Goal: Task Accomplishment & Management: Complete application form

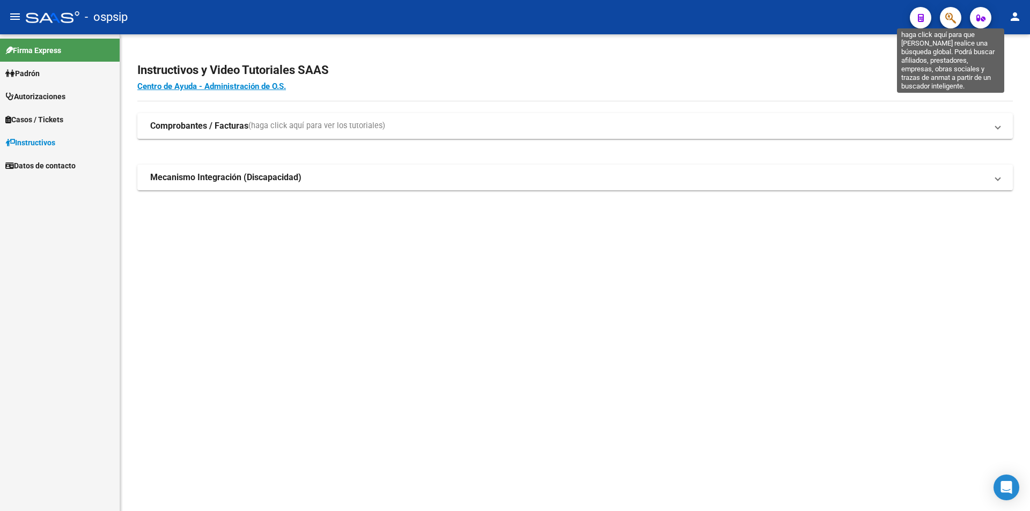
click at [947, 14] on icon "button" at bounding box center [950, 18] width 11 height 12
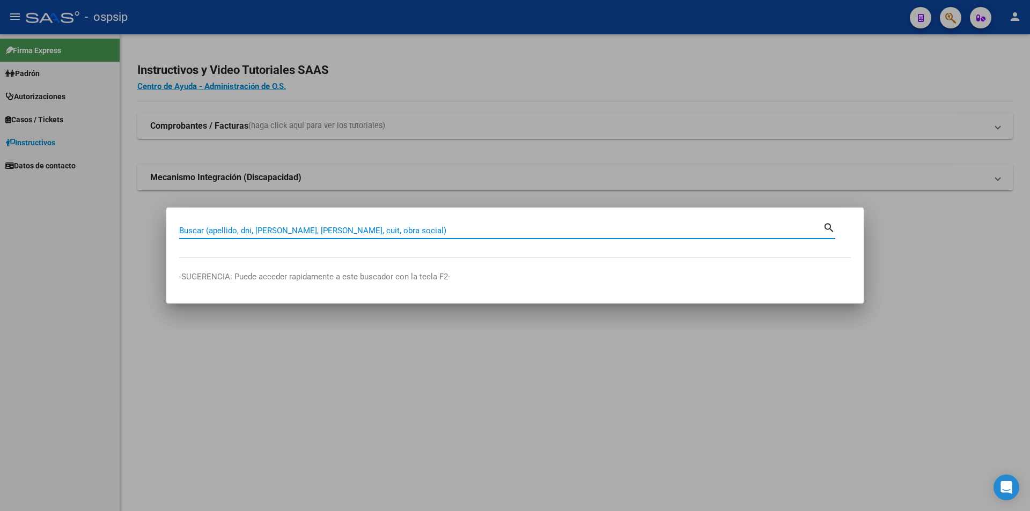
paste input "24032667"
type input "24032667"
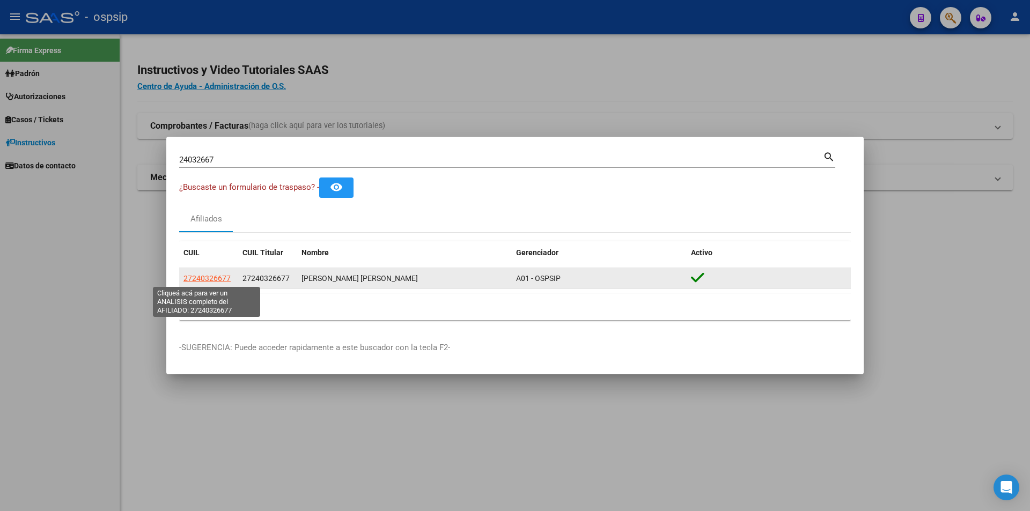
click at [217, 277] on span "27240326677" at bounding box center [206, 278] width 47 height 9
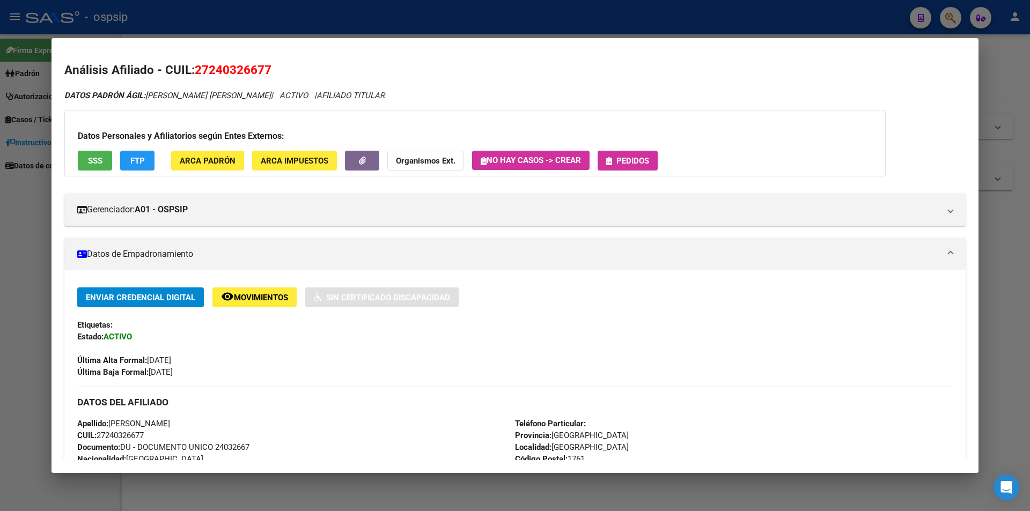
click at [641, 163] on span "Pedidos" at bounding box center [632, 161] width 33 height 10
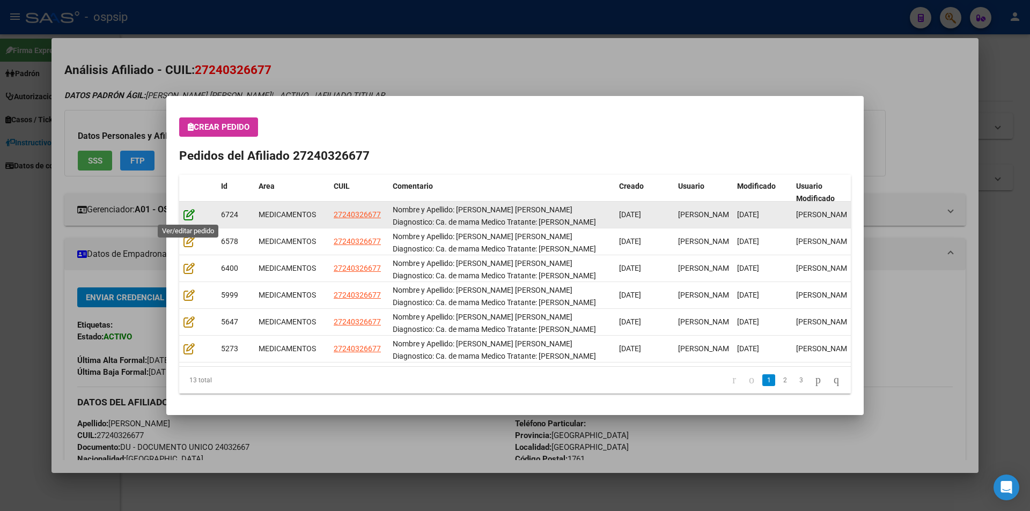
click at [192, 215] on icon at bounding box center [188, 215] width 11 height 12
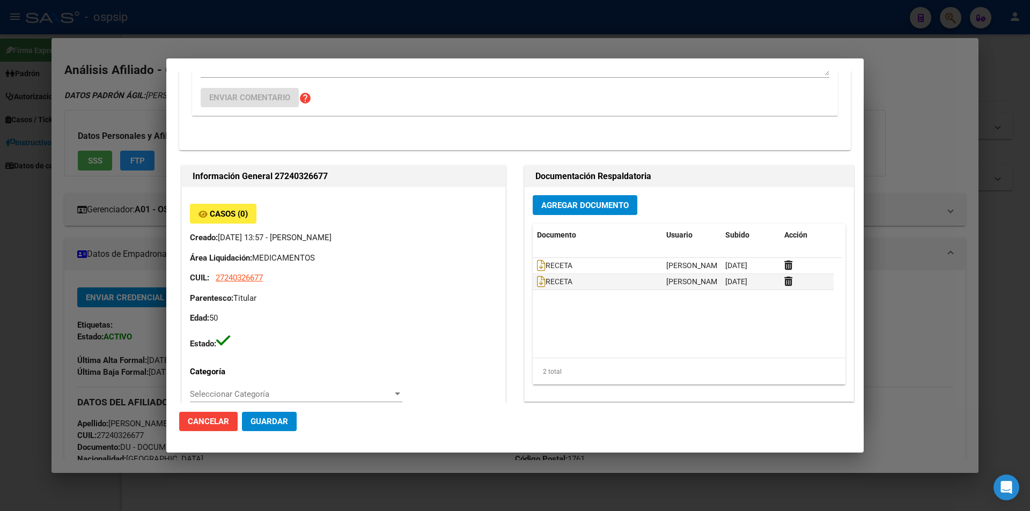
scroll to position [268, 0]
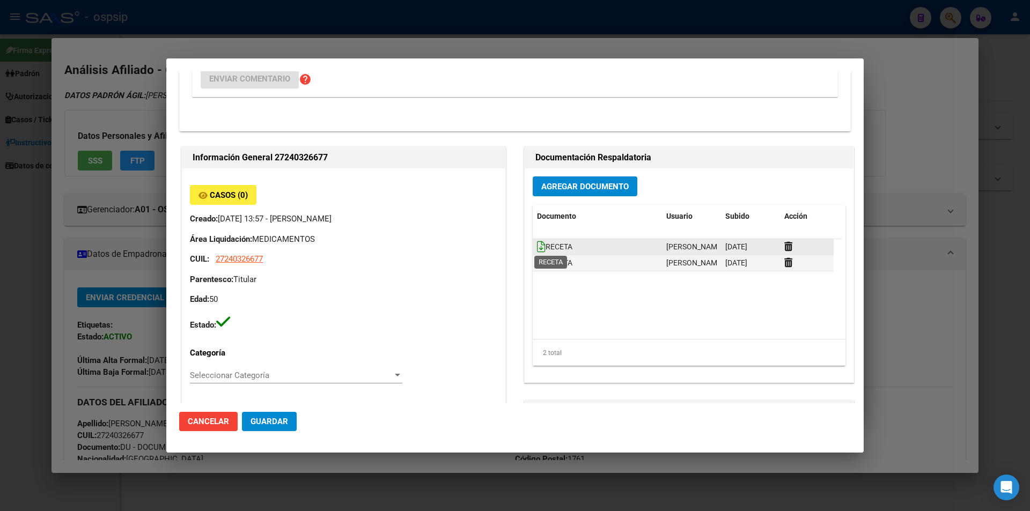
click at [540, 246] on icon at bounding box center [541, 247] width 9 height 12
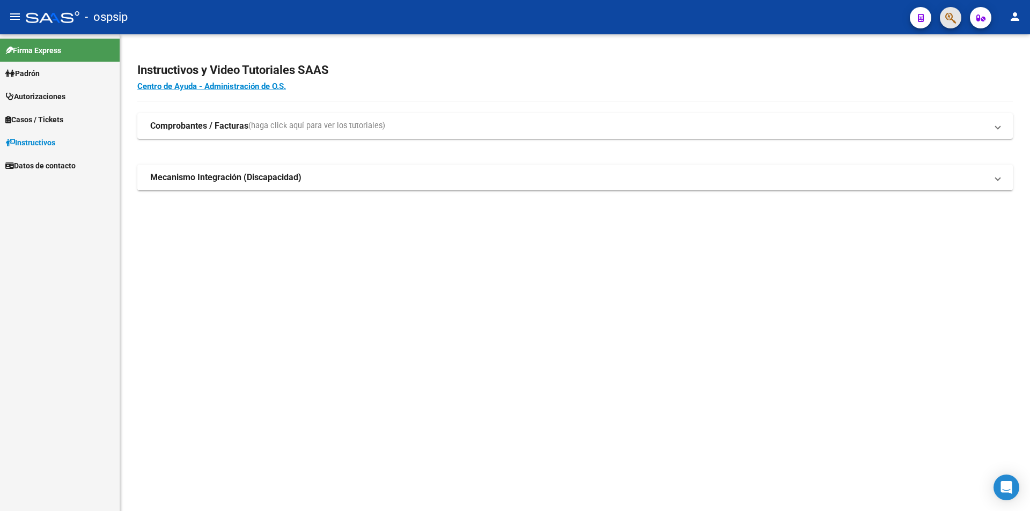
click at [957, 21] on button "button" at bounding box center [950, 17] width 21 height 21
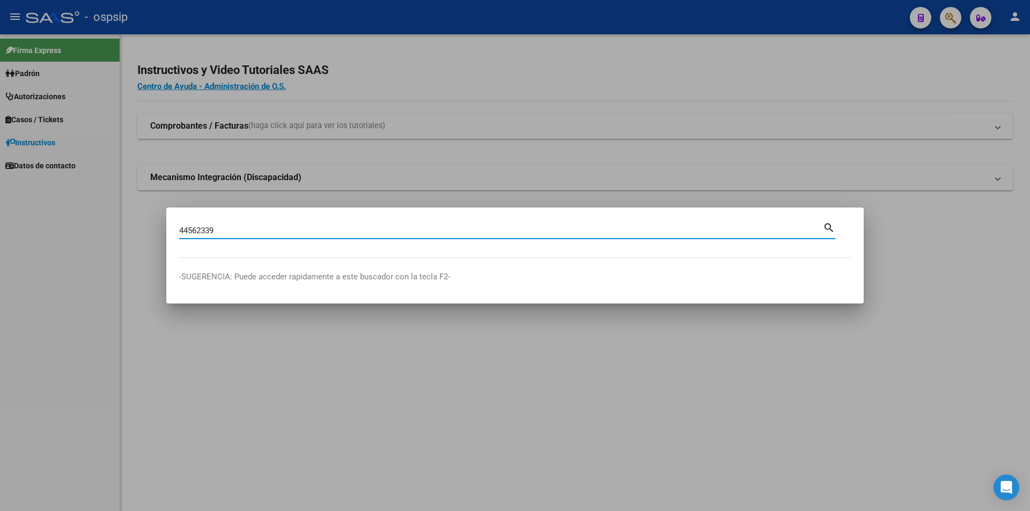
type input "44562339"
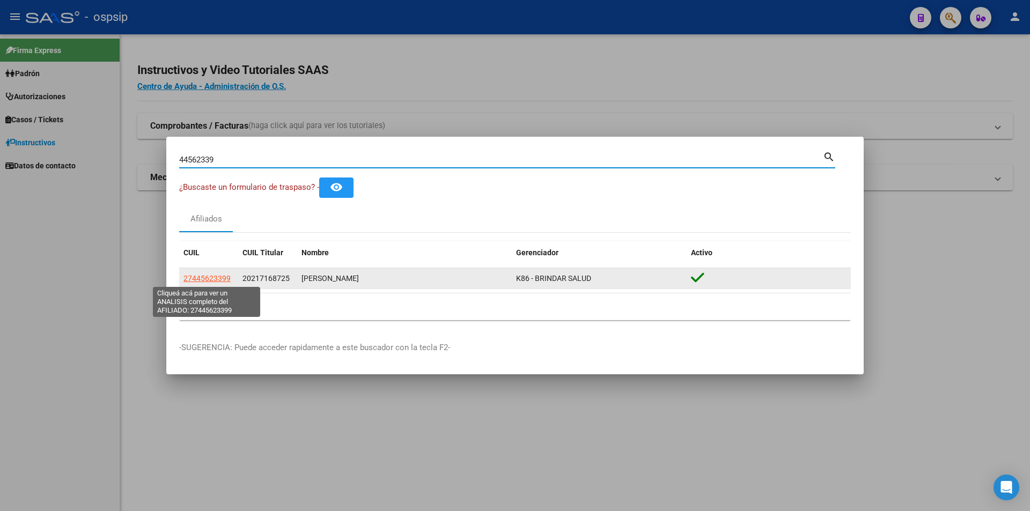
click at [209, 281] on span "27445623399" at bounding box center [206, 278] width 47 height 9
type textarea "27445623399"
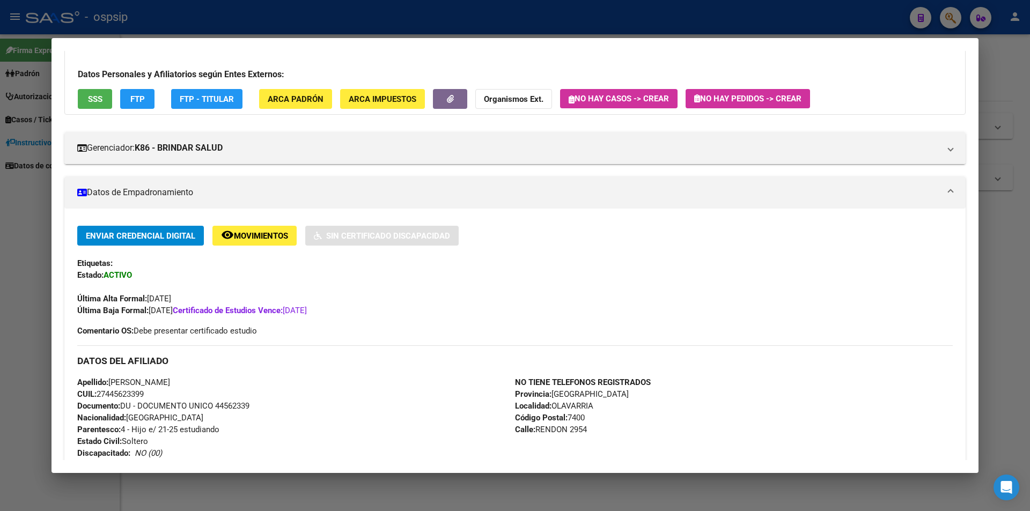
scroll to position [161, 0]
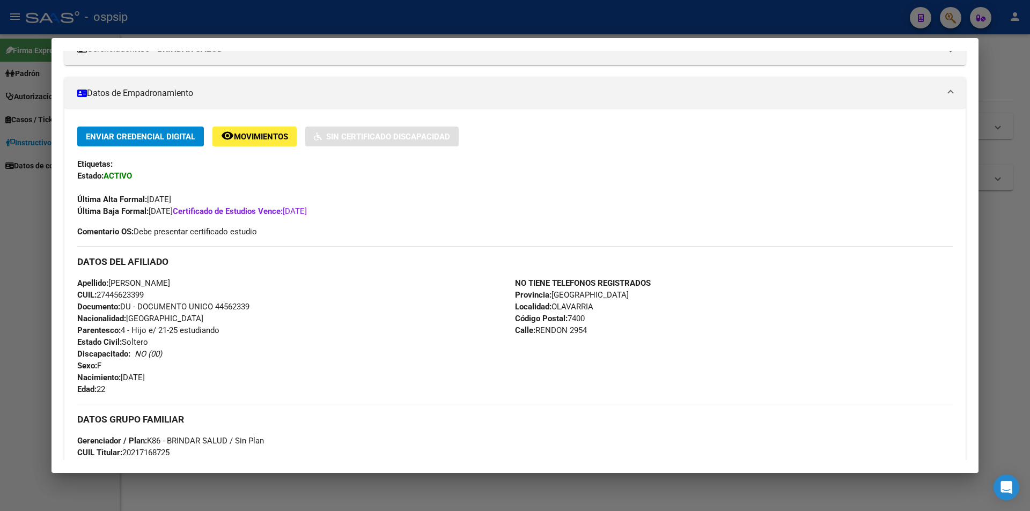
drag, startPoint x: 215, startPoint y: 305, endPoint x: 253, endPoint y: 308, distance: 38.8
click at [255, 308] on div "Apellido: VALENTINA MARTINEZ CUIL: 27445623399 Documento: DU - DOCUMENTO UNICO …" at bounding box center [296, 336] width 438 height 118
copy span "44562339"
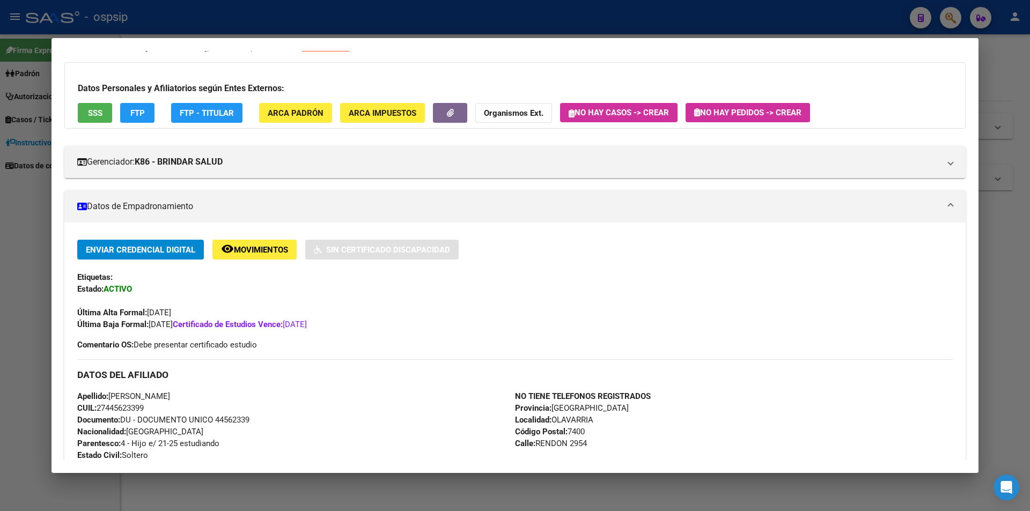
scroll to position [0, 0]
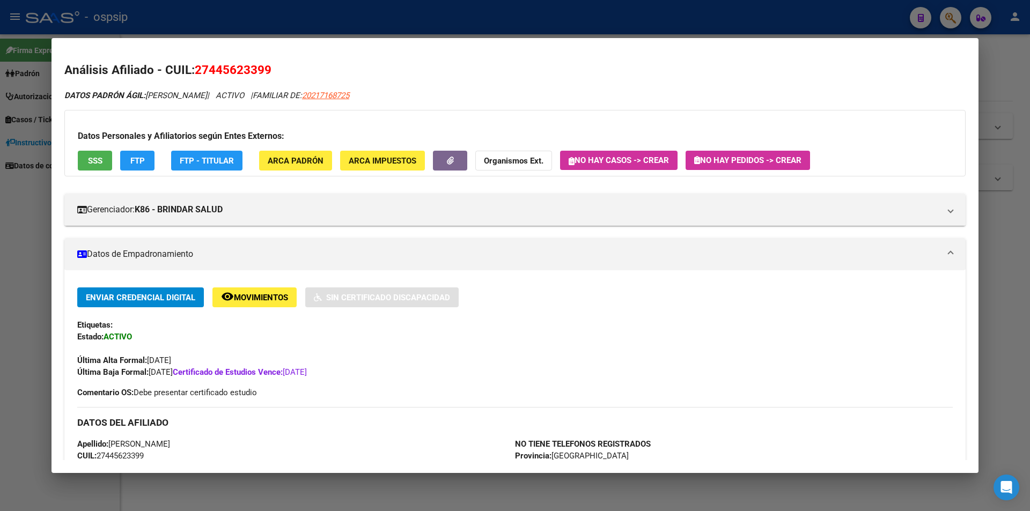
click at [746, 153] on button "No hay Pedidos -> Crear" at bounding box center [748, 160] width 124 height 19
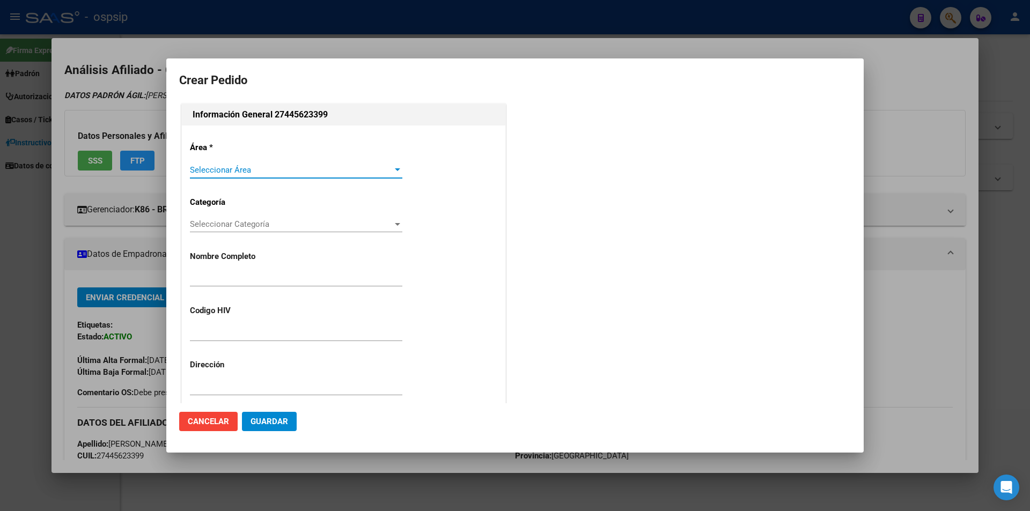
type input "[PERSON_NAME]"
type input "BUENOS AIRES, OLAVARRIA, RENDON 2954"
click at [209, 175] on div "Seleccionar Área Seleccionar Área" at bounding box center [296, 170] width 212 height 16
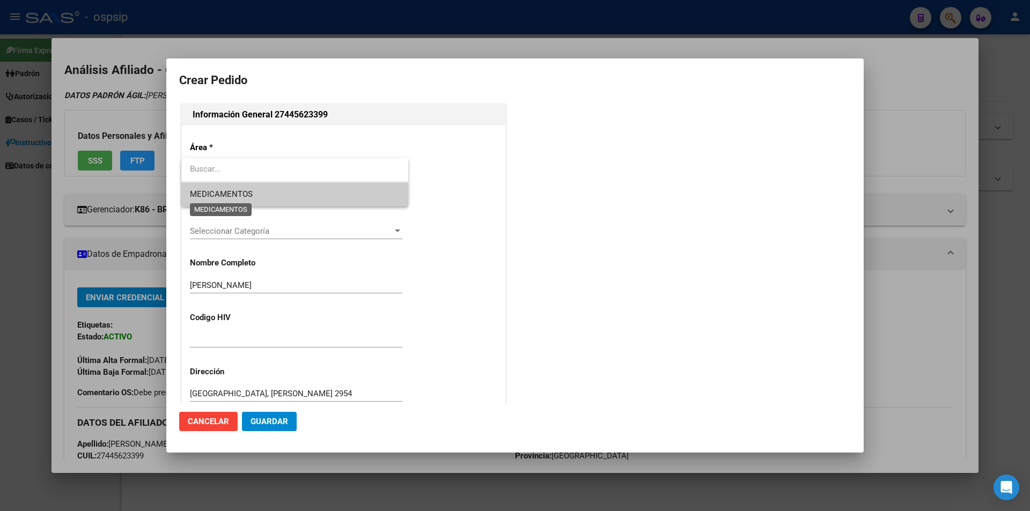
click at [214, 195] on span "MEDICAMENTOS" at bounding box center [221, 194] width 63 height 10
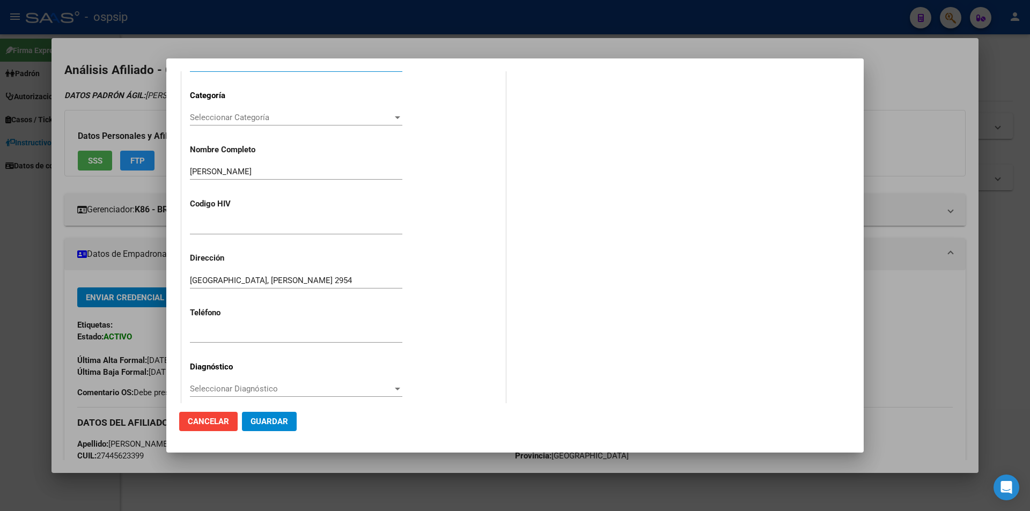
scroll to position [107, 0]
click at [216, 227] on input "text" at bounding box center [296, 226] width 212 height 10
click at [250, 117] on span "Seleccionar Categoría" at bounding box center [291, 117] width 203 height 10
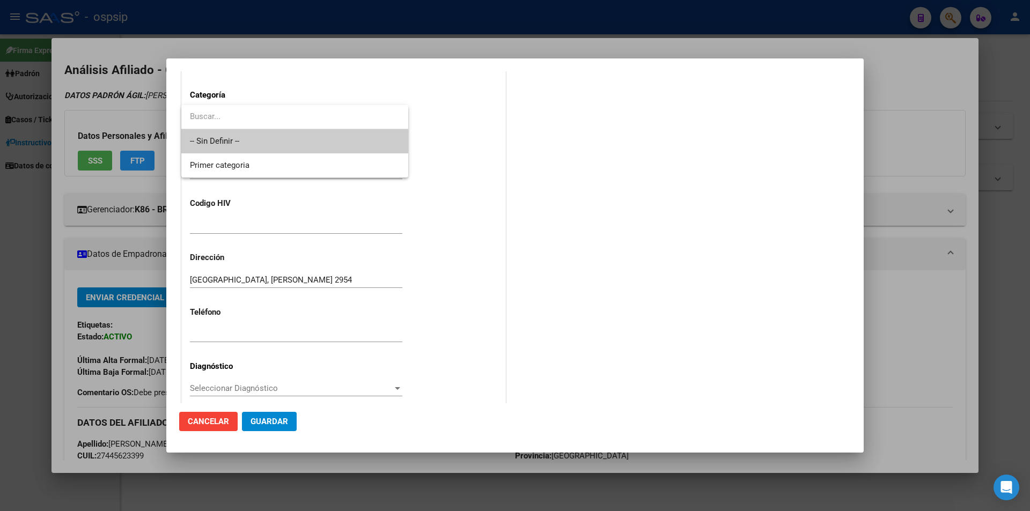
click at [543, 115] on div at bounding box center [515, 255] width 1030 height 511
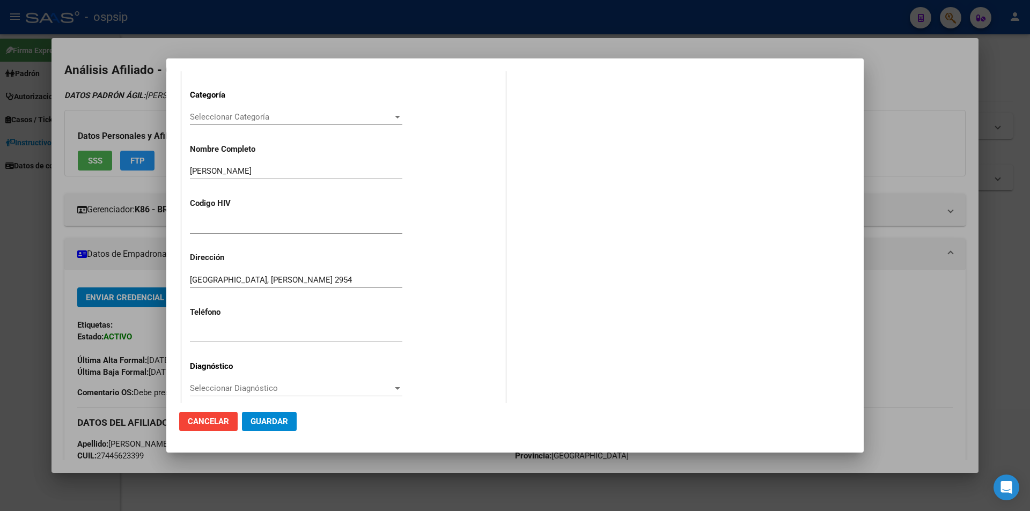
click at [234, 229] on input "text" at bounding box center [296, 226] width 212 height 10
click at [236, 224] on input "NO CORRES´PONDE" at bounding box center [296, 226] width 212 height 10
type input "NO CORREPONDE"
paste input "2284497067 (PAPA)"
type input "2284497067 (PAPA)"
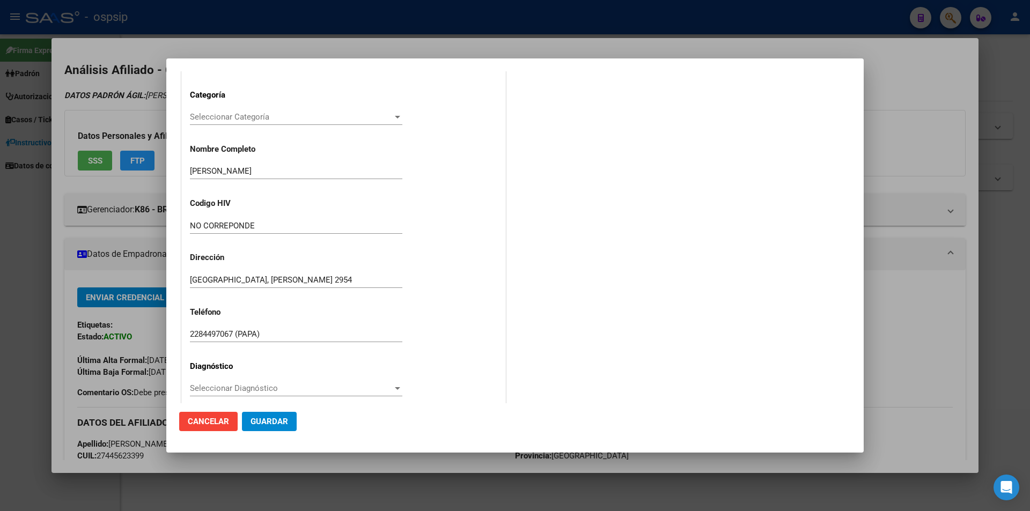
click at [226, 377] on div "Área * MEDICAMENTOS Seleccionar Área Categoría Seleccionar Categoría Selecciona…" at bounding box center [344, 262] width 324 height 489
click at [220, 388] on span "Seleccionar Diagnóstico" at bounding box center [291, 389] width 203 height 10
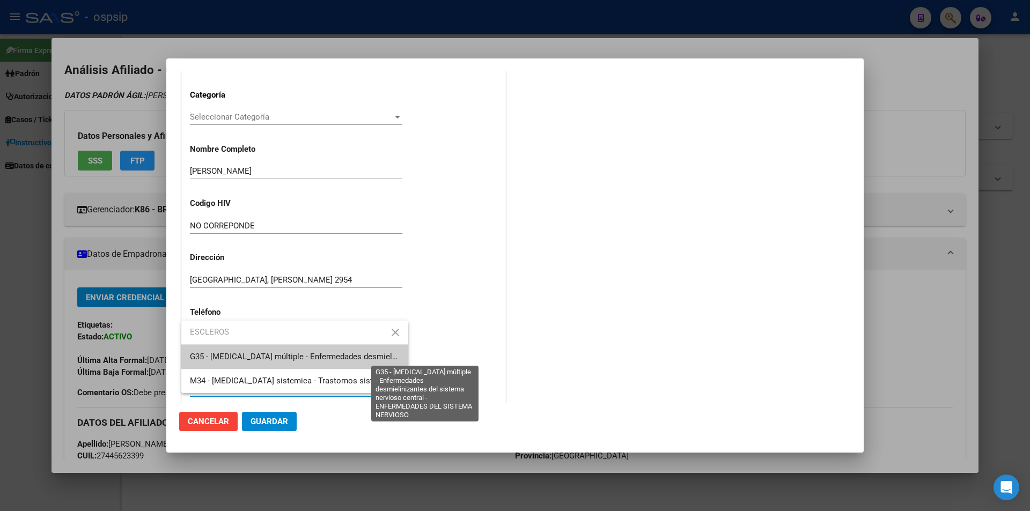
type input "ESCLEROS"
click at [287, 359] on span "G35 - [MEDICAL_DATA] múltiple - Enfermedades desmielinizantes del sistema nervi…" at bounding box center [440, 357] width 501 height 10
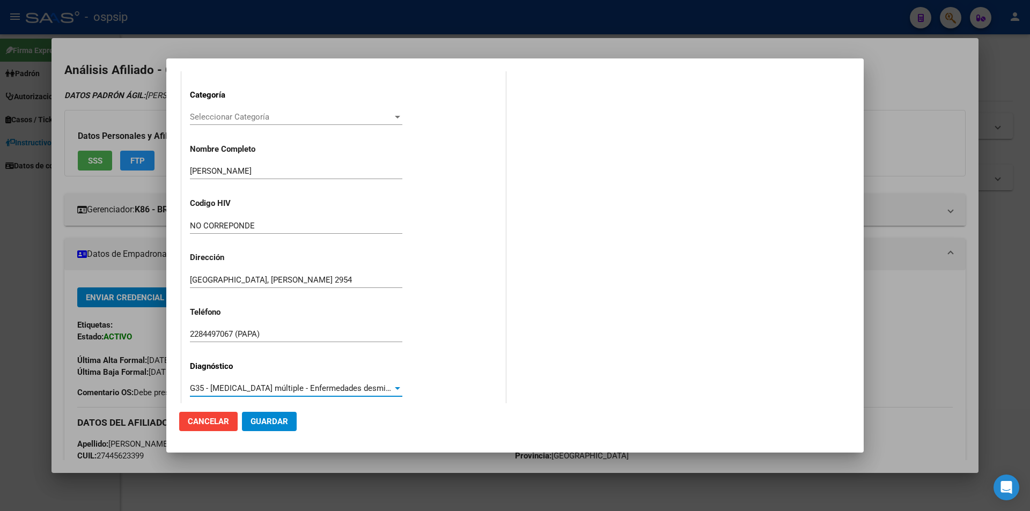
click at [447, 313] on div "Área * MEDICAMENTOS Seleccionar Área Categoría Seleccionar Categoría Selecciona…" at bounding box center [344, 262] width 324 height 489
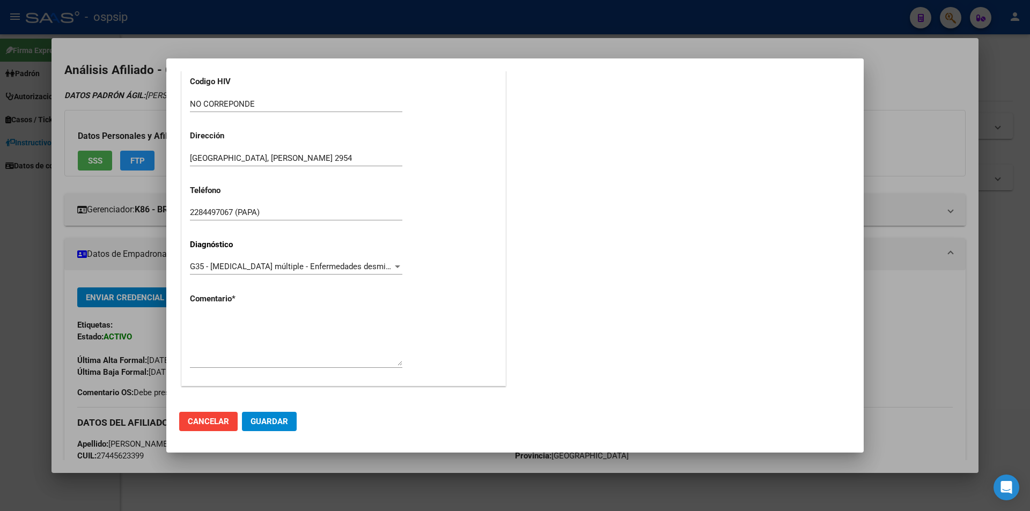
drag, startPoint x: 211, startPoint y: 313, endPoint x: 203, endPoint y: 326, distance: 15.5
paste textarea "Diagnóstico: CA DE RIÑON Médico Tratante: PAOLA GIMENEZ TEL: 1526788829 Correo …"
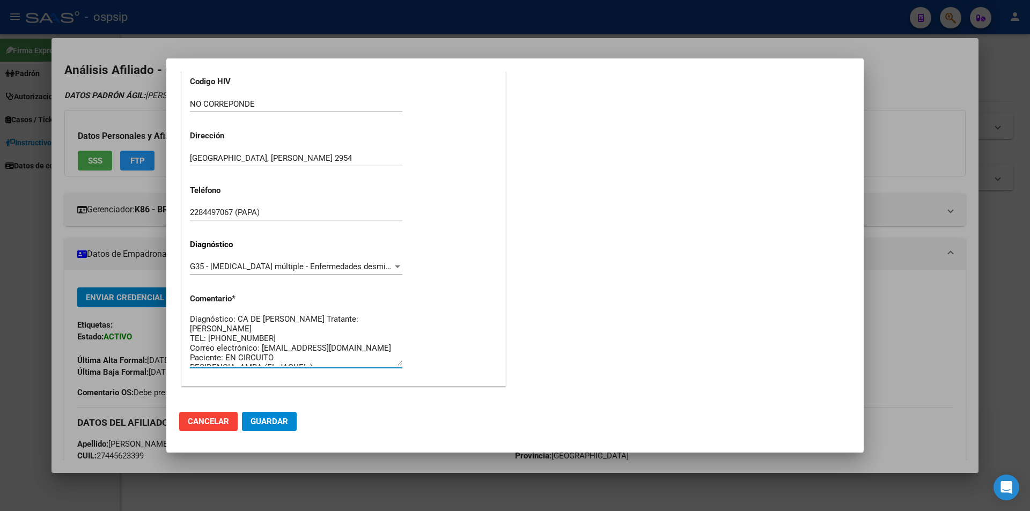
scroll to position [0, 0]
click at [302, 321] on textarea "Diagnóstico: CA DE RIÑON Médico Tratante: PAOLA GIMENEZ TEL: 1526788829 Correo …" at bounding box center [296, 340] width 212 height 50
click at [320, 327] on textarea "Diagnóstico: ESCLEROSIS MULTIPLE Médico Tratante: PAOLA GIMENEZ TEL: 1526788829…" at bounding box center [296, 340] width 212 height 50
click at [275, 342] on textarea "Diagnóstico: ESCLEROSIS MULTIPLE Médico Tratante: MARINA CANABAL TEL: 152678882…" at bounding box center [296, 340] width 212 height 50
drag, startPoint x: 273, startPoint y: 207, endPoint x: 184, endPoint y: 212, distance: 88.7
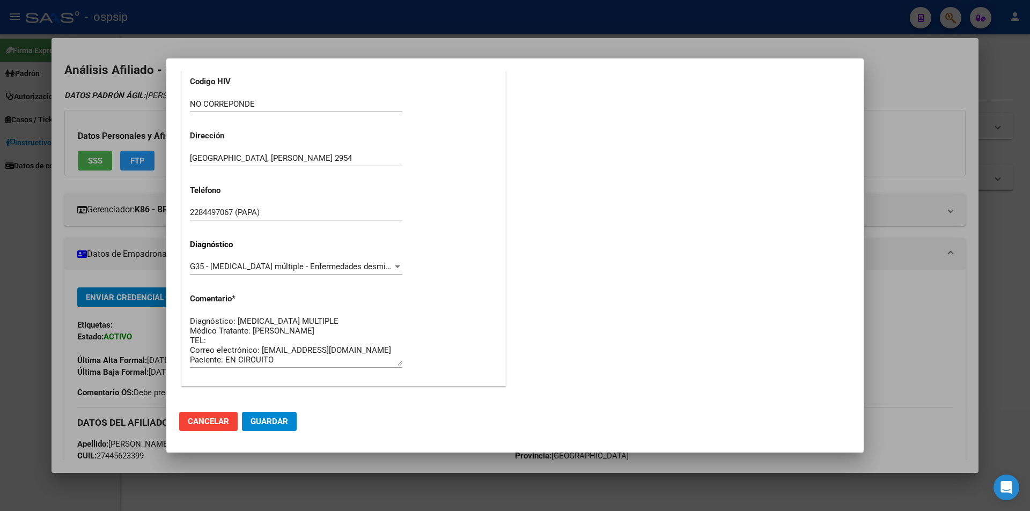
click at [184, 212] on div "Área * MEDICAMENTOS Seleccionar Área Categoría Seleccionar Categoría Selecciona…" at bounding box center [344, 140] width 324 height 489
drag, startPoint x: 268, startPoint y: 215, endPoint x: 174, endPoint y: 215, distance: 93.3
click at [174, 215] on mat-dialog-content "Crear Pedido Información General 27445623399 Área * MEDICAMENTOS Seleccionar Ár…" at bounding box center [514, 237] width 697 height 332
paste textarea "2284497067 (PAPA)"
click at [366, 348] on textarea "Diagnóstico: ESCLEROSIS MULTIPLE Médico Tratante: MARINA CANABAL TEL: 228449706…" at bounding box center [296, 340] width 212 height 50
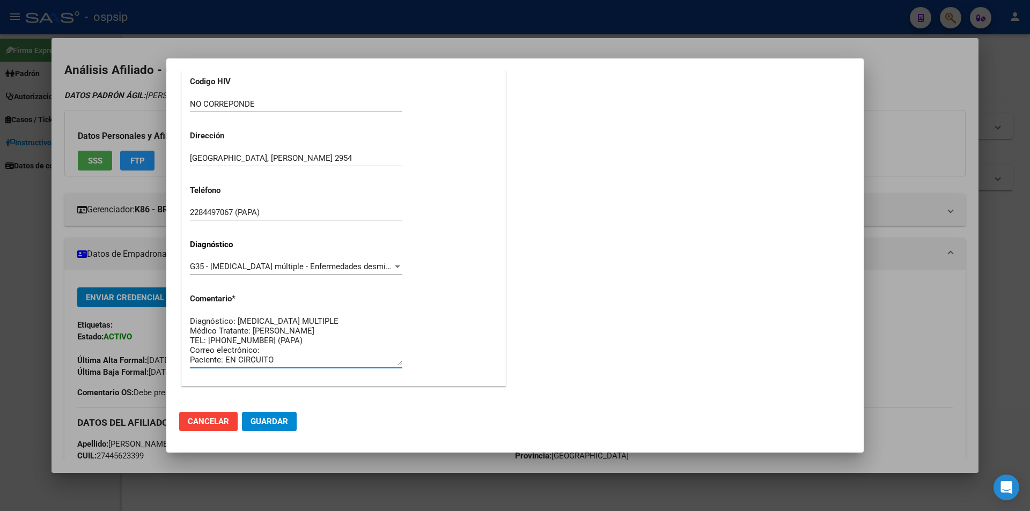
paste textarea "danielaarena4@gmail.com"
click at [286, 364] on textarea "Diagnóstico: ESCLEROSIS MULTIPLE Médico Tratante: MARINA CANABAL TEL: 228449706…" at bounding box center [296, 340] width 212 height 50
click at [336, 364] on textarea "Diagnóstico: ESCLEROSIS MULTIPLE Médico Tratante: MARINA CANABAL TEL: 228449706…" at bounding box center [296, 340] width 212 height 50
type textarea "Diagnóstico: [MEDICAL_DATA] MULTIPLE Médico Tratante: [PERSON_NAME] TEL: [PHONE…"
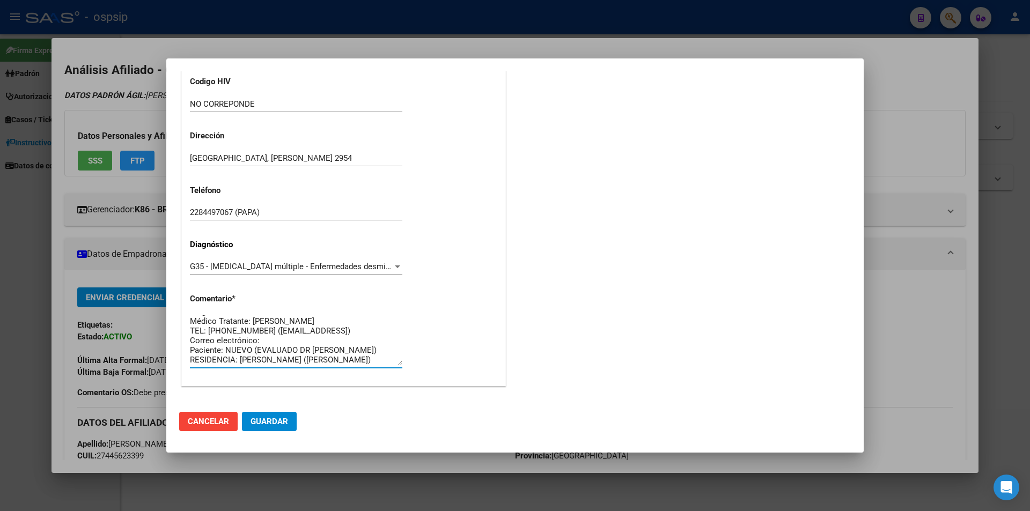
click at [284, 421] on span "Guardar" at bounding box center [270, 422] width 38 height 10
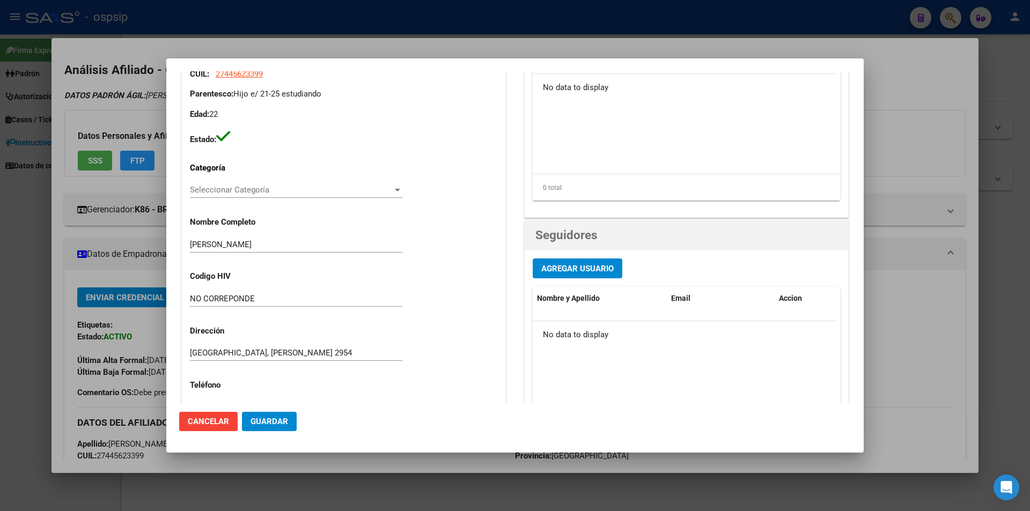
scroll to position [0, 0]
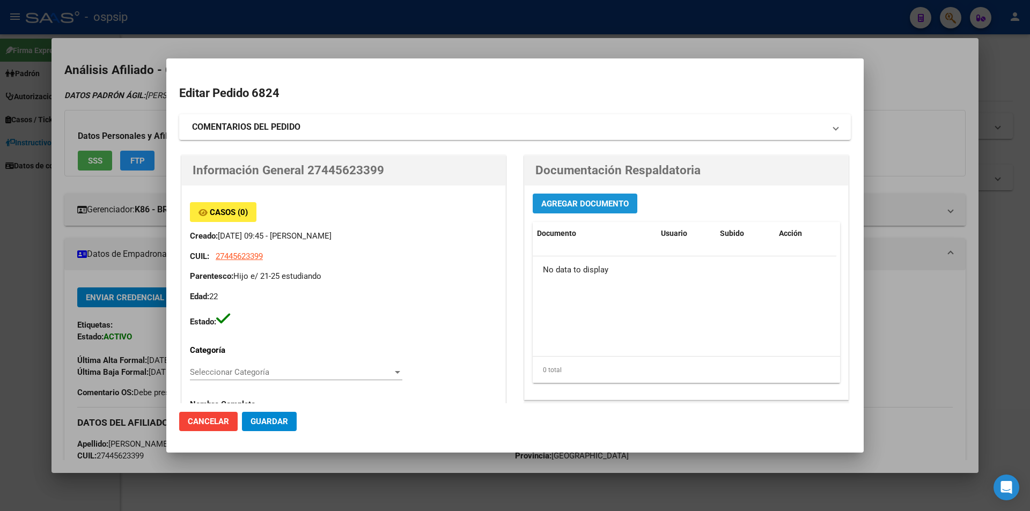
click at [585, 211] on button "Agregar Documento" at bounding box center [585, 204] width 105 height 20
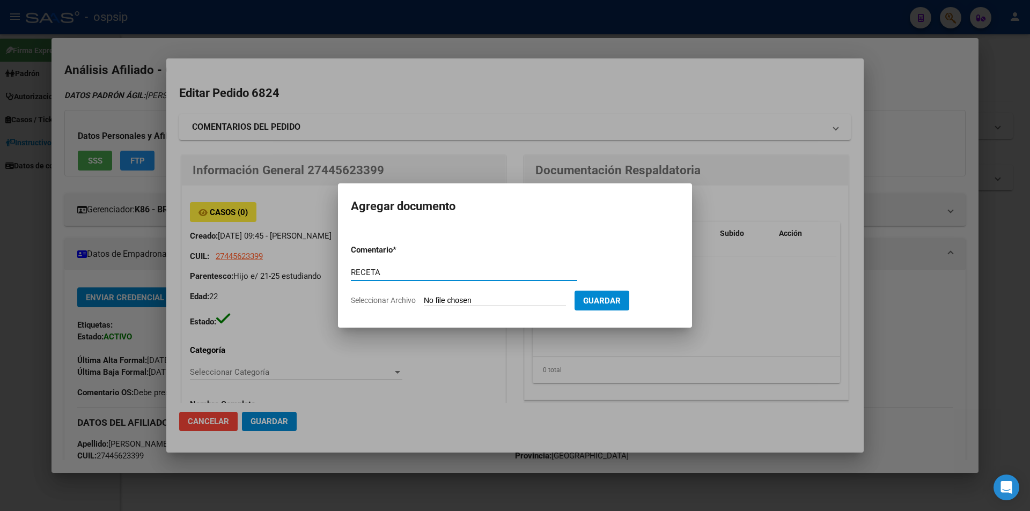
type input "RECETA"
click at [437, 293] on form "Comentario * RECETA Comentario Seleccionar Archivo Guardar" at bounding box center [515, 275] width 328 height 78
click at [441, 296] on input "Seleccionar Archivo" at bounding box center [495, 301] width 142 height 10
type input "C:\fakepath\Receta - Martinez Valentina - 14-7-25 - 1 (1).jpg"
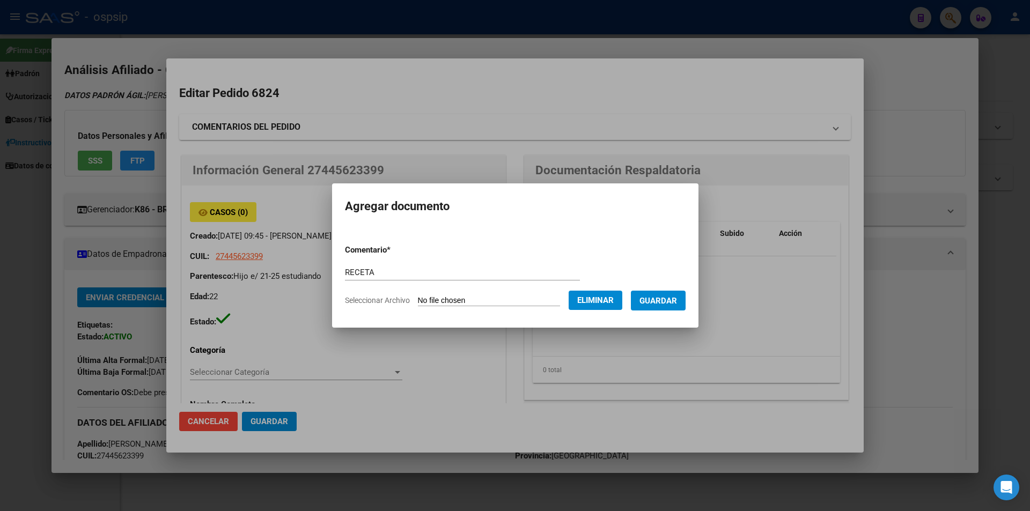
click at [671, 310] on button "Guardar" at bounding box center [658, 301] width 55 height 20
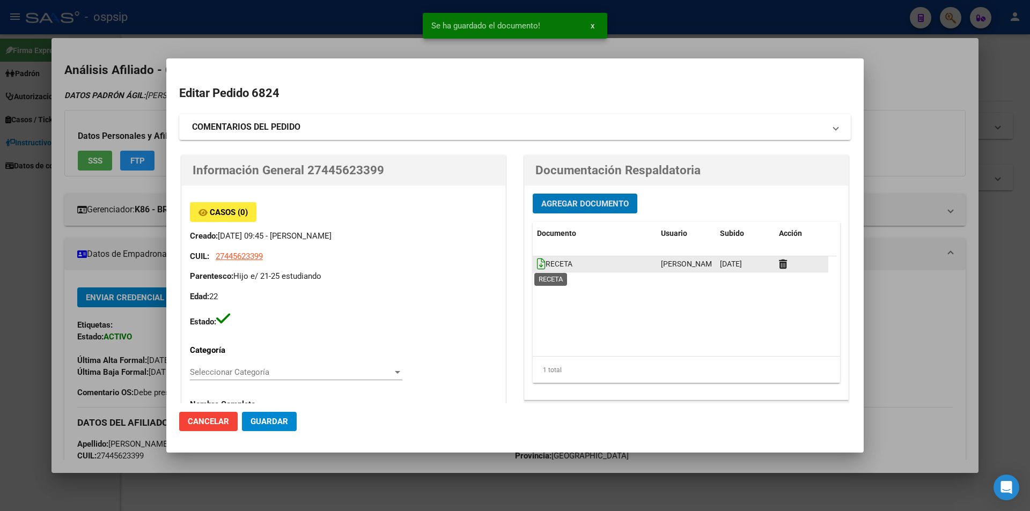
click at [540, 268] on icon at bounding box center [541, 264] width 9 height 12
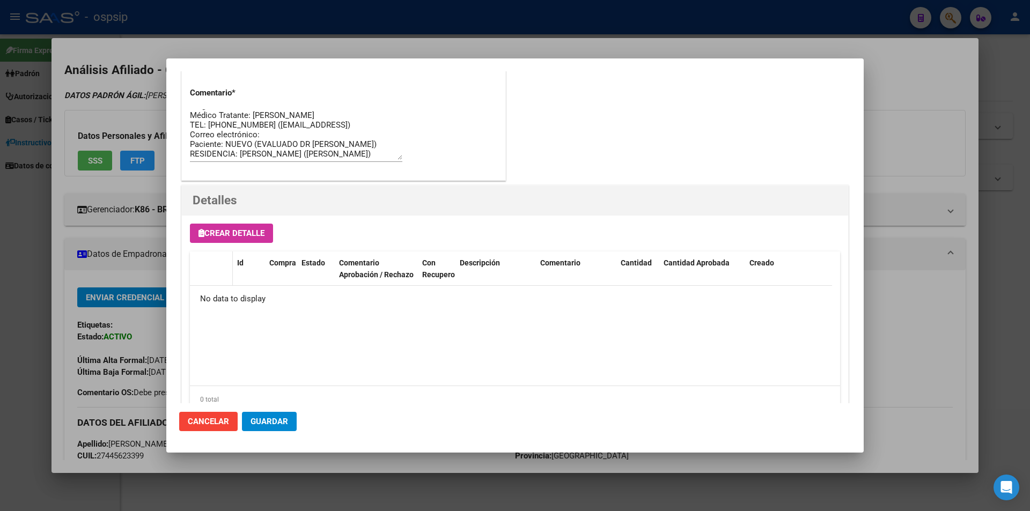
scroll to position [612, 0]
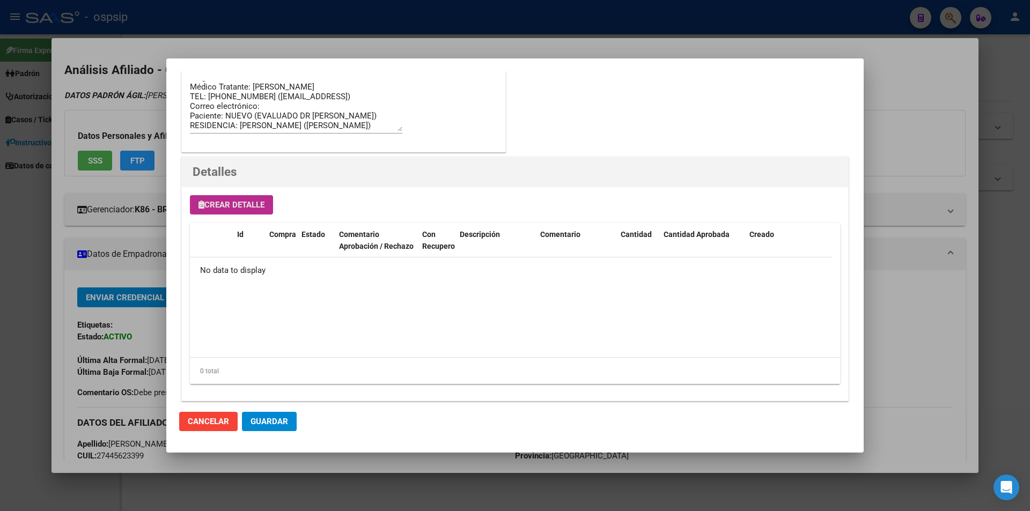
click at [232, 201] on span "Crear Detalle" at bounding box center [232, 205] width 66 height 10
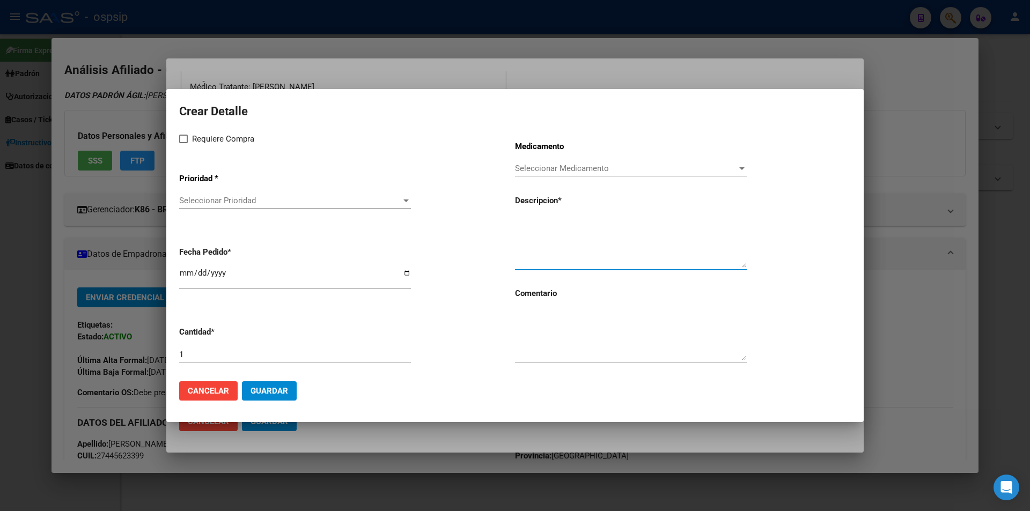
paste textarea "FINGOLIMOD 0.5 mg caps.x 28"
type textarea "FINGOLIMOD 0.5 mg caps.x 28"
click at [552, 331] on textarea at bounding box center [631, 335] width 232 height 50
type textarea "p"
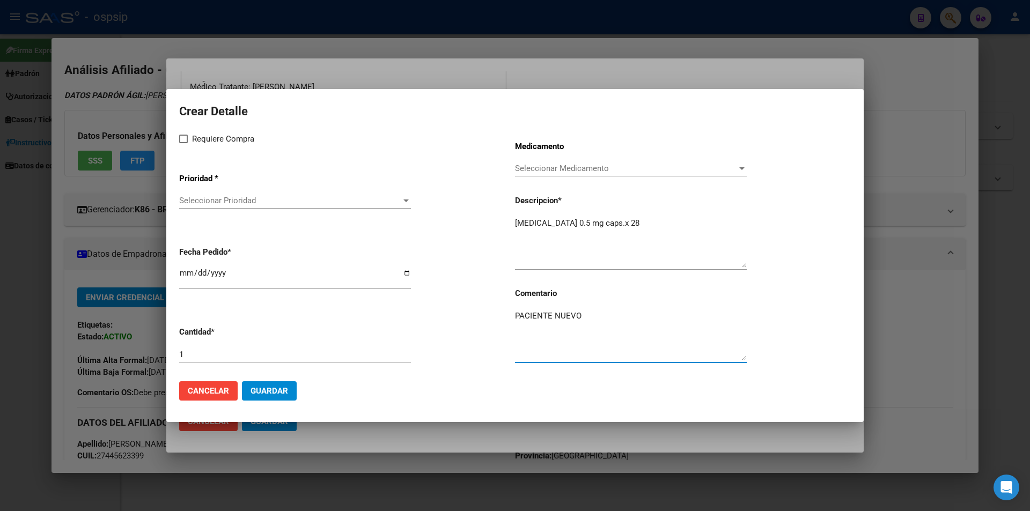
type textarea "PACIENTE NUEVO"
click at [182, 143] on label "Requiere Compra" at bounding box center [216, 139] width 75 height 13
click at [183, 143] on input "Requiere Compra" at bounding box center [183, 143] width 1 height 1
checkbox input "true"
click at [186, 277] on input "[DATE]" at bounding box center [295, 277] width 232 height 17
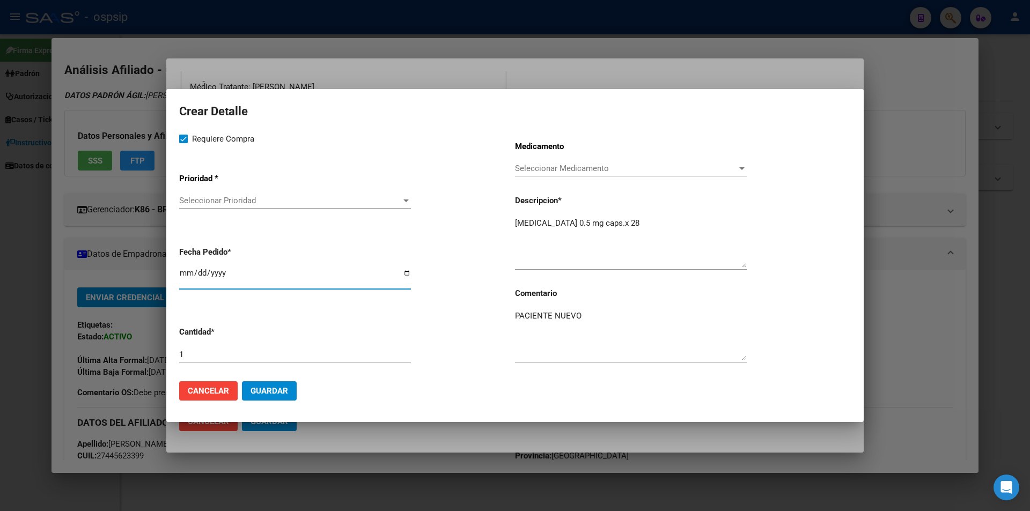
type input "2025-08-14"
type input "2025-07-14"
click at [195, 195] on div "Seleccionar Prioridad Seleccionar Prioridad" at bounding box center [295, 201] width 232 height 16
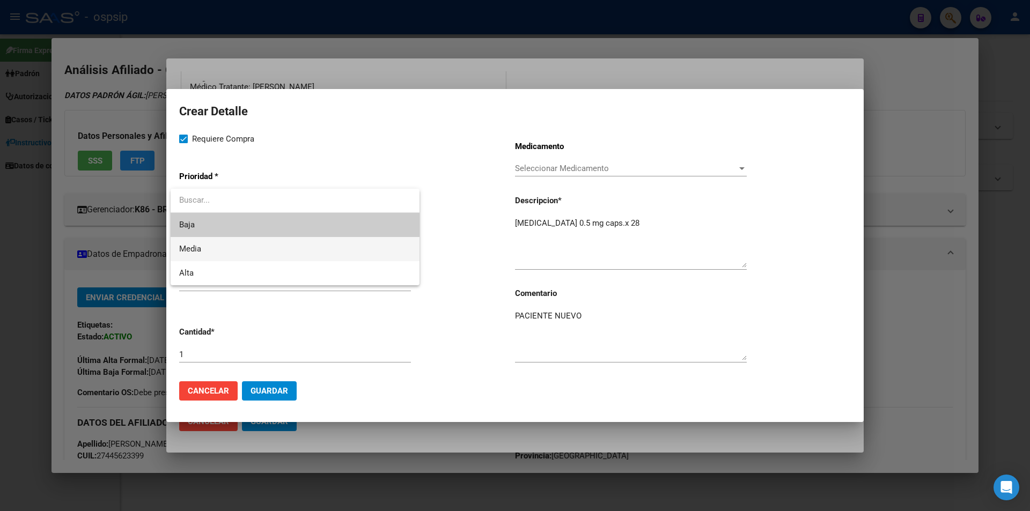
click at [215, 252] on span "Media" at bounding box center [295, 249] width 232 height 24
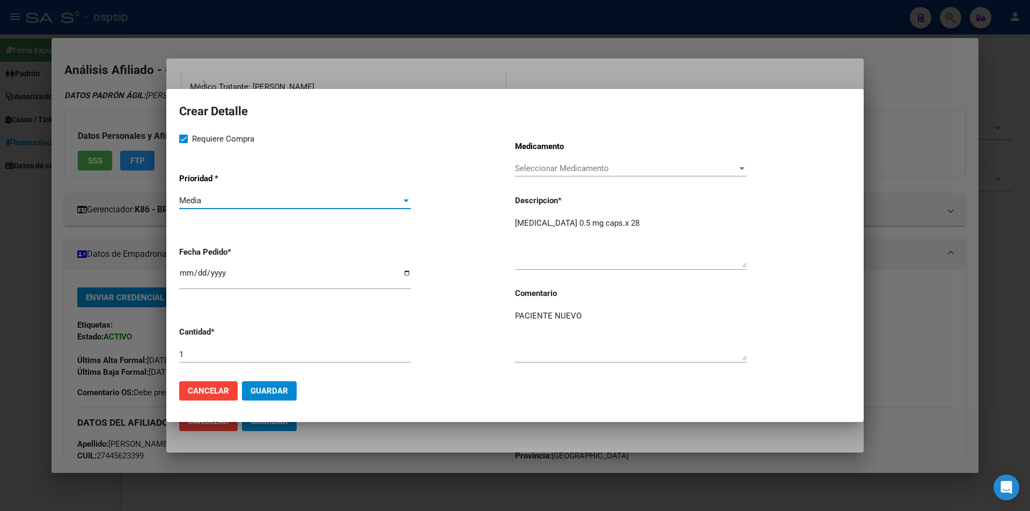
click at [275, 391] on span "Guardar" at bounding box center [270, 391] width 38 height 10
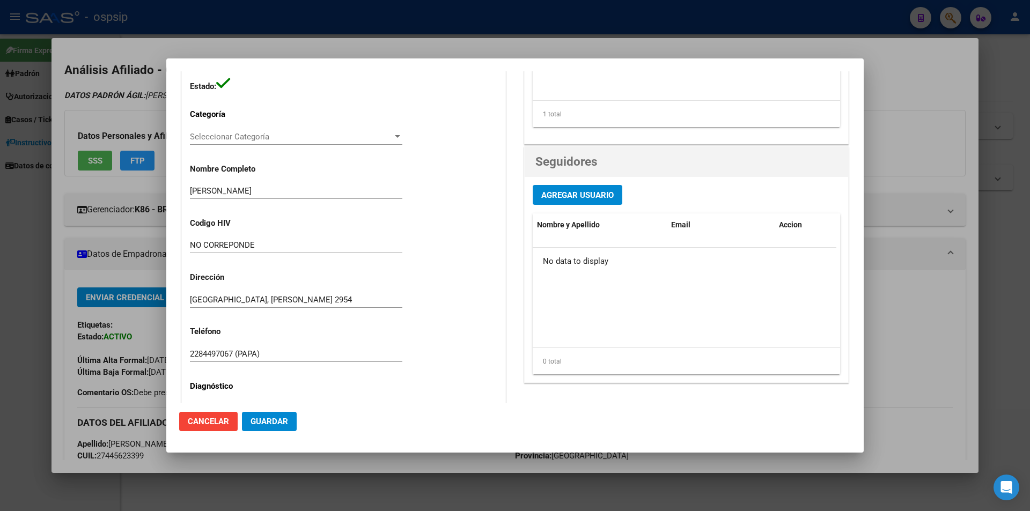
scroll to position [0, 0]
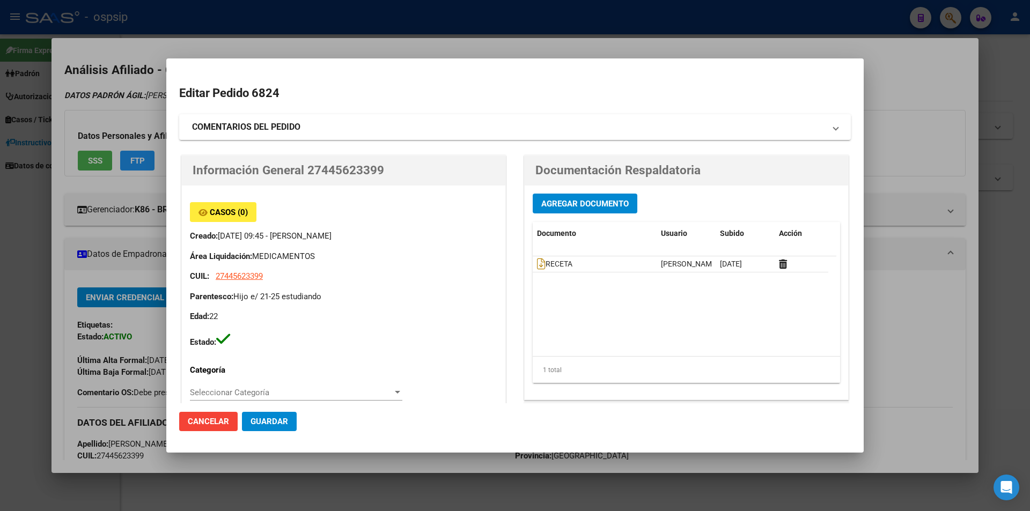
click at [544, 211] on button "Agregar Documento" at bounding box center [585, 204] width 105 height 20
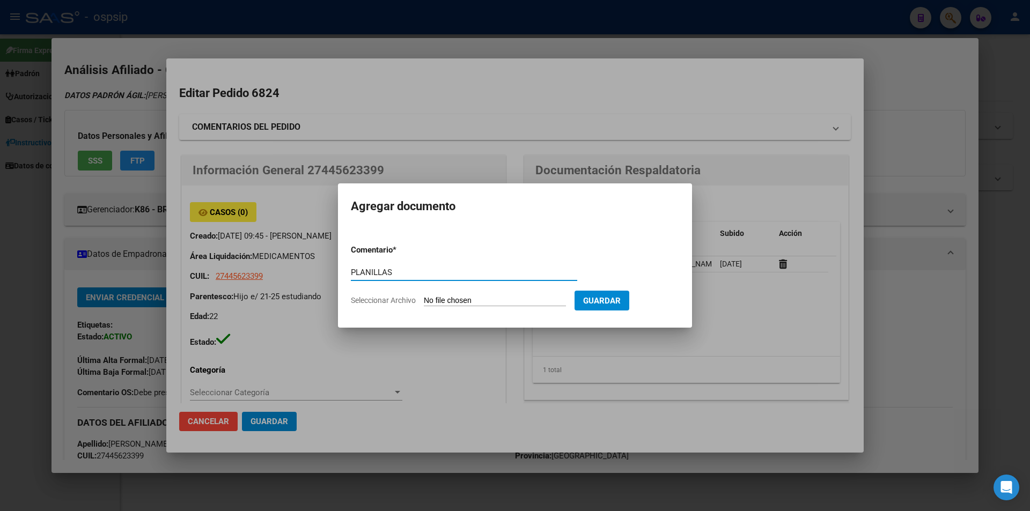
type input "PLANILLAS"
click at [451, 293] on form "Comentario * PLANILLAS Comentario Seleccionar Archivo Guardar" at bounding box center [515, 275] width 328 height 78
click at [452, 305] on input "Seleccionar Archivo" at bounding box center [495, 301] width 142 height 10
type input "C:\fakepath\Planilla esclerosis multible - Martinez Valentina - 15-7-25 - 1.jpg"
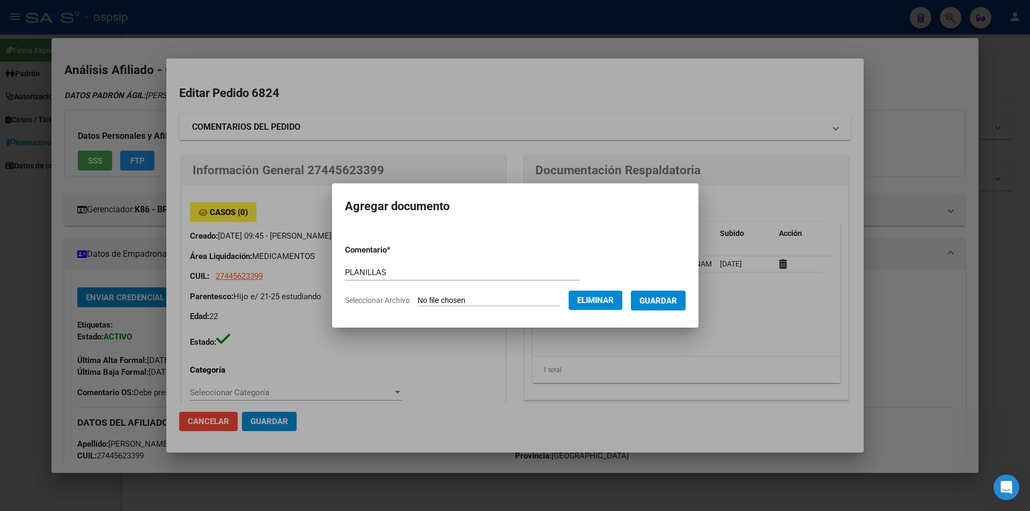
click at [670, 304] on span "Guardar" at bounding box center [658, 301] width 38 height 10
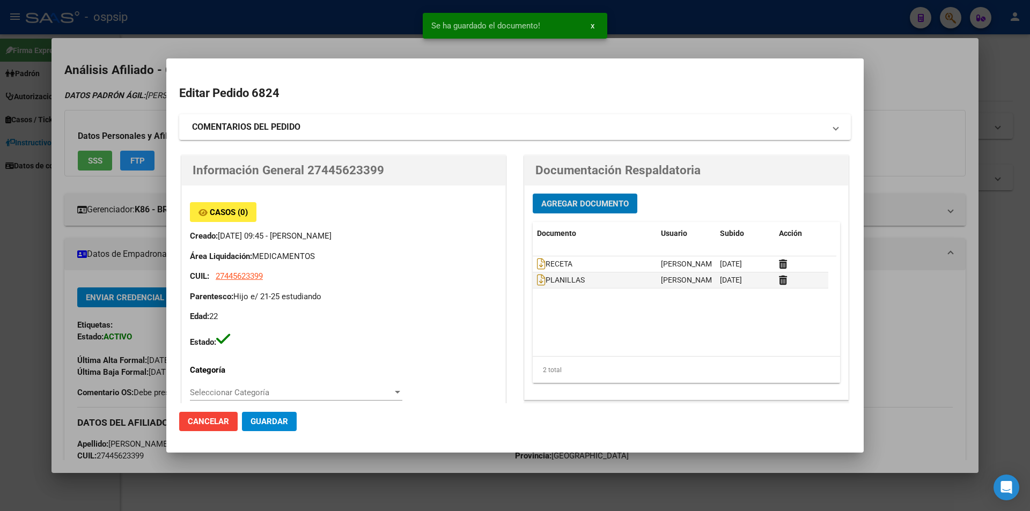
click at [560, 205] on span "Agregar Documento" at bounding box center [584, 204] width 87 height 10
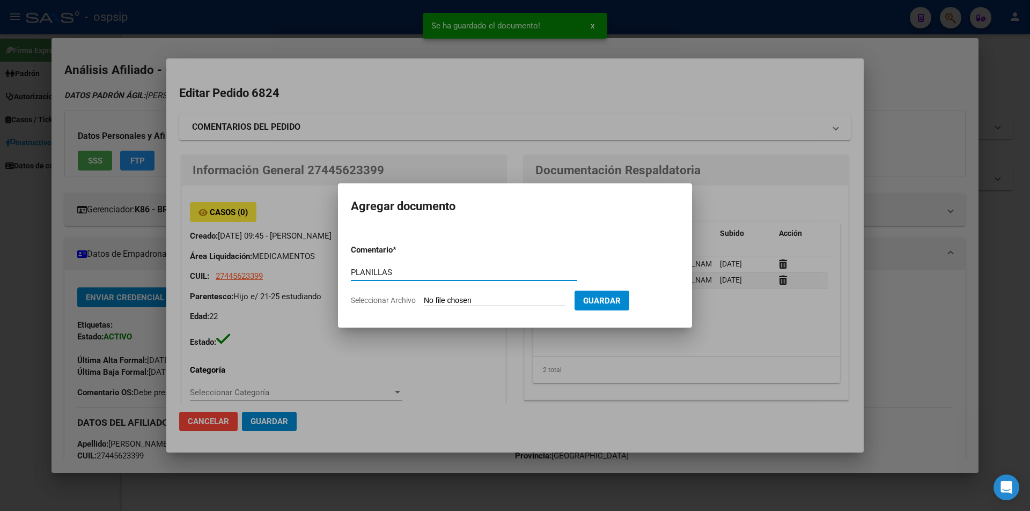
type input "PLANILLAS"
click at [499, 296] on input "Seleccionar Archivo" at bounding box center [495, 301] width 142 height 10
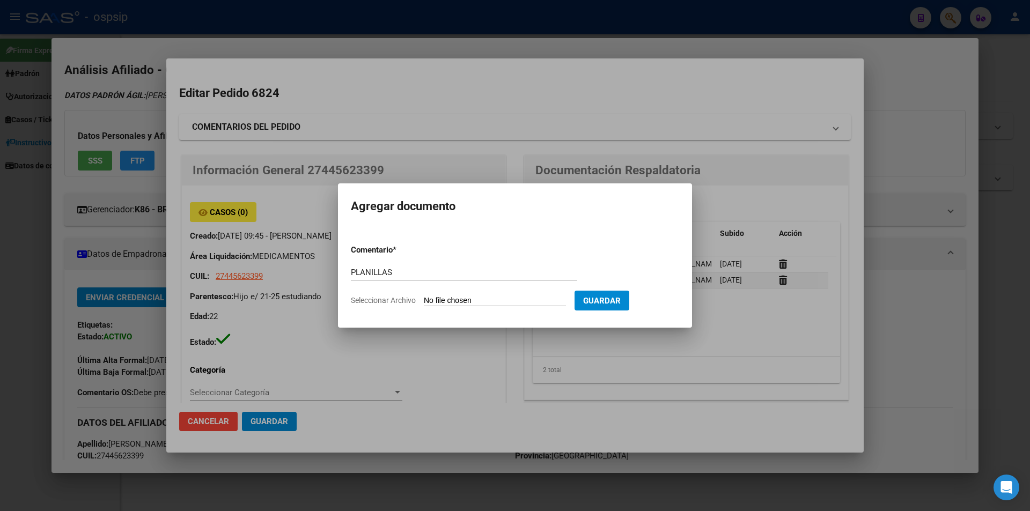
type input "C:\fakepath\Planilla esclerosis multible - Martinez Valentina - 15-7-25 - 2 (1)…"
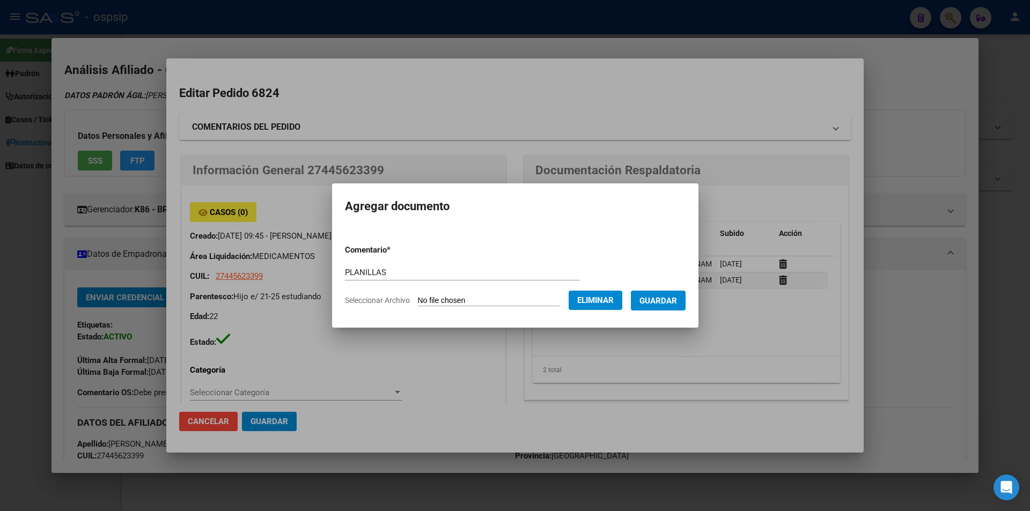
click at [669, 304] on span "Guardar" at bounding box center [658, 301] width 38 height 10
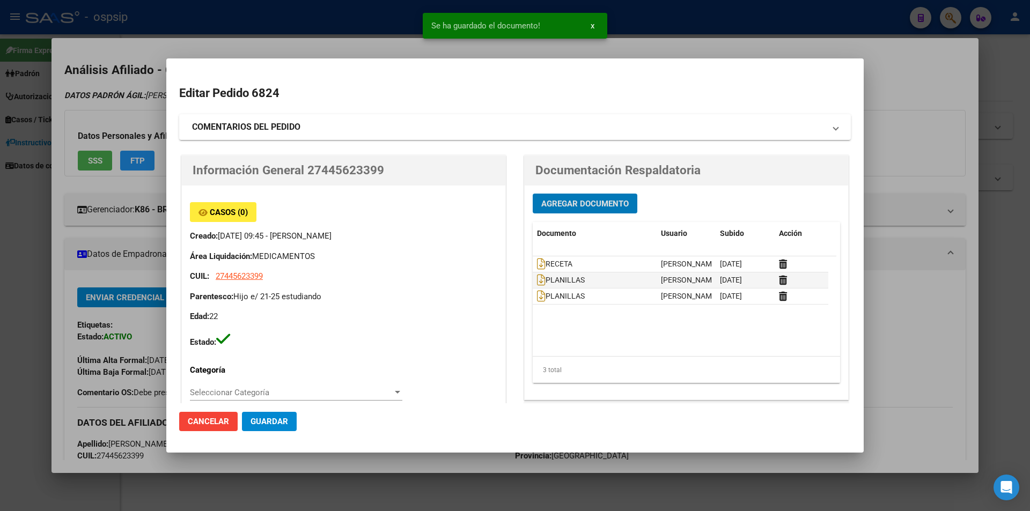
click at [561, 202] on span "Agregar Documento" at bounding box center [584, 204] width 87 height 10
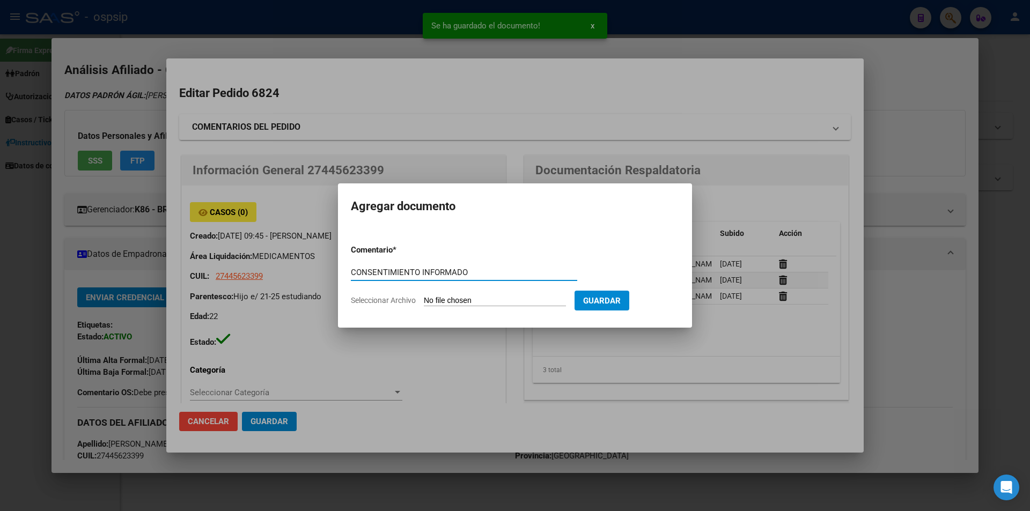
type input "CONSENTIMIENTO INFORMADO"
click at [446, 303] on input "Seleccionar Archivo" at bounding box center [495, 301] width 142 height 10
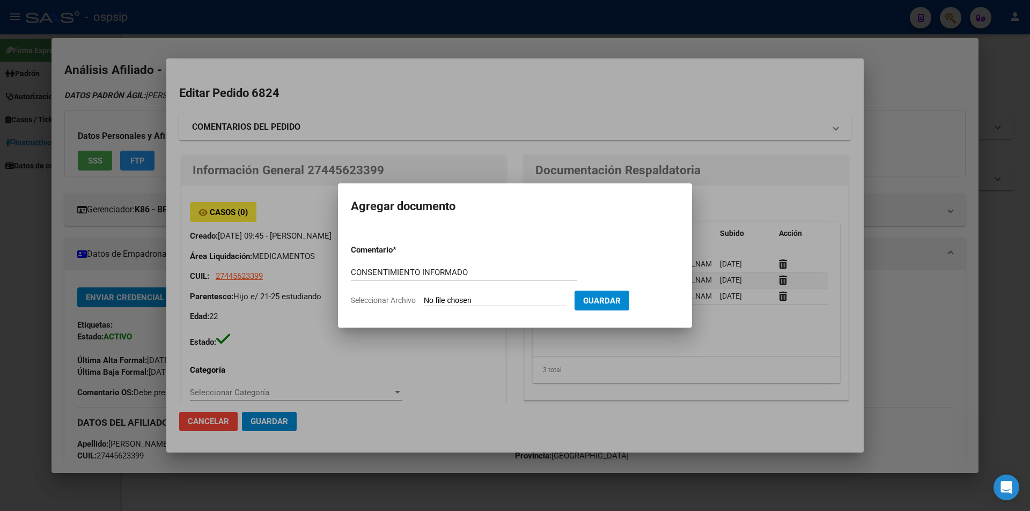
type input "C:\fakepath\Consentimiento informado - Martinez Valentina - 15-7-25 (1).jpg"
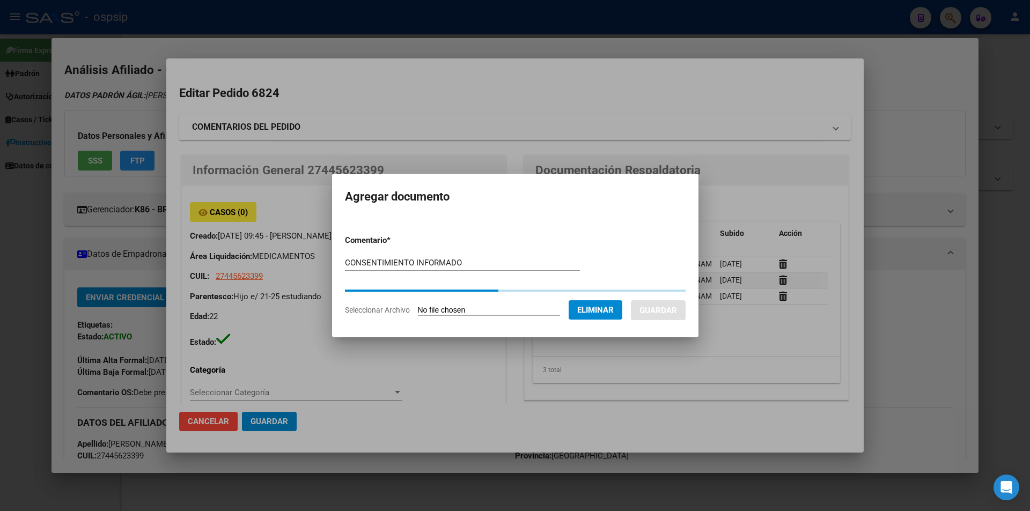
click at [666, 310] on button "Guardar" at bounding box center [658, 310] width 55 height 20
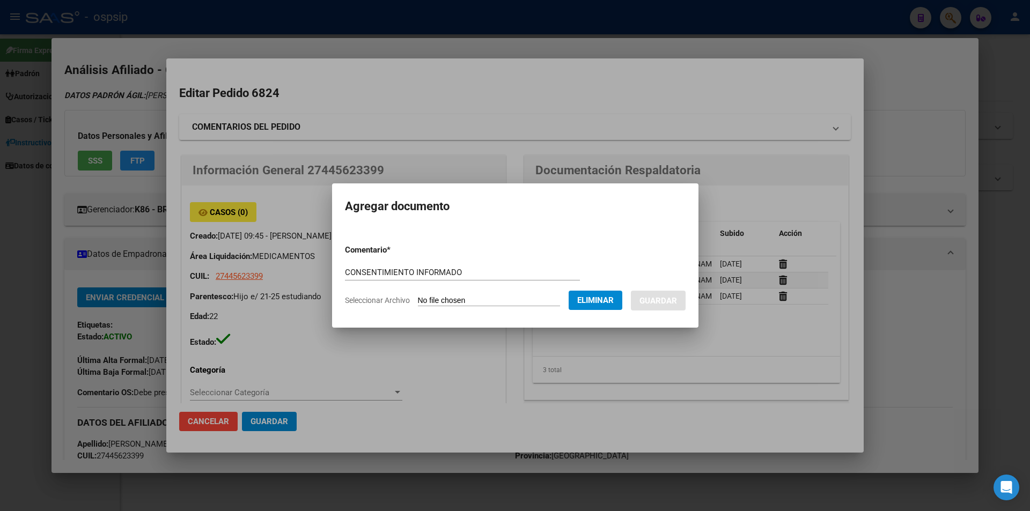
click at [672, 302] on span "Guardar" at bounding box center [658, 301] width 38 height 10
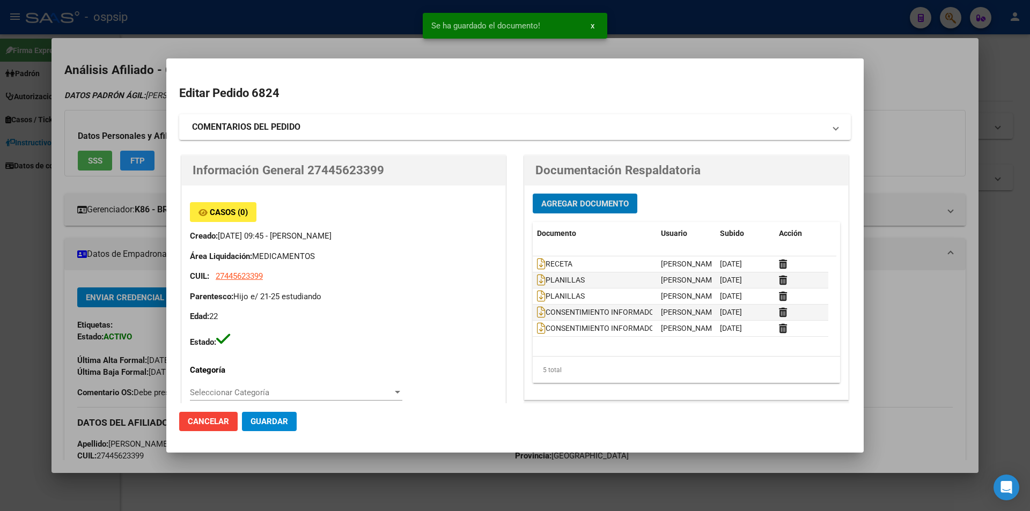
click at [560, 205] on span "Agregar Documento" at bounding box center [584, 204] width 87 height 10
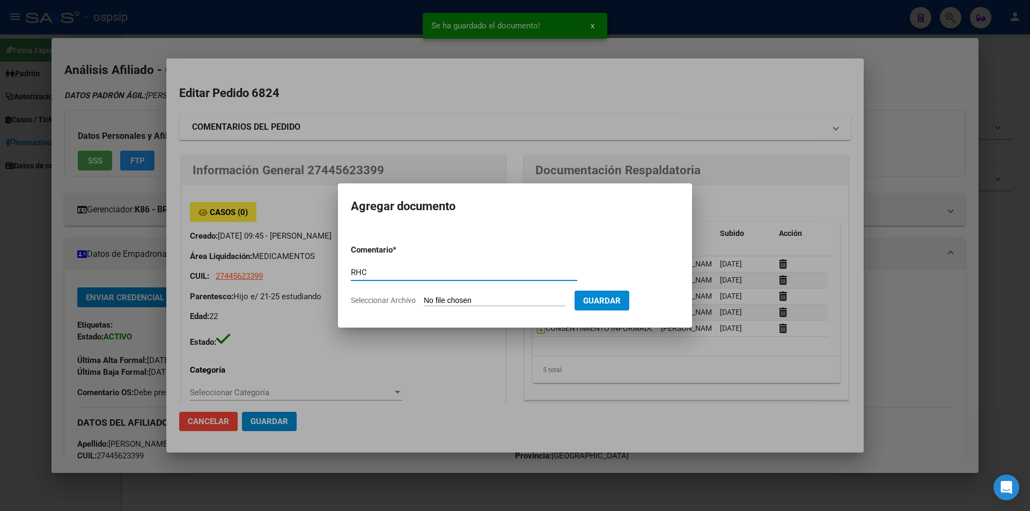
type input "RHC"
drag, startPoint x: 433, startPoint y: 308, endPoint x: 430, endPoint y: 300, distance: 9.2
click at [433, 308] on form "Comentario * RHC Comentario Seleccionar Archivo Guardar" at bounding box center [515, 275] width 328 height 78
click at [431, 298] on input "Seleccionar Archivo" at bounding box center [495, 301] width 142 height 10
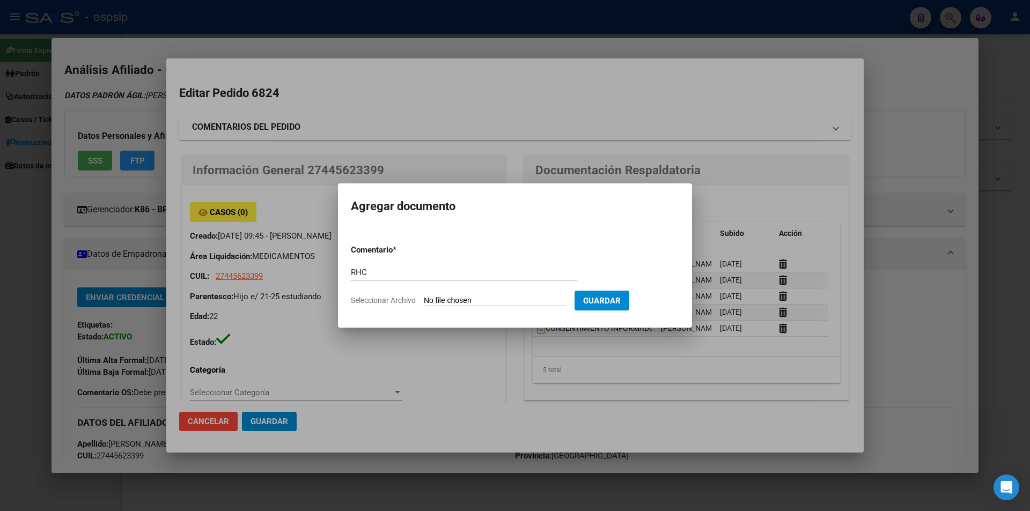
type input "C:\fakepath\Resumen historia clinica - Martinez Valentina - 14-7-25 (1).jpg"
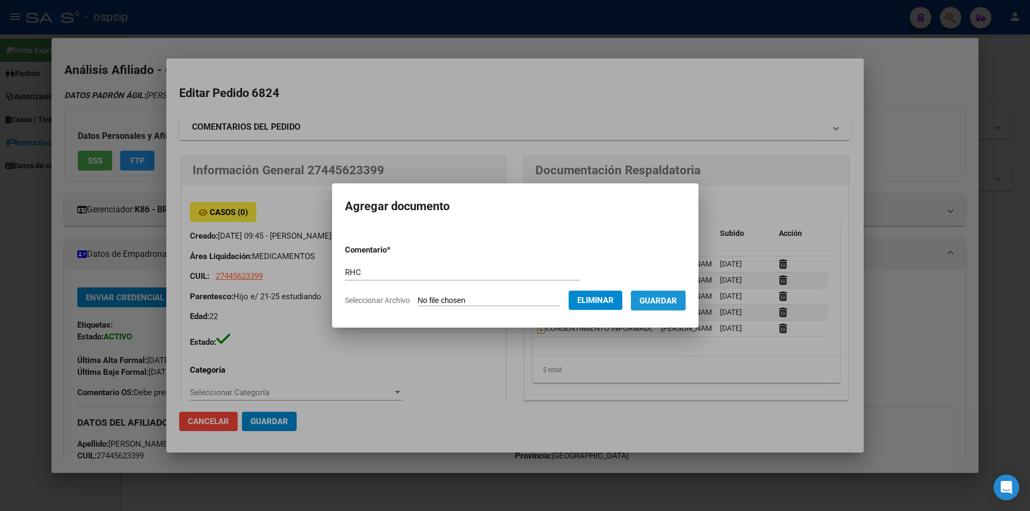
click at [672, 306] on button "Guardar" at bounding box center [658, 301] width 55 height 20
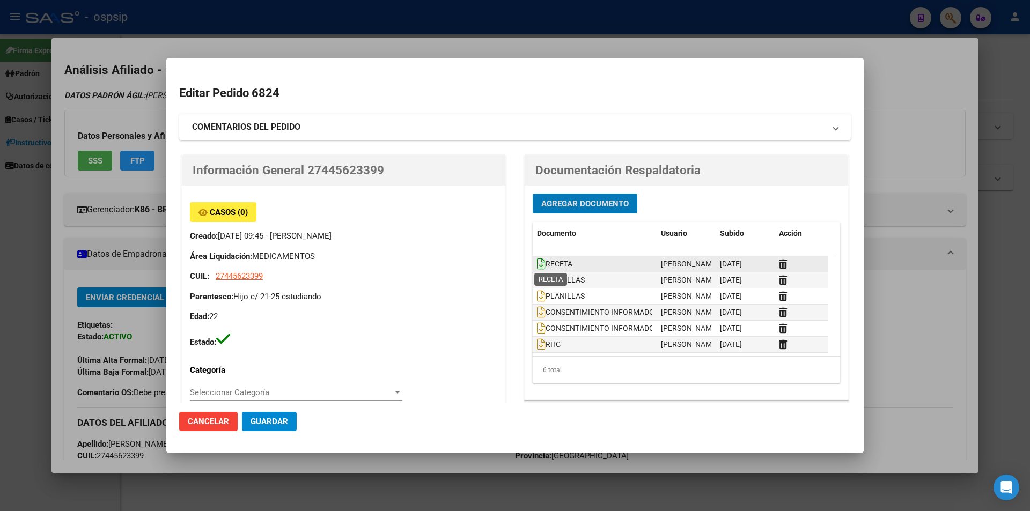
click at [537, 258] on icon at bounding box center [541, 264] width 9 height 12
click at [537, 282] on icon at bounding box center [541, 280] width 9 height 12
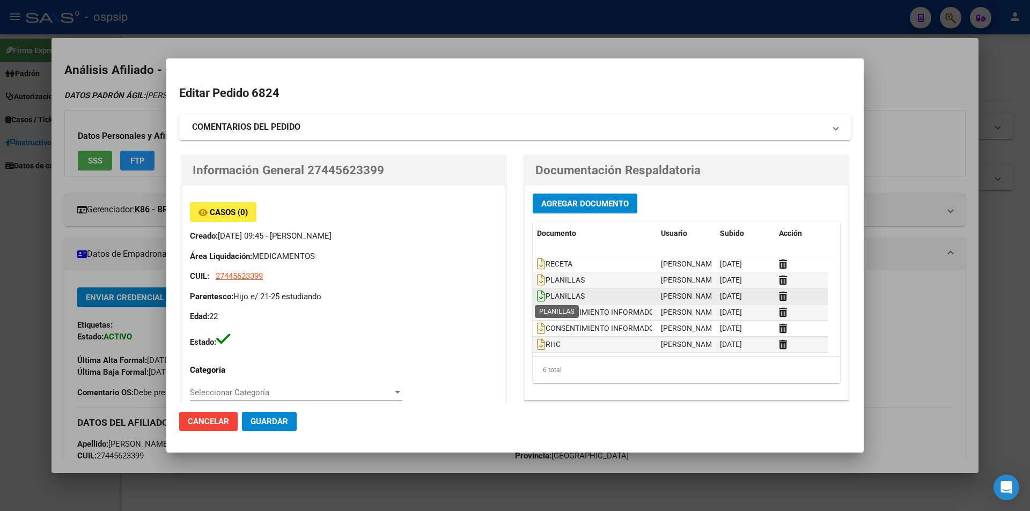
click at [537, 298] on icon at bounding box center [541, 296] width 9 height 12
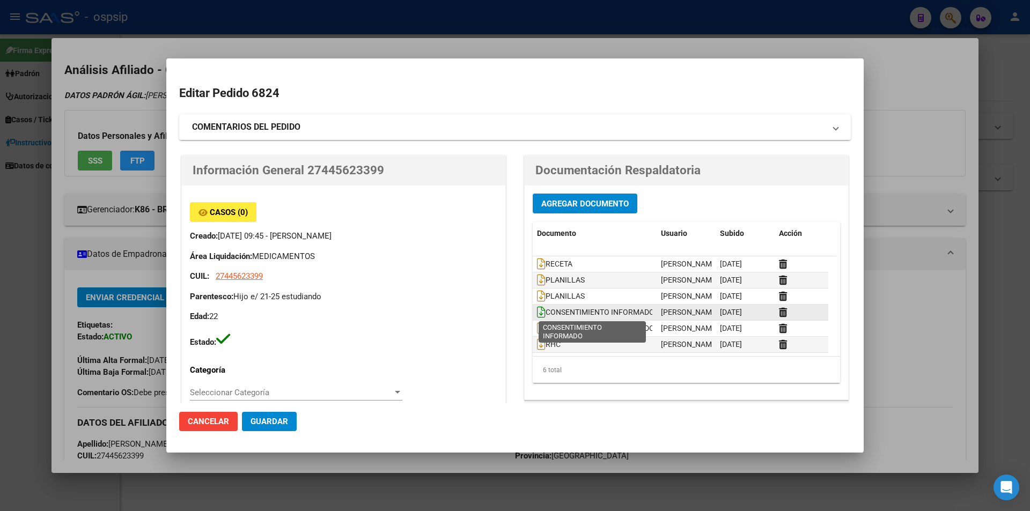
click at [537, 312] on icon at bounding box center [541, 312] width 9 height 12
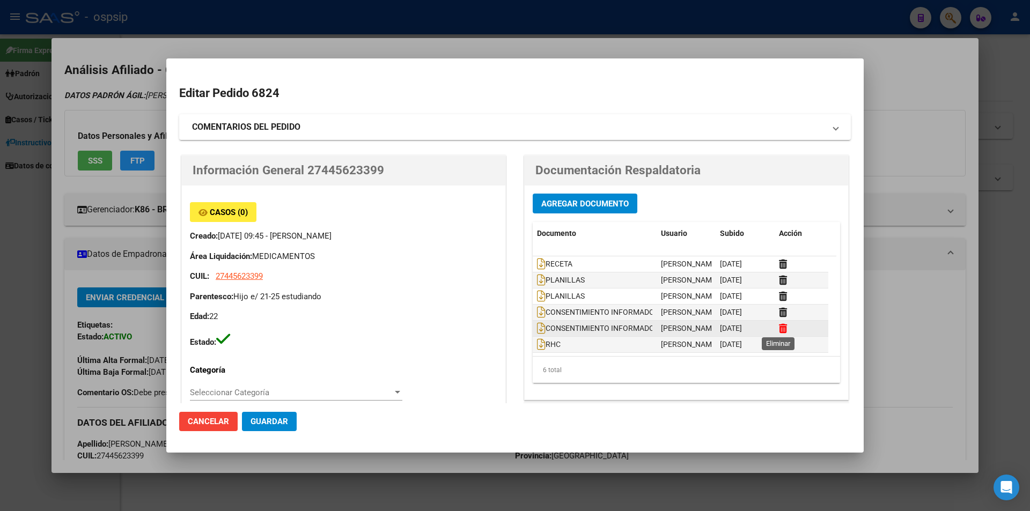
click at [779, 329] on icon at bounding box center [783, 329] width 8 height 10
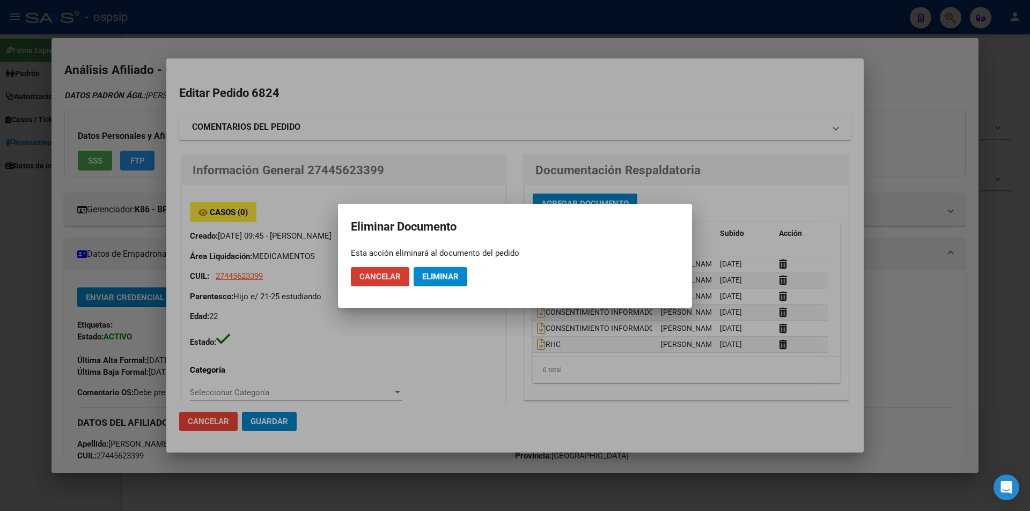
click at [453, 273] on span "Eliminar" at bounding box center [440, 277] width 36 height 10
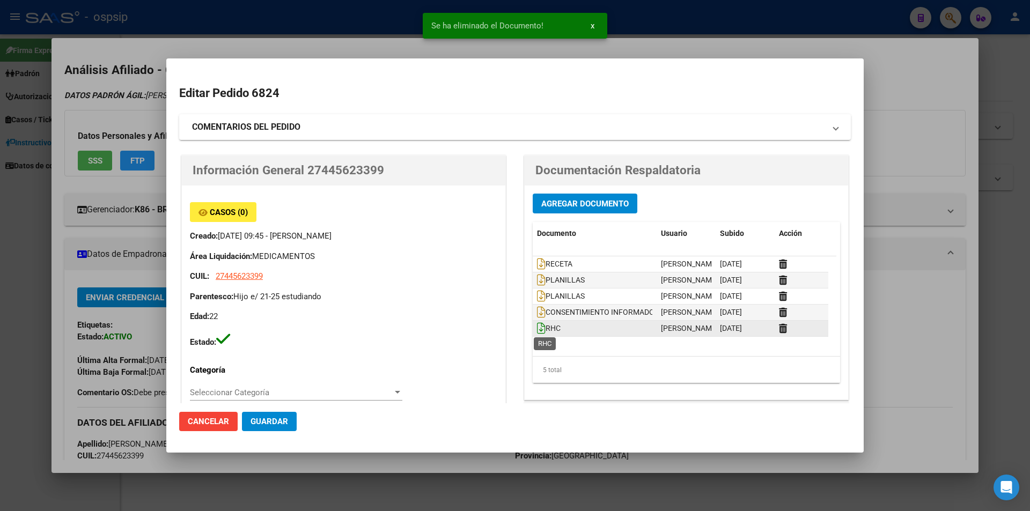
click at [540, 329] on icon at bounding box center [541, 328] width 9 height 12
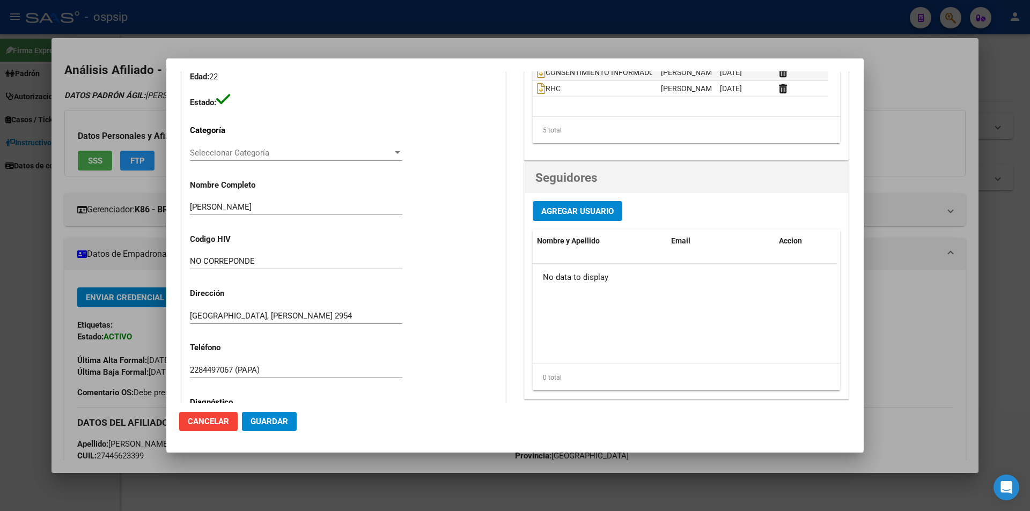
scroll to position [322, 0]
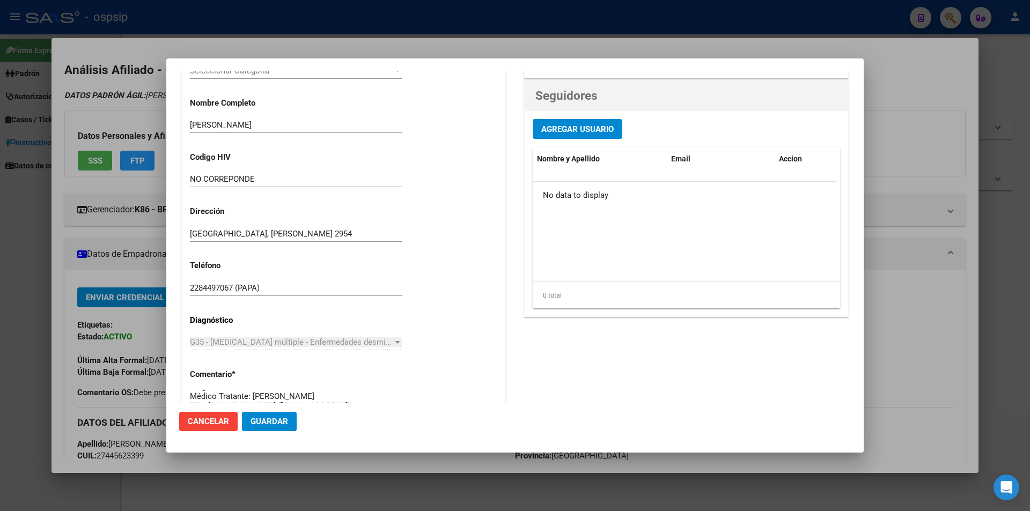
click at [273, 425] on span "Guardar" at bounding box center [270, 422] width 38 height 10
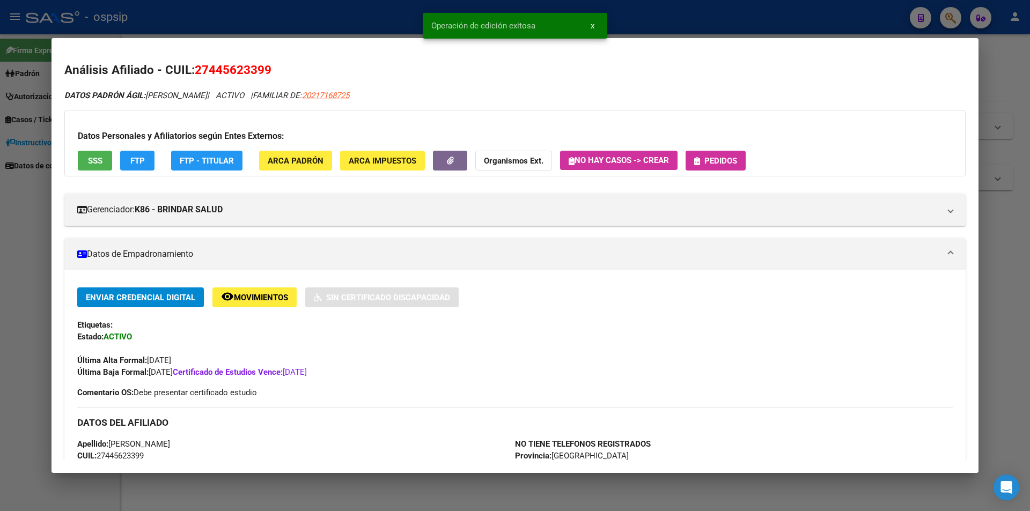
click at [729, 157] on span "Pedidos" at bounding box center [720, 161] width 33 height 10
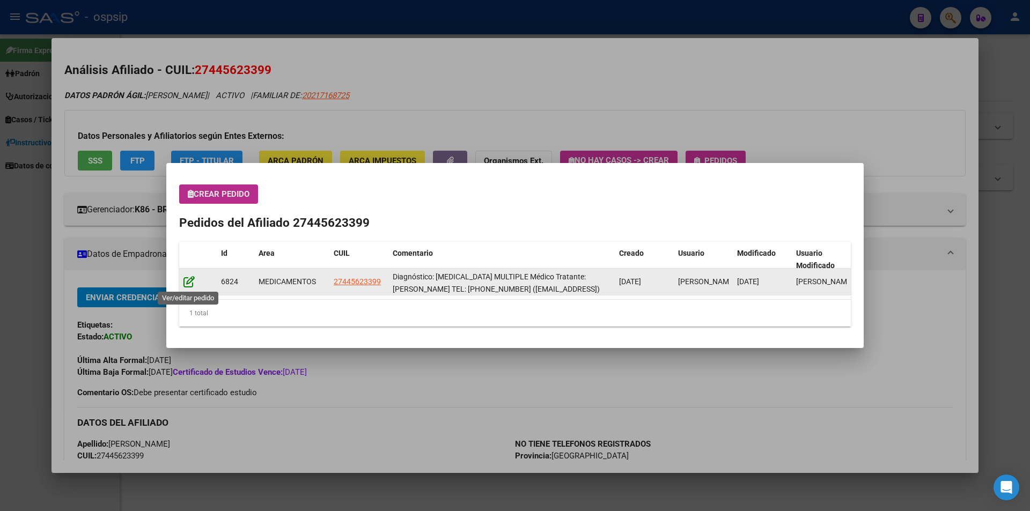
click at [185, 280] on icon at bounding box center [188, 282] width 11 height 12
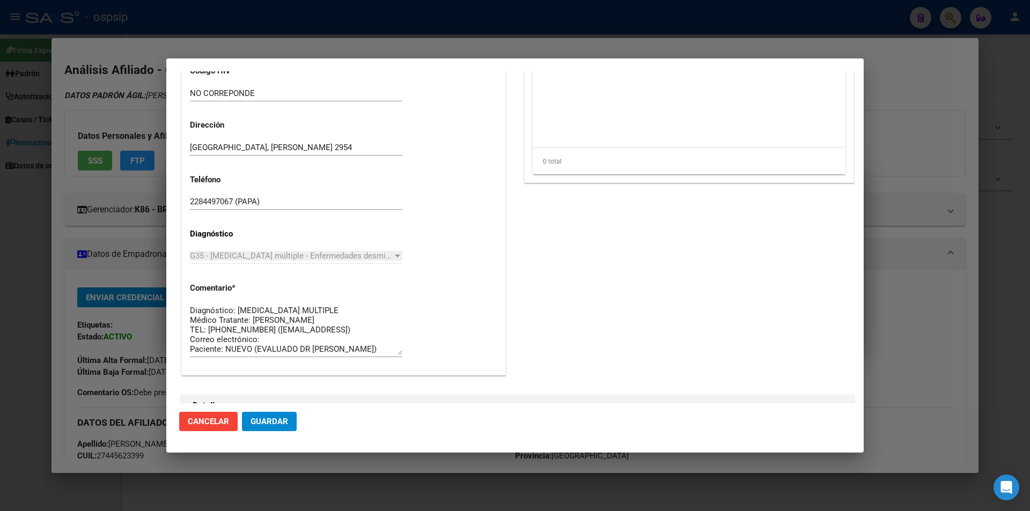
scroll to position [536, 0]
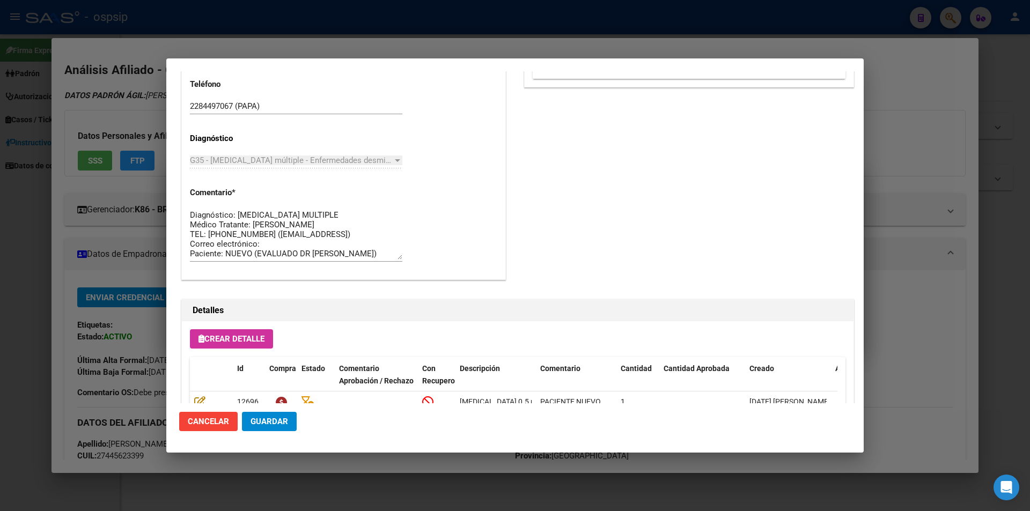
drag, startPoint x: 363, startPoint y: 257, endPoint x: 189, endPoint y: 205, distance: 182.0
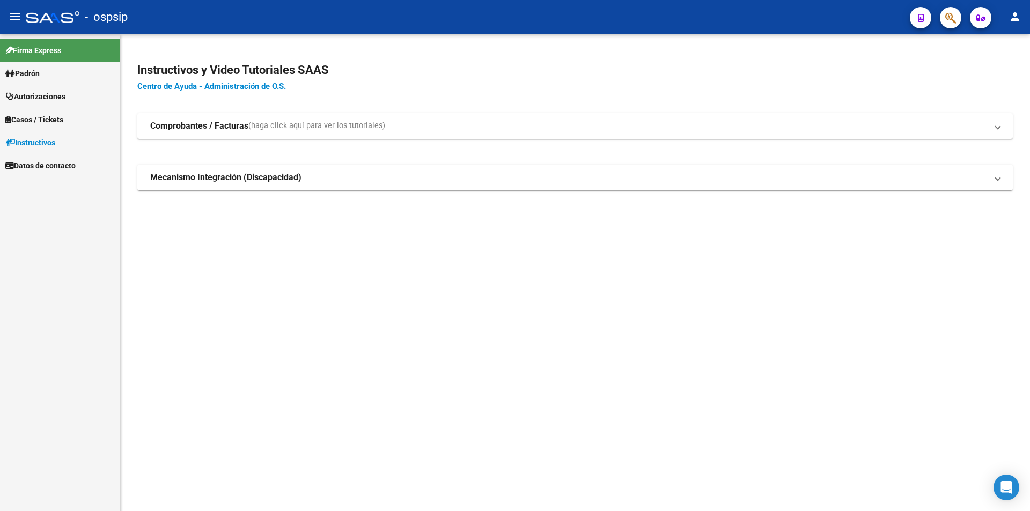
click at [948, 21] on icon "button" at bounding box center [950, 18] width 11 height 12
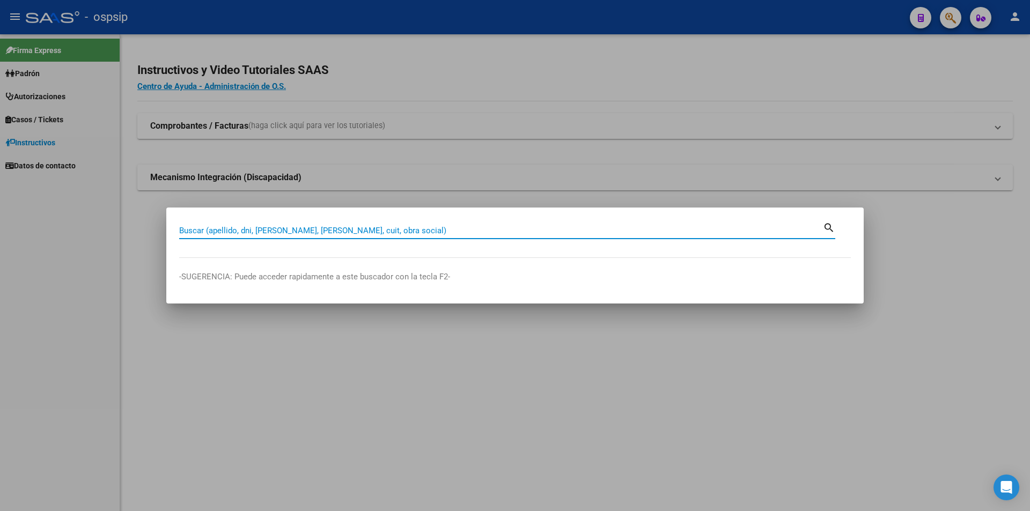
paste input "24032667"
type input "24032667"
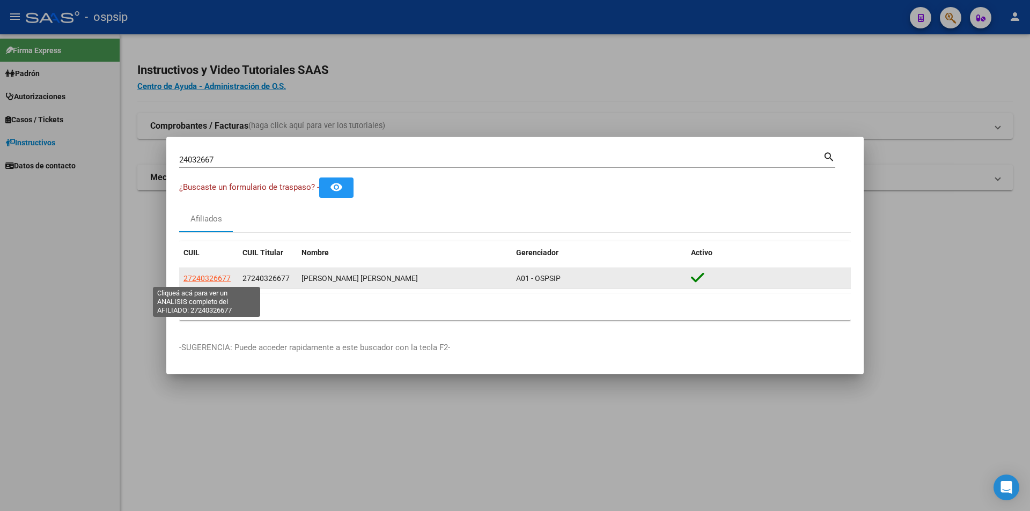
click at [220, 277] on span "27240326677" at bounding box center [206, 278] width 47 height 9
type textarea "27240326677"
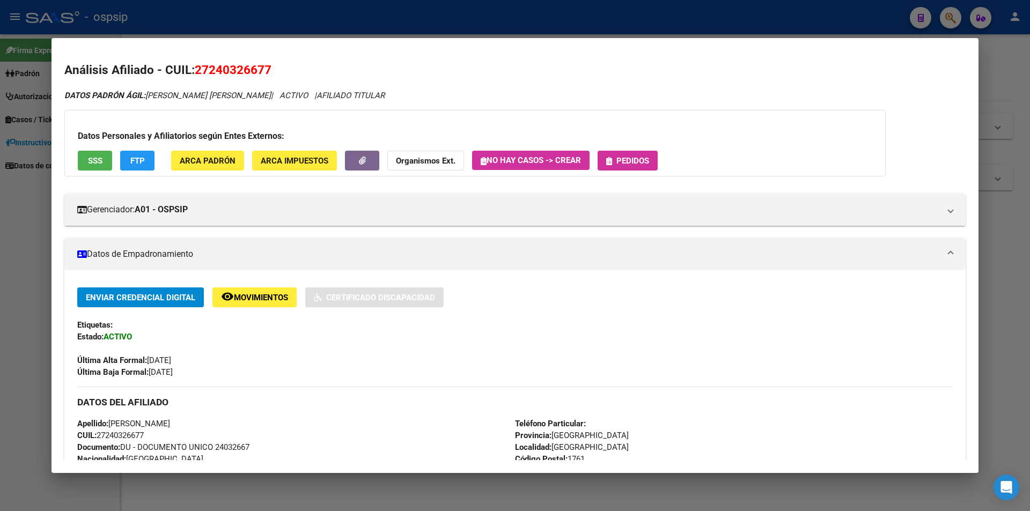
click at [640, 152] on button "Pedidos" at bounding box center [628, 161] width 60 height 20
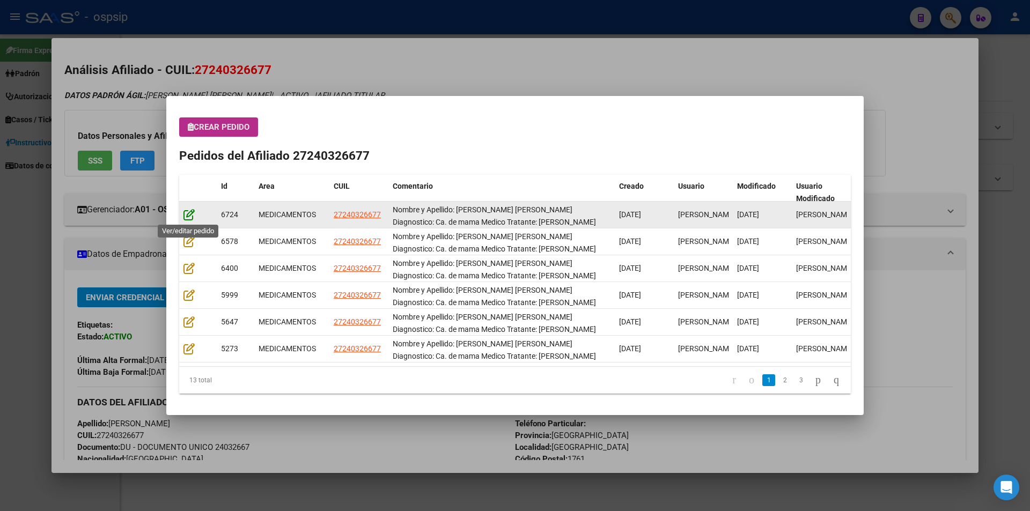
click at [192, 215] on icon at bounding box center [188, 215] width 11 height 12
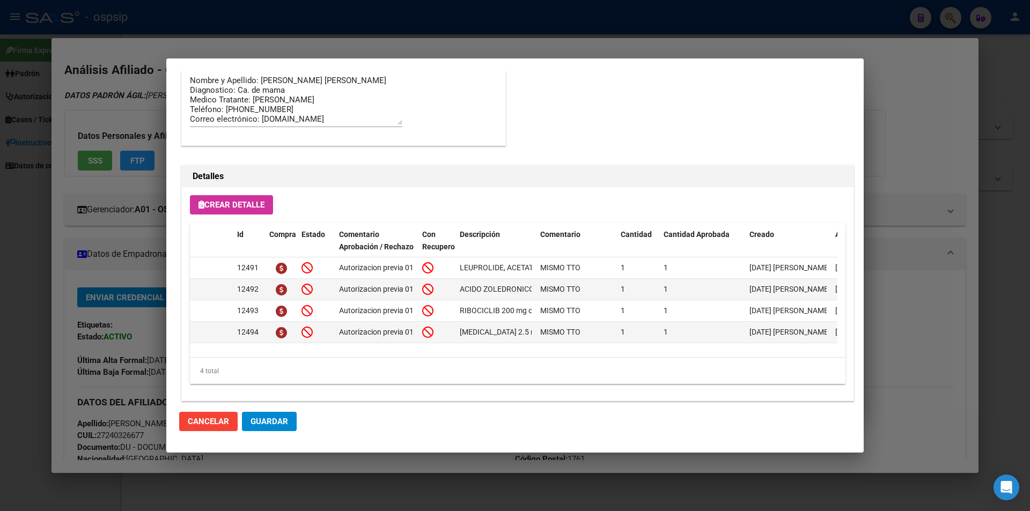
scroll to position [958, 0]
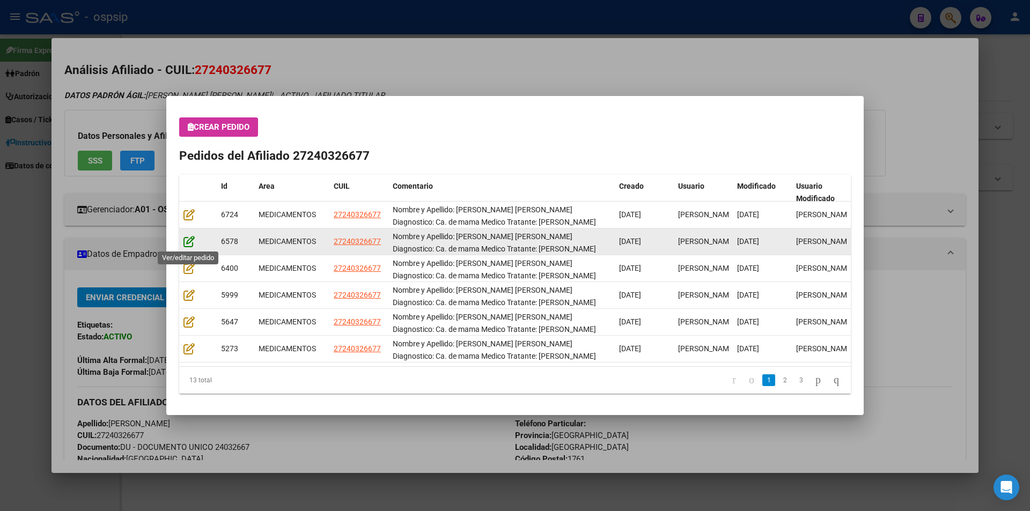
click at [189, 243] on icon at bounding box center [188, 242] width 11 height 12
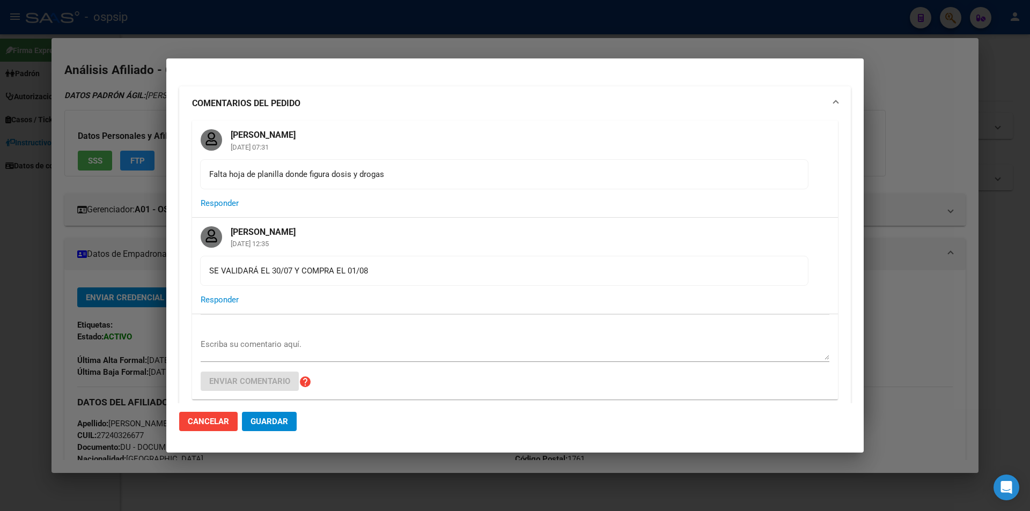
scroll to position [0, 0]
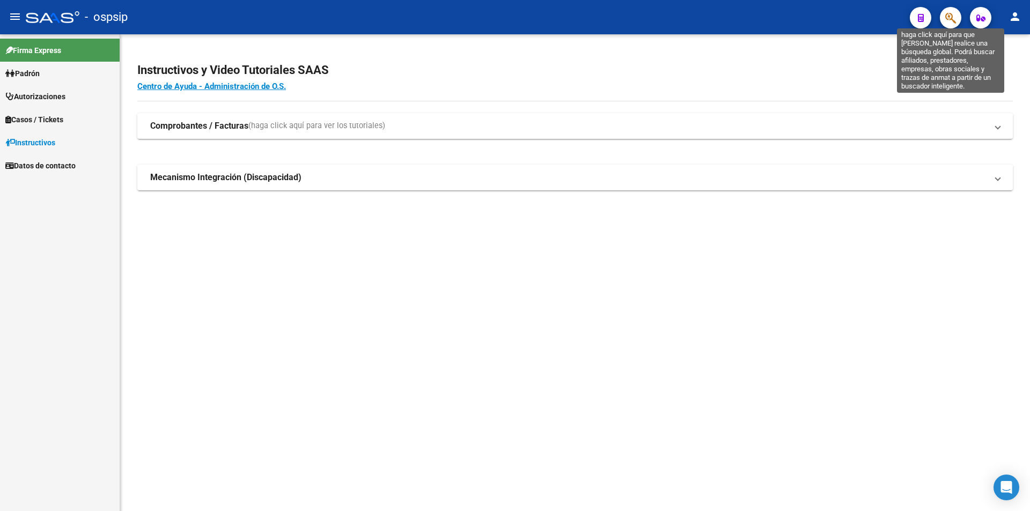
click at [954, 24] on icon "button" at bounding box center [950, 18] width 11 height 12
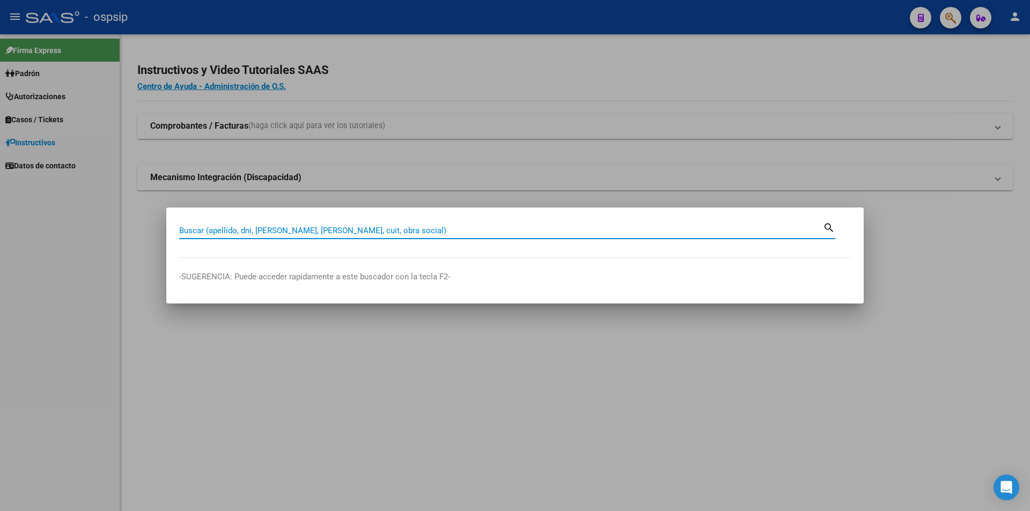
paste input "28104036"
type input "28104036"
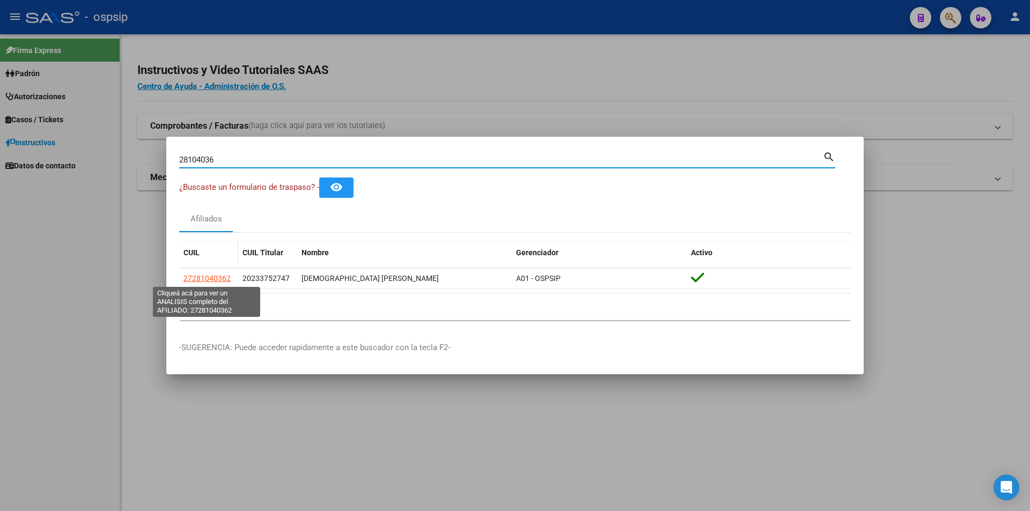
click at [200, 282] on span "27281040362" at bounding box center [206, 278] width 47 height 9
type textarea "27281040362"
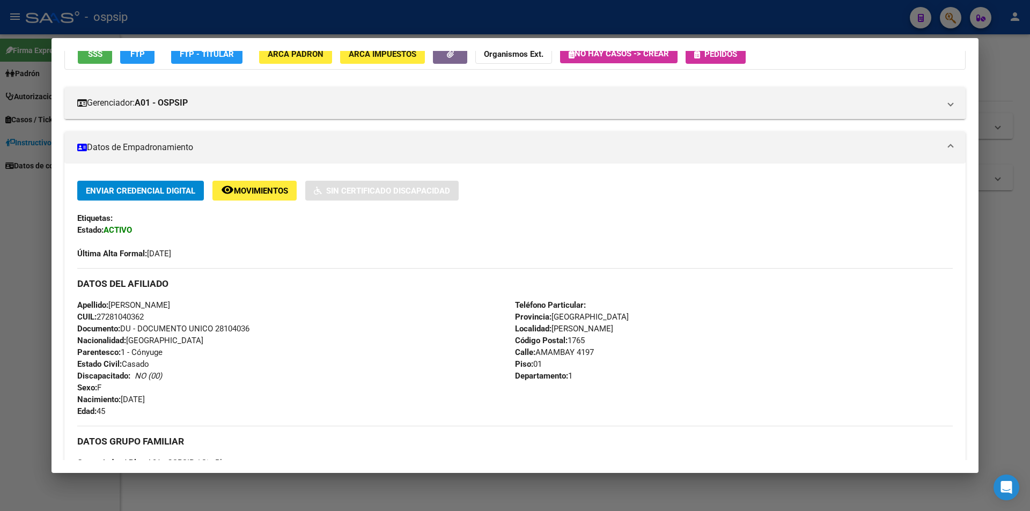
scroll to position [107, 0]
drag, startPoint x: 216, startPoint y: 330, endPoint x: 239, endPoint y: 325, distance: 24.1
click at [268, 330] on div "Apellido: PATRICIA ALEJANDRA MONTENEGRO CUIL: 27281040362 Documento: DU - DOCUM…" at bounding box center [296, 358] width 438 height 118
copy span "28104036"
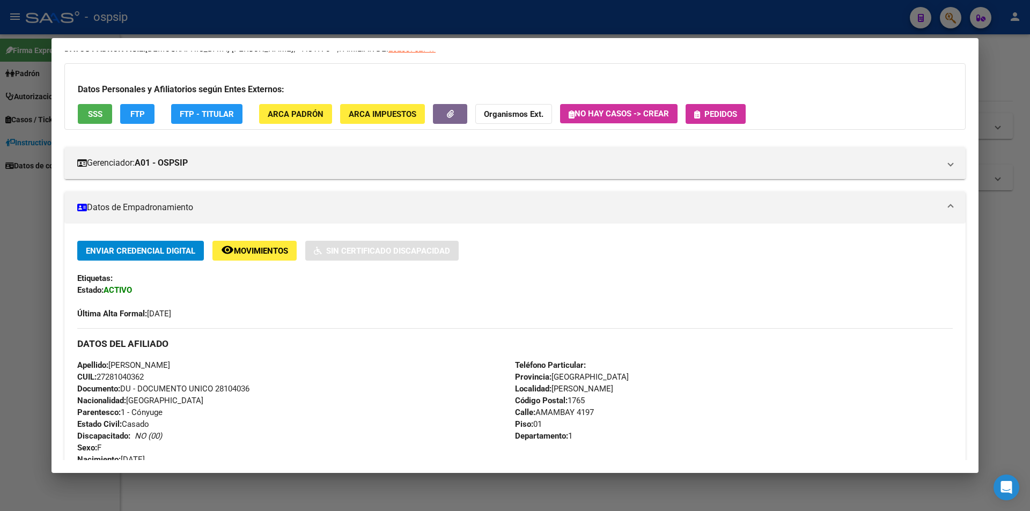
scroll to position [0, 0]
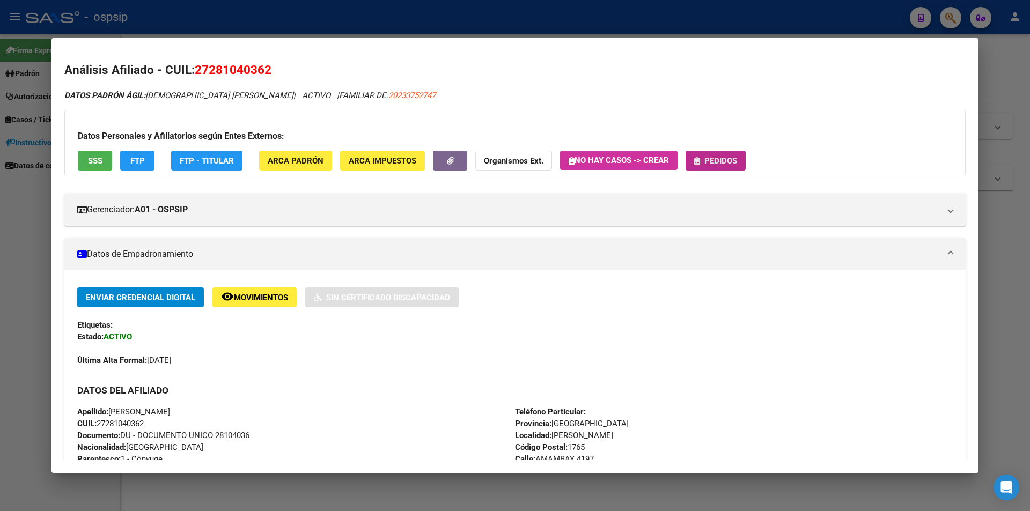
click at [723, 161] on span "Pedidos" at bounding box center [720, 161] width 33 height 10
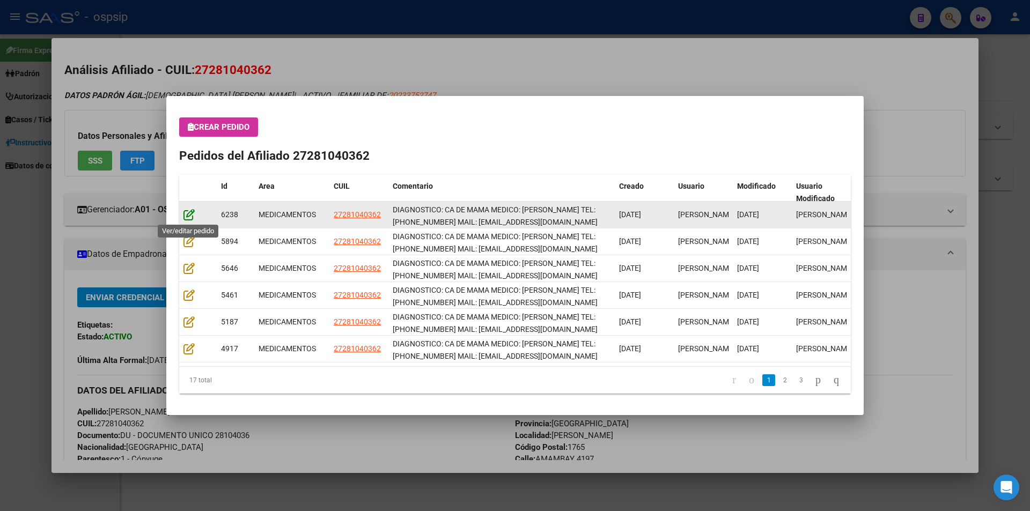
click at [189, 211] on icon at bounding box center [188, 215] width 11 height 12
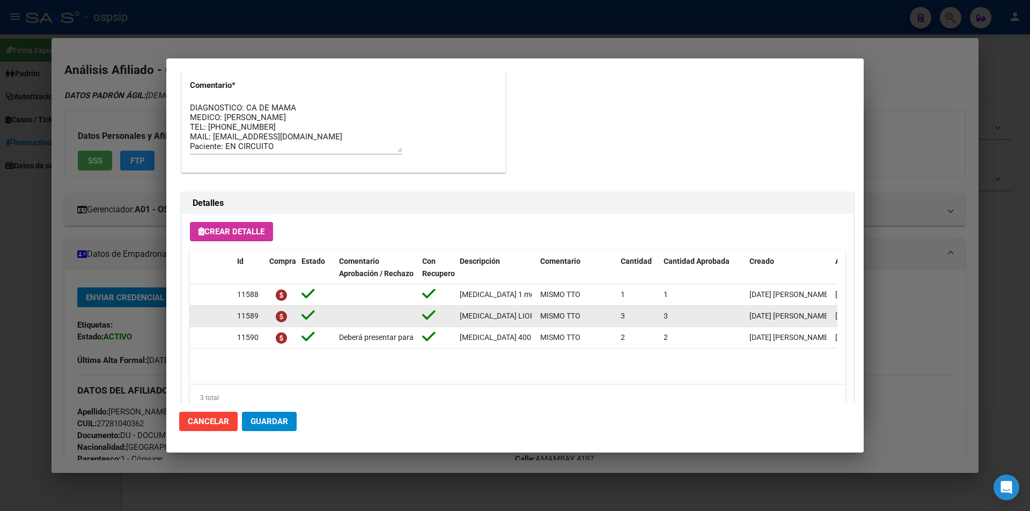
scroll to position [429, 0]
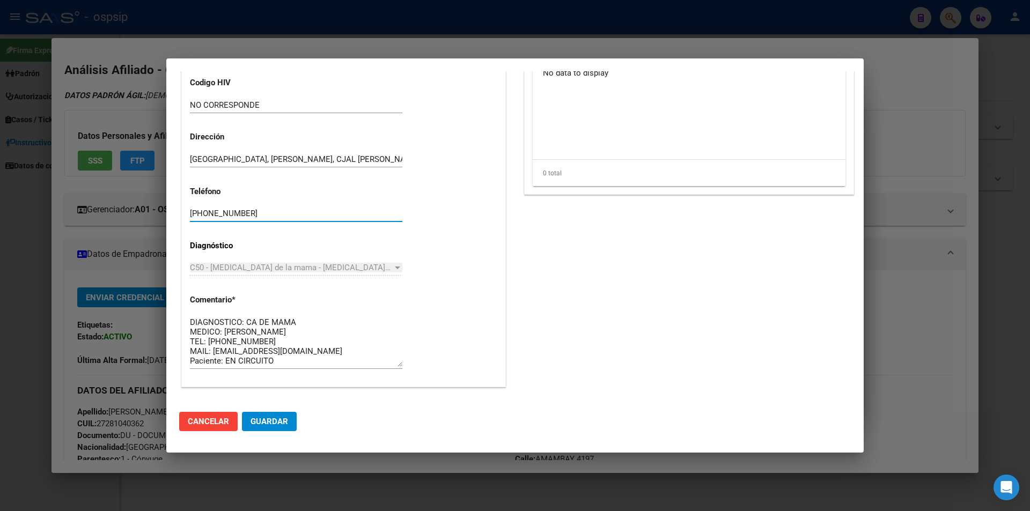
drag, startPoint x: 248, startPoint y: 213, endPoint x: 176, endPoint y: 213, distance: 72.4
click at [176, 213] on mat-dialog-content "Editar Pedido 6238 COMENTARIOS DEL PEDIDO Escriba su comentario aquí. Enviar co…" at bounding box center [514, 237] width 697 height 332
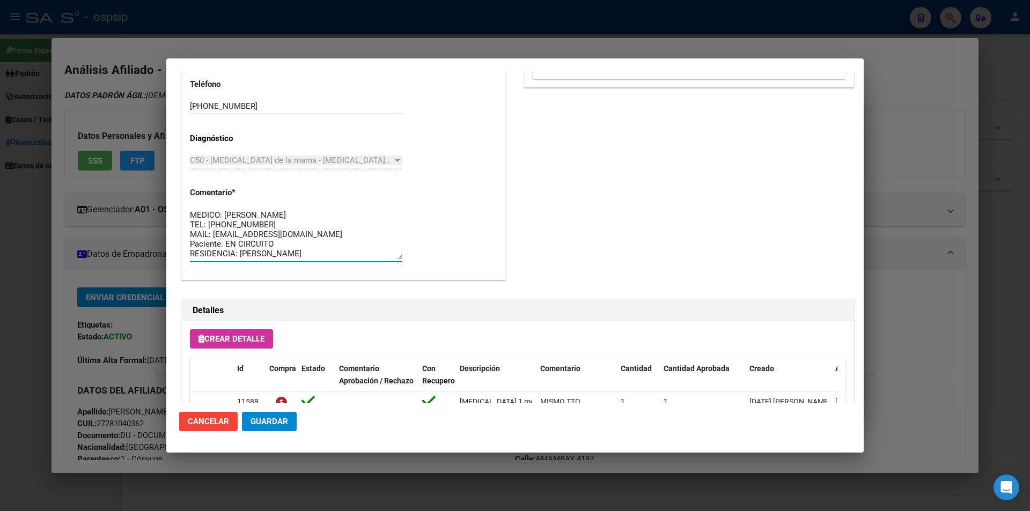
scroll to position [0, 0]
drag, startPoint x: 345, startPoint y: 254, endPoint x: 187, endPoint y: 209, distance: 164.6
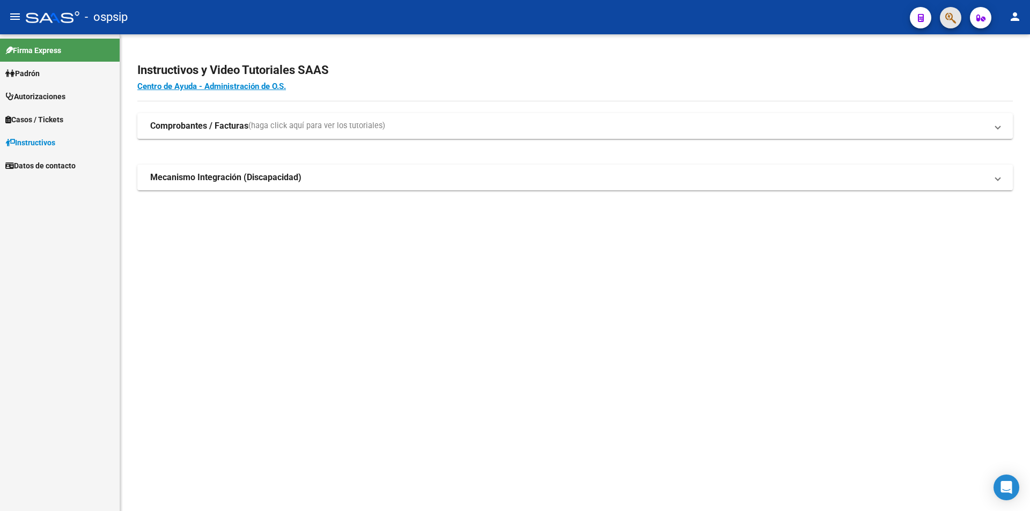
click at [952, 19] on icon "button" at bounding box center [950, 18] width 11 height 12
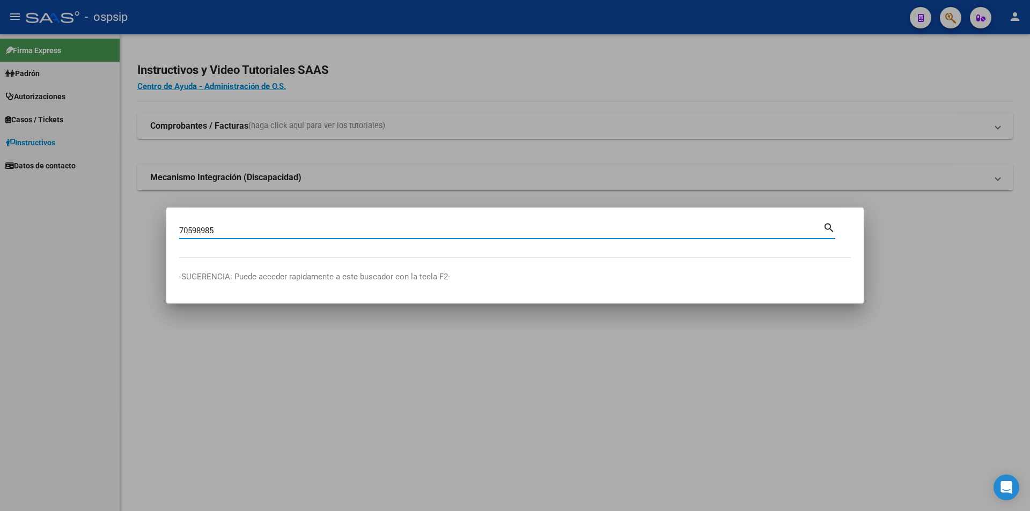
type input "70598985"
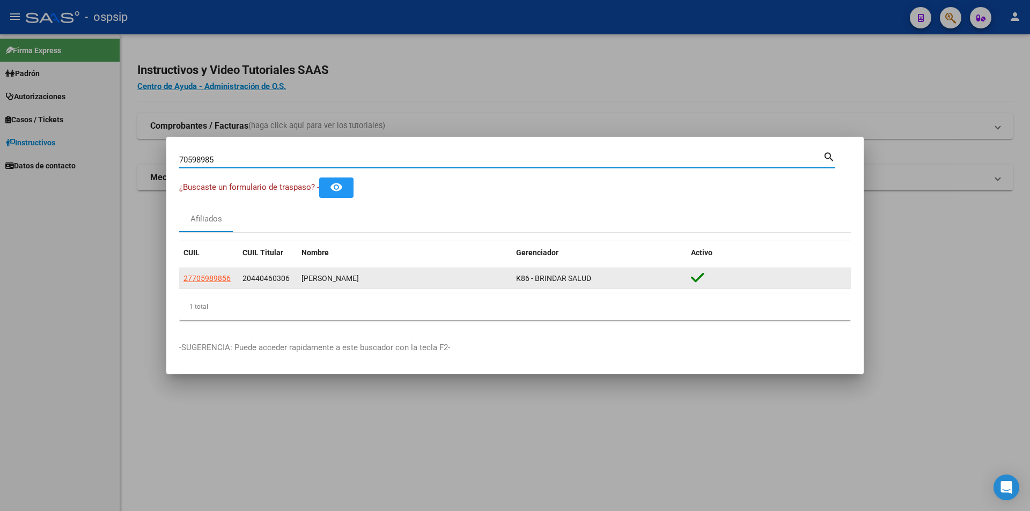
click at [208, 271] on datatable-body-cell "27705989856" at bounding box center [208, 278] width 59 height 21
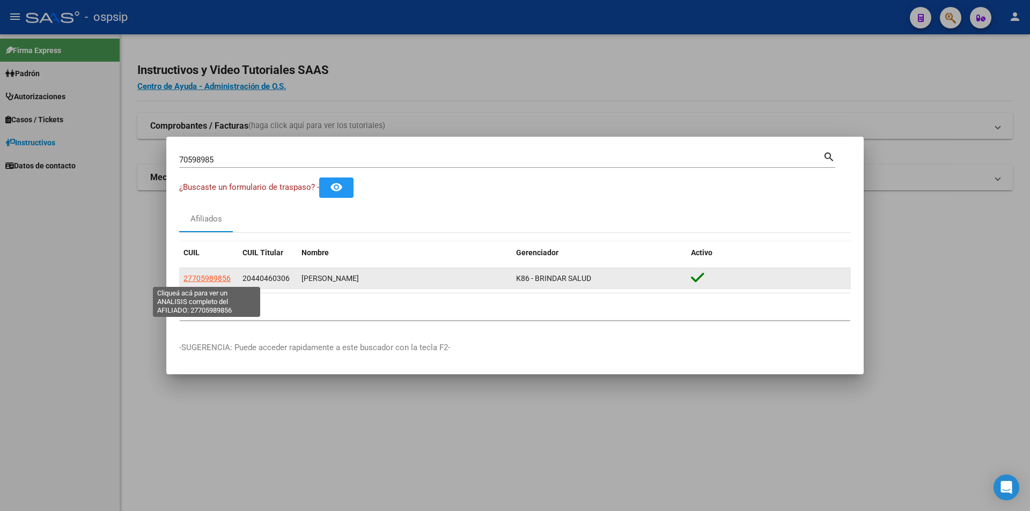
click at [207, 277] on span "27705989856" at bounding box center [206, 278] width 47 height 9
type textarea "27705989856"
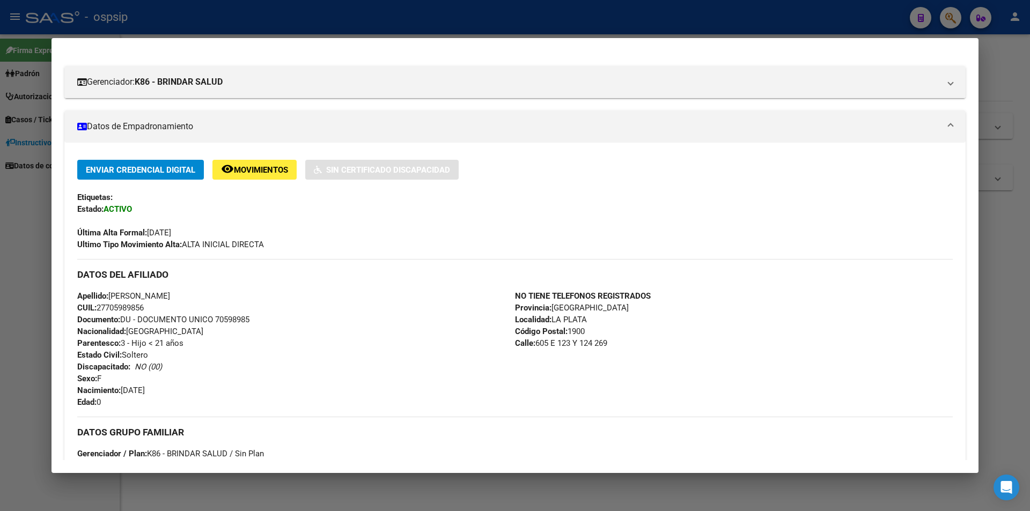
scroll to position [215, 0]
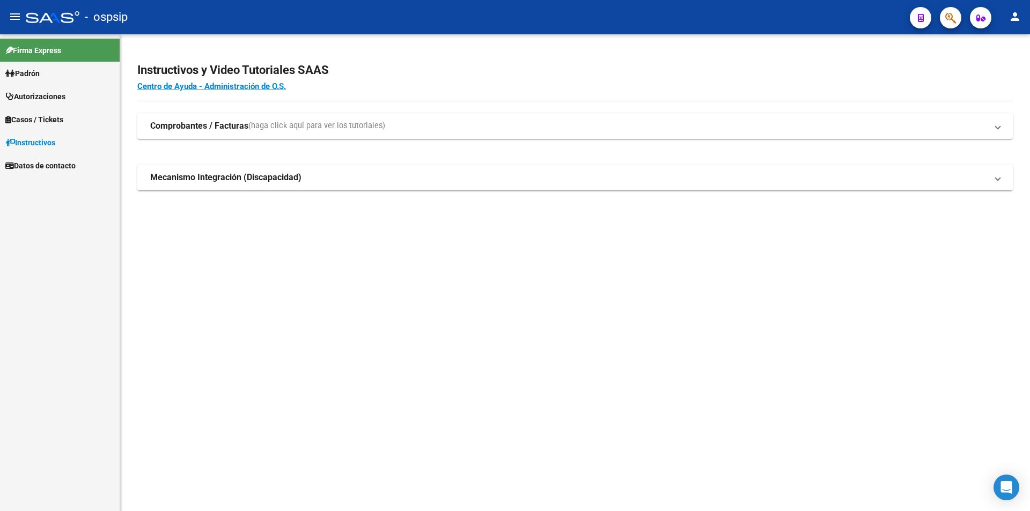
click at [949, 20] on icon "button" at bounding box center [950, 18] width 11 height 12
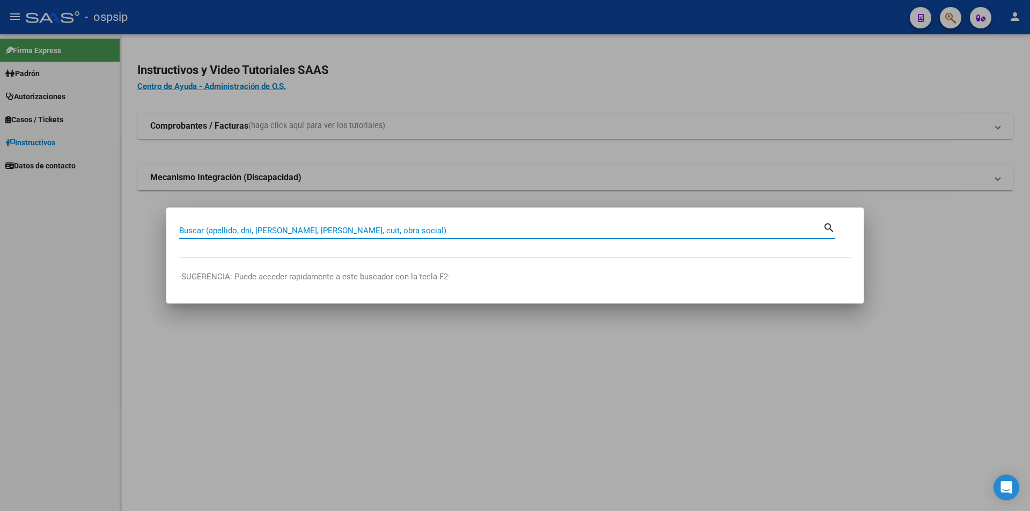
paste input "45927431"
type input "45927431"
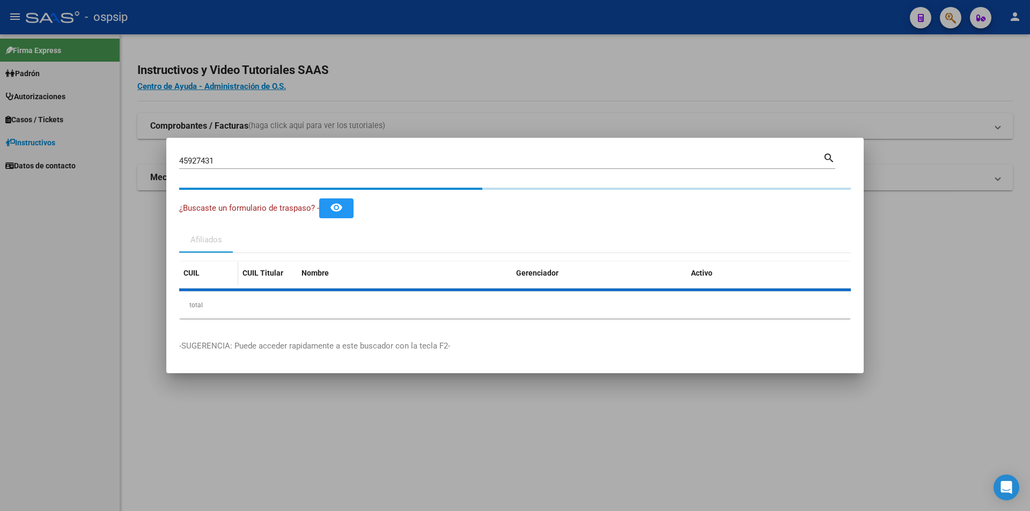
click at [218, 281] on datatable-header-cell "CUIL" at bounding box center [208, 273] width 59 height 23
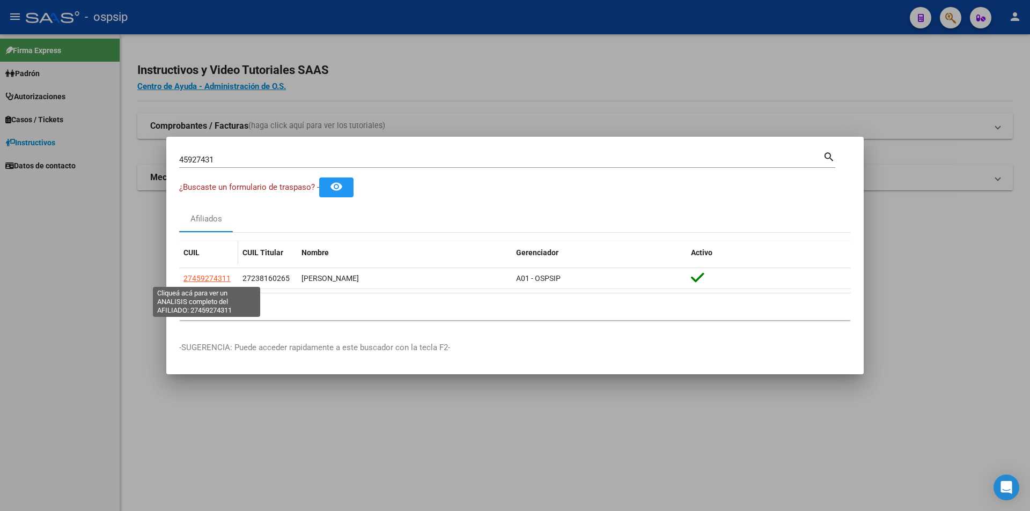
click at [217, 280] on span "27459274311" at bounding box center [206, 278] width 47 height 9
type textarea "27459274311"
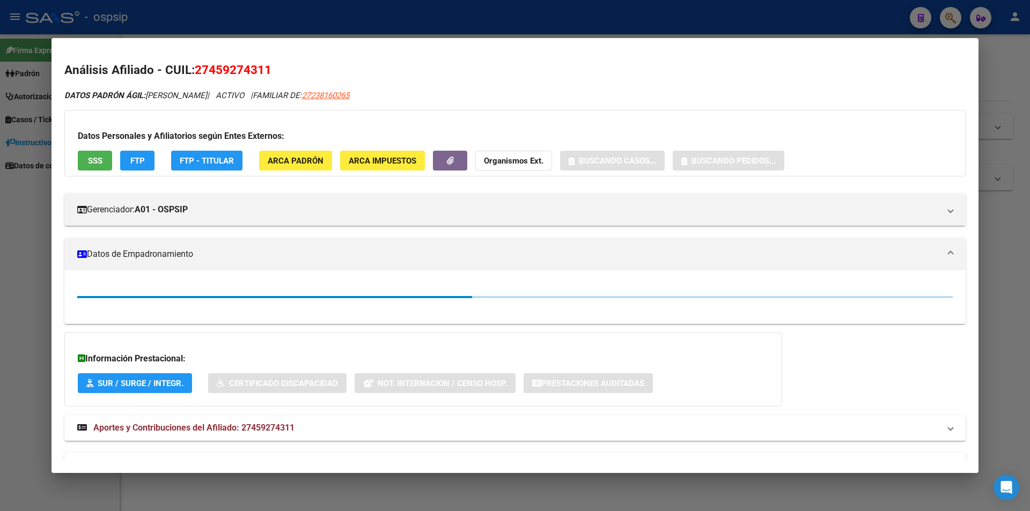
click at [99, 160] on span "SSS" at bounding box center [95, 161] width 14 height 10
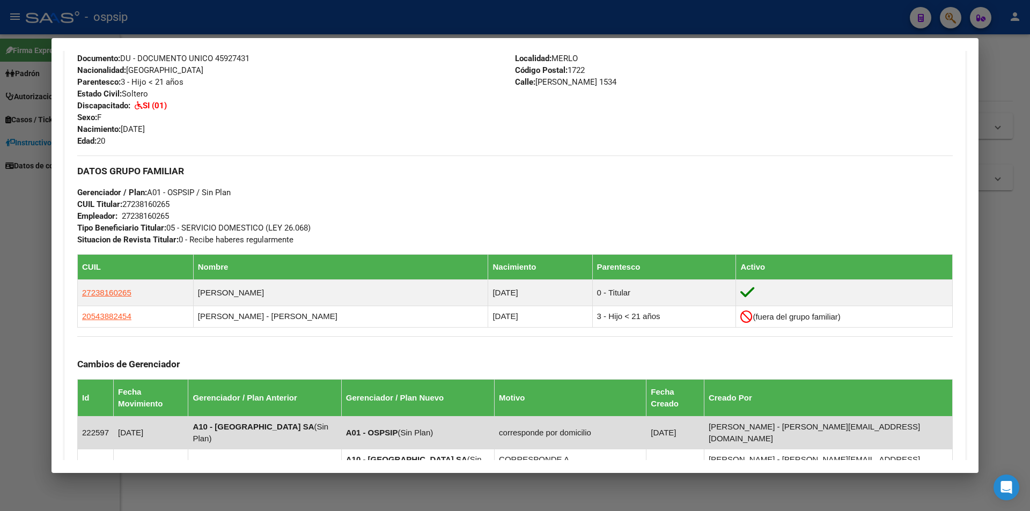
scroll to position [604, 0]
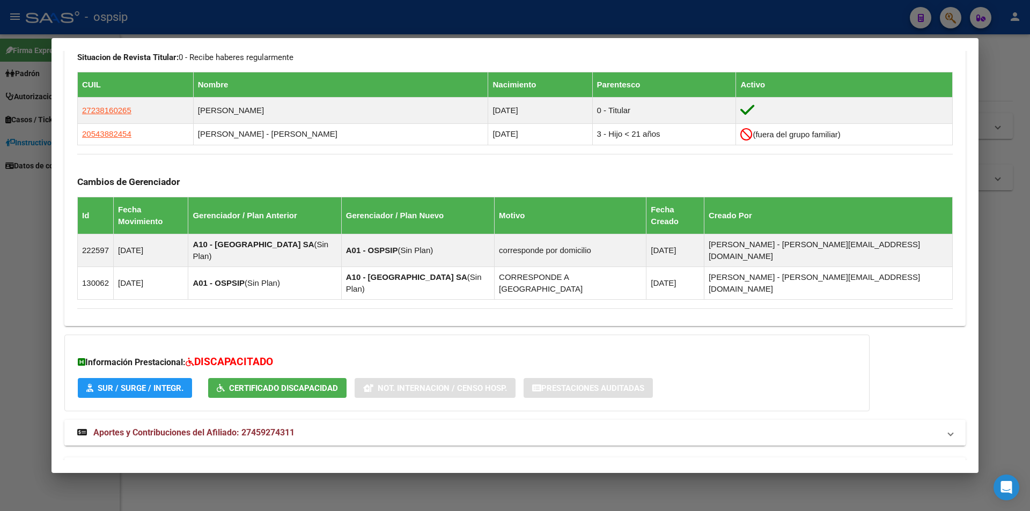
click at [225, 427] on strong "Aportes y Contribuciones del Afiliado: 27459274311" at bounding box center [185, 433] width 217 height 13
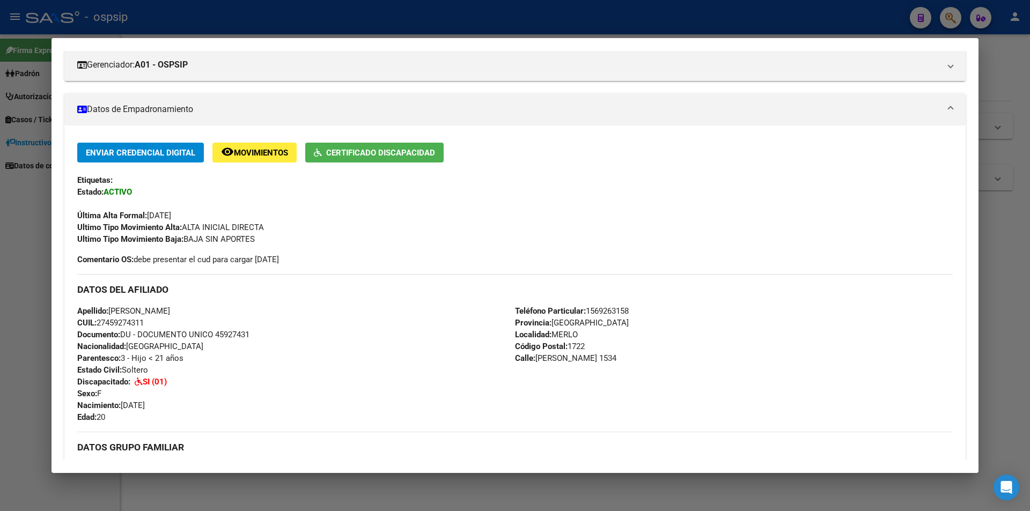
scroll to position [0, 0]
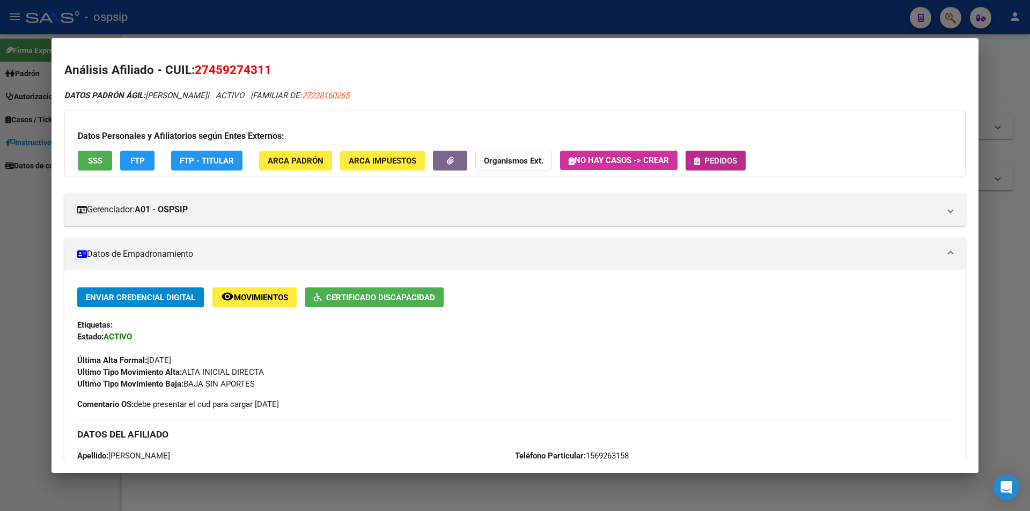
click at [733, 161] on span "Pedidos" at bounding box center [720, 161] width 33 height 10
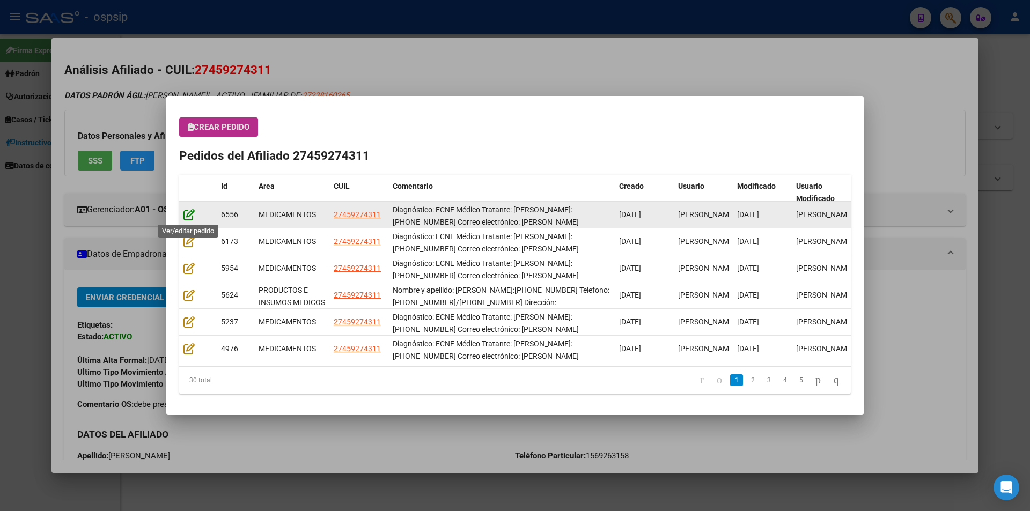
click at [189, 217] on icon at bounding box center [188, 215] width 11 height 12
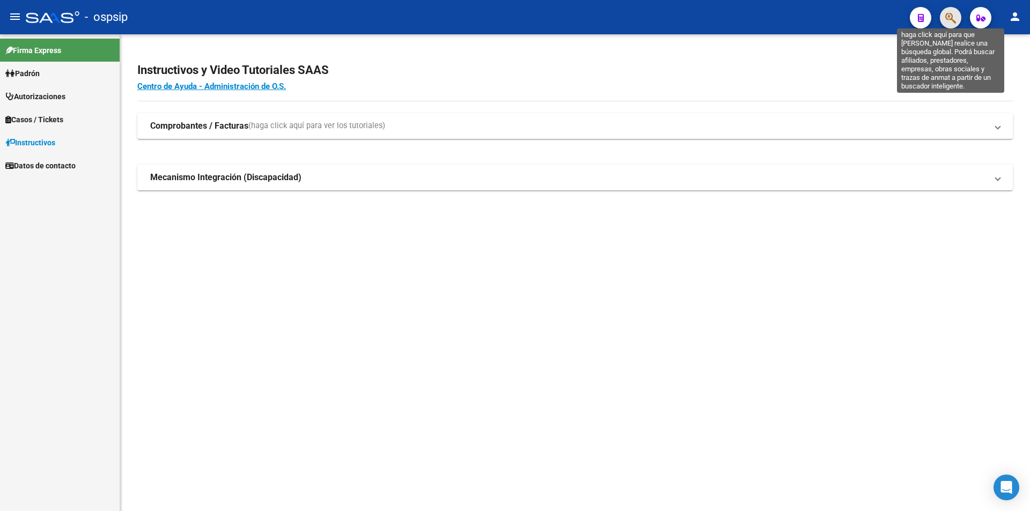
click at [952, 19] on icon "button" at bounding box center [950, 18] width 11 height 12
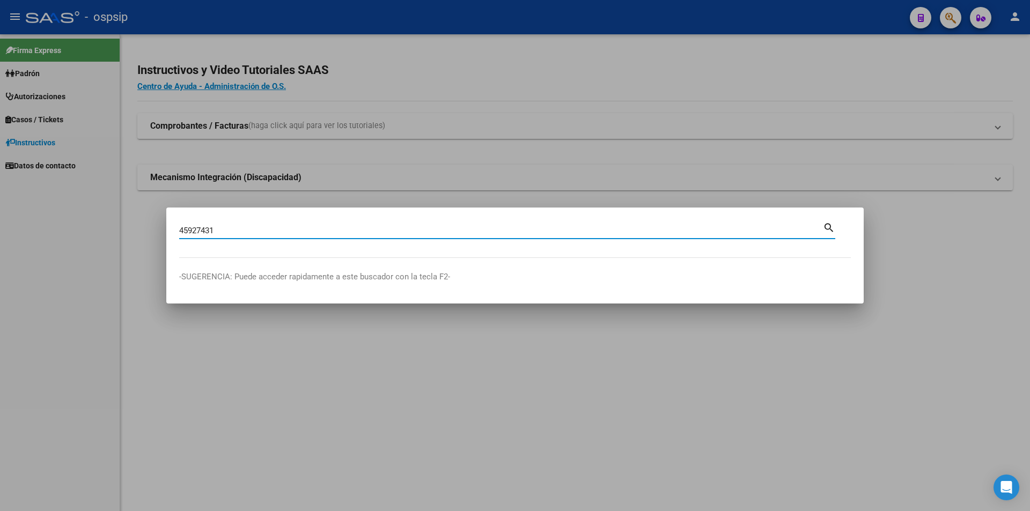
type input "45927431"
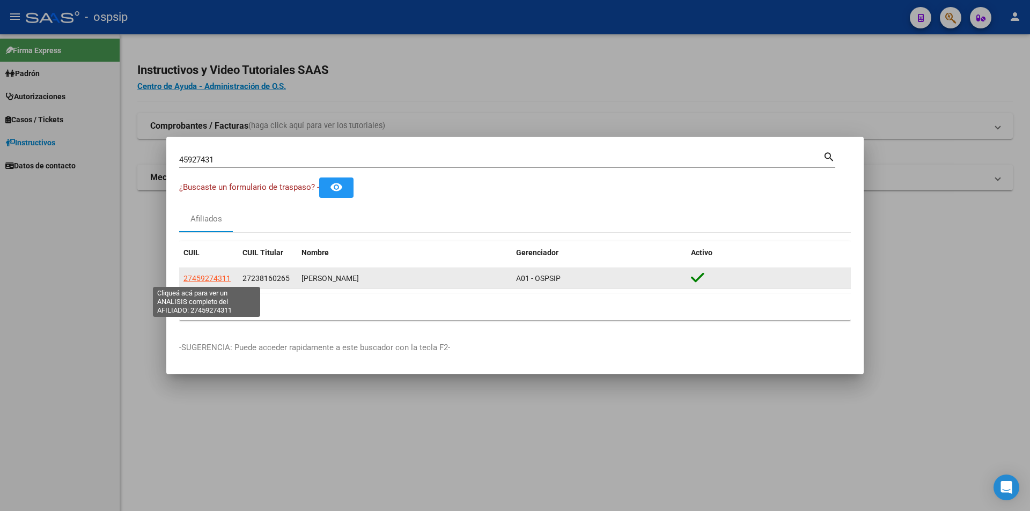
click at [224, 271] on datatable-body-cell "27459274311" at bounding box center [208, 278] width 59 height 21
click at [223, 274] on span "27459274311" at bounding box center [206, 278] width 47 height 9
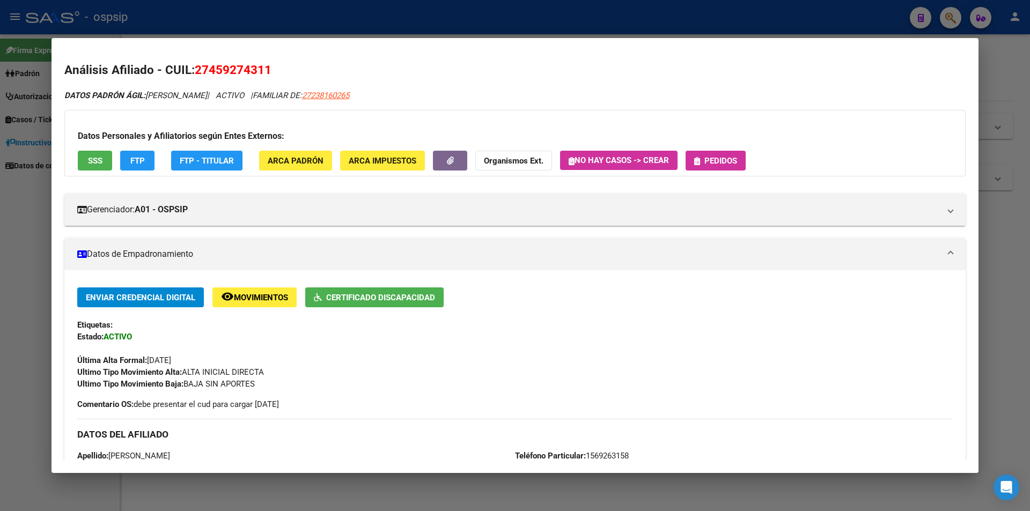
click at [705, 170] on button "Pedidos" at bounding box center [716, 161] width 60 height 20
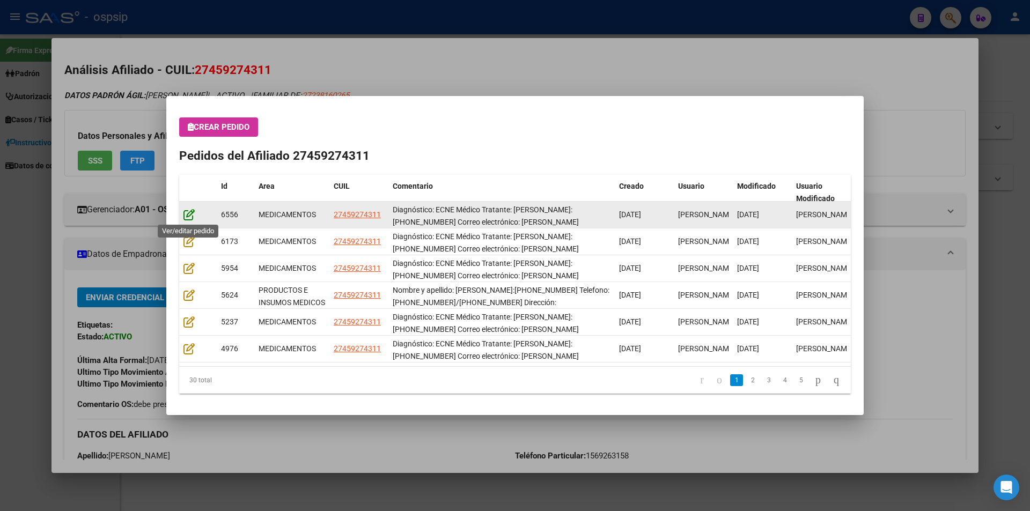
click at [191, 215] on icon at bounding box center [188, 215] width 11 height 12
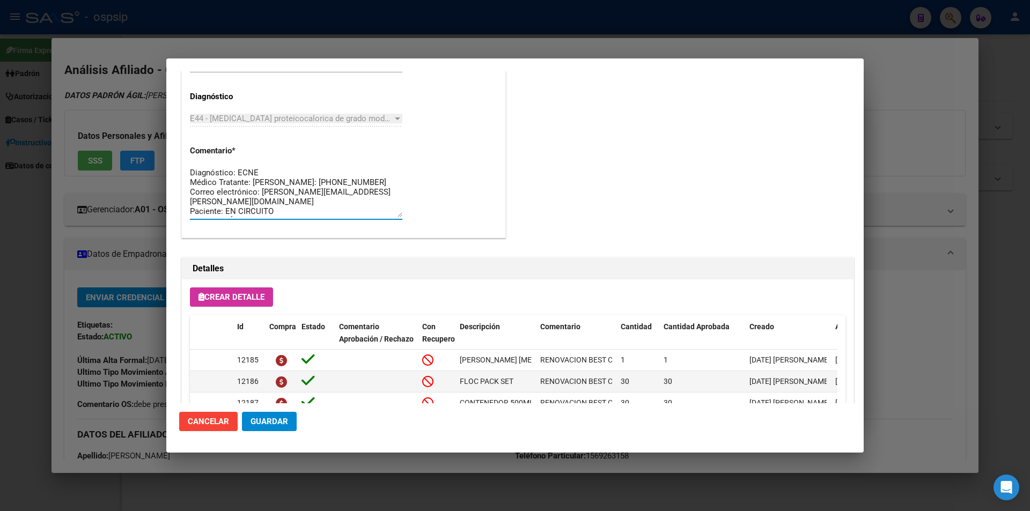
drag, startPoint x: 289, startPoint y: 216, endPoint x: 179, endPoint y: 164, distance: 121.2
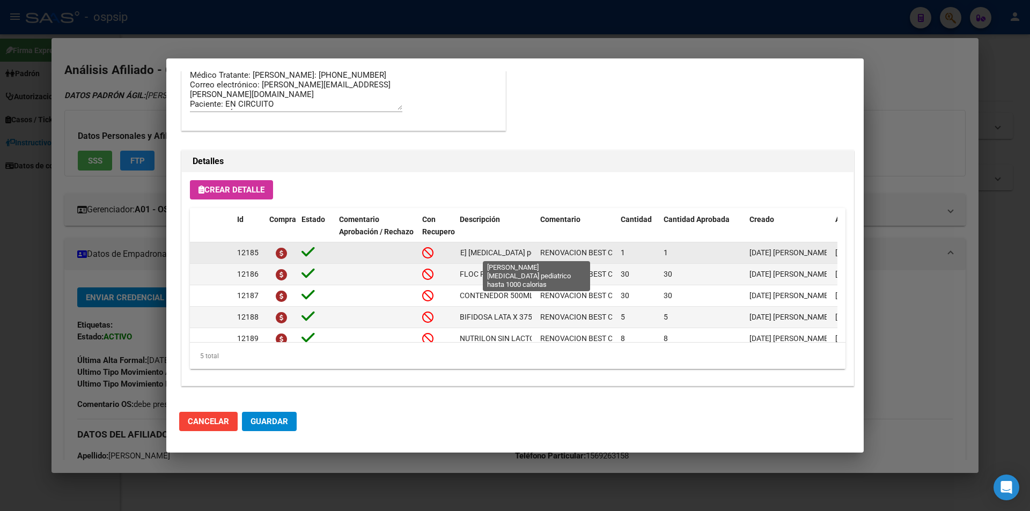
scroll to position [0, 81]
drag, startPoint x: 457, startPoint y: 253, endPoint x: 534, endPoint y: 258, distance: 77.9
click at [543, 257] on div "12185 Modulo enteral pediatrico hasta 1000 calorias RENOVACION BEST CARE 1 1 16…" at bounding box center [591, 252] width 802 height 21
copy div "Modulo enteral pediatrico hasta 1000 calorias R"
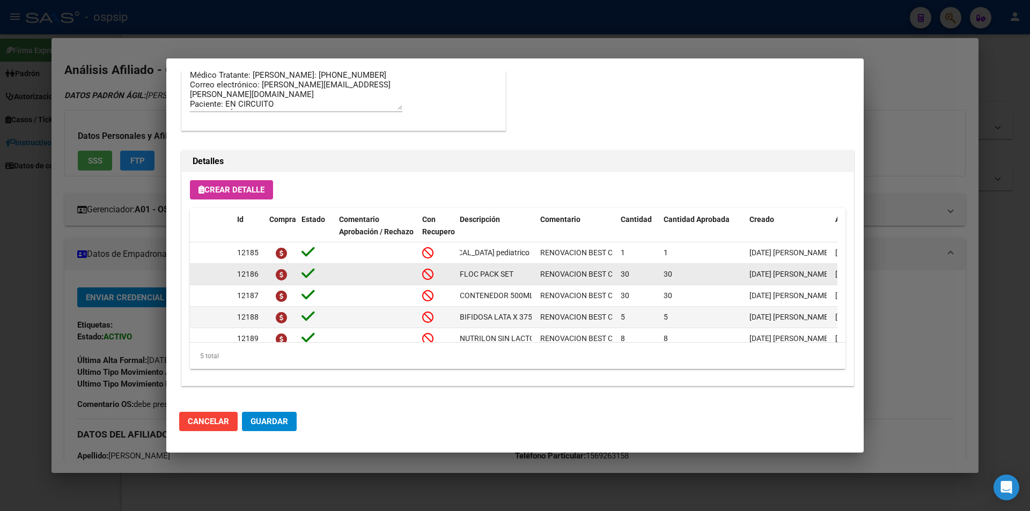
drag, startPoint x: 460, startPoint y: 274, endPoint x: 522, endPoint y: 277, distance: 62.3
click at [522, 277] on div "FLOC PACK SET" at bounding box center [496, 274] width 72 height 12
copy span "FLOC PACK SET"
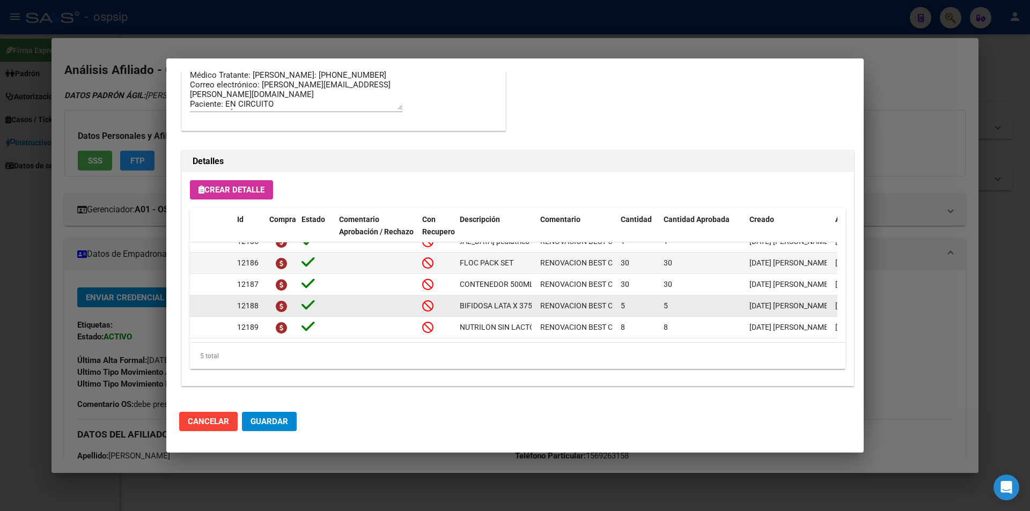
scroll to position [19, 0]
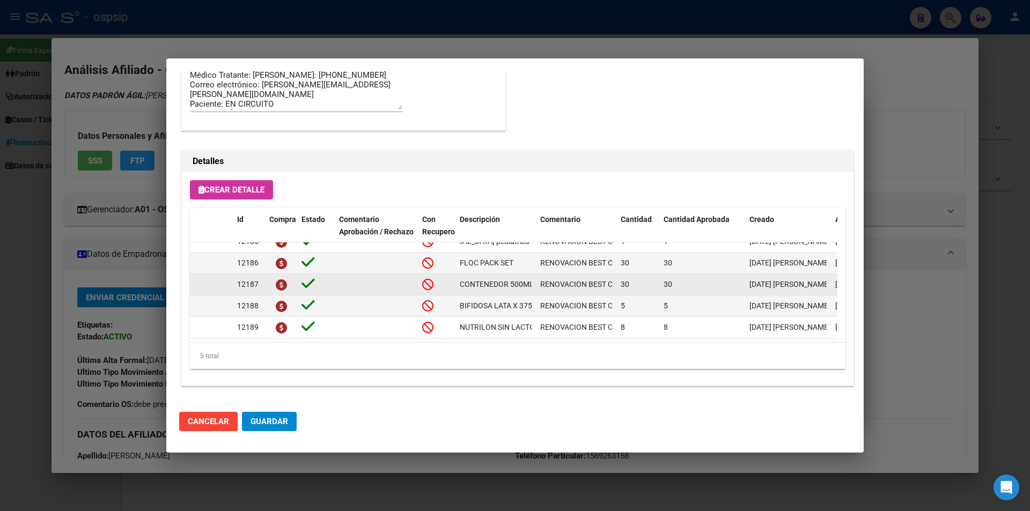
drag, startPoint x: 457, startPoint y: 274, endPoint x: 536, endPoint y: 275, distance: 79.4
click at [536, 275] on div "12187 CONTENEDOR 500ML RENOVACION BEST CARE 30 30 16/07/2025 Jesica 16/07/2025 …" at bounding box center [591, 284] width 802 height 21
copy div "CONTENEDOR 500ML"
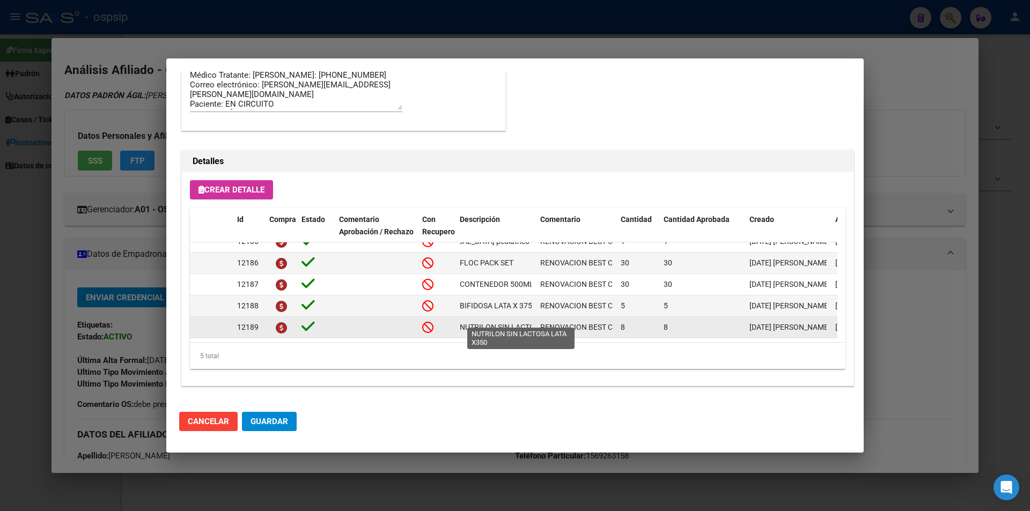
scroll to position [0, 51]
drag, startPoint x: 455, startPoint y: 322, endPoint x: 540, endPoint y: 321, distance: 84.8
click at [540, 321] on div "12189 NUTRILON SIN LACTOSA LATA X350 RENOVACION BEST CARE 8 8 16/07/2025 Jesica…" at bounding box center [591, 327] width 802 height 21
copy span "NUTRILON SIN LACTOSA LATA X350"
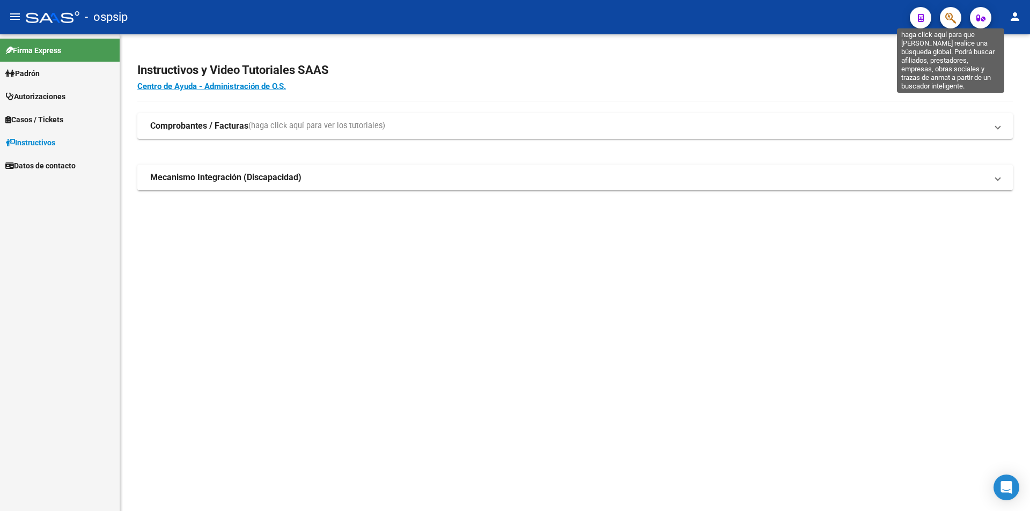
click at [953, 19] on icon "button" at bounding box center [950, 18] width 11 height 12
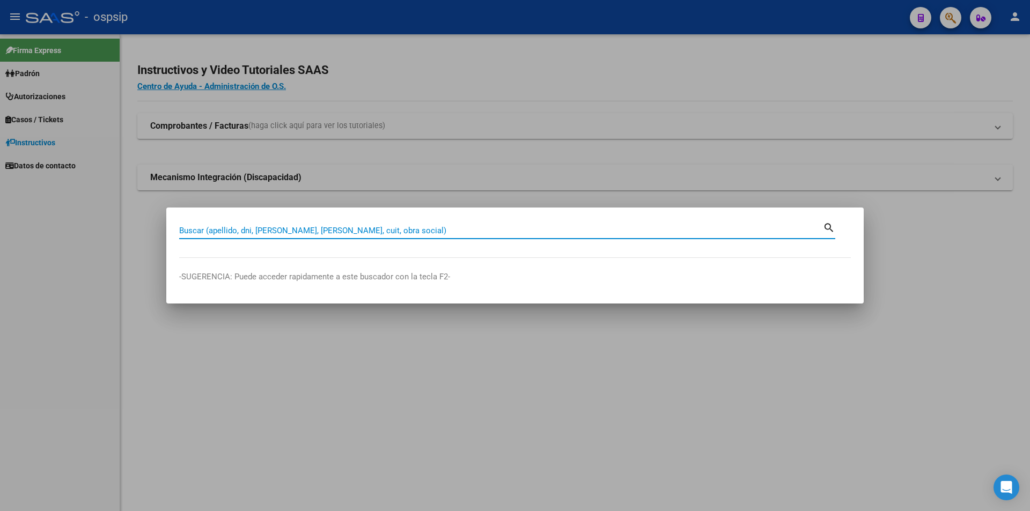
paste input "36689893"
type input "36689893"
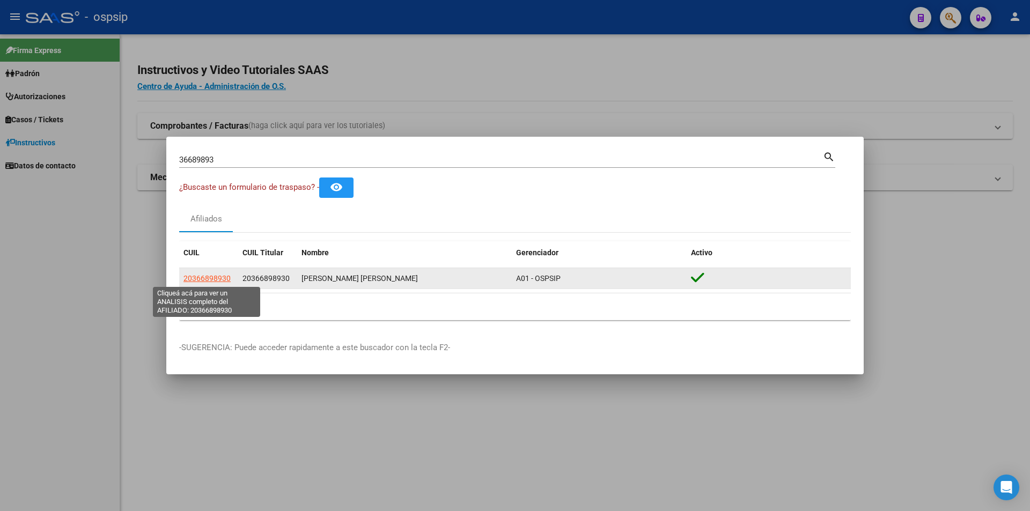
click at [202, 274] on span "20366898930" at bounding box center [206, 278] width 47 height 9
type textarea "20366898930"
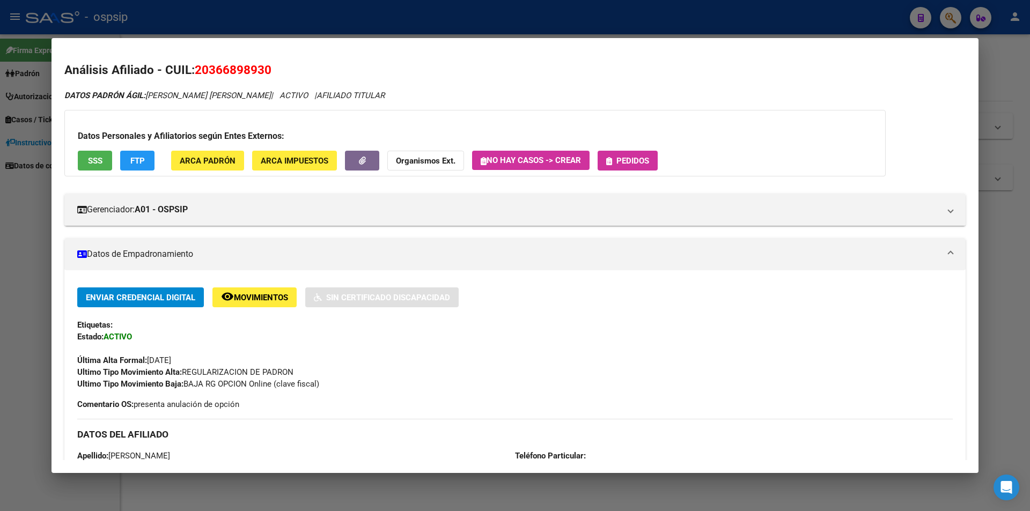
click at [635, 160] on span "Pedidos" at bounding box center [632, 161] width 33 height 10
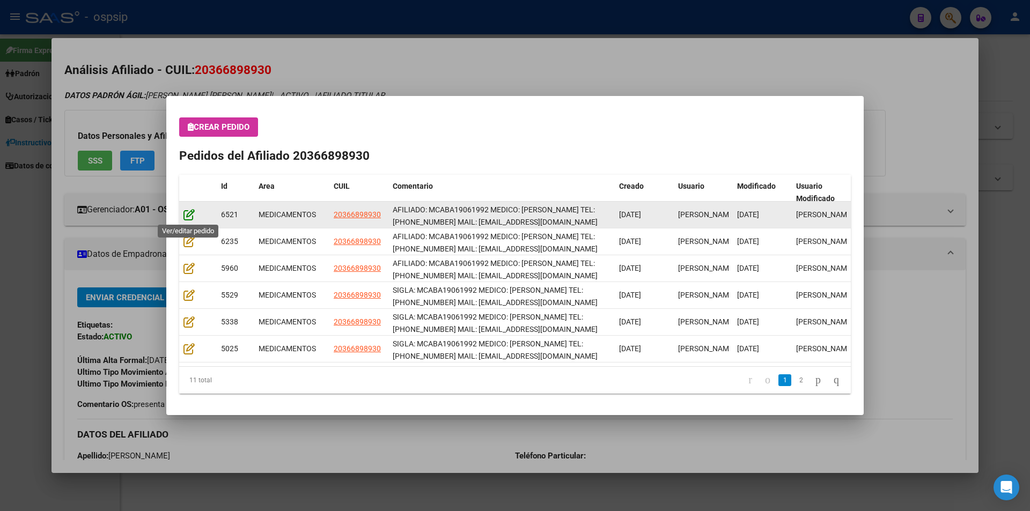
click at [193, 218] on icon at bounding box center [188, 215] width 11 height 12
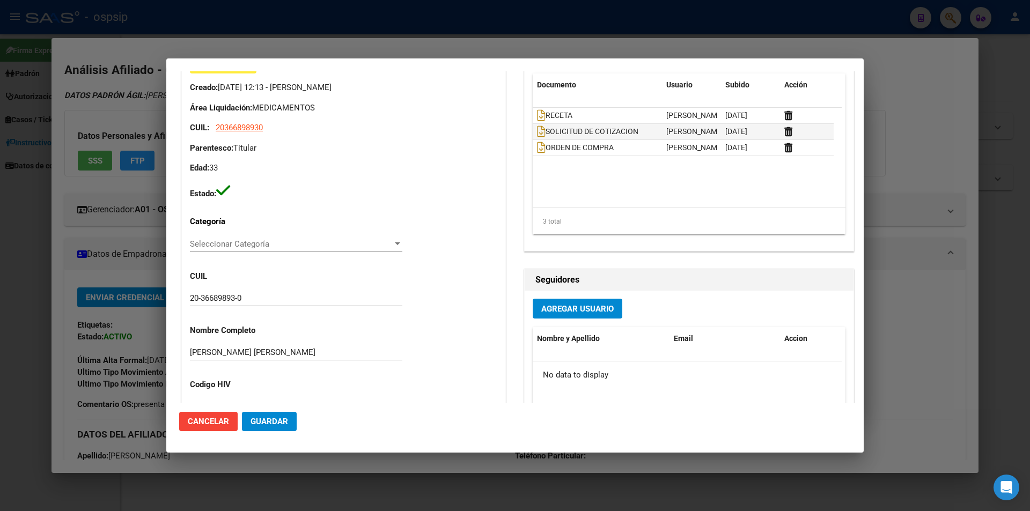
scroll to position [0, 0]
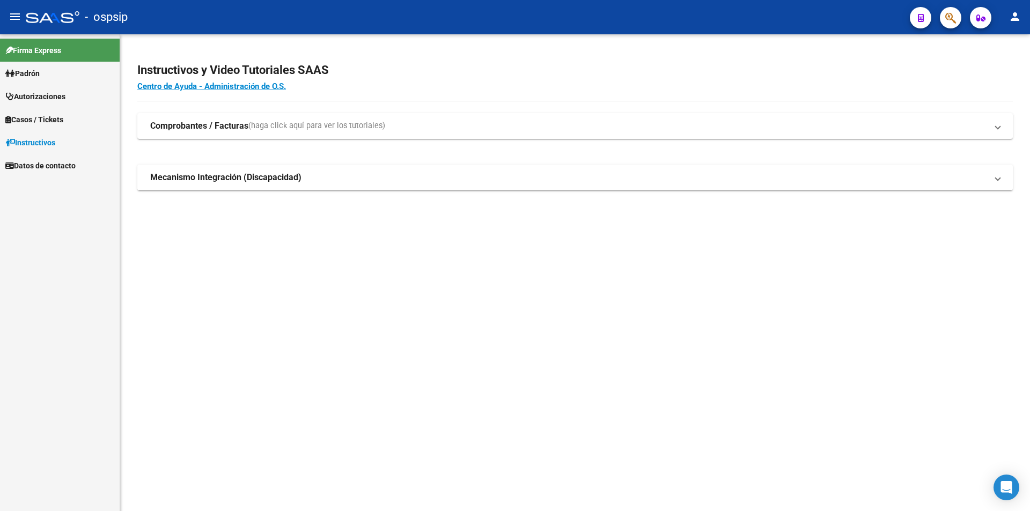
click at [944, 20] on button "button" at bounding box center [950, 17] width 21 height 21
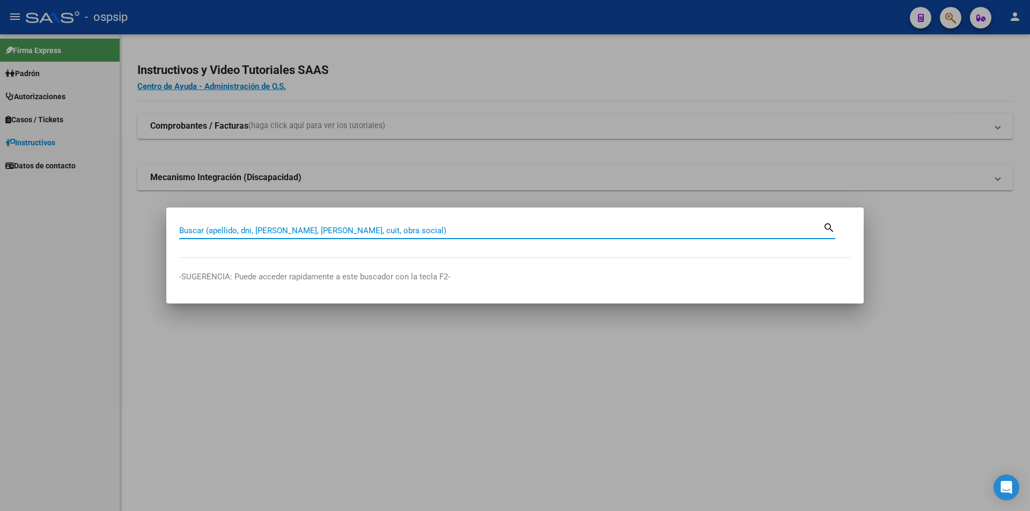
paste input "44562339"
type input "44562339"
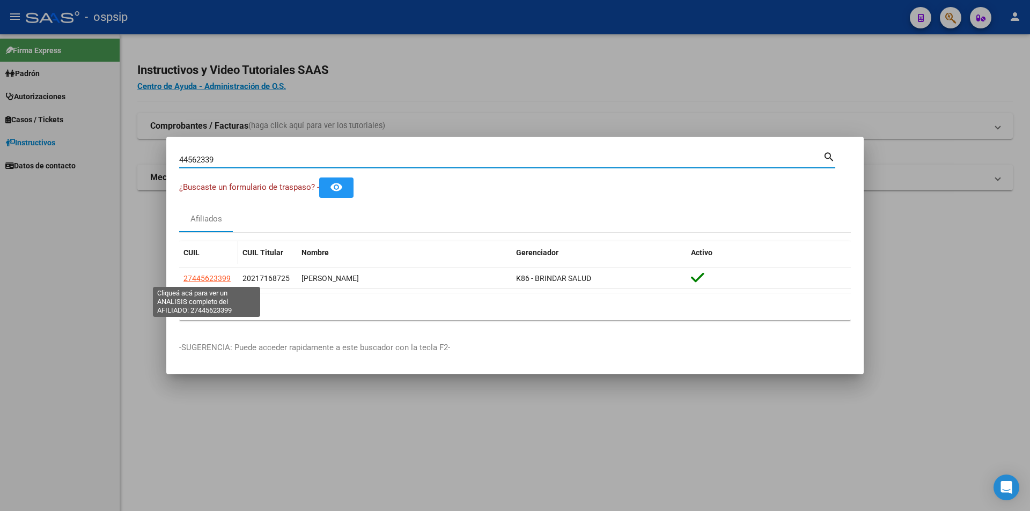
click at [207, 279] on span "27445623399" at bounding box center [206, 278] width 47 height 9
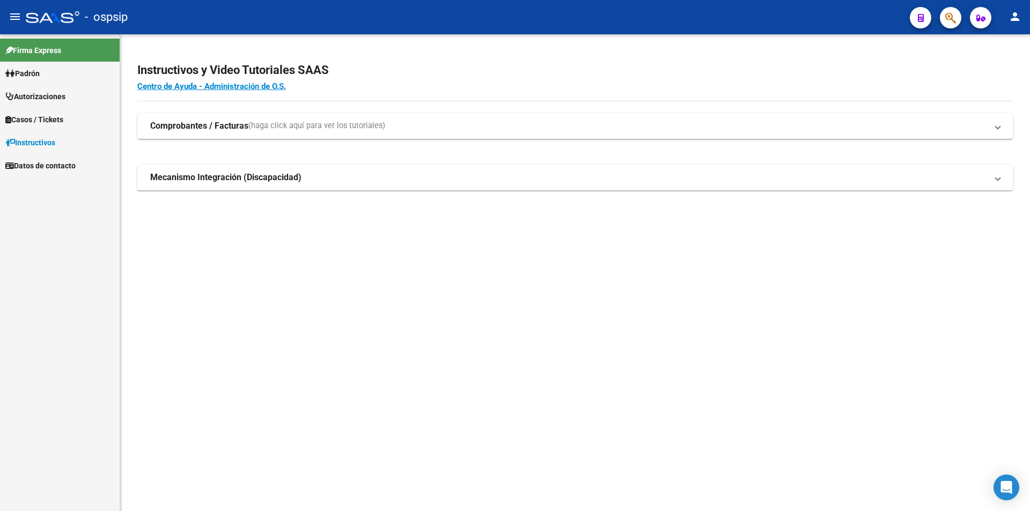
click at [52, 91] on span "Autorizaciones" at bounding box center [35, 97] width 60 height 12
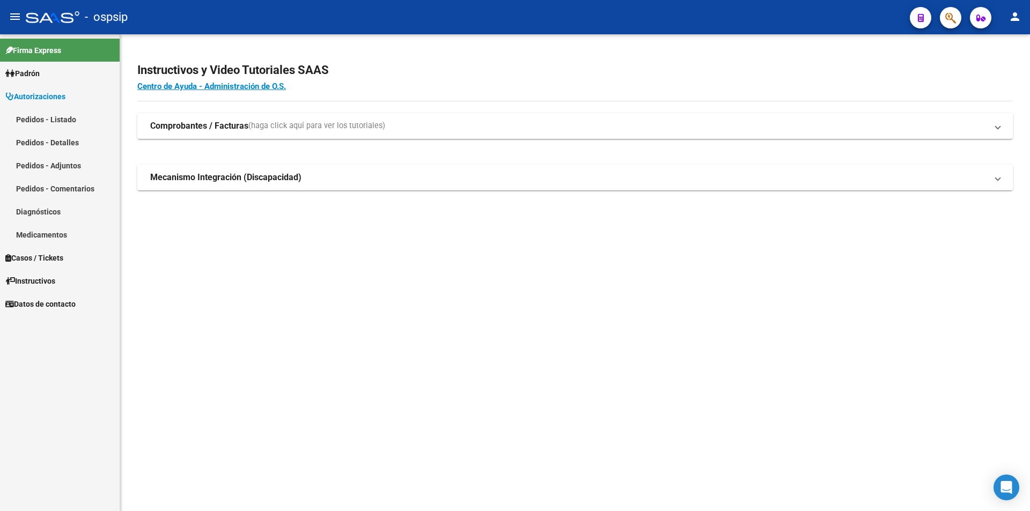
click at [71, 122] on link "Pedidos - Listado" at bounding box center [60, 119] width 120 height 23
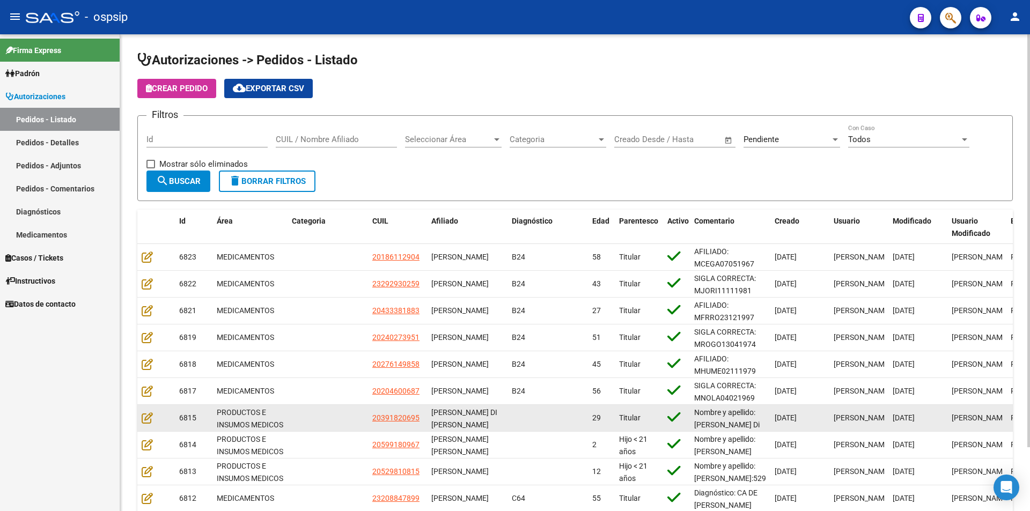
scroll to position [54, 0]
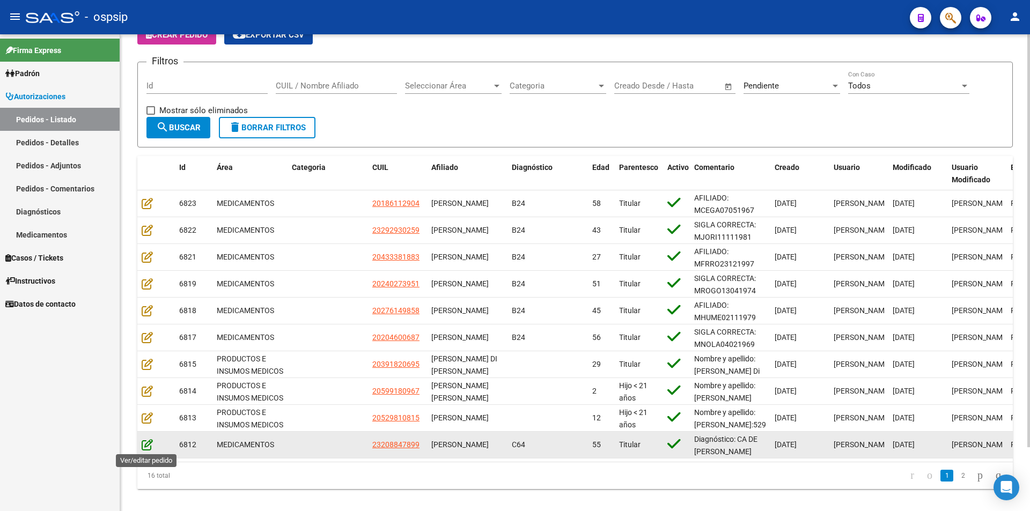
click at [142, 446] on icon at bounding box center [147, 445] width 11 height 12
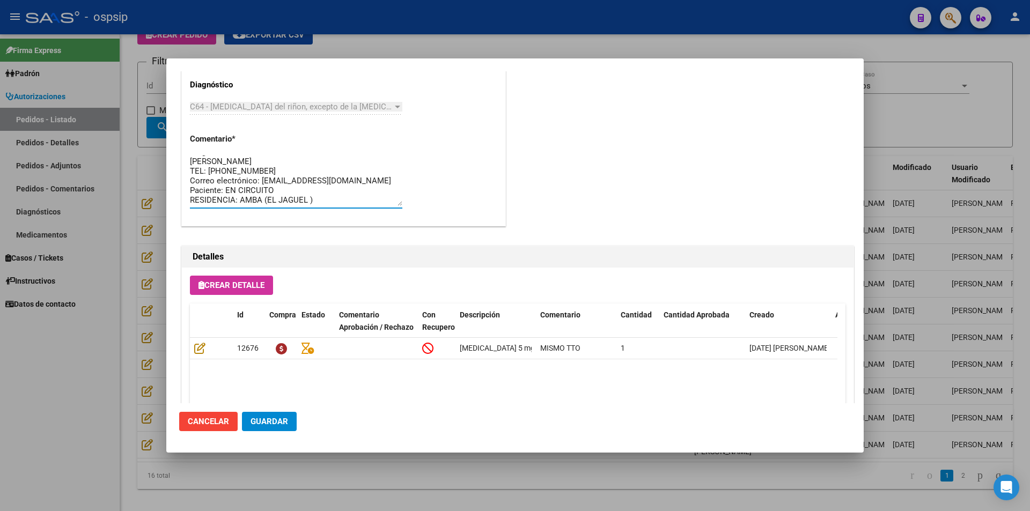
scroll to position [0, 0]
drag, startPoint x: 315, startPoint y: 199, endPoint x: 178, endPoint y: 139, distance: 149.9
click at [178, 139] on mat-dialog-content "Editar Pedido 6812 COMENTARIOS DEL PEDIDO Escriba su comentario aquí. Enviar co…" at bounding box center [514, 237] width 697 height 332
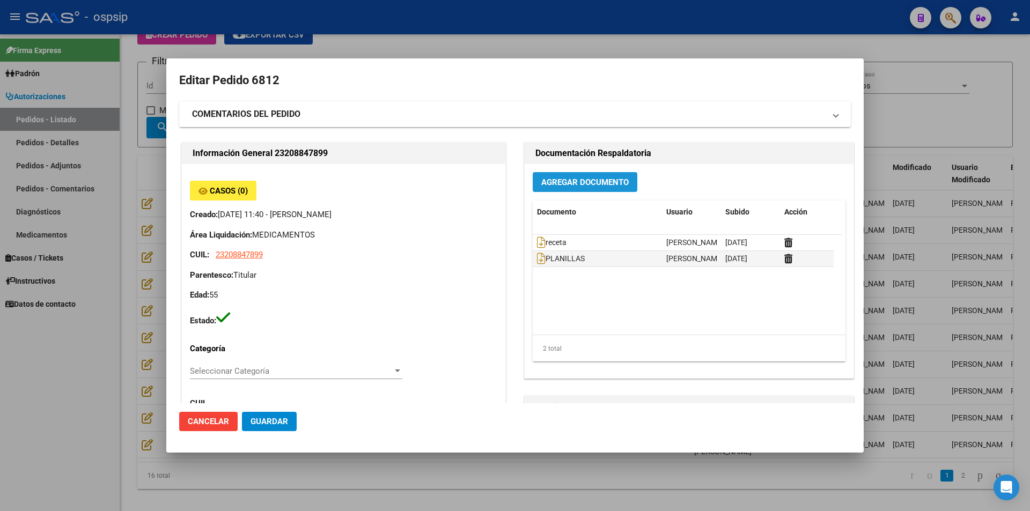
click at [581, 177] on span "Agregar Documento" at bounding box center [584, 182] width 87 height 10
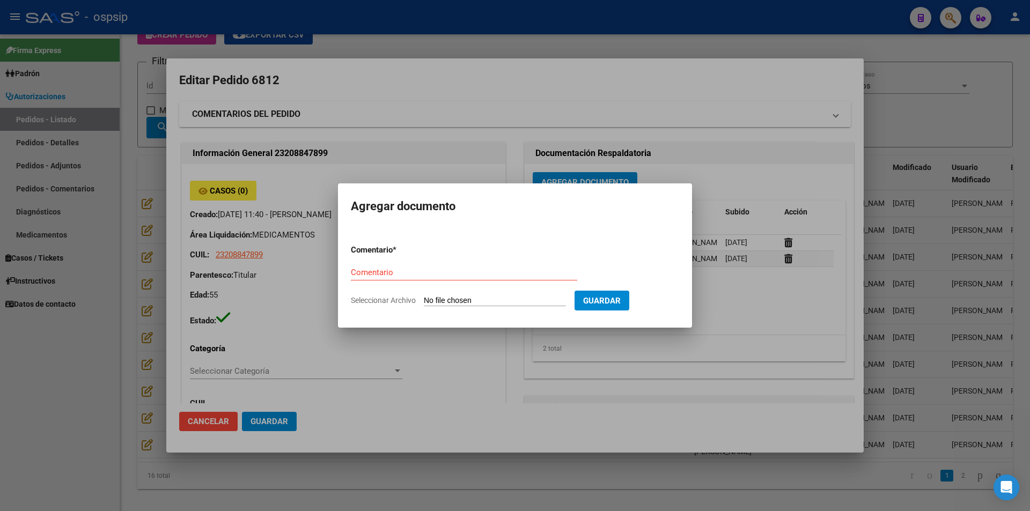
click at [454, 304] on input "Seleccionar Archivo" at bounding box center [495, 301] width 142 height 10
type input "C:\fakepath\Planilla esclerosis multible - Martinez Valentina - 15-7-25 - 1.jpg"
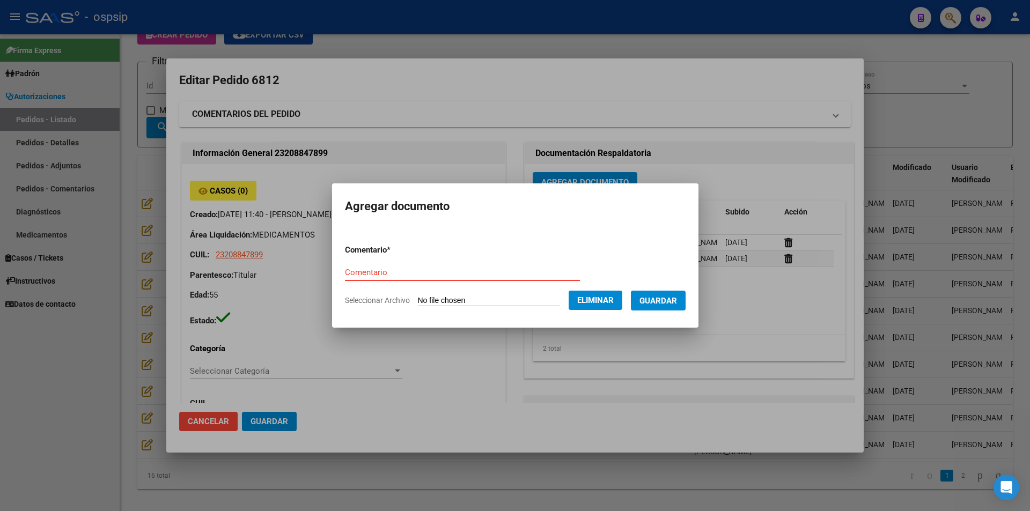
click at [359, 270] on input "Comentario" at bounding box center [462, 273] width 235 height 10
type input "PLANILLA"
click at [666, 302] on span "Guardar" at bounding box center [658, 301] width 38 height 10
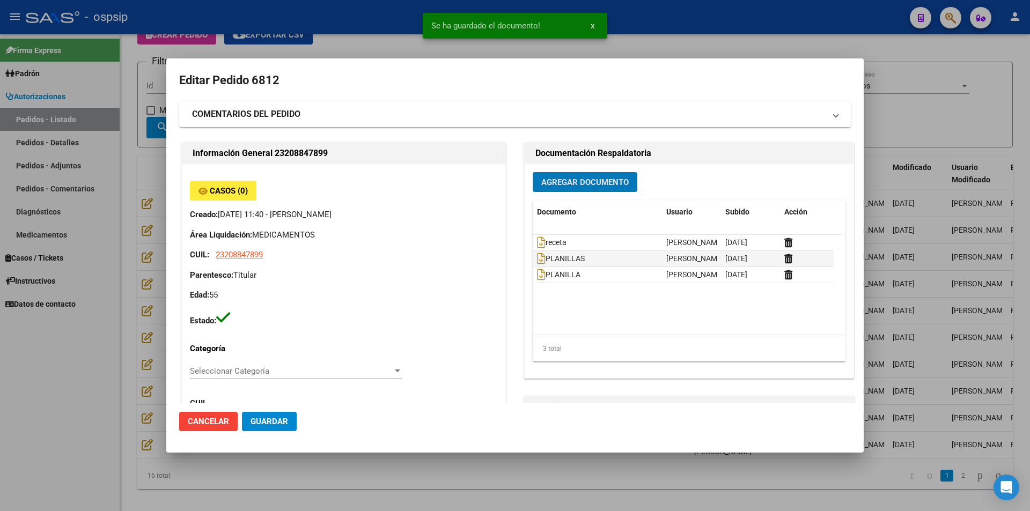
click at [548, 177] on button "Agregar Documento" at bounding box center [585, 182] width 105 height 20
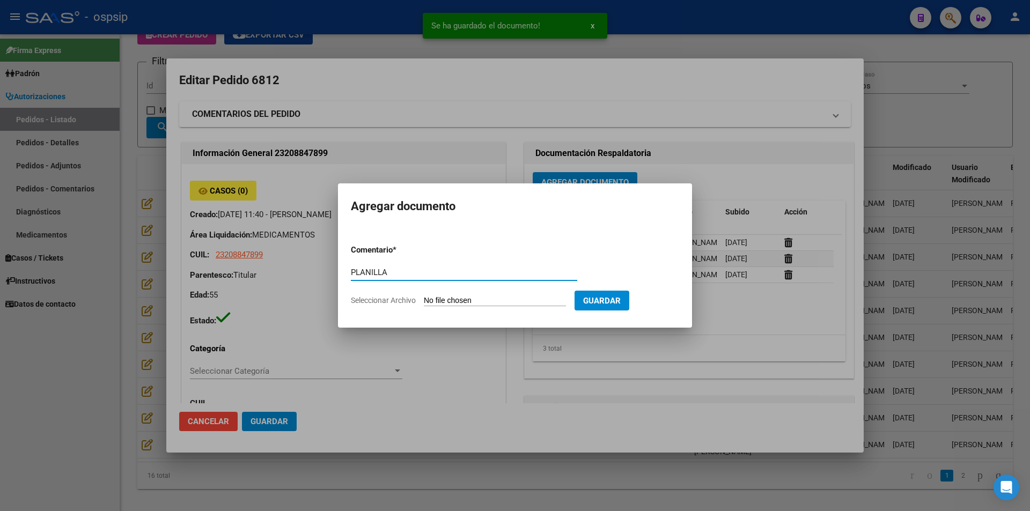
type input "PLANILLA"
click at [526, 300] on input "Seleccionar Archivo" at bounding box center [495, 301] width 142 height 10
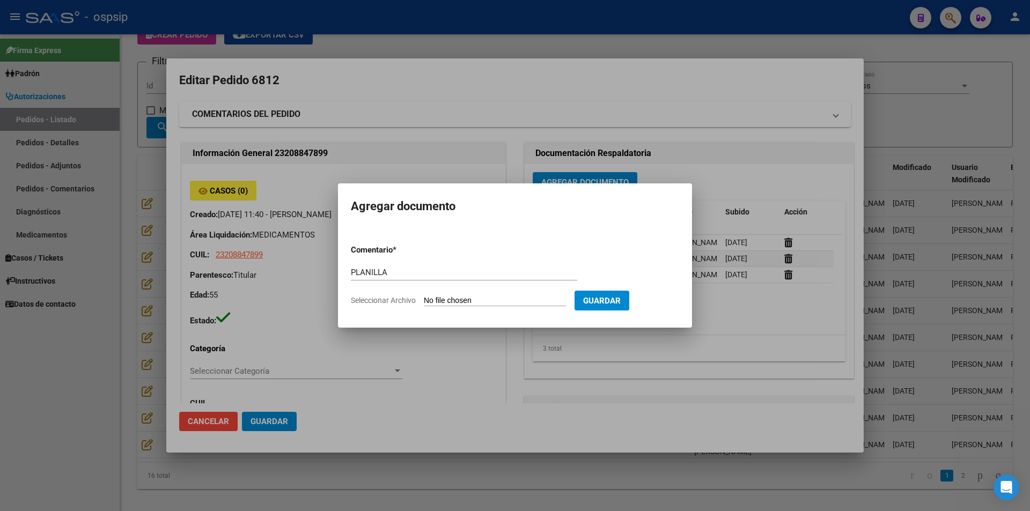
type input "C:\fakepath\Planilla esclerosis multible - Martinez Valentina - 15-7-25 - 2 (1)…"
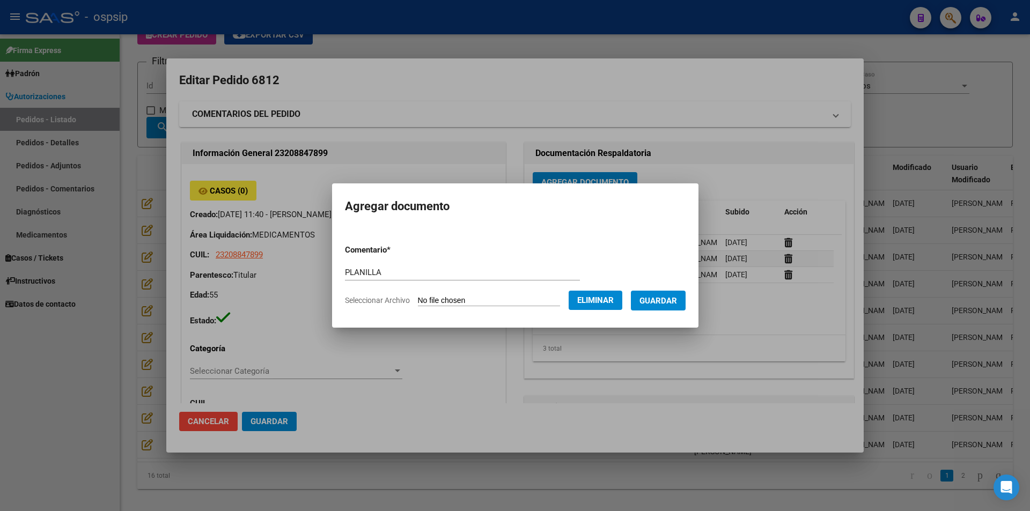
click at [660, 298] on span "Guardar" at bounding box center [658, 301] width 38 height 10
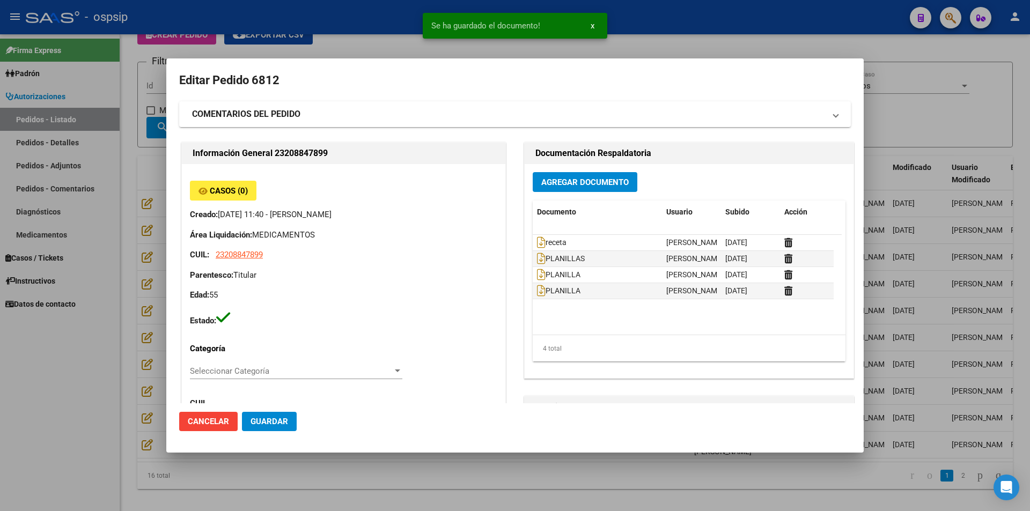
click at [576, 194] on div "Agregar Documento Documento Usuario Subido Acción receta Jesica Ortiz 12/08/202…" at bounding box center [689, 271] width 329 height 214
click at [560, 187] on span "Agregar Documento" at bounding box center [584, 183] width 87 height 10
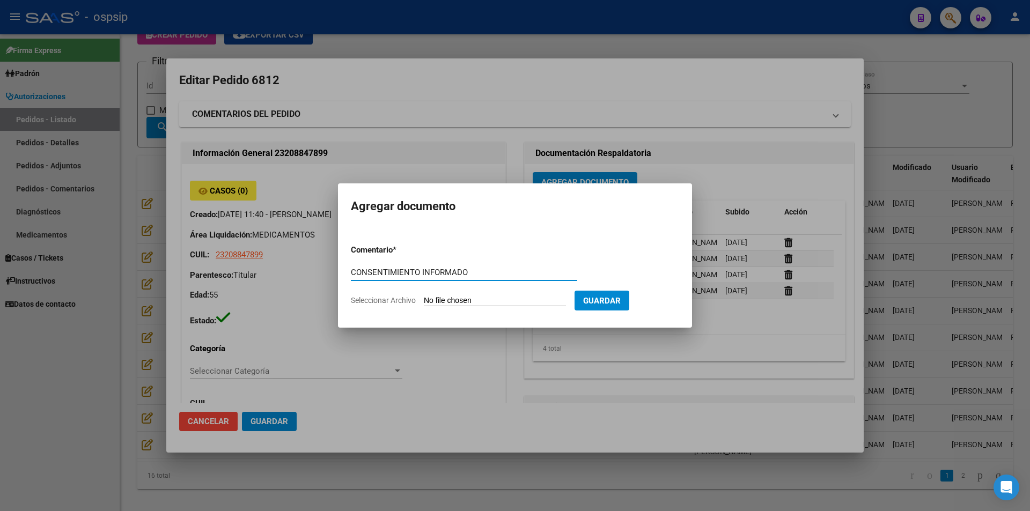
type input "CONSENTIMIENTO INFORMADO"
click at [489, 299] on input "Seleccionar Archivo" at bounding box center [495, 301] width 142 height 10
type input "C:\fakepath\Consentimiento informado - Martinez Valentina - 15-7-25 (1).jpg"
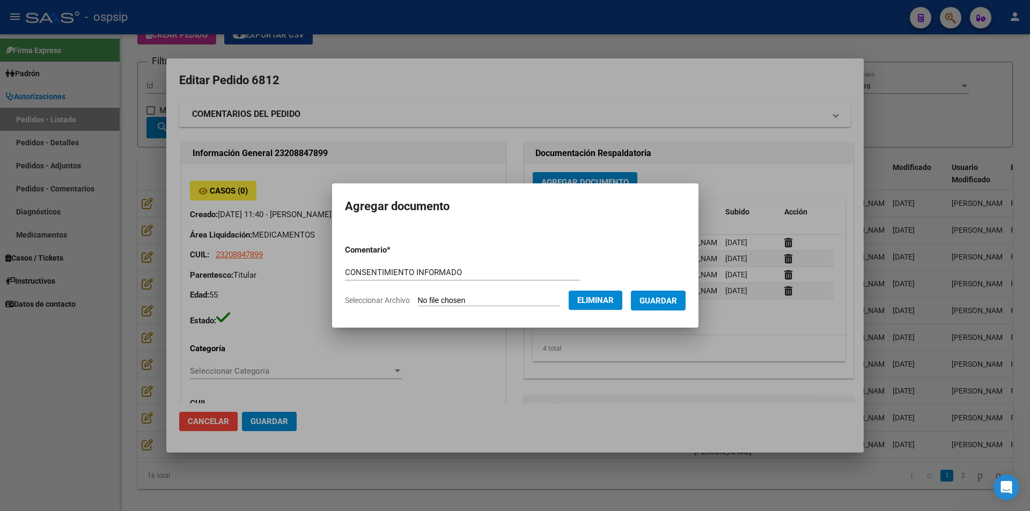
click at [663, 303] on span "Guardar" at bounding box center [658, 301] width 38 height 10
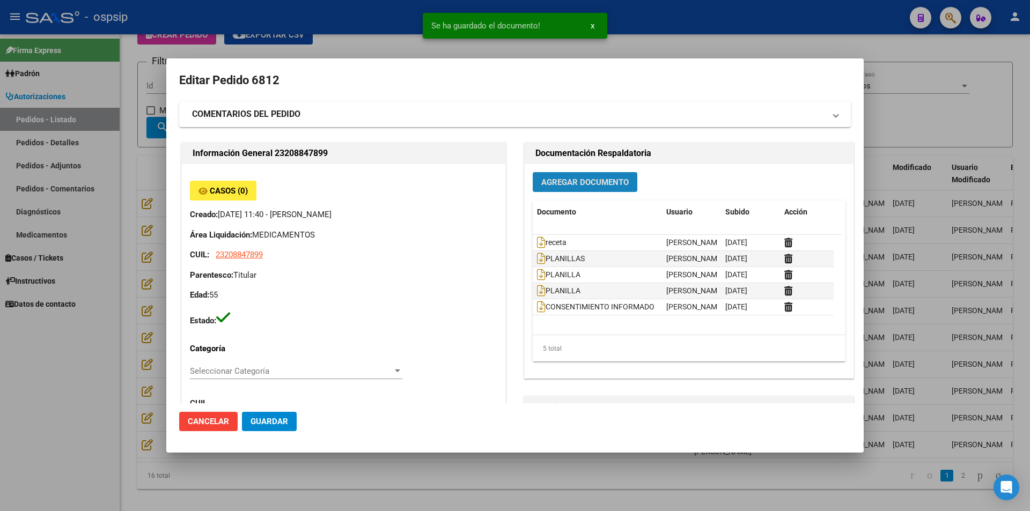
click at [563, 176] on button "Agregar Documento" at bounding box center [585, 182] width 105 height 20
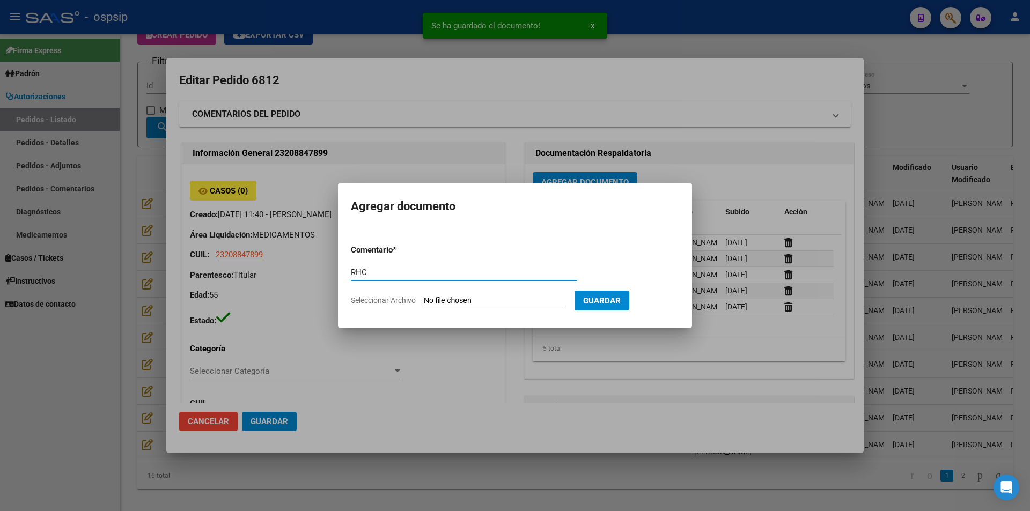
type input "RHC"
click at [483, 300] on input "Seleccionar Archivo" at bounding box center [495, 301] width 142 height 10
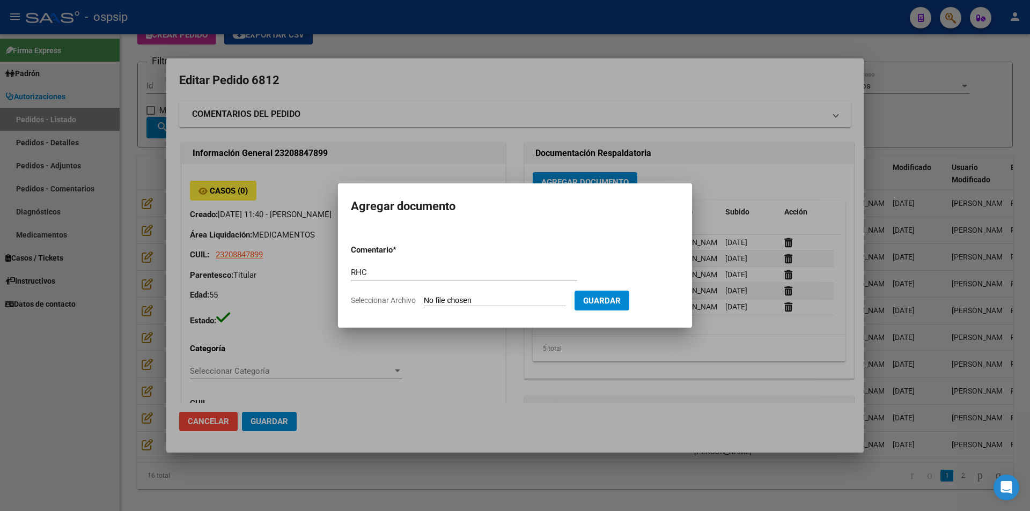
type input "C:\fakepath\Resumen historia clinica - Martinez Valentina - 14-7-25 (1).jpg"
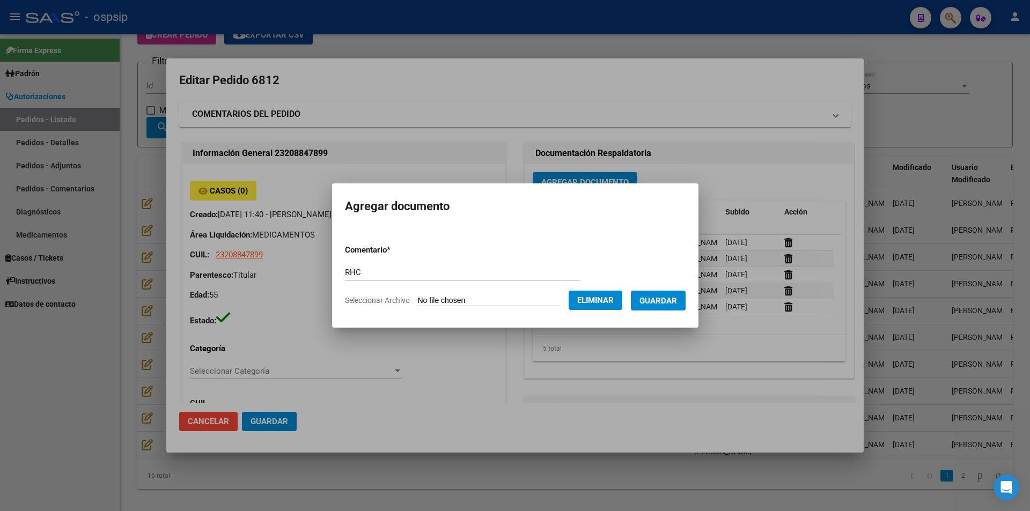
click at [674, 305] on span "Guardar" at bounding box center [658, 301] width 38 height 10
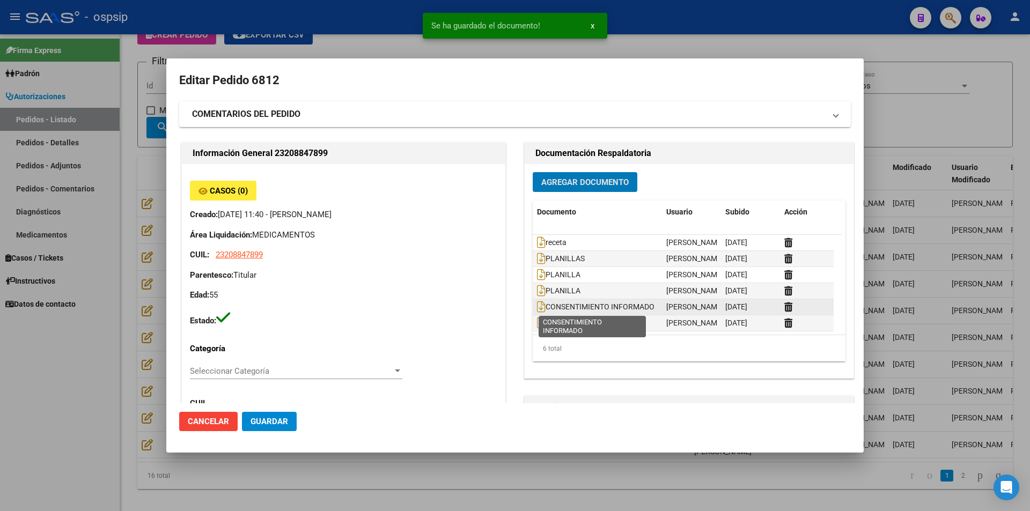
scroll to position [1, 0]
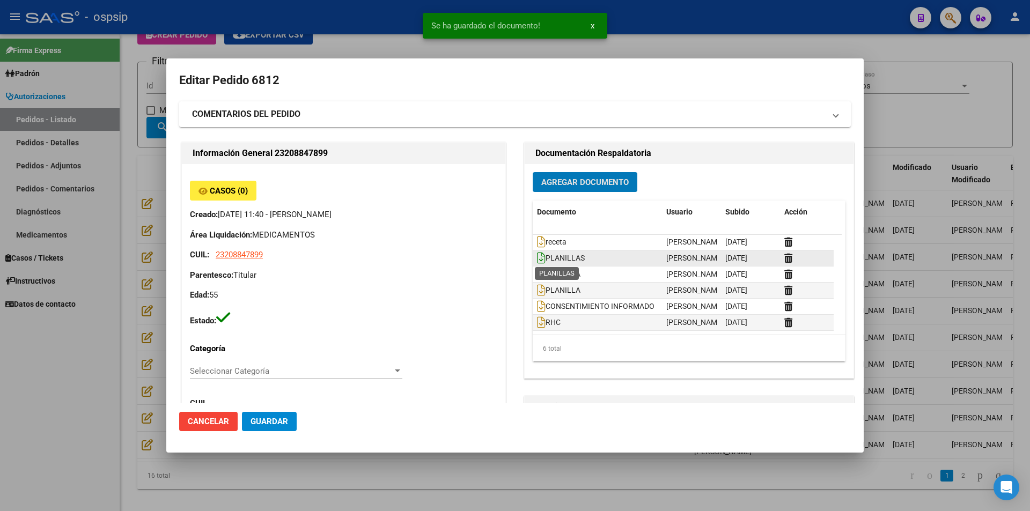
click at [538, 259] on icon at bounding box center [541, 258] width 9 height 12
click at [537, 254] on icon at bounding box center [541, 258] width 9 height 12
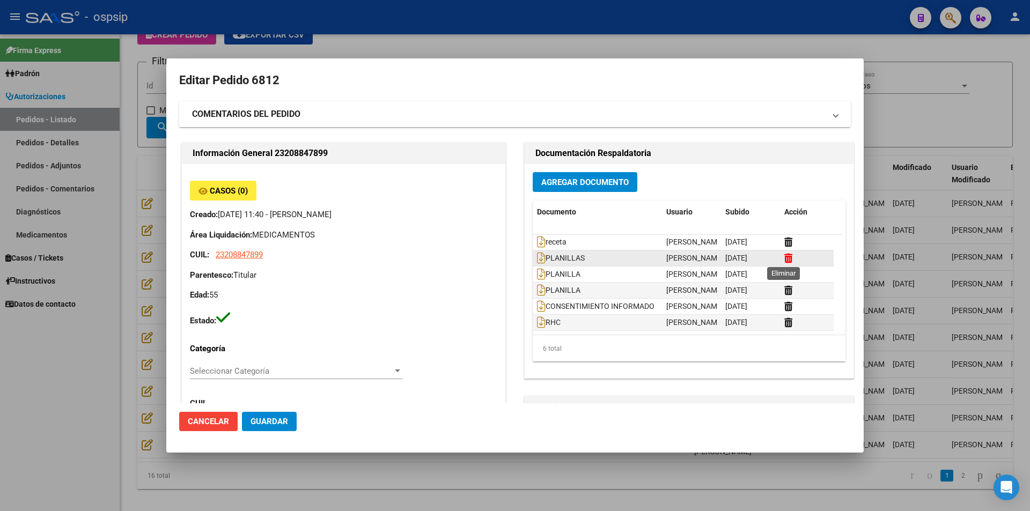
click at [784, 256] on icon at bounding box center [788, 258] width 8 height 10
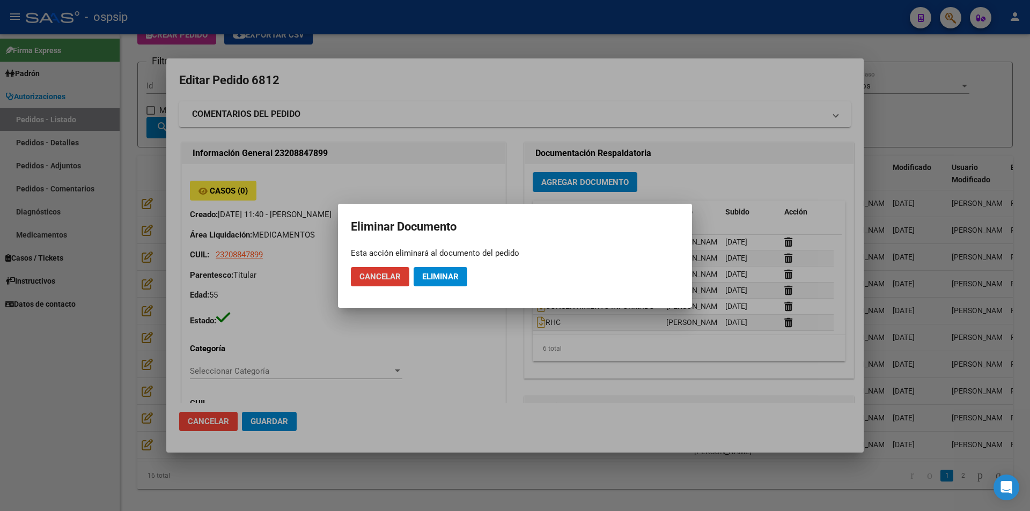
click at [462, 275] on button "Eliminar" at bounding box center [441, 276] width 54 height 19
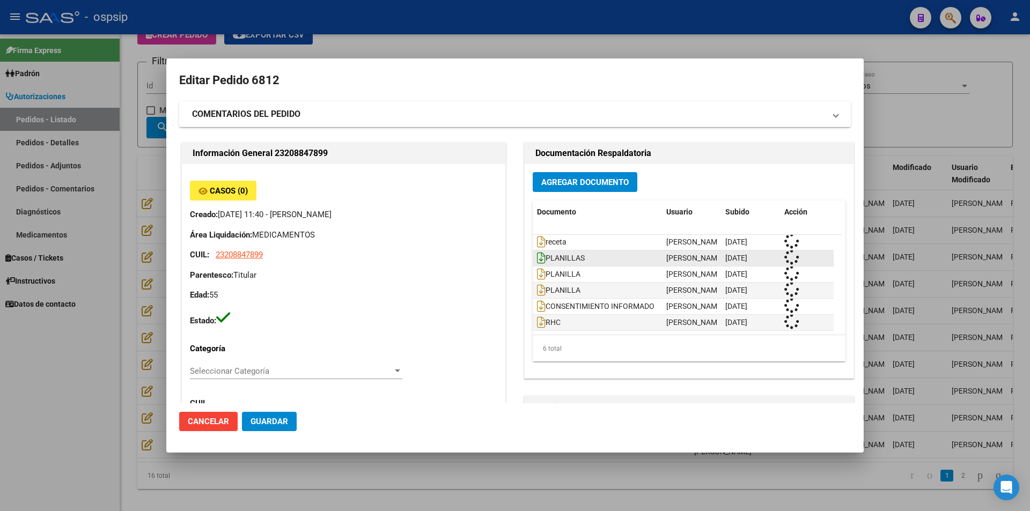
scroll to position [0, 0]
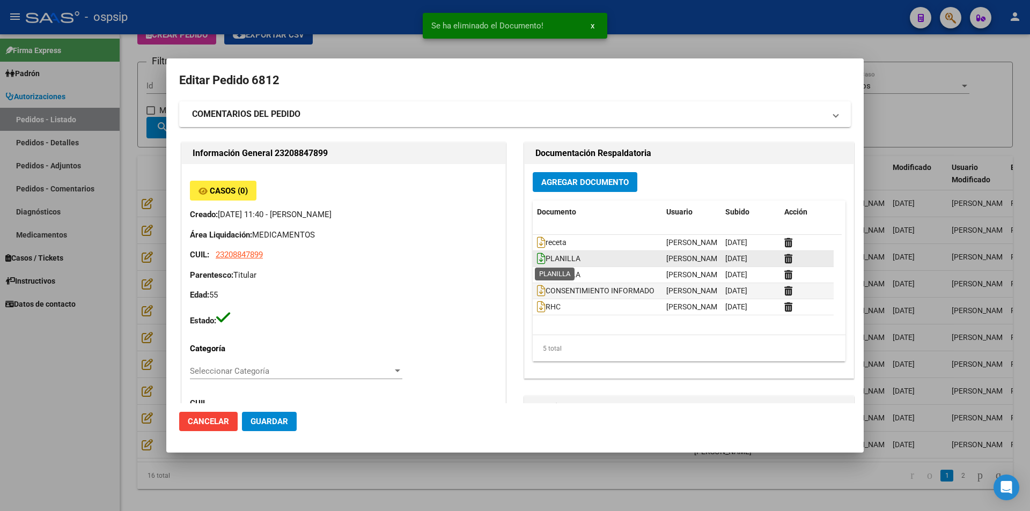
click at [539, 260] on icon at bounding box center [541, 259] width 9 height 12
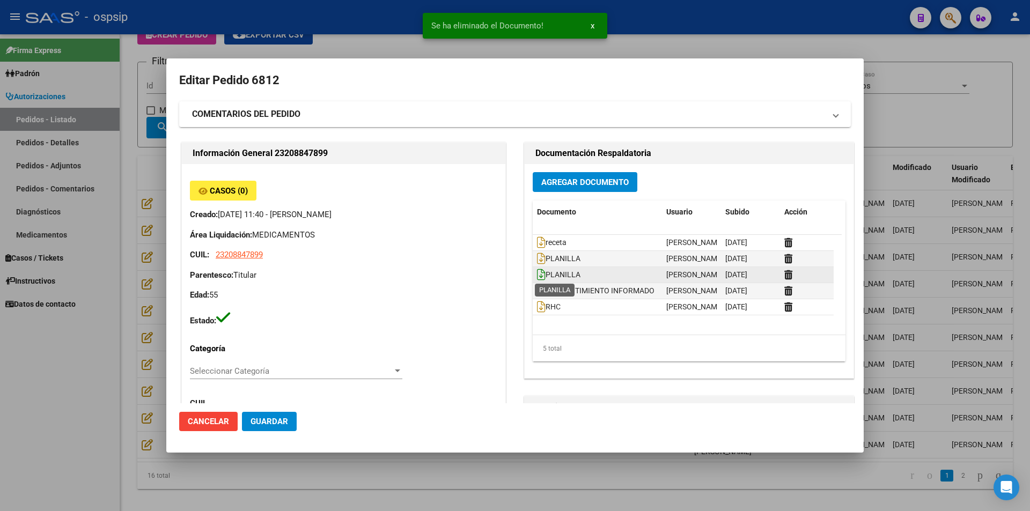
click at [537, 274] on icon at bounding box center [541, 275] width 9 height 12
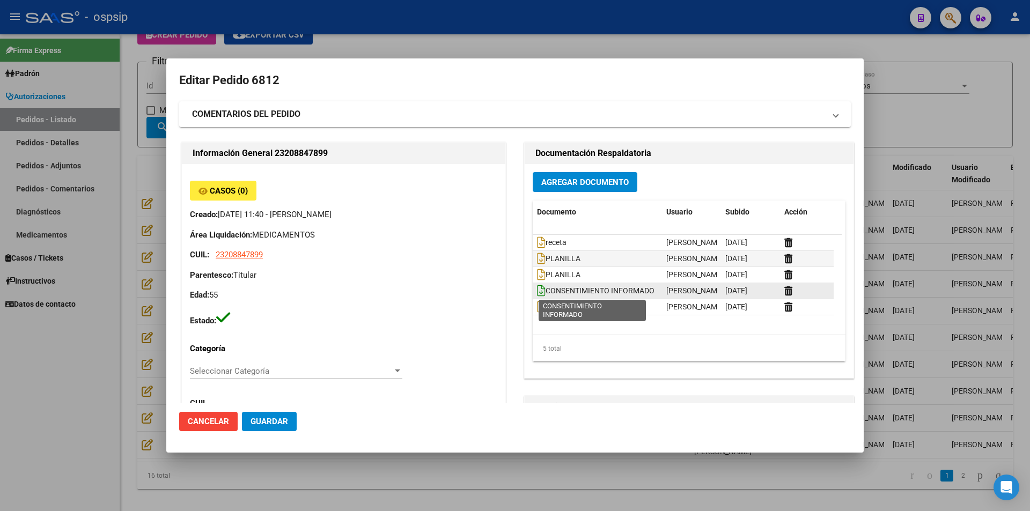
click at [537, 289] on icon at bounding box center [541, 291] width 9 height 12
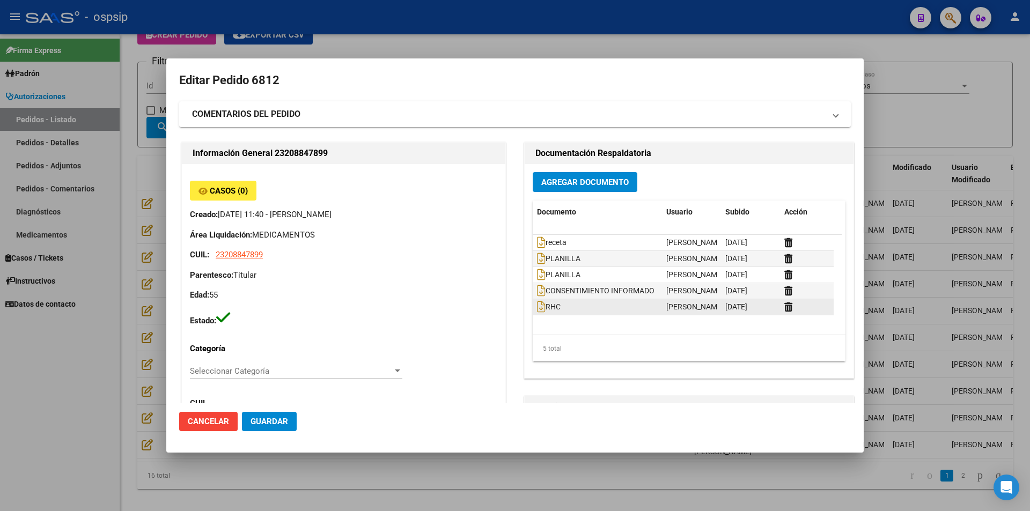
click at [540, 313] on div "RHC" at bounding box center [597, 307] width 121 height 12
click at [540, 311] on icon at bounding box center [541, 307] width 9 height 12
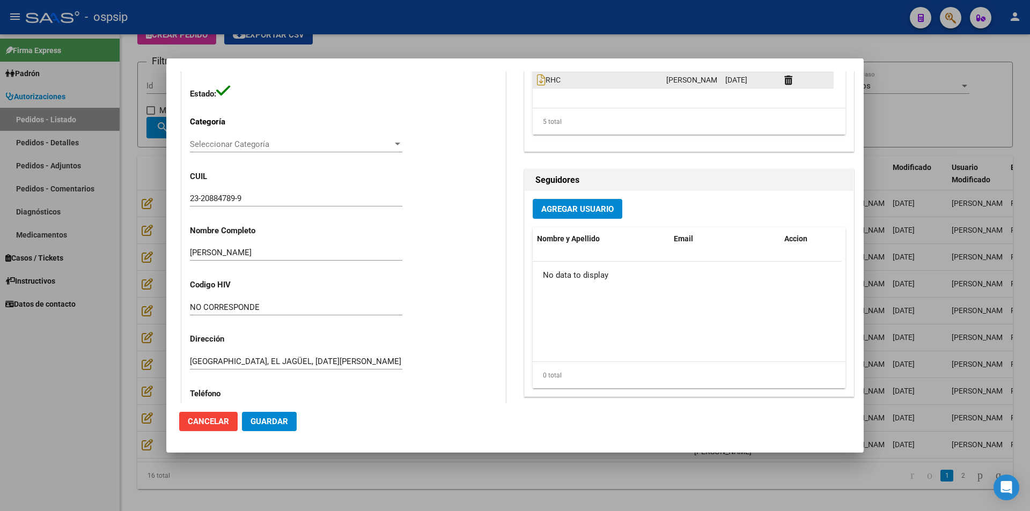
scroll to position [203, 0]
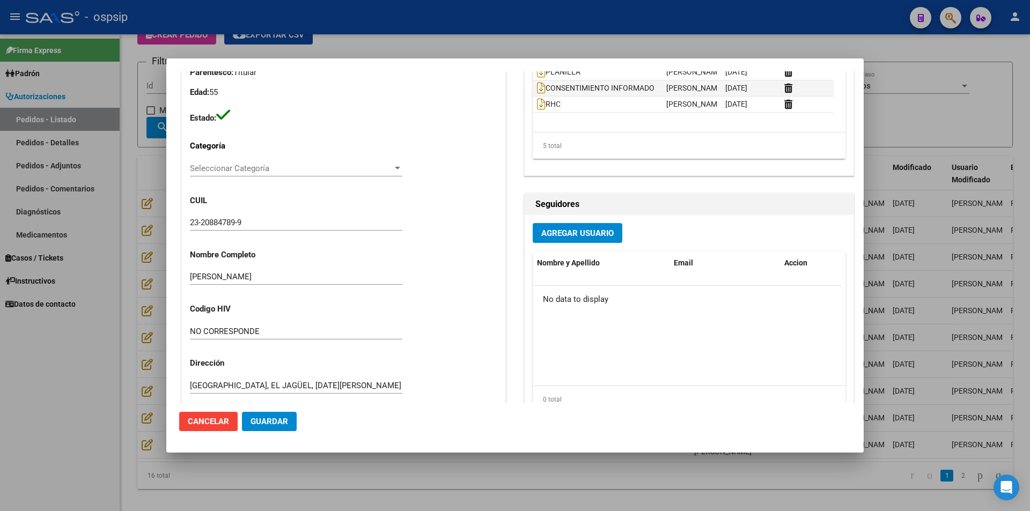
click at [203, 432] on mat-dialog-actions "Cancelar Guardar" at bounding box center [515, 421] width 672 height 36
click at [203, 427] on span "Cancelar" at bounding box center [208, 422] width 41 height 10
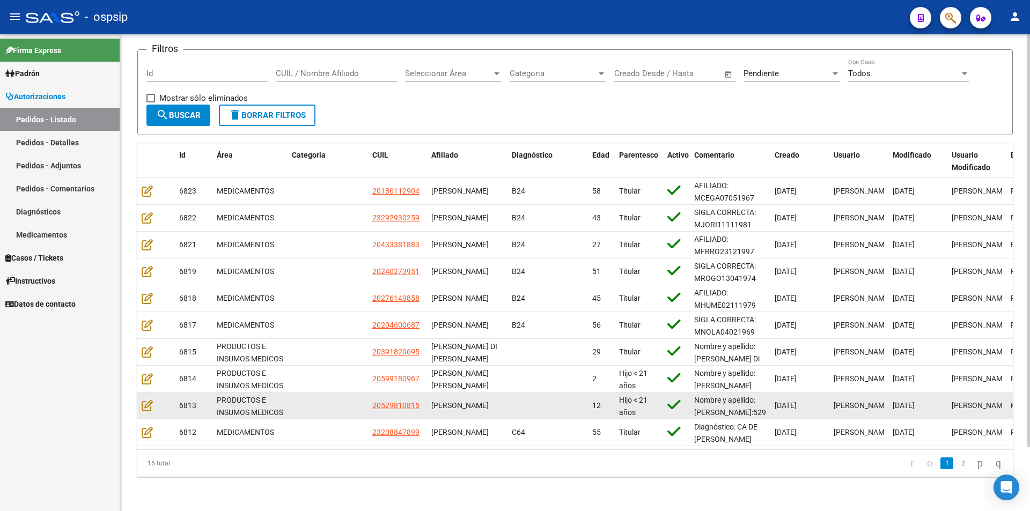
scroll to position [74, 0]
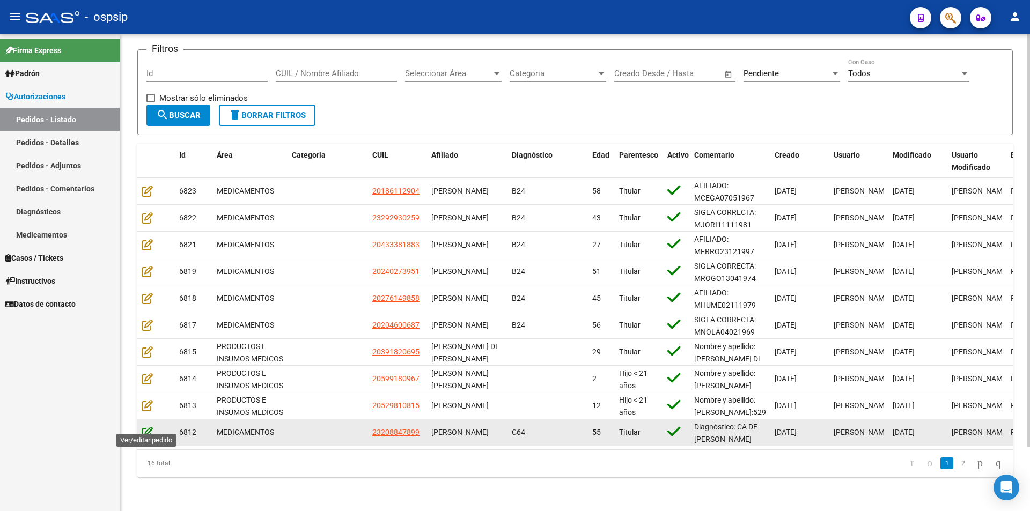
click at [145, 427] on icon at bounding box center [147, 433] width 11 height 12
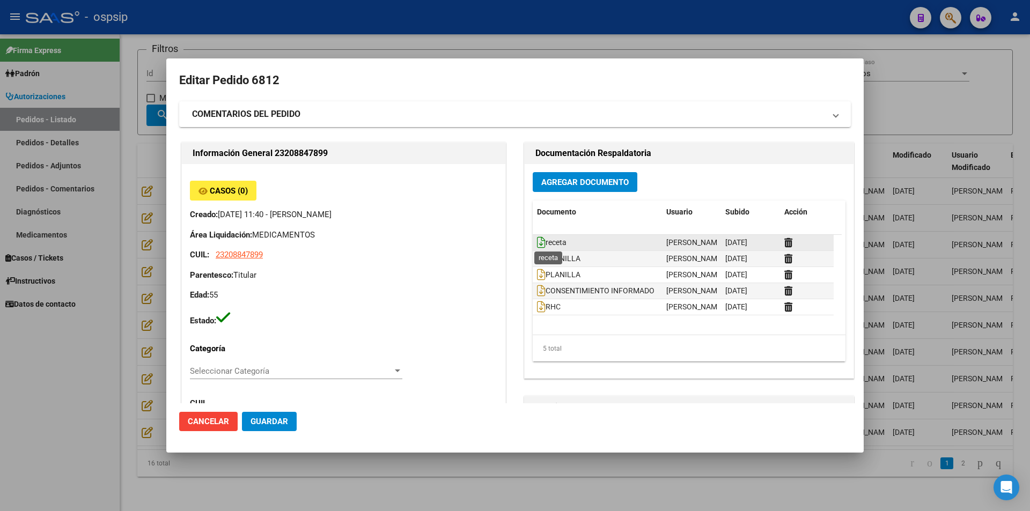
click at [537, 239] on icon at bounding box center [541, 243] width 9 height 12
click at [537, 255] on icon at bounding box center [541, 259] width 9 height 12
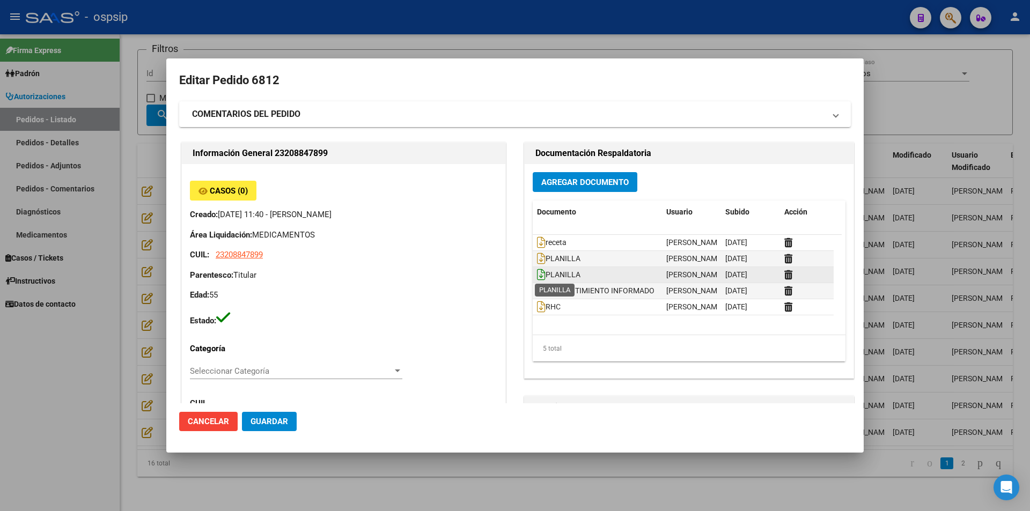
click at [538, 276] on icon at bounding box center [541, 275] width 9 height 12
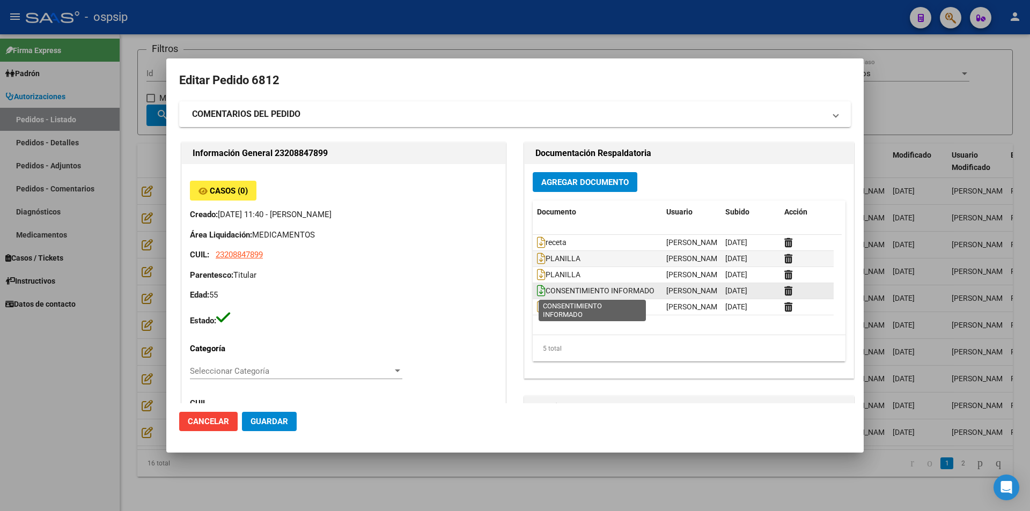
click at [537, 292] on icon at bounding box center [541, 291] width 9 height 12
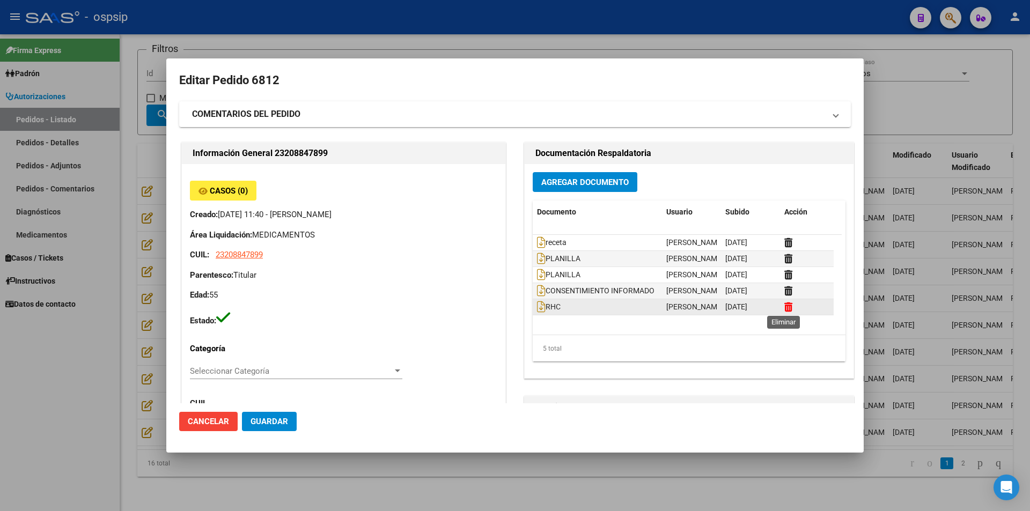
click at [784, 307] on icon at bounding box center [788, 307] width 8 height 10
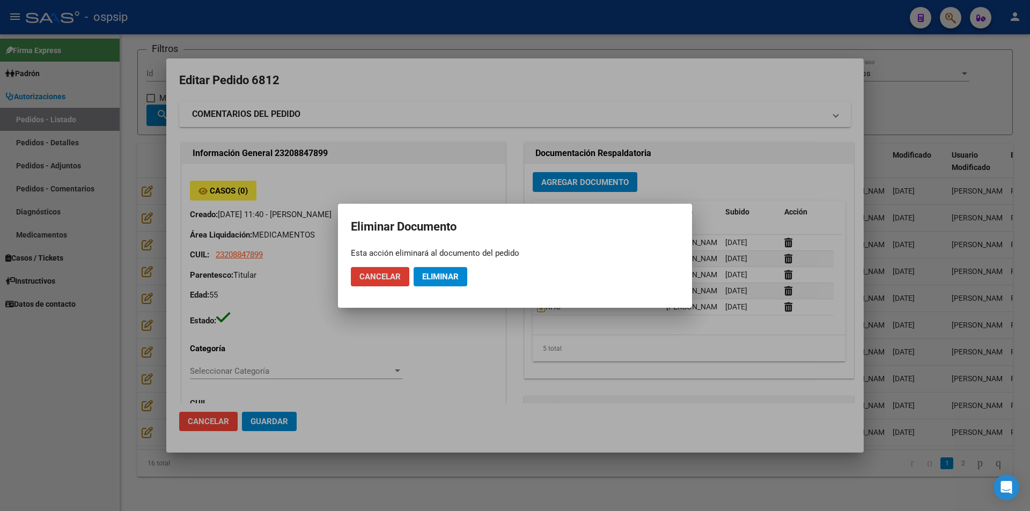
click at [434, 276] on span "Eliminar" at bounding box center [440, 277] width 36 height 10
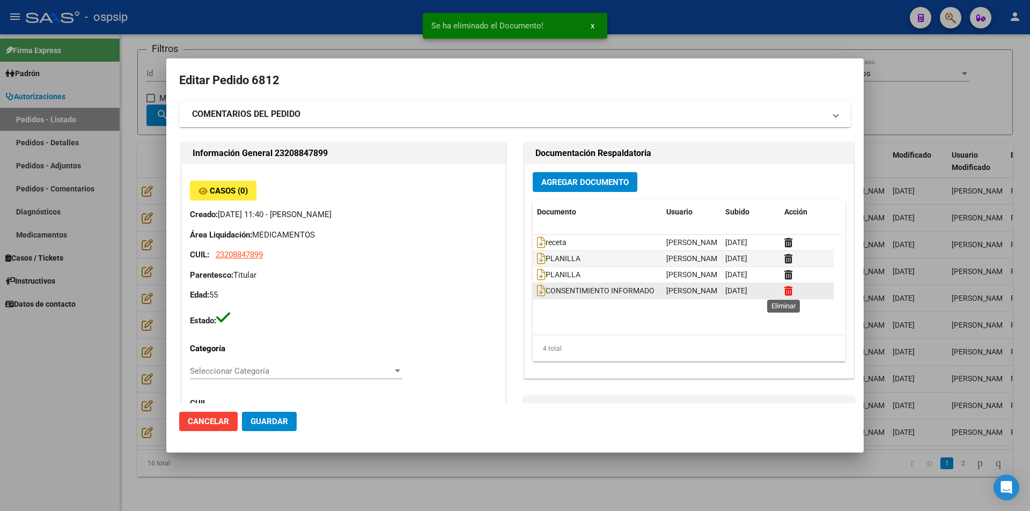
click at [785, 290] on icon at bounding box center [788, 291] width 8 height 10
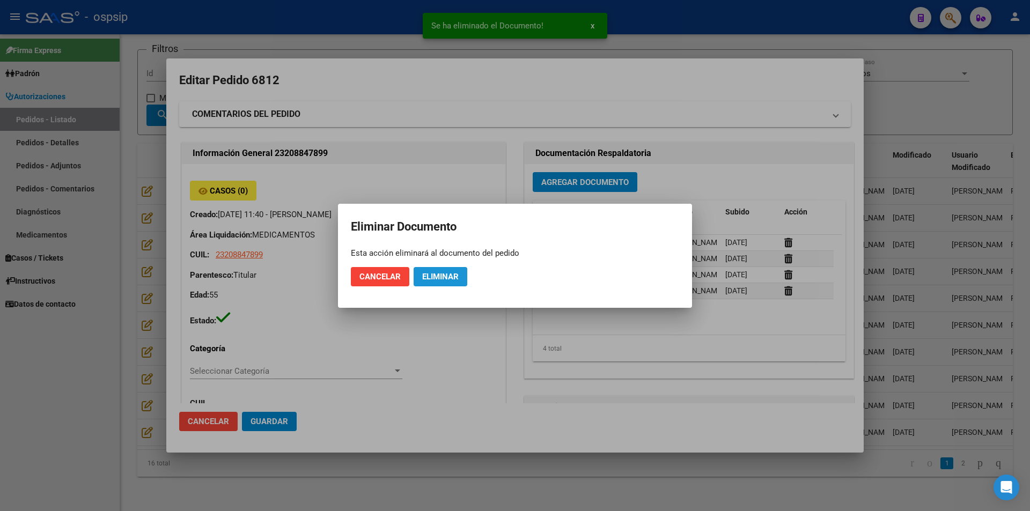
click at [462, 275] on button "Eliminar" at bounding box center [441, 276] width 54 height 19
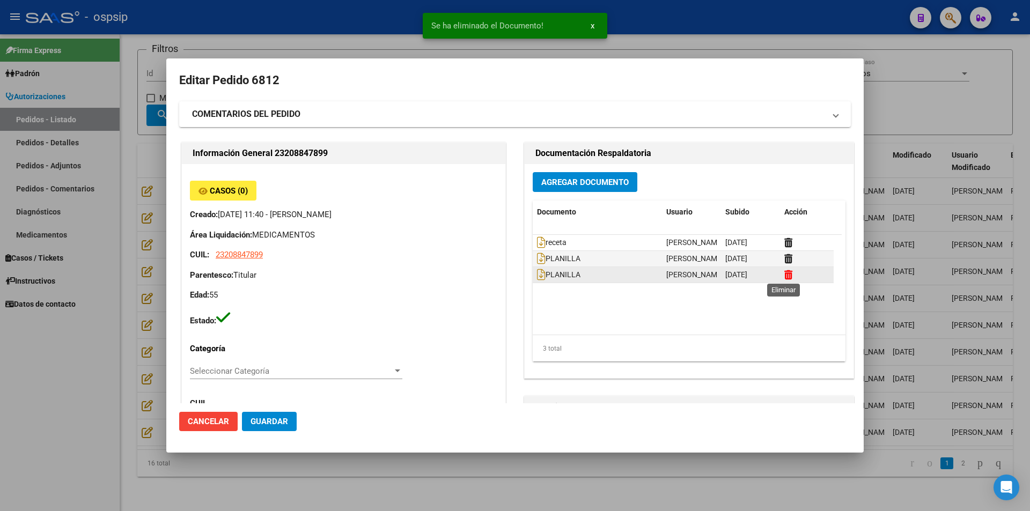
click at [784, 279] on icon at bounding box center [788, 275] width 8 height 10
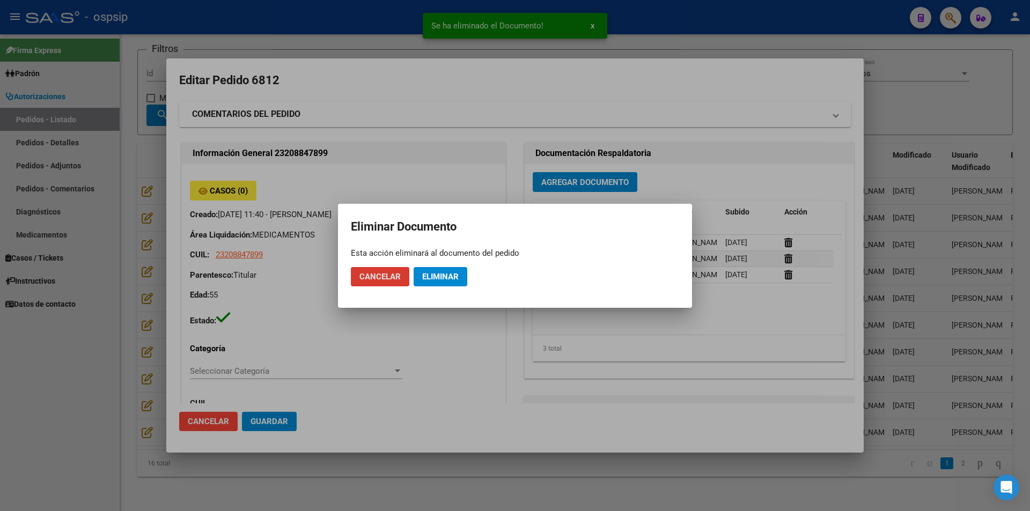
click at [445, 280] on span "Eliminar" at bounding box center [440, 277] width 36 height 10
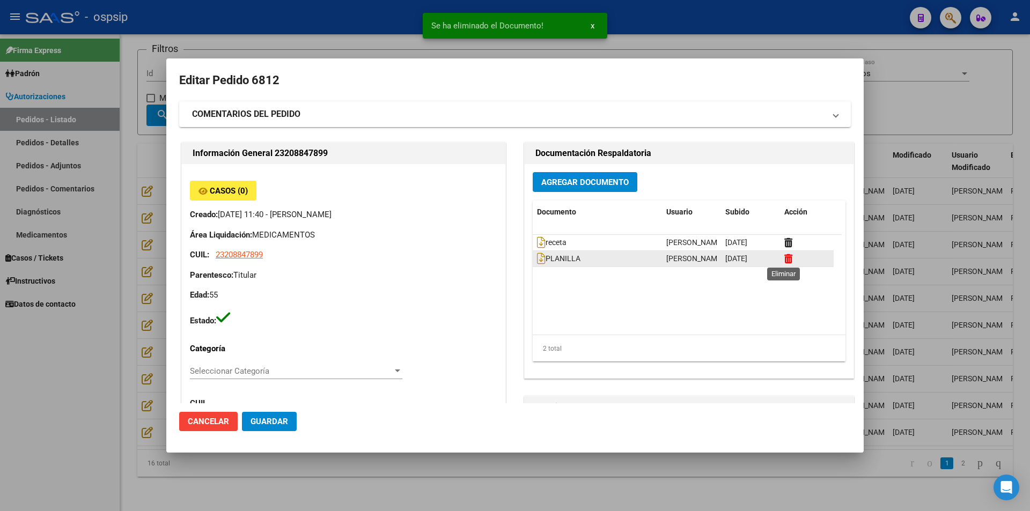
click at [784, 258] on icon at bounding box center [788, 259] width 8 height 10
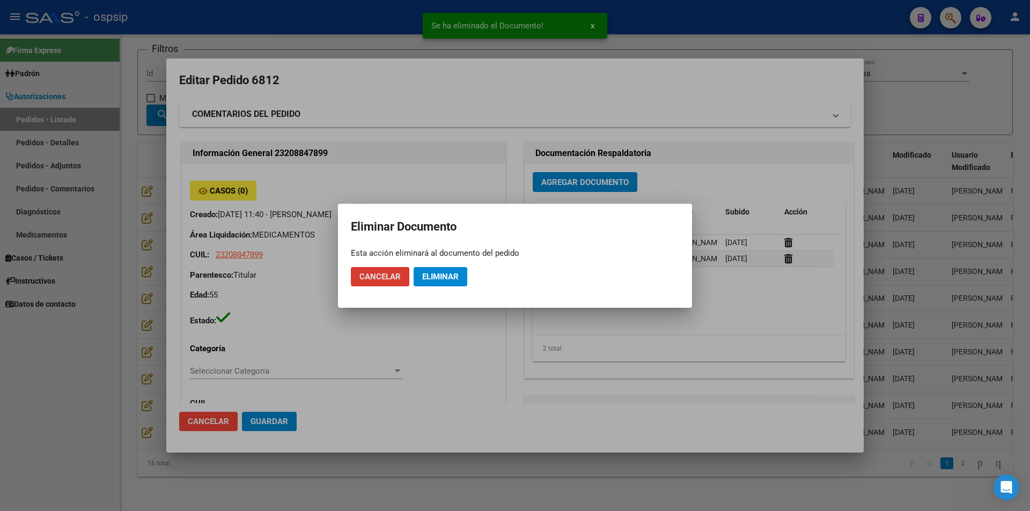
click at [443, 268] on button "Eliminar" at bounding box center [441, 276] width 54 height 19
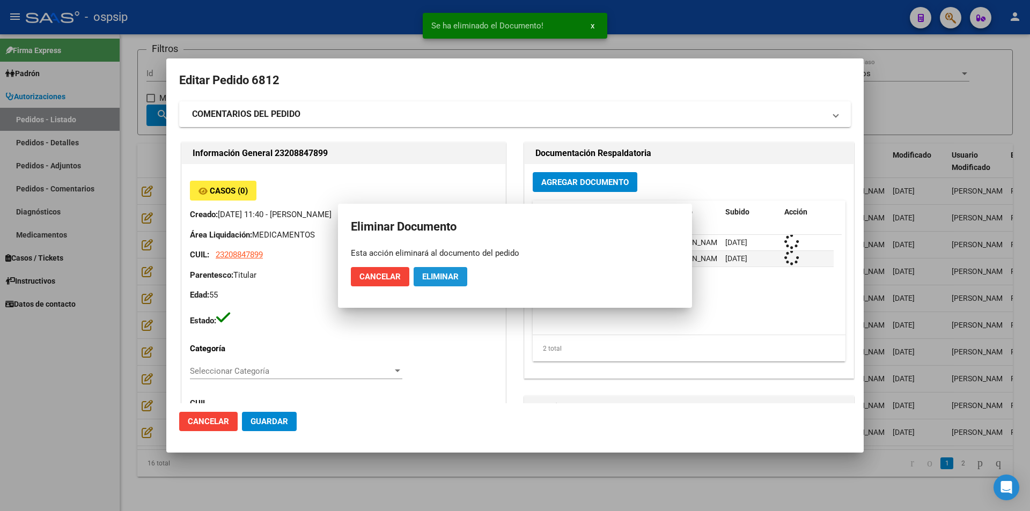
click at [445, 277] on p "Parentesco: Titular" at bounding box center [343, 275] width 307 height 12
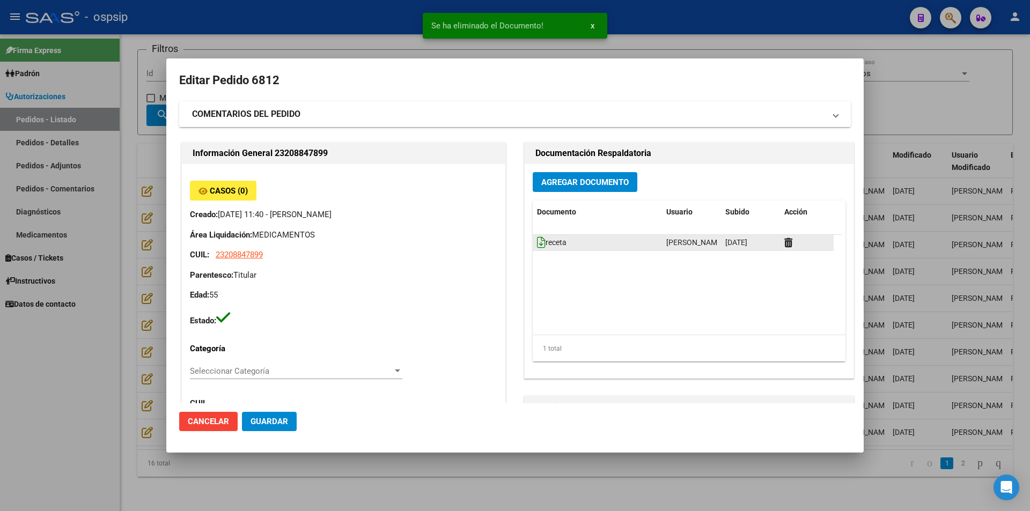
click at [537, 246] on icon at bounding box center [541, 243] width 9 height 12
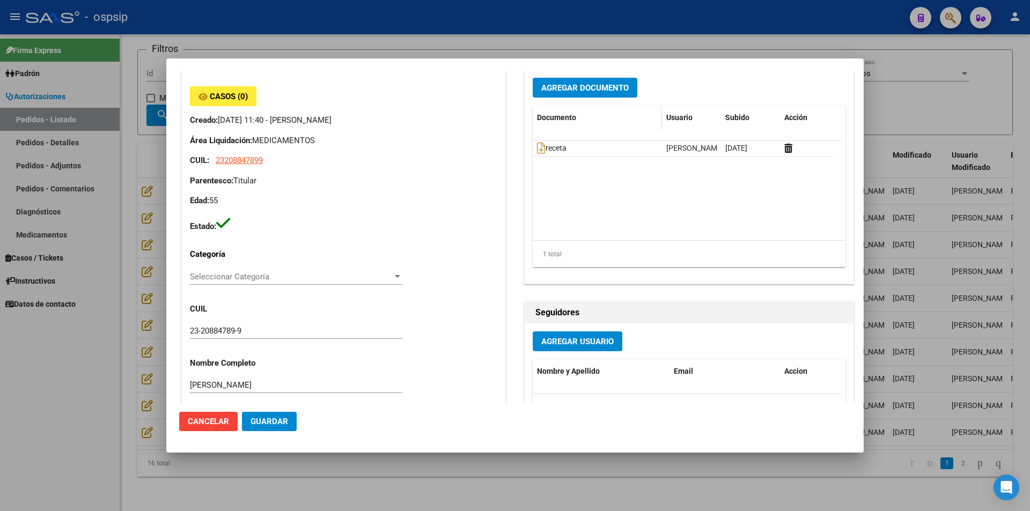
scroll to position [0, 0]
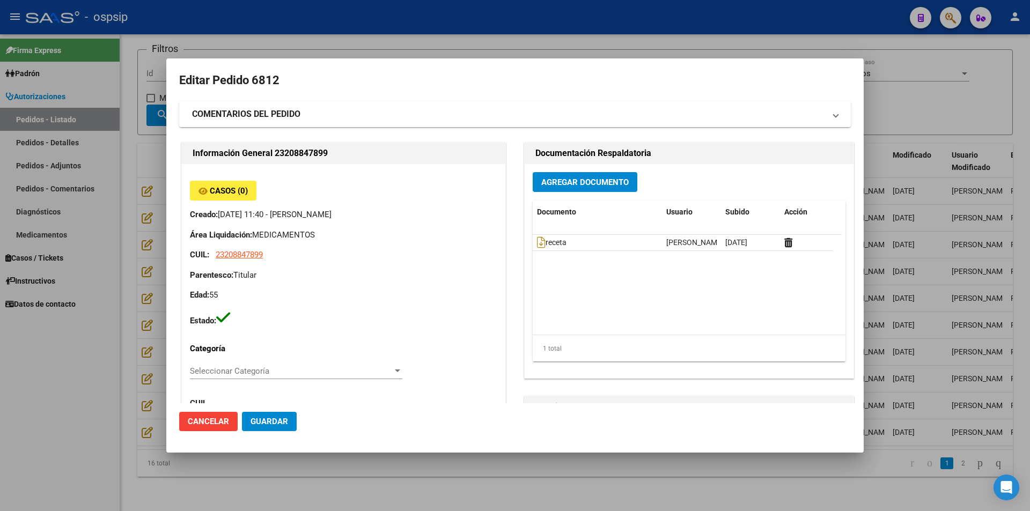
click at [553, 179] on span "Agregar Documento" at bounding box center [584, 183] width 87 height 10
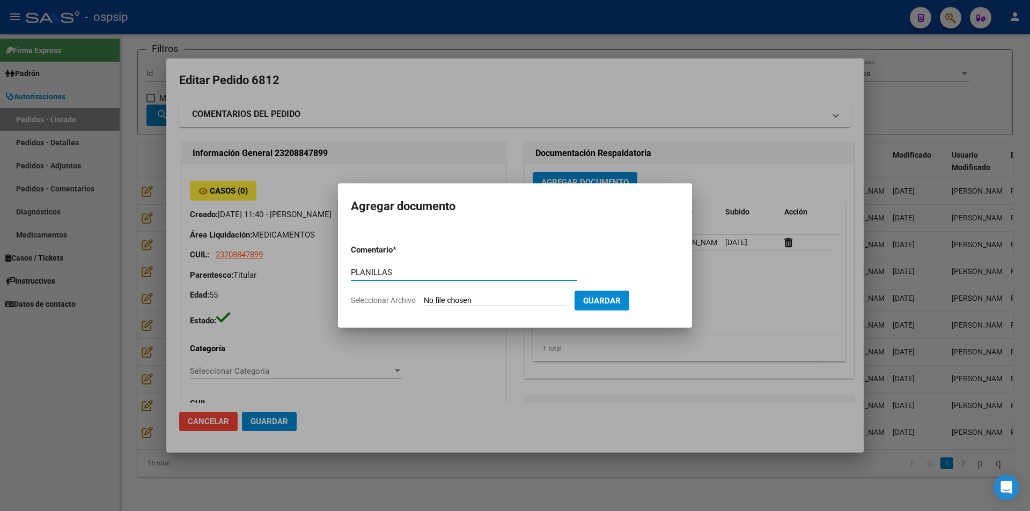
type input "PLANILLAS"
click at [461, 299] on input "Seleccionar Archivo" at bounding box center [495, 301] width 142 height 10
type input "C:\fakepath\1cef55b4-cfe4-4b60-a26b-f979c0fa7574.pdf"
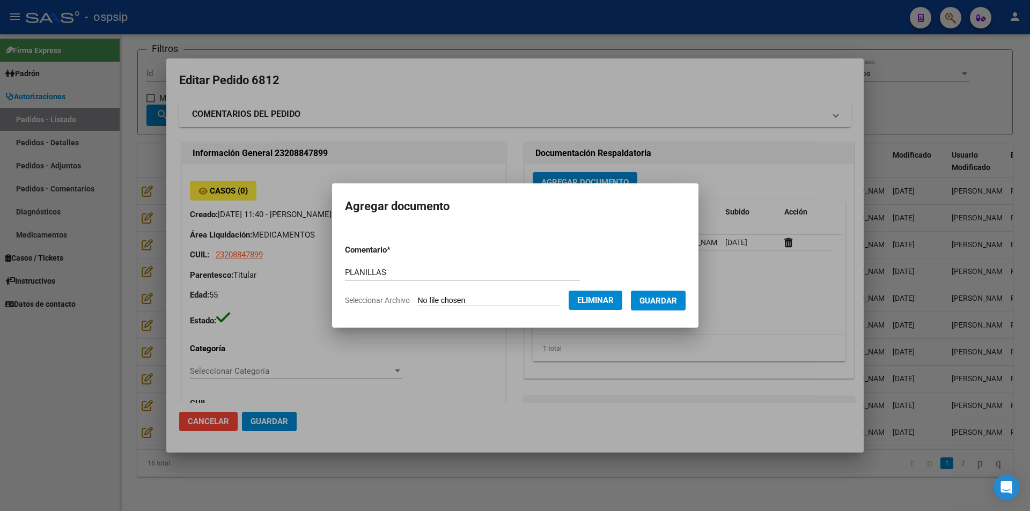
click at [671, 304] on span "Guardar" at bounding box center [658, 301] width 38 height 10
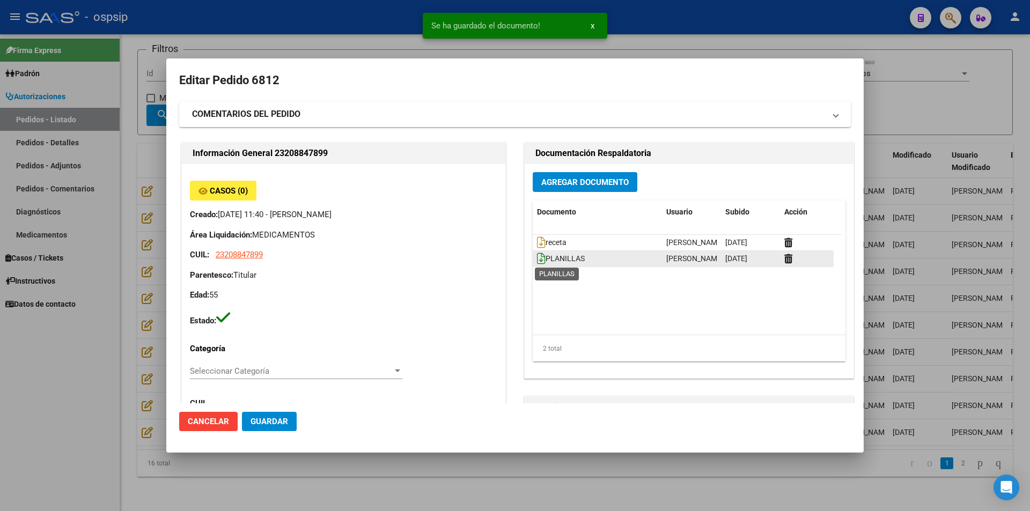
click at [537, 261] on icon at bounding box center [541, 259] width 9 height 12
click at [538, 244] on icon at bounding box center [541, 243] width 9 height 12
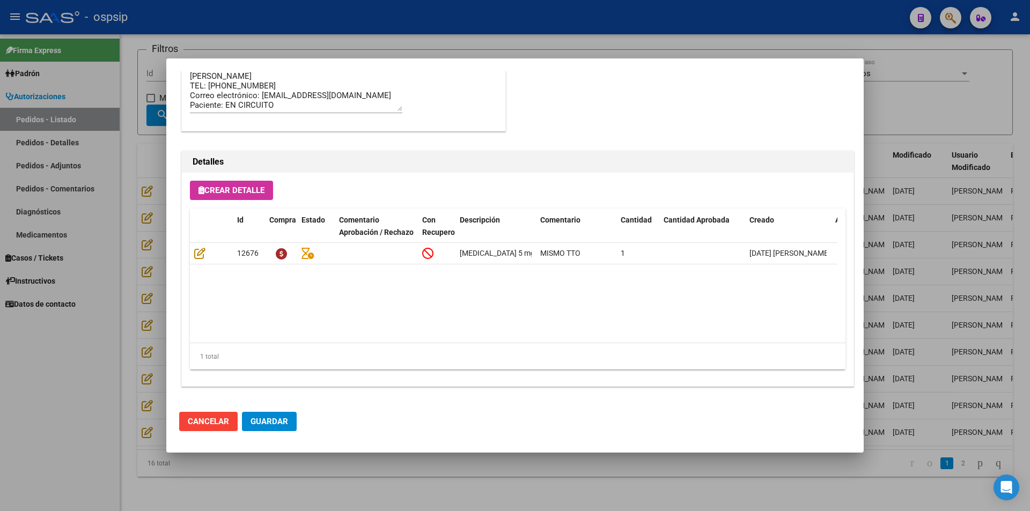
scroll to position [686, 0]
click at [268, 426] on span "Guardar" at bounding box center [270, 422] width 38 height 10
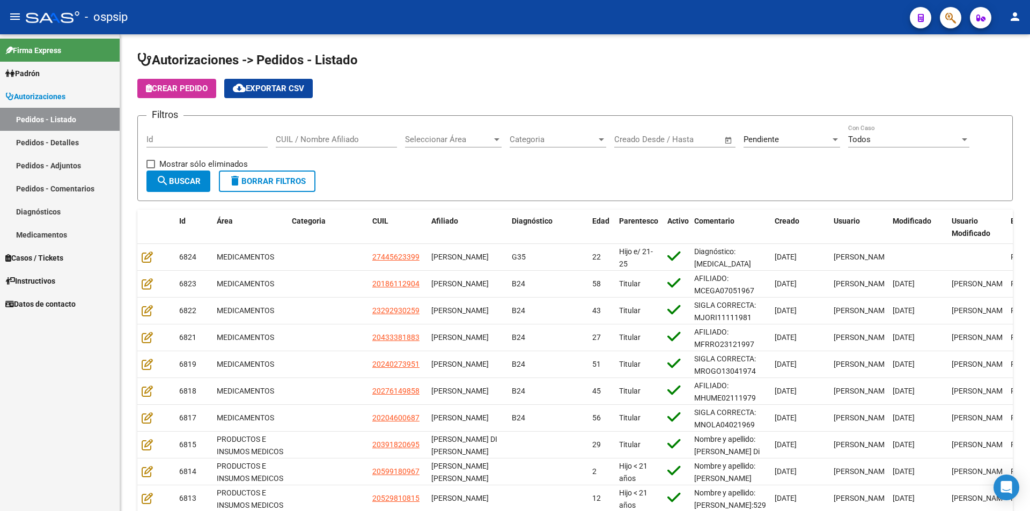
scroll to position [74, 0]
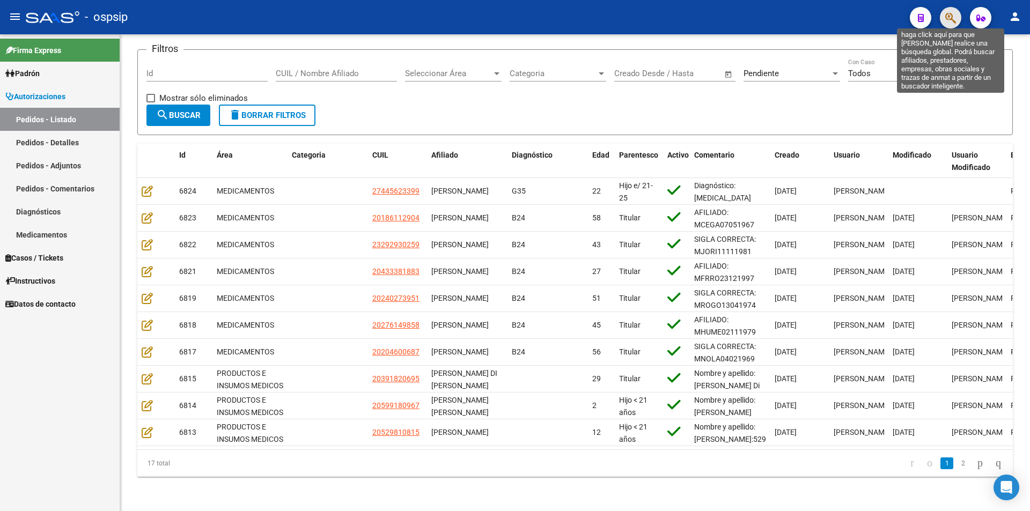
click at [954, 15] on icon "button" at bounding box center [950, 18] width 11 height 12
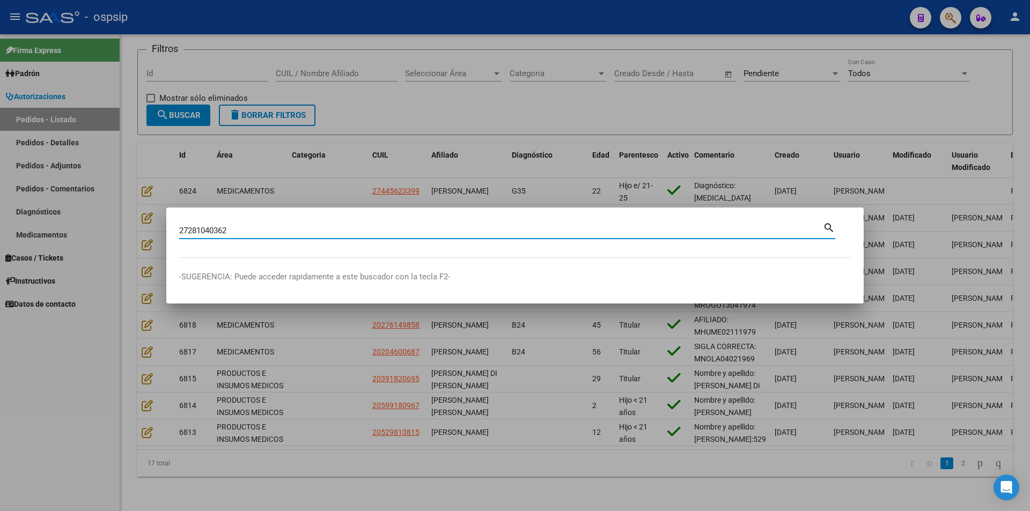
type input "27281040362"
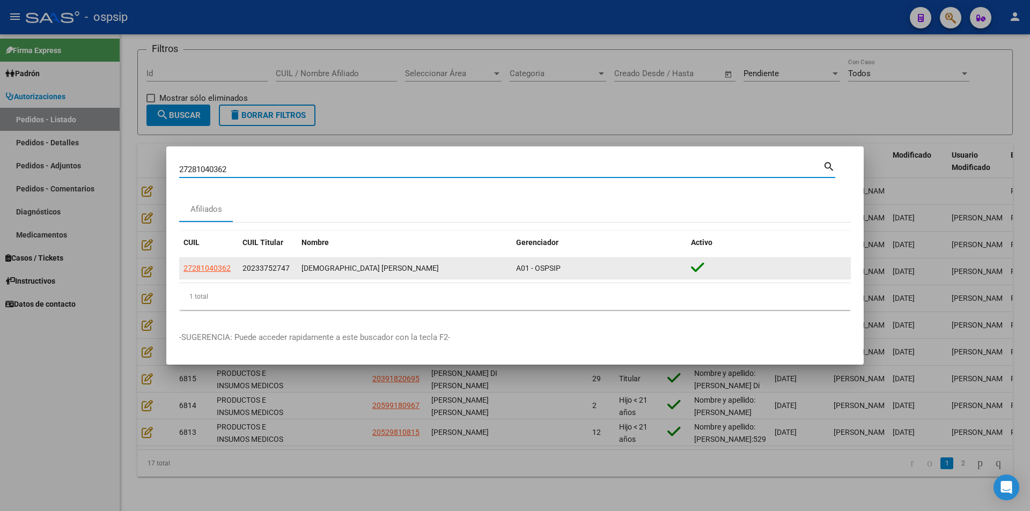
click at [221, 273] on app-link-go-to "27281040362" at bounding box center [206, 268] width 47 height 12
click at [212, 263] on app-link-go-to "27281040362" at bounding box center [206, 268] width 47 height 12
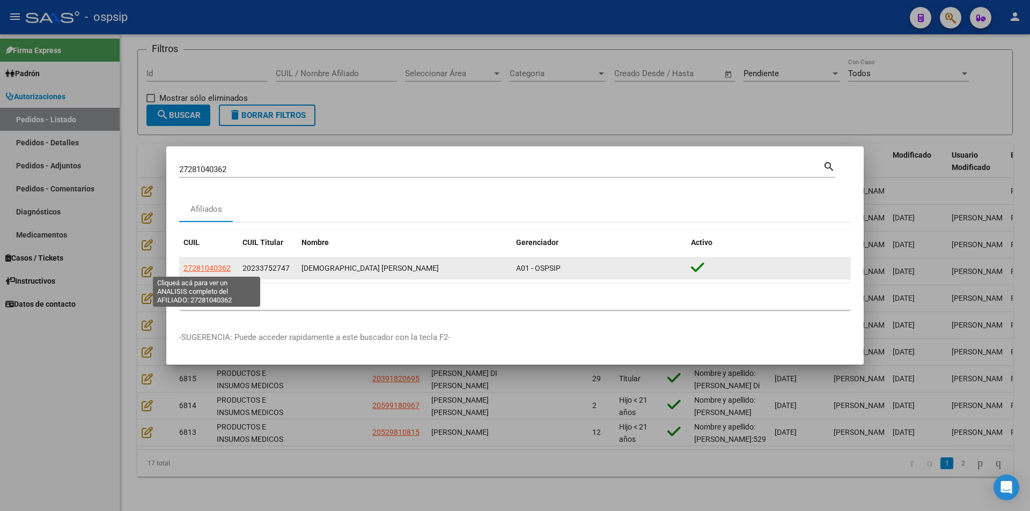
click at [217, 268] on span "27281040362" at bounding box center [206, 268] width 47 height 9
type textarea "27281040362"
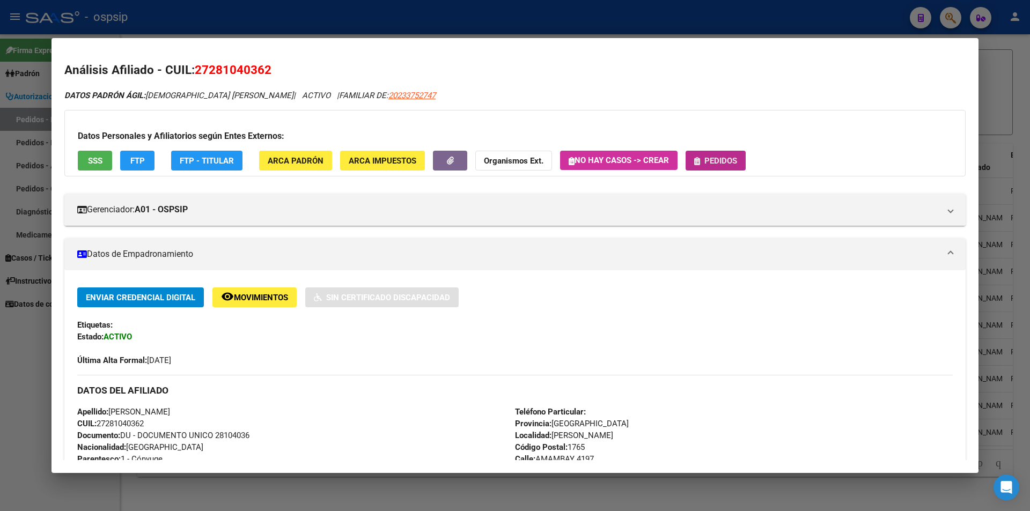
click at [720, 160] on span "Pedidos" at bounding box center [720, 161] width 33 height 10
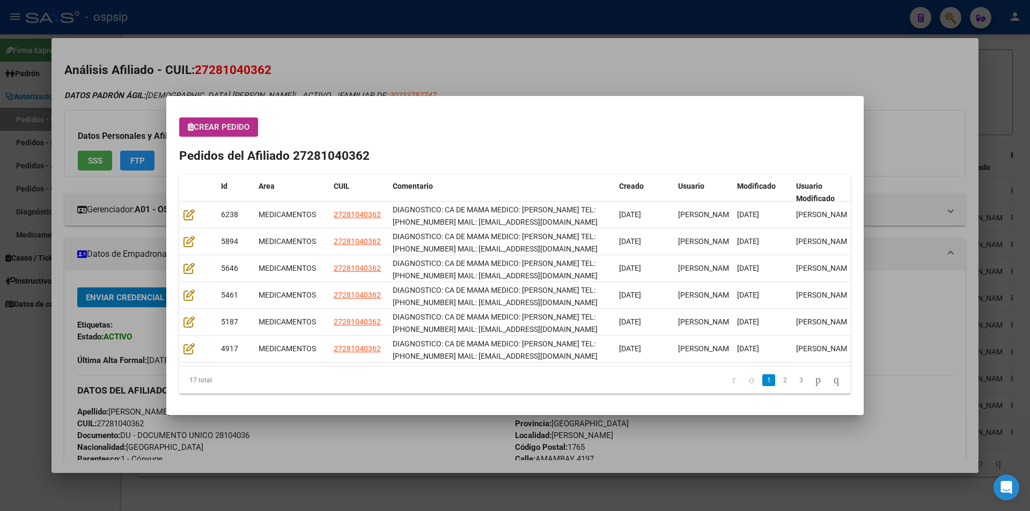
click at [228, 135] on button "Crear Pedido" at bounding box center [218, 126] width 79 height 19
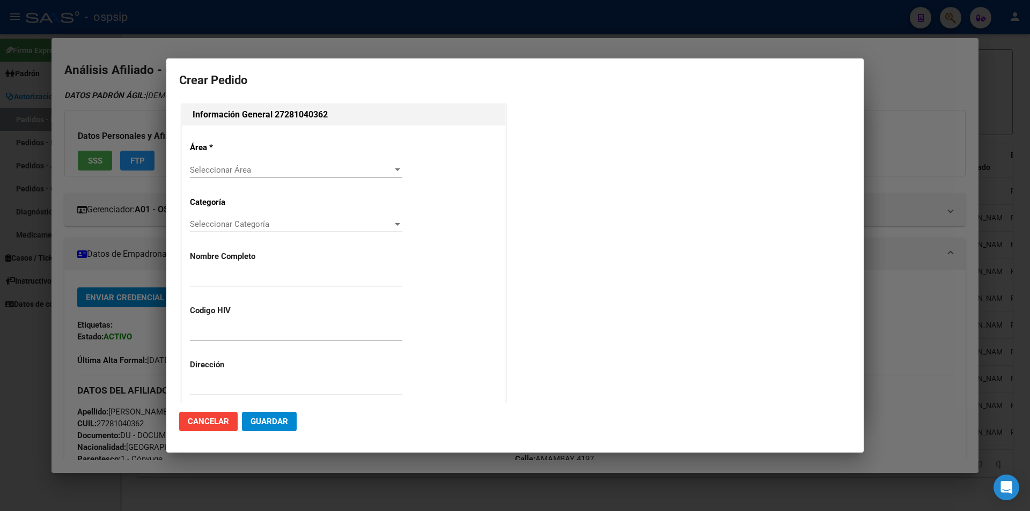
type input "PATRICIA ALEJANDRA MONTENEGRO"
type input "NO CORRESPONDE"
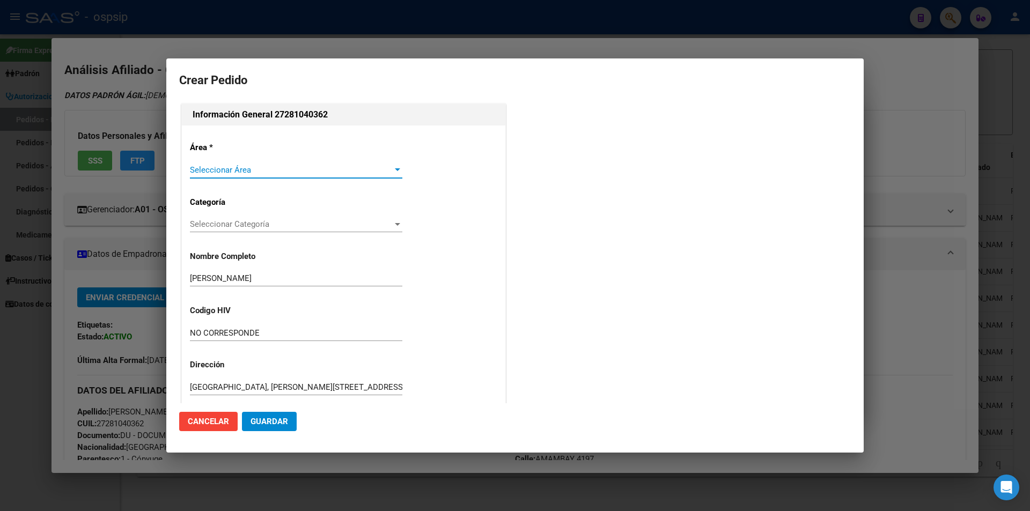
click at [221, 166] on span "Seleccionar Área" at bounding box center [291, 170] width 203 height 10
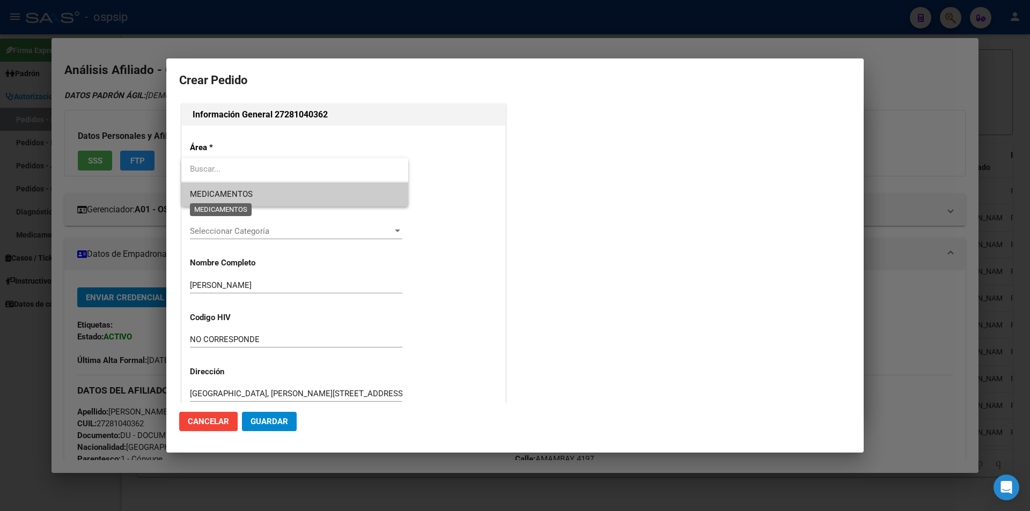
click at [216, 195] on span "MEDICAMENTOS" at bounding box center [221, 194] width 63 height 10
type input "BUENOS AIRES, ISIDRO CASANOVA, CJAL LUIS SETTINO 4197"
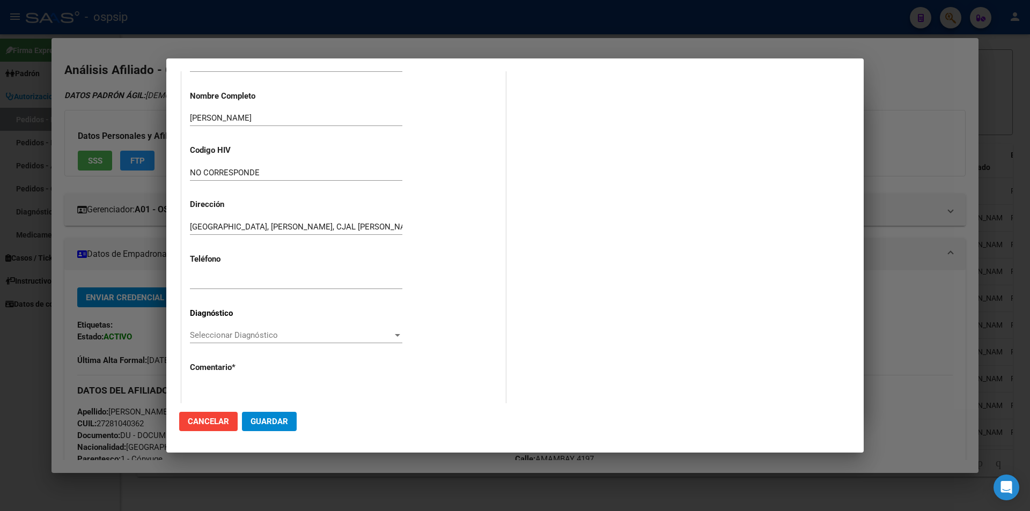
scroll to position [161, 0]
paste input "11-6330-1652"
type input "11-6330-1652"
click at [215, 339] on span "Seleccionar Diagnóstico" at bounding box center [291, 335] width 203 height 10
type input "c50"
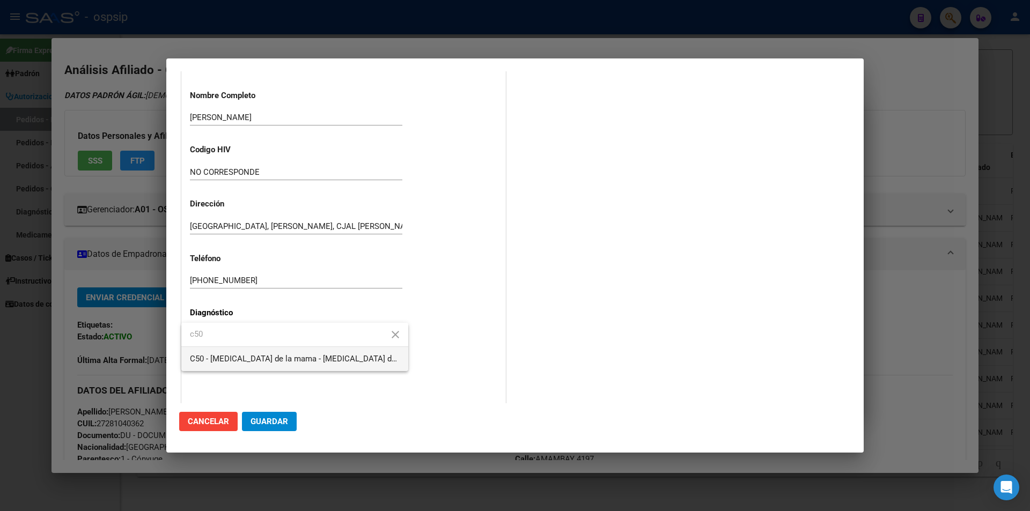
click at [220, 357] on span "C50 - [MEDICAL_DATA] de la mama - [MEDICAL_DATA] de mama - Tumores (neoplasias)…" at bounding box center [365, 359] width 351 height 10
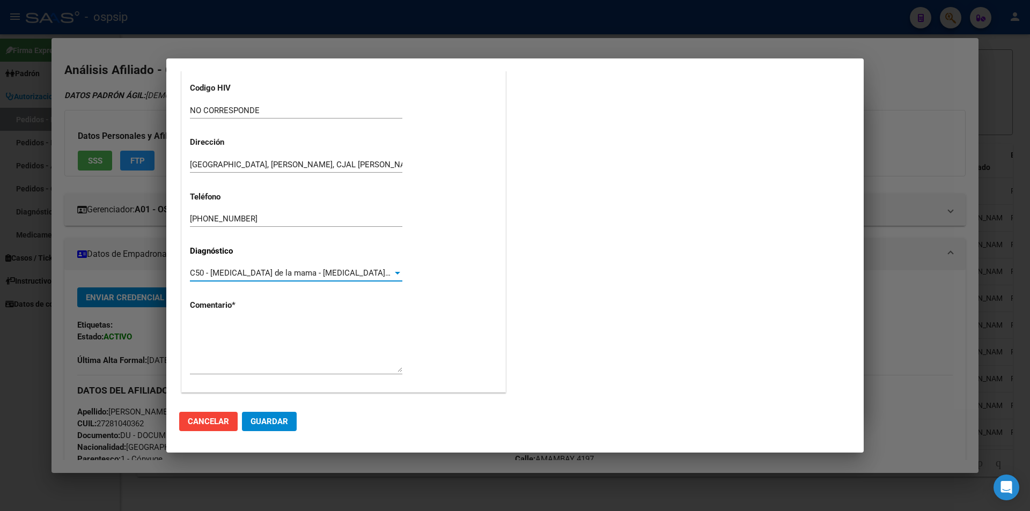
scroll to position [229, 0]
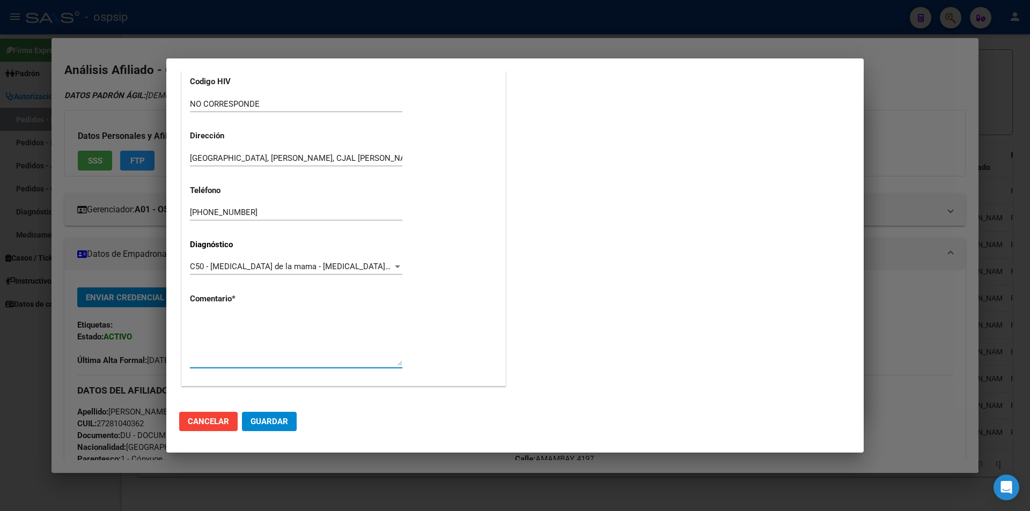
paste textarea "DIAGNOSTICO: CA DE MAMA MEDICO: GONZALEZ TEL: 11-6330-1652 MAIL: patomonteh@gma…"
click at [276, 328] on textarea "DIAGNOSTICO: CA DE MAMA MEDICO: GONZALEZ TEL: 11-6330-1652 MAIL: patomonteh@gma…" at bounding box center [296, 340] width 212 height 50
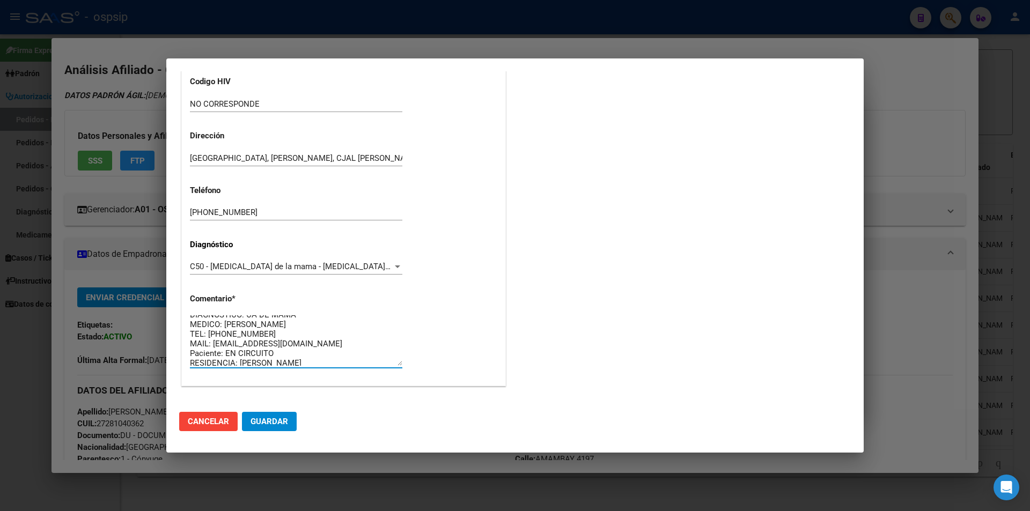
scroll to position [10, 0]
click at [329, 358] on textarea "DIAGNOSTICO: CA DE MAMA MEDICO: GUILLERMO LERZO TEL: 11-6330-1652 MAIL: patomon…" at bounding box center [296, 340] width 212 height 50
type textarea "DIAGNOSTICO: CA DE MAMA MEDICO: GUILLERMO LERZO TEL: 11-6330-1652 MAIL: patomon…"
click at [288, 427] on button "Guardar" at bounding box center [269, 421] width 55 height 19
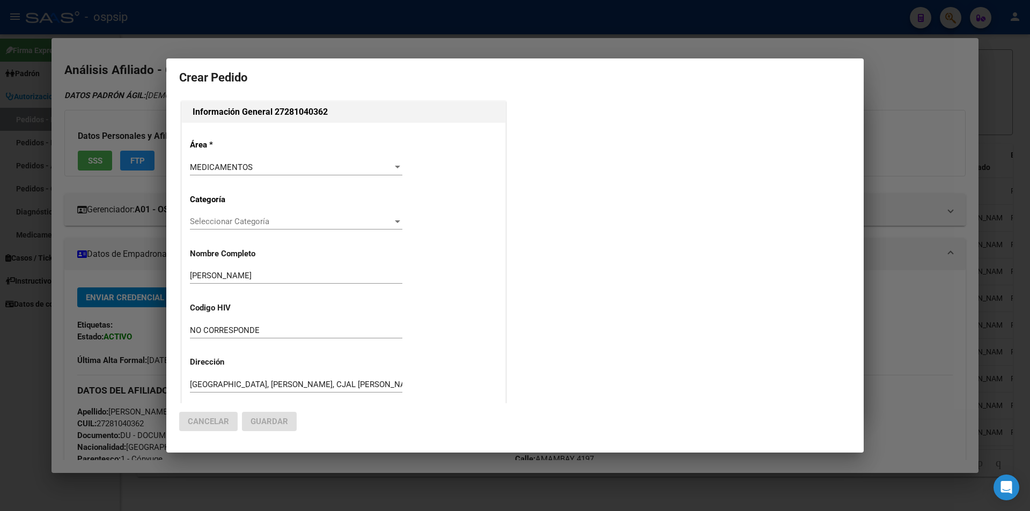
scroll to position [0, 0]
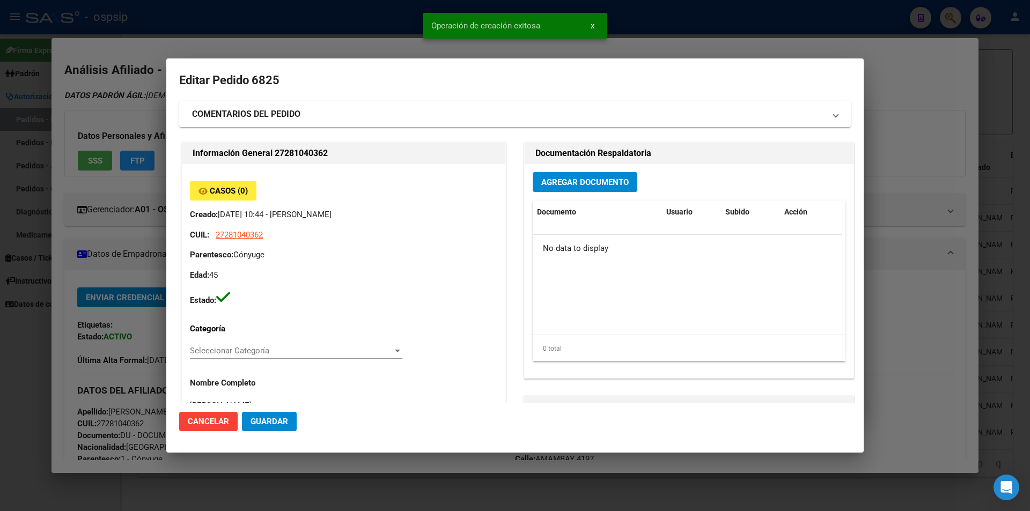
click at [531, 186] on div "Agregar Documento Documento Usuario Subido Acción No data to display 0 total 1" at bounding box center [689, 271] width 329 height 214
click at [541, 185] on span "Agregar Documento" at bounding box center [584, 183] width 87 height 10
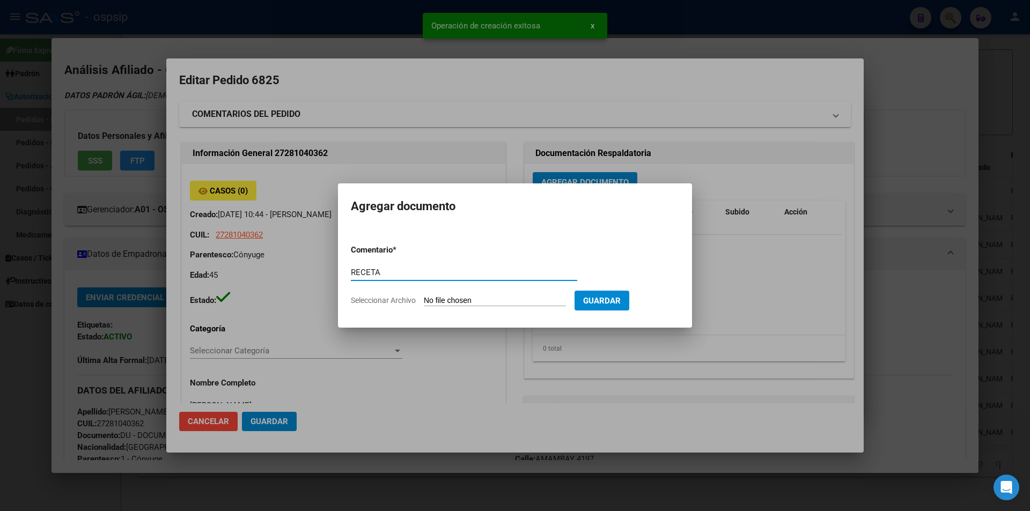
type input "RECETA"
click at [467, 297] on input "Seleccionar Archivo" at bounding box center [495, 301] width 142 height 10
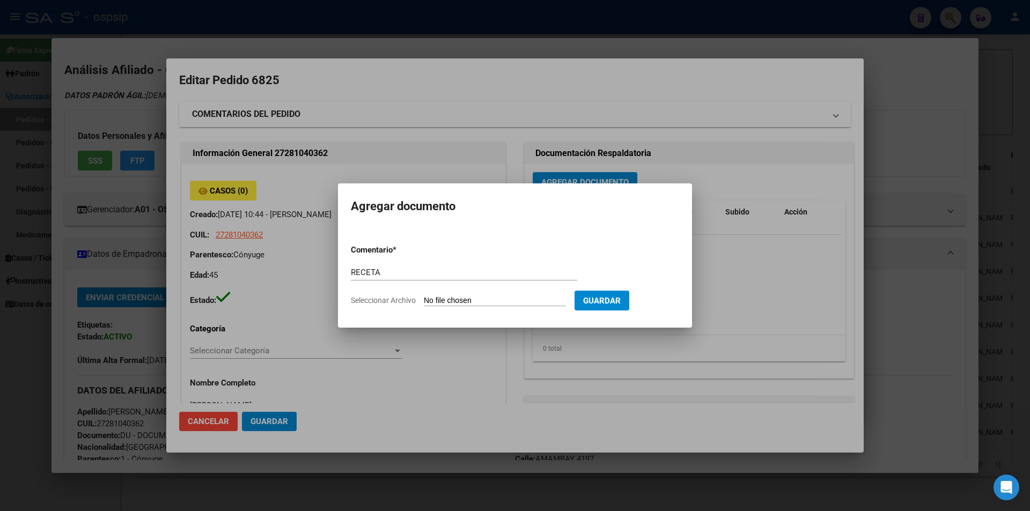
type input "C:\fakepath\RECETA (61).jpg"
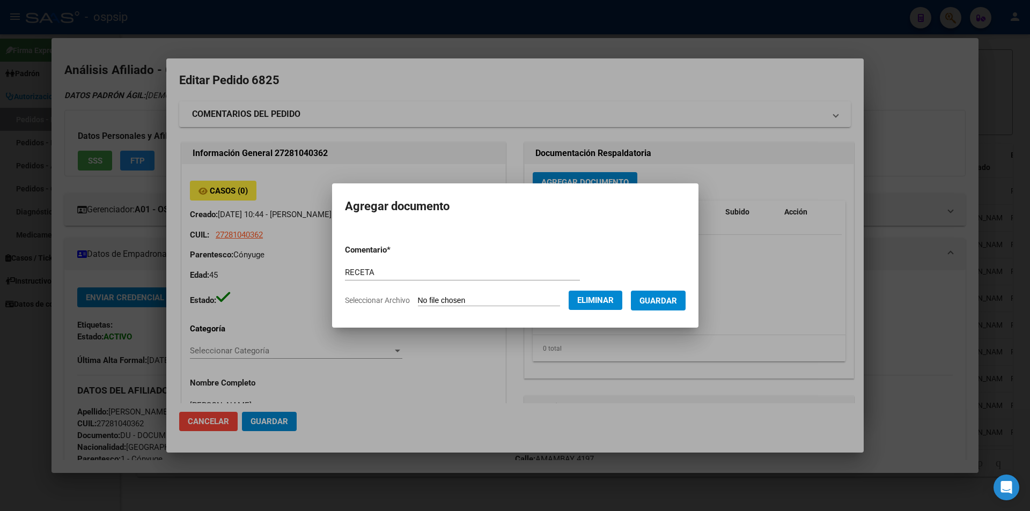
drag, startPoint x: 606, startPoint y: 306, endPoint x: 594, endPoint y: 306, distance: 12.3
drag, startPoint x: 594, startPoint y: 306, endPoint x: 757, endPoint y: 336, distance: 165.8
click at [757, 336] on div at bounding box center [515, 255] width 1030 height 511
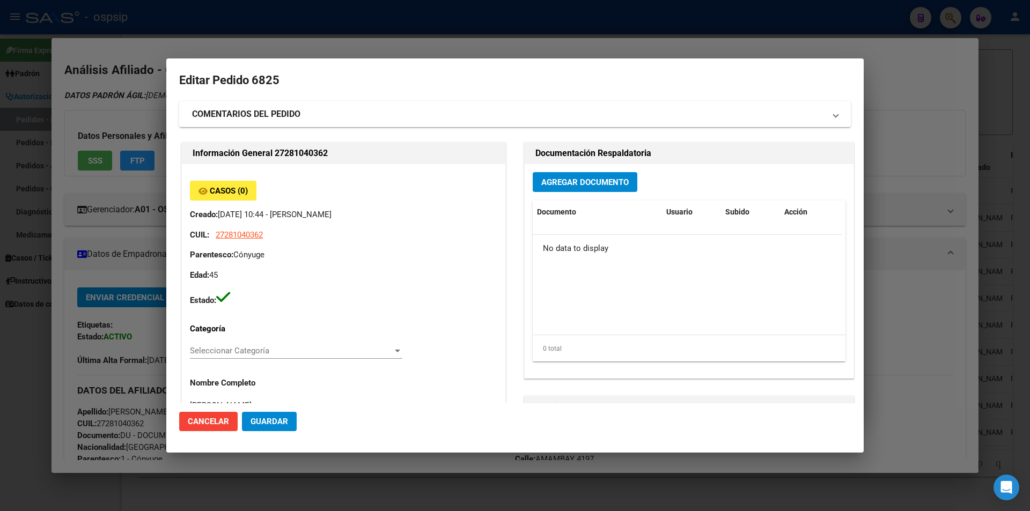
click at [571, 176] on button "Agregar Documento" at bounding box center [585, 182] width 105 height 20
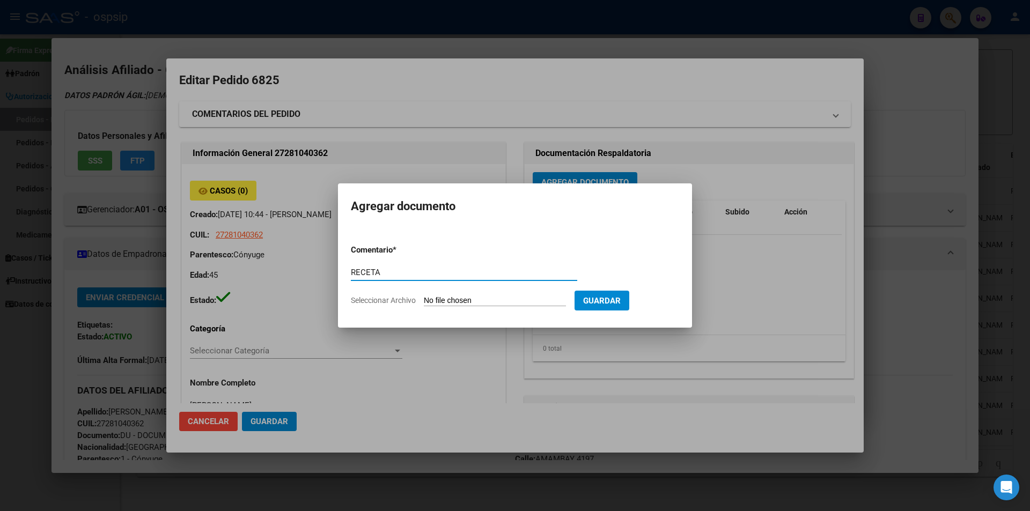
type input "RECETA"
click at [444, 302] on input "Seleccionar Archivo" at bounding box center [495, 301] width 142 height 10
type input "C:\fakepath\RECETA (61).jpg"
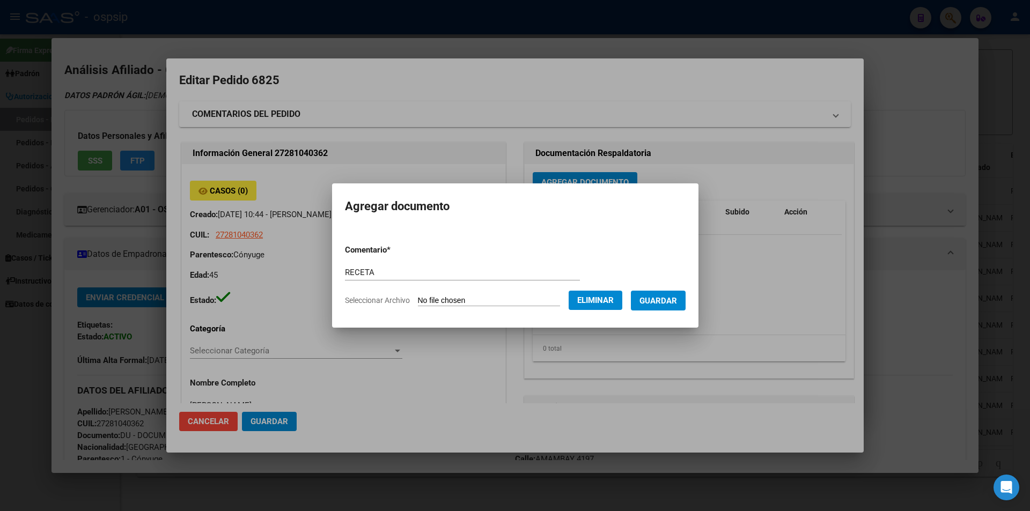
click at [675, 309] on button "Guardar" at bounding box center [658, 301] width 55 height 20
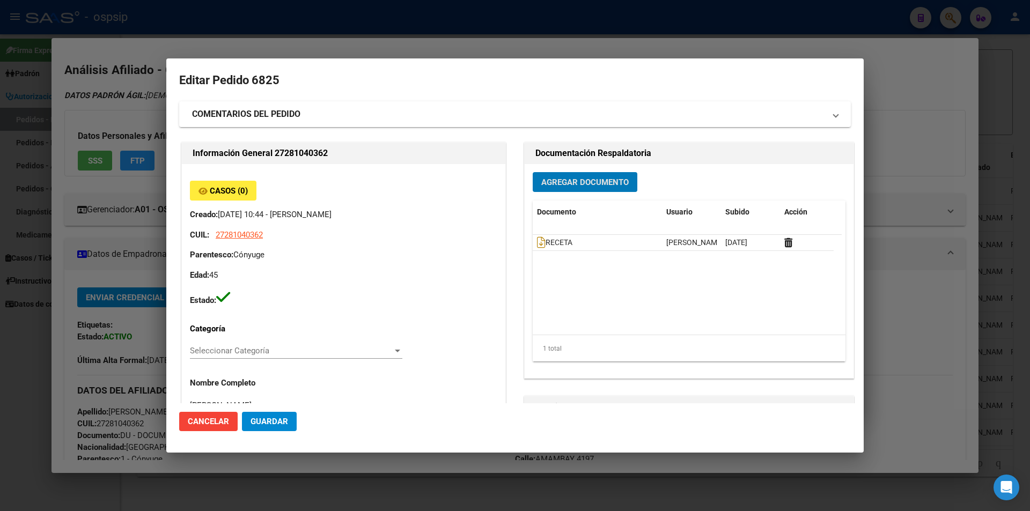
click at [589, 197] on div "Agregar Documento Documento Usuario Subido Acción RECETA Jesica Ortiz 13/08/202…" at bounding box center [689, 271] width 329 height 214
click at [578, 198] on div "Agregar Documento Documento Usuario Subido Acción RECETA Jesica Ortiz 13/08/202…" at bounding box center [689, 271] width 329 height 214
click at [578, 181] on span "Agregar Documento" at bounding box center [584, 183] width 87 height 10
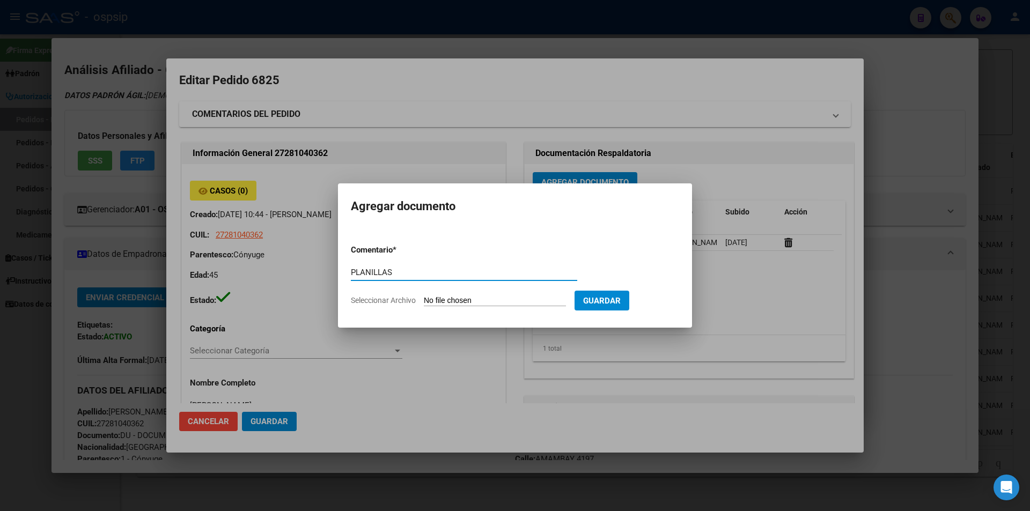
type input "PLANILLAS"
click at [437, 299] on input "Seleccionar Archivo" at bounding box center [495, 301] width 142 height 10
click at [737, 271] on div at bounding box center [515, 255] width 1030 height 511
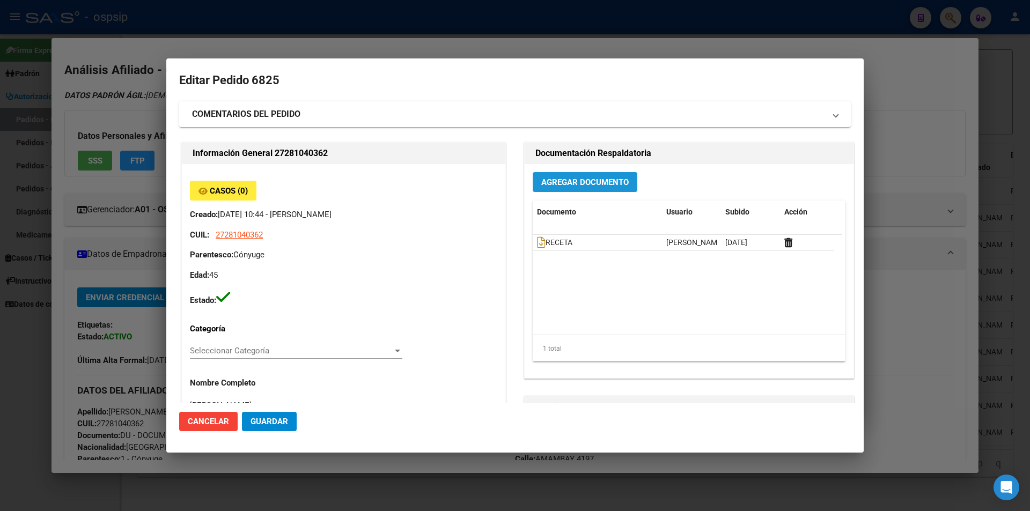
click at [548, 173] on button "Agregar Documento" at bounding box center [585, 182] width 105 height 20
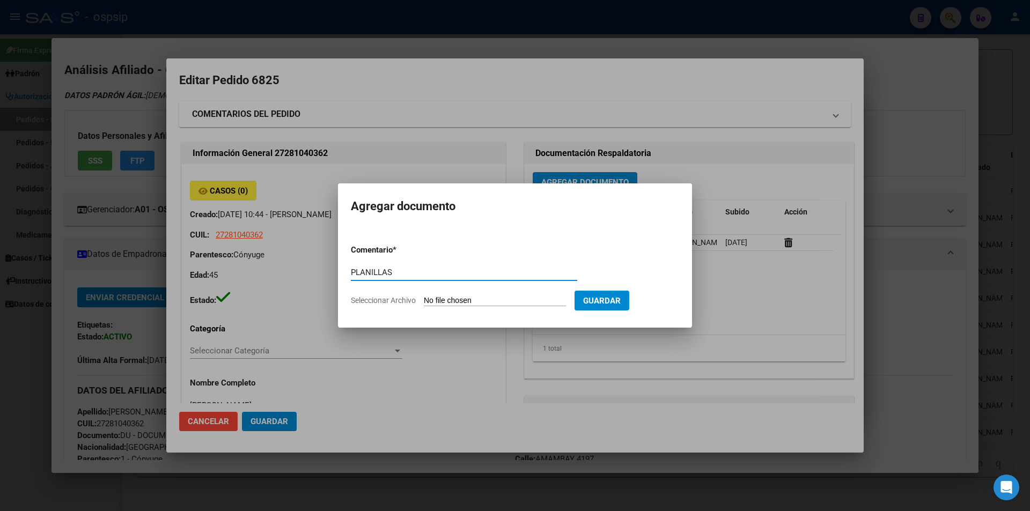
type input "PLANILLAS"
click at [455, 301] on input "Seleccionar Archivo" at bounding box center [495, 301] width 142 height 10
type input "C:\fakepath\PLANILLAS (88).jpg"
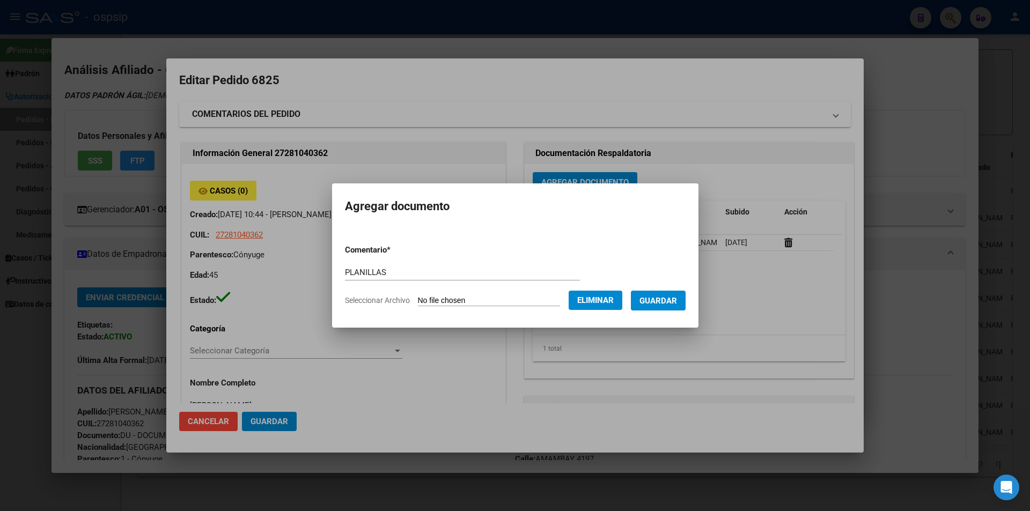
click at [660, 306] on button "Guardar" at bounding box center [658, 301] width 55 height 20
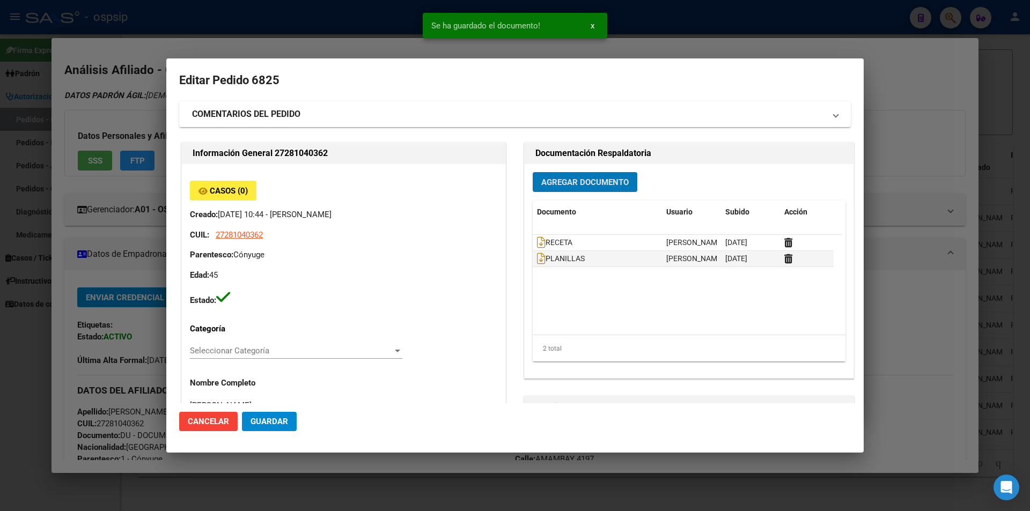
click at [576, 192] on button "Agregar Documento" at bounding box center [585, 182] width 105 height 20
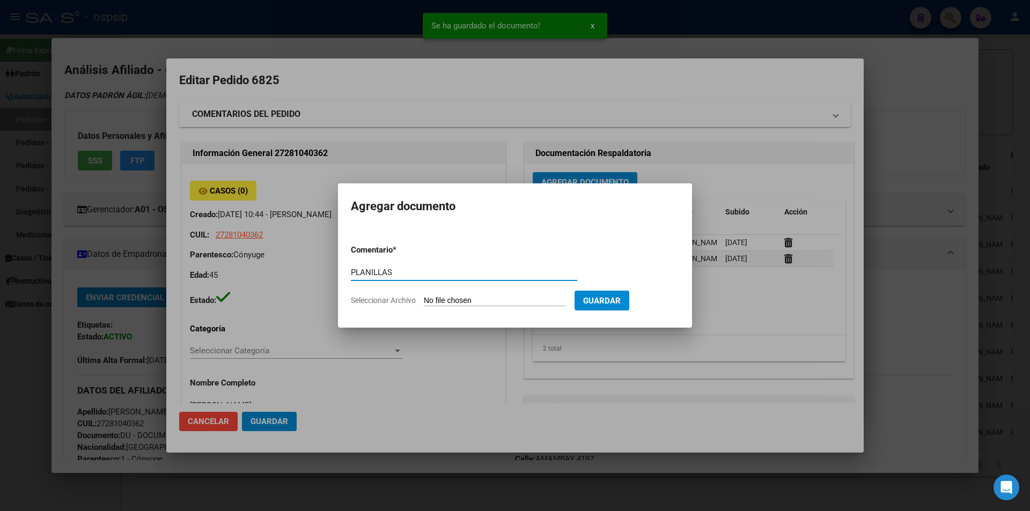
type input "PLANILLAS"
click at [446, 304] on input "Seleccionar Archivo" at bounding box center [495, 301] width 142 height 10
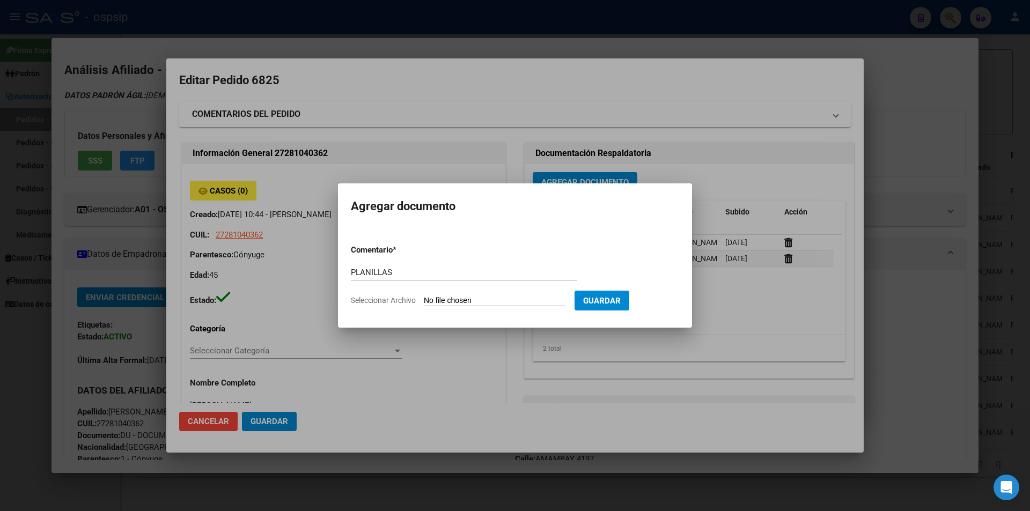
type input "C:\fakepath\PLANILLAS (89).jpg"
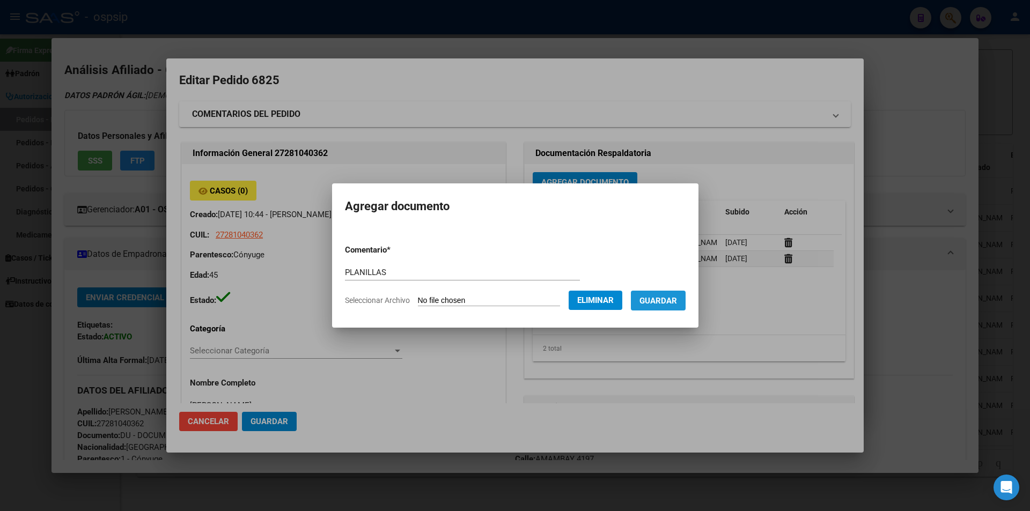
click at [675, 292] on button "Guardar" at bounding box center [658, 301] width 55 height 20
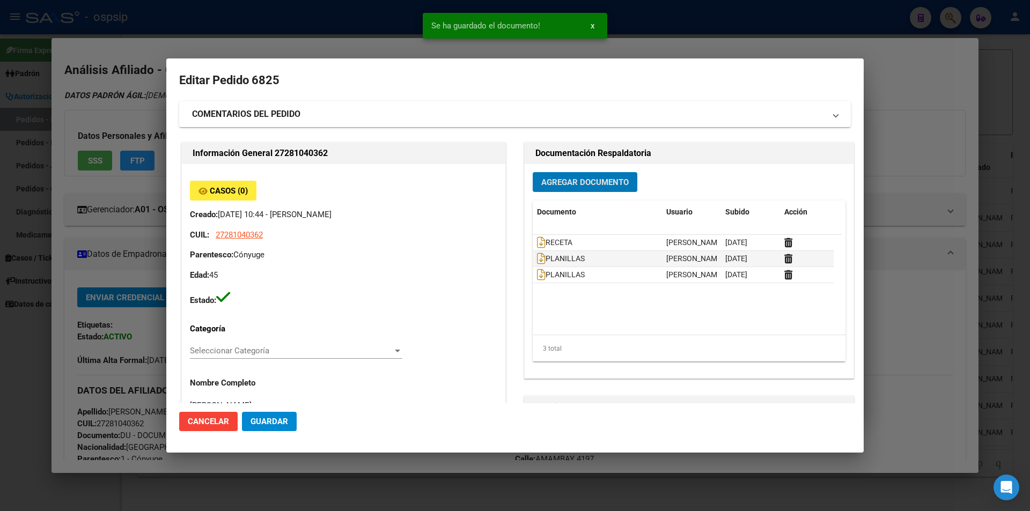
click at [579, 185] on span "Agregar Documento" at bounding box center [584, 183] width 87 height 10
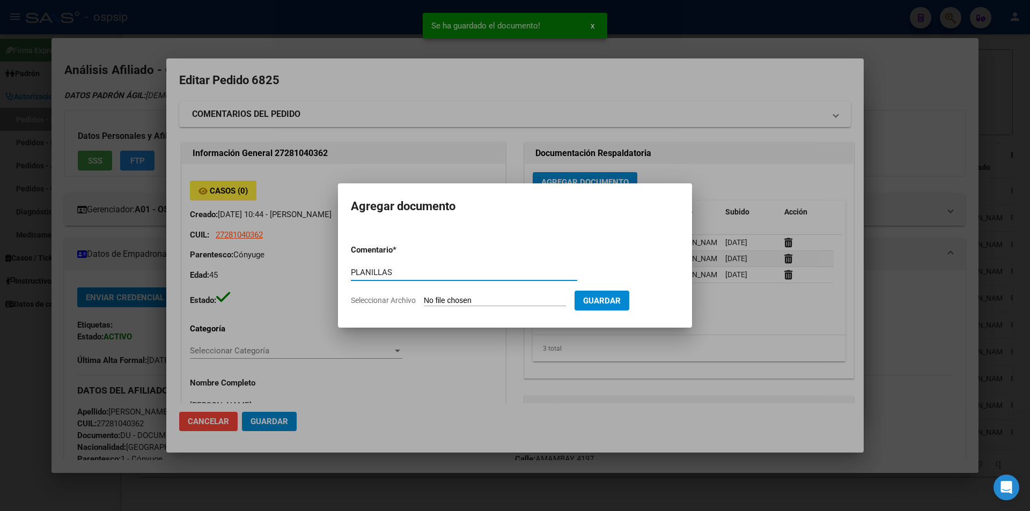
type input "PLANILLAS"
click at [462, 303] on input "Seleccionar Archivo" at bounding box center [495, 301] width 142 height 10
type input "C:\fakepath\PLANILLAS (90).jpg"
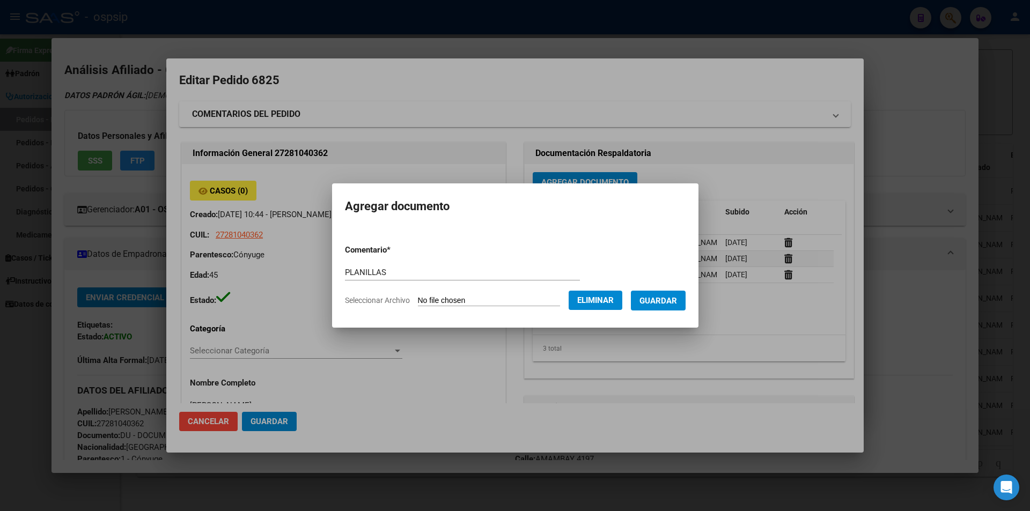
click at [671, 307] on button "Guardar" at bounding box center [658, 301] width 55 height 20
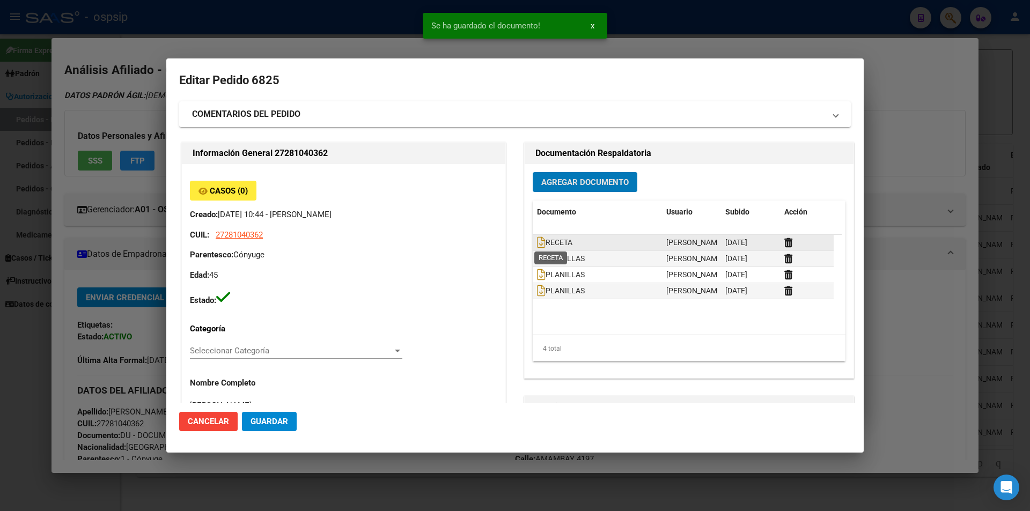
click at [541, 246] on span "RECETA" at bounding box center [554, 243] width 35 height 9
click at [537, 243] on icon at bounding box center [541, 243] width 9 height 12
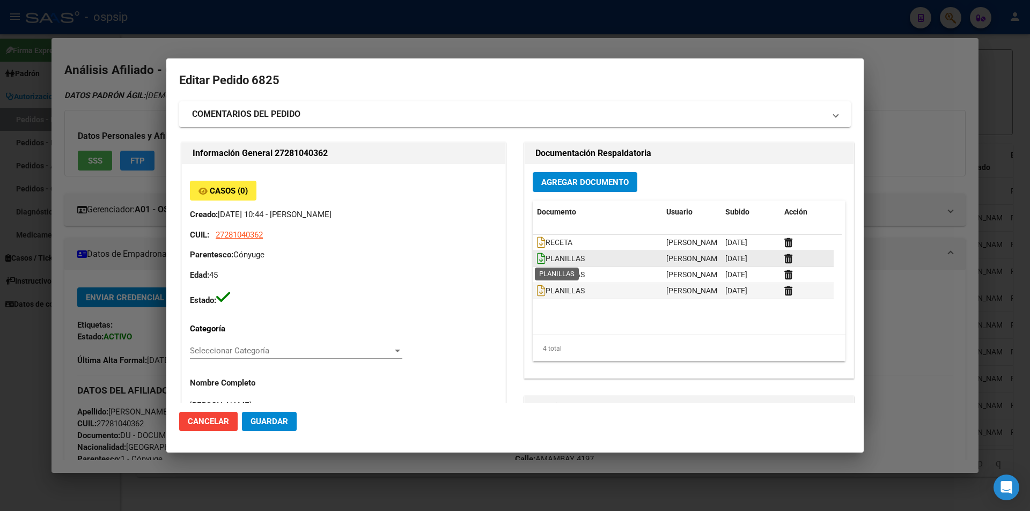
click at [538, 260] on icon at bounding box center [541, 259] width 9 height 12
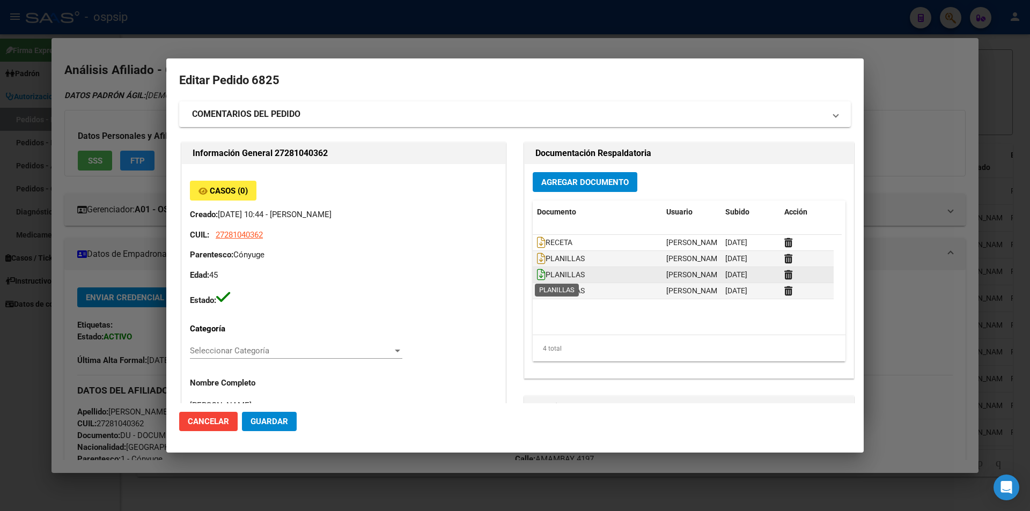
click at [537, 279] on icon at bounding box center [541, 275] width 9 height 12
click at [537, 293] on icon at bounding box center [541, 291] width 9 height 12
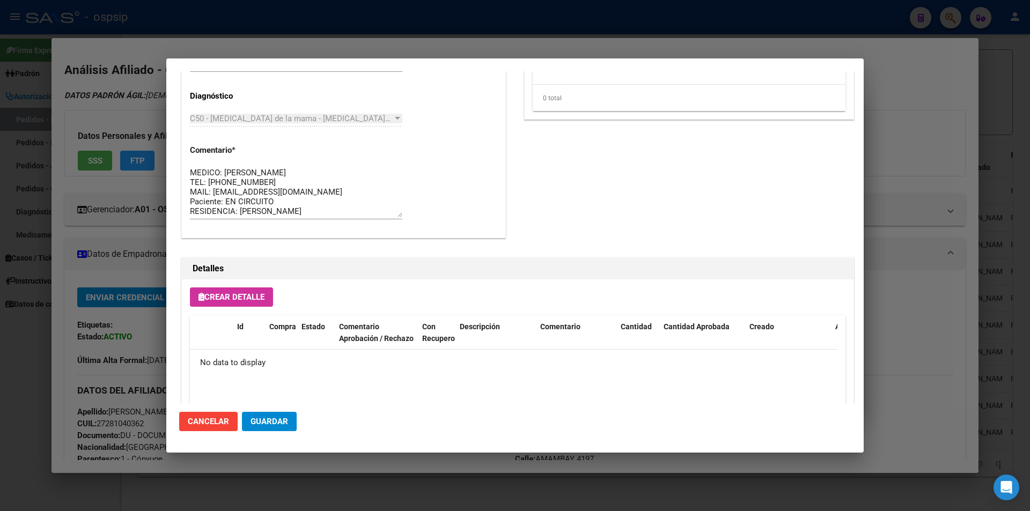
scroll to position [558, 0]
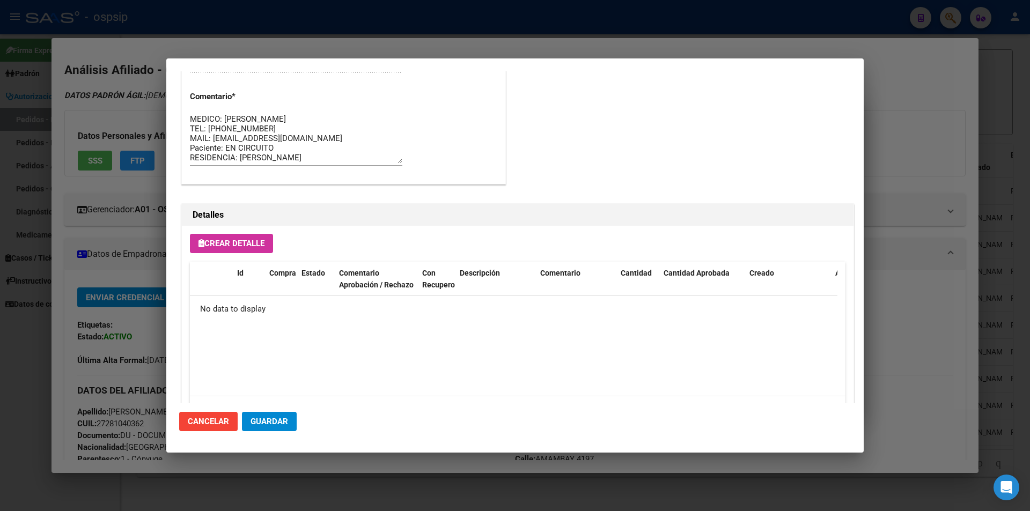
click at [246, 249] on button "Crear Detalle" at bounding box center [231, 243] width 83 height 19
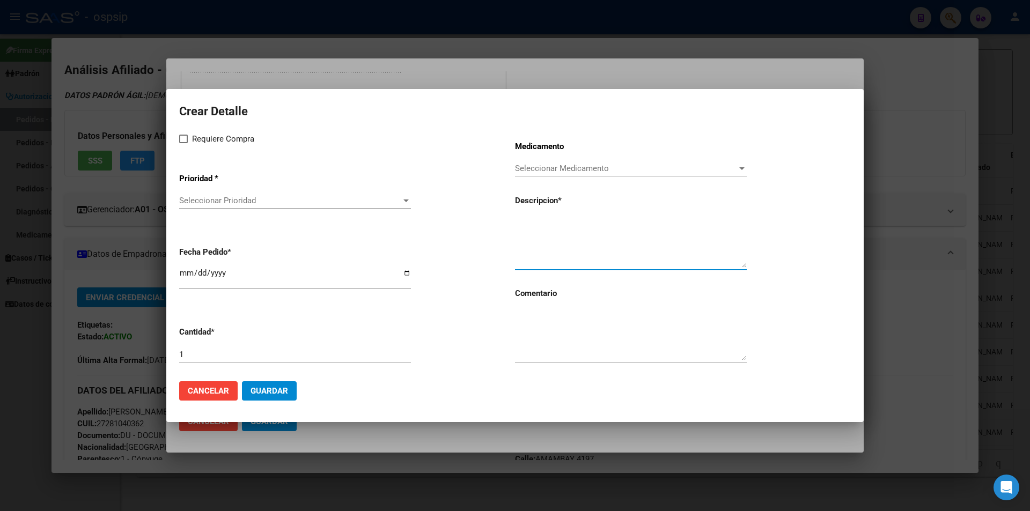
paste textarea "-Exemestano 25 mg x 30 comp (x1)"
type textarea "-Exemestano 25 mg x 30 comp (x1)"
click at [549, 337] on textarea at bounding box center [631, 335] width 232 height 50
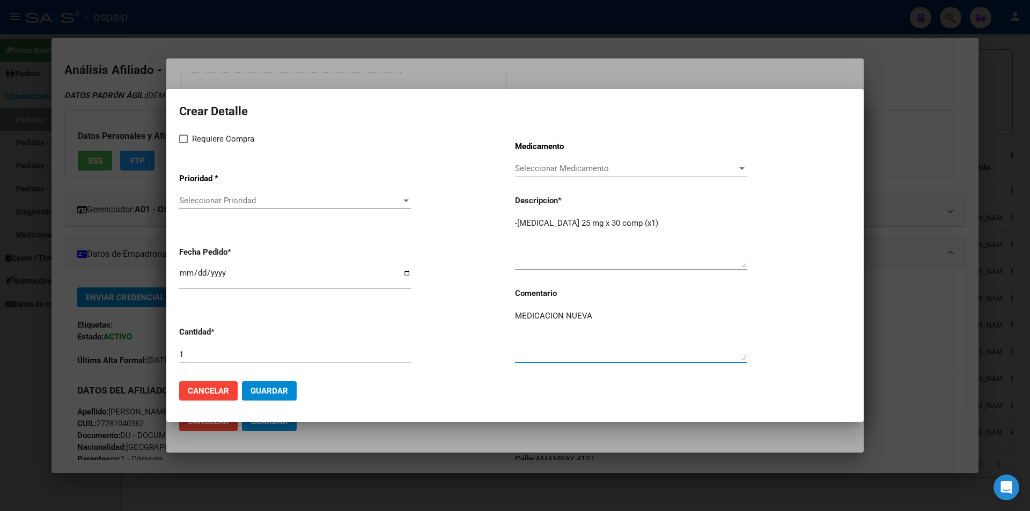
type textarea "MEDICACION NUEVA"
click at [180, 143] on label "Requiere Compra" at bounding box center [216, 139] width 75 height 13
click at [183, 143] on input "Requiere Compra" at bounding box center [183, 143] width 1 height 1
checkbox input "true"
click at [195, 196] on span "Seleccionar Prioridad" at bounding box center [290, 201] width 222 height 10
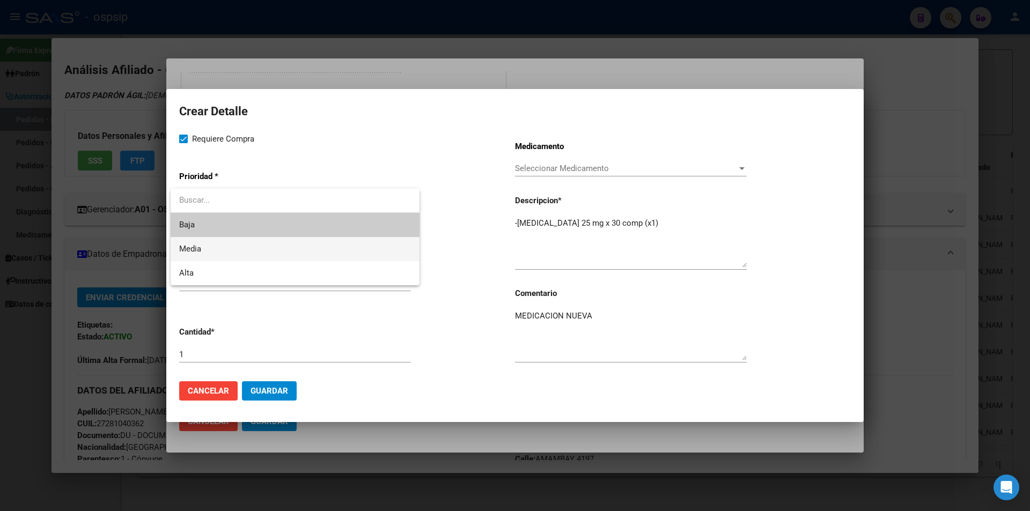
click at [200, 250] on span "Media" at bounding box center [190, 249] width 22 height 10
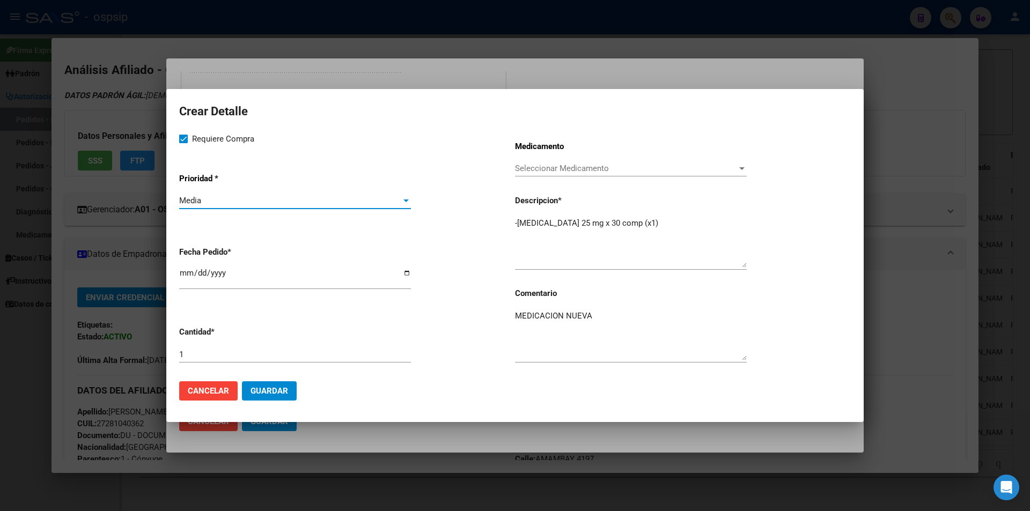
click at [183, 269] on input "[DATE]" at bounding box center [295, 277] width 232 height 17
type input "2025-08-11"
click at [271, 398] on button "Guardar" at bounding box center [269, 390] width 55 height 19
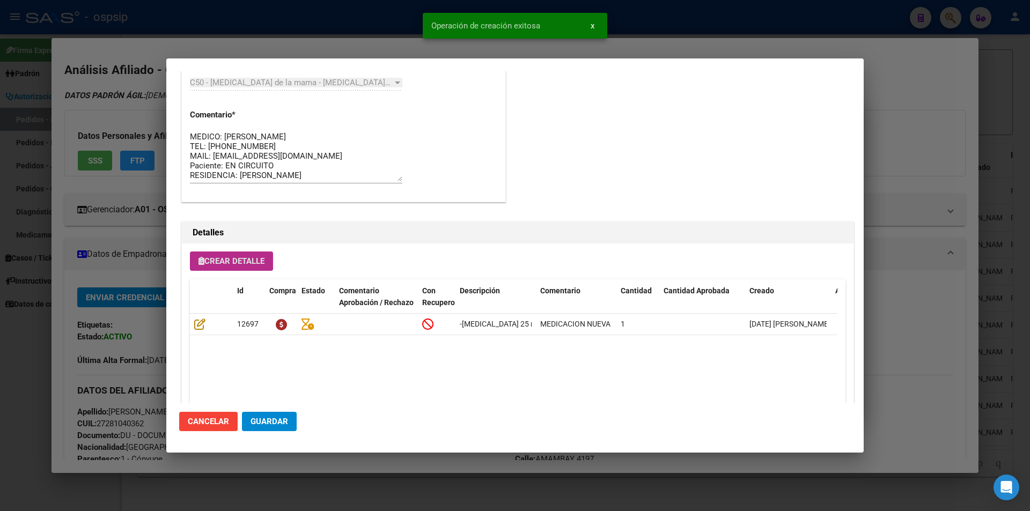
scroll to position [578, 0]
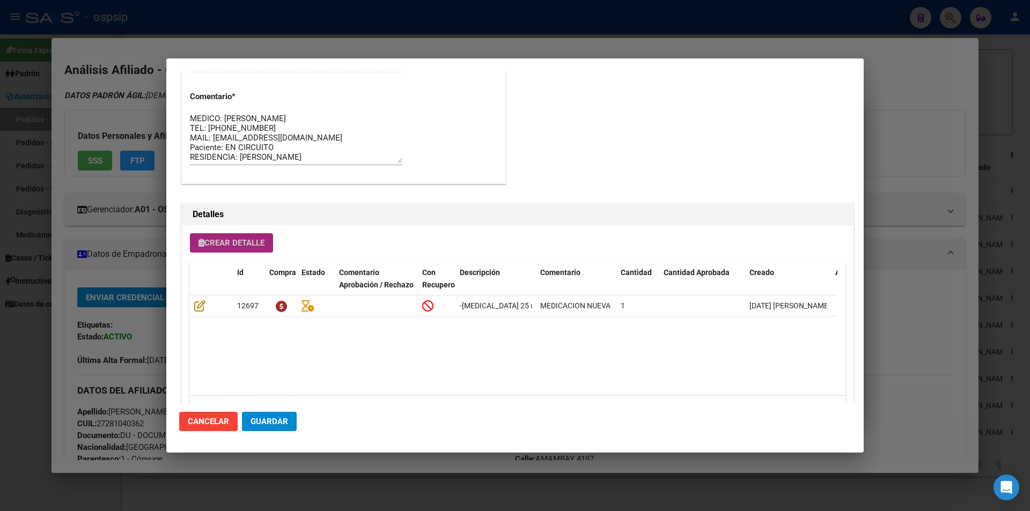
click at [225, 241] on span "Crear Detalle" at bounding box center [232, 243] width 66 height 10
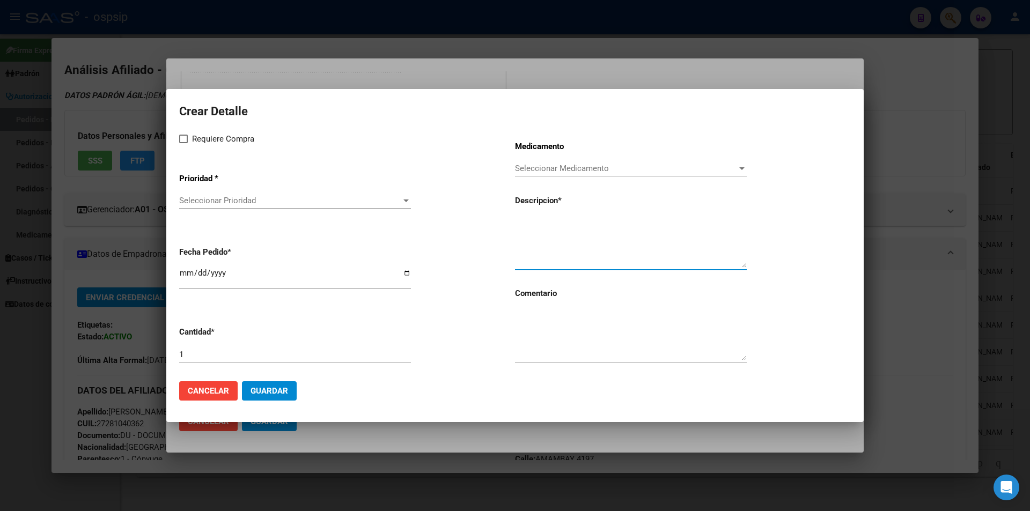
paste textarea "-Everolimus 10 mg x 30 comp (x1)"
click at [519, 221] on textarea "-Everolimus 10 mg x 30 comp (x1)" at bounding box center [631, 242] width 232 height 50
type textarea "Everolimus 10 mg x 30 comp"
click at [580, 341] on textarea at bounding box center [631, 335] width 232 height 50
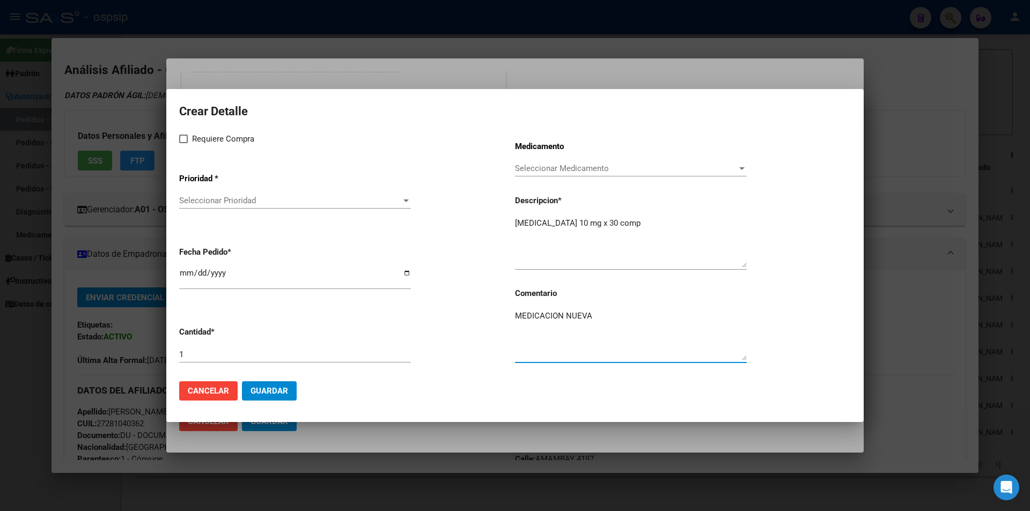
type textarea "MEDICACION NUEVA"
click at [187, 137] on span at bounding box center [183, 139] width 9 height 9
click at [183, 143] on input "Requiere Compra" at bounding box center [183, 143] width 1 height 1
checkbox input "true"
click at [220, 199] on span "Seleccionar Prioridad" at bounding box center [290, 201] width 222 height 10
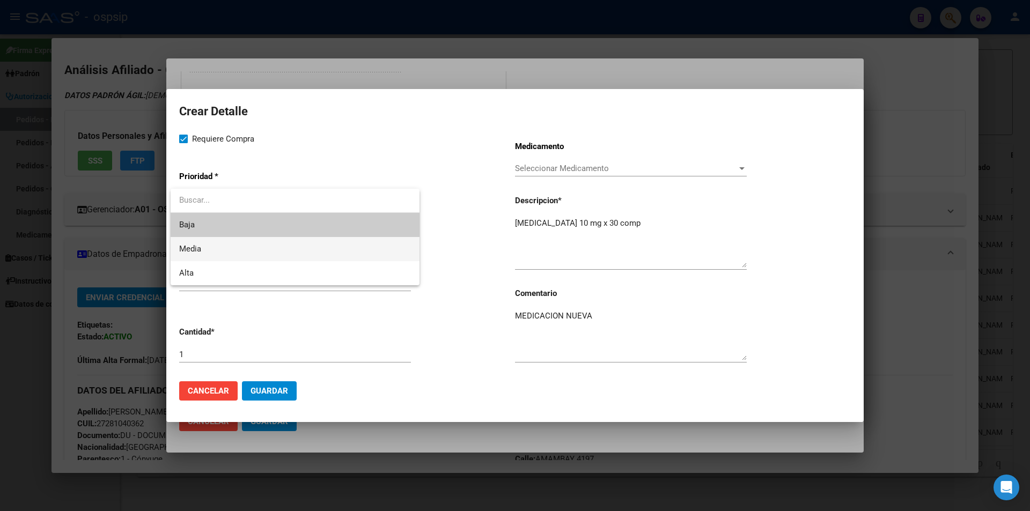
click at [225, 257] on span "Media" at bounding box center [295, 249] width 232 height 24
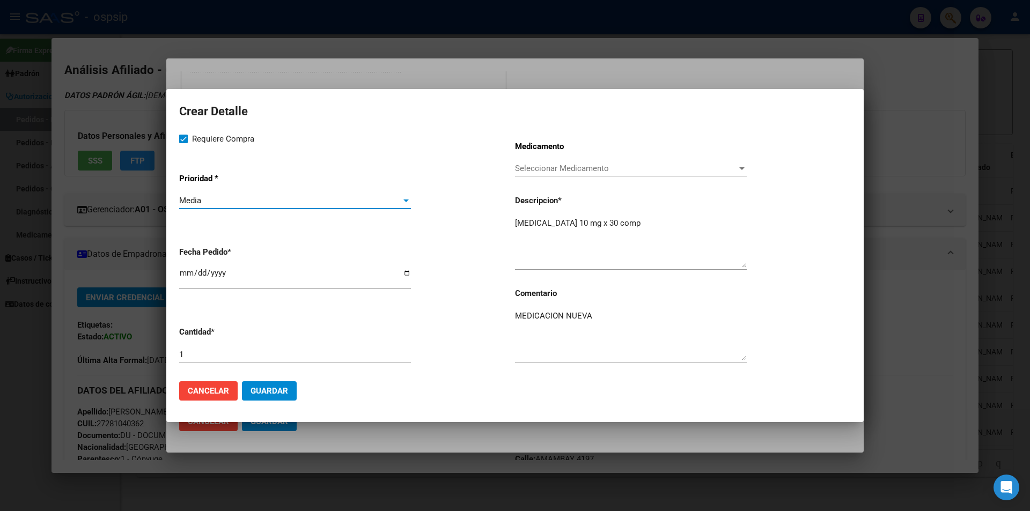
click at [189, 271] on input "[DATE]" at bounding box center [295, 277] width 232 height 17
type input "2025-08-11"
click at [289, 403] on mat-dialog-actions "Cancelar Guardar" at bounding box center [515, 391] width 672 height 36
click at [285, 402] on mat-dialog-actions "Cancelar Guardar" at bounding box center [515, 391] width 672 height 36
click at [277, 396] on button "Guardar" at bounding box center [269, 390] width 55 height 19
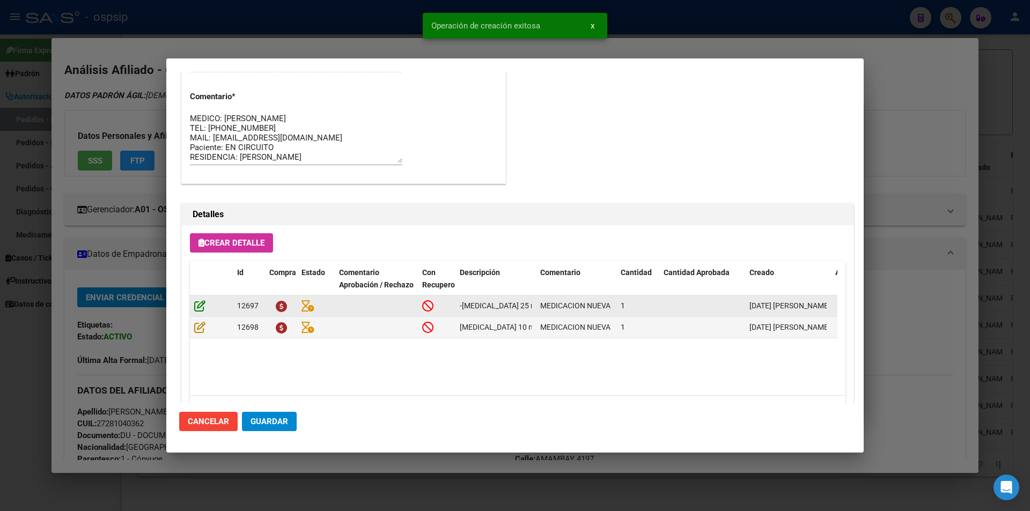
click at [199, 306] on icon at bounding box center [199, 306] width 11 height 12
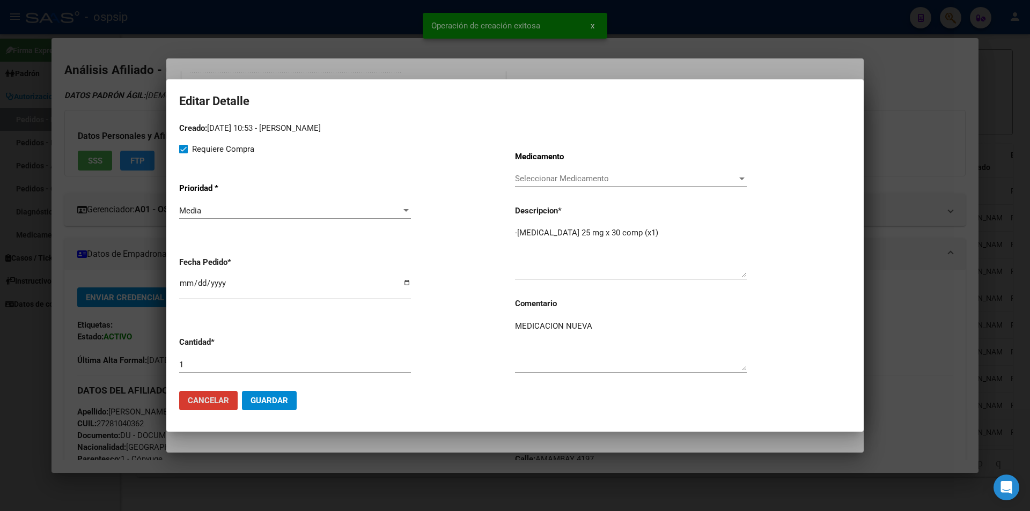
click at [516, 231] on textarea "-Exemestano 25 mg x 30 comp (x1)" at bounding box center [631, 252] width 232 height 50
click at [666, 235] on textarea "Exemestano 25 mg x 30 comp (x1)" at bounding box center [631, 252] width 232 height 50
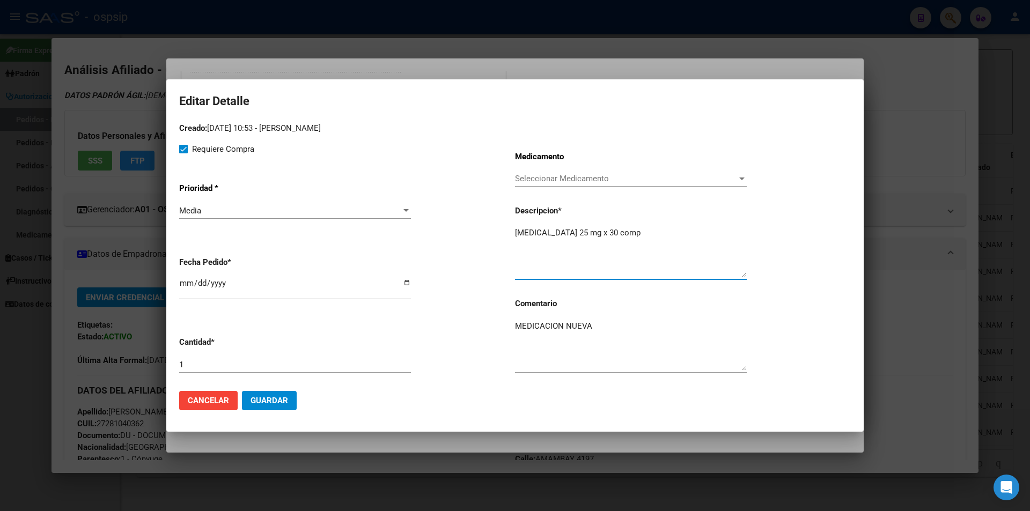
type textarea "Exemestano 25 mg x 30 comp"
click at [267, 403] on span "Guardar" at bounding box center [270, 401] width 38 height 10
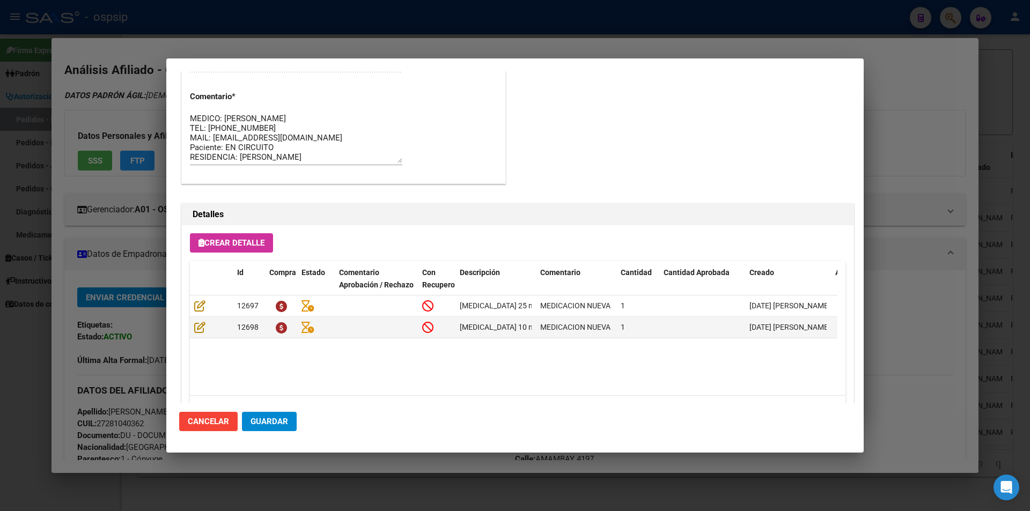
click at [270, 418] on span "Guardar" at bounding box center [270, 422] width 38 height 10
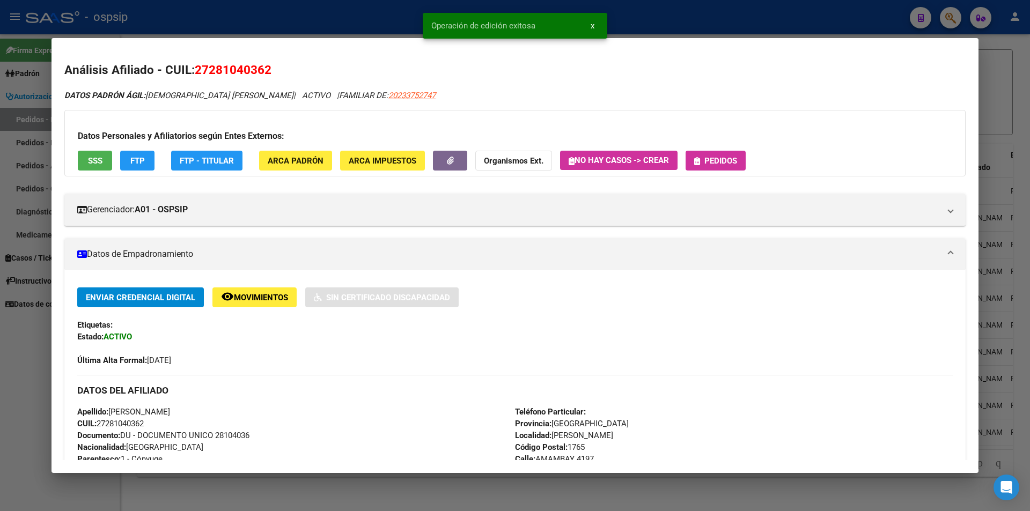
click at [731, 156] on span "Pedidos" at bounding box center [720, 161] width 33 height 10
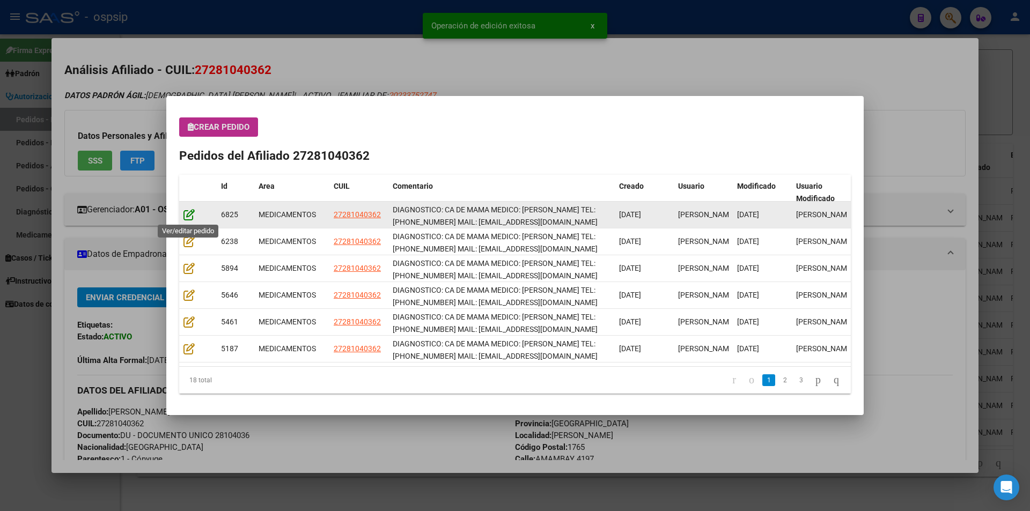
click at [187, 217] on icon at bounding box center [188, 215] width 11 height 12
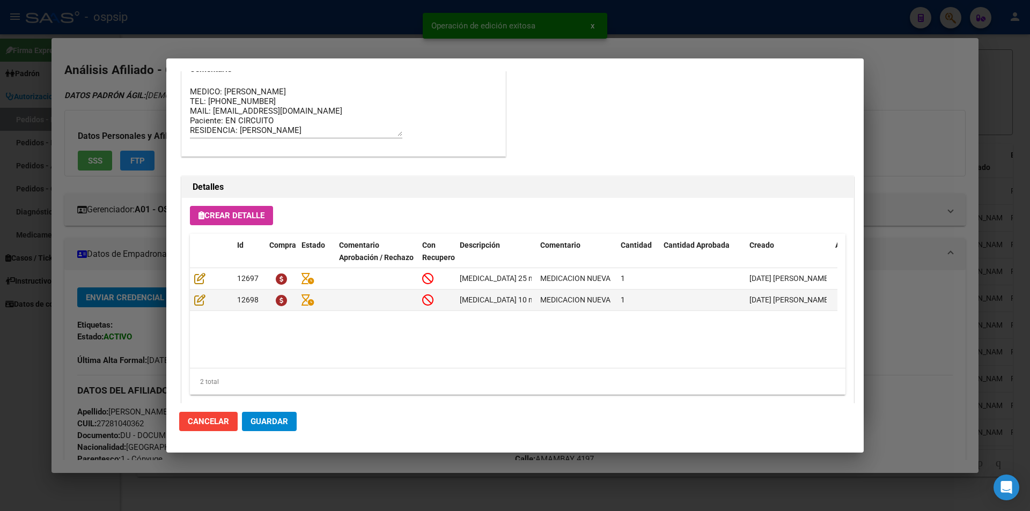
scroll to position [686, 0]
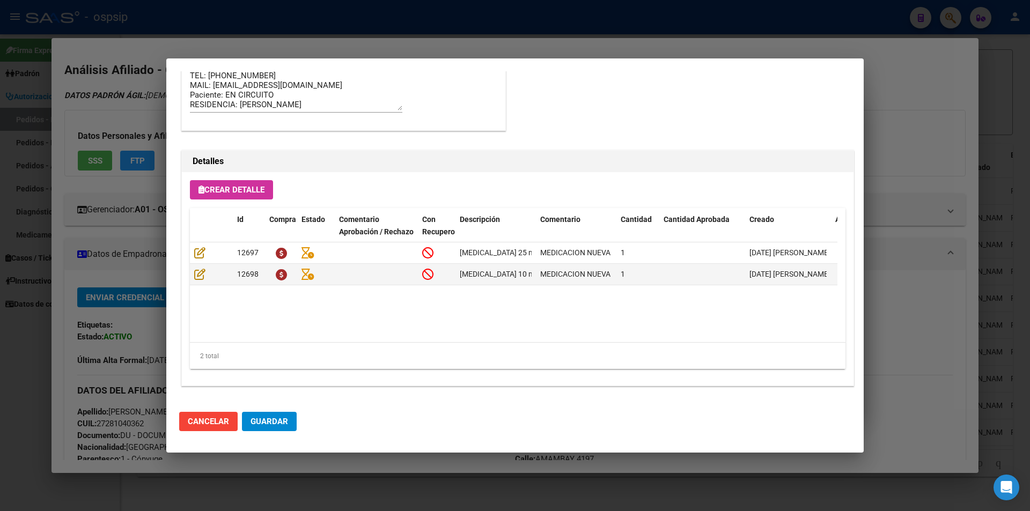
click at [270, 427] on span "Guardar" at bounding box center [270, 422] width 38 height 10
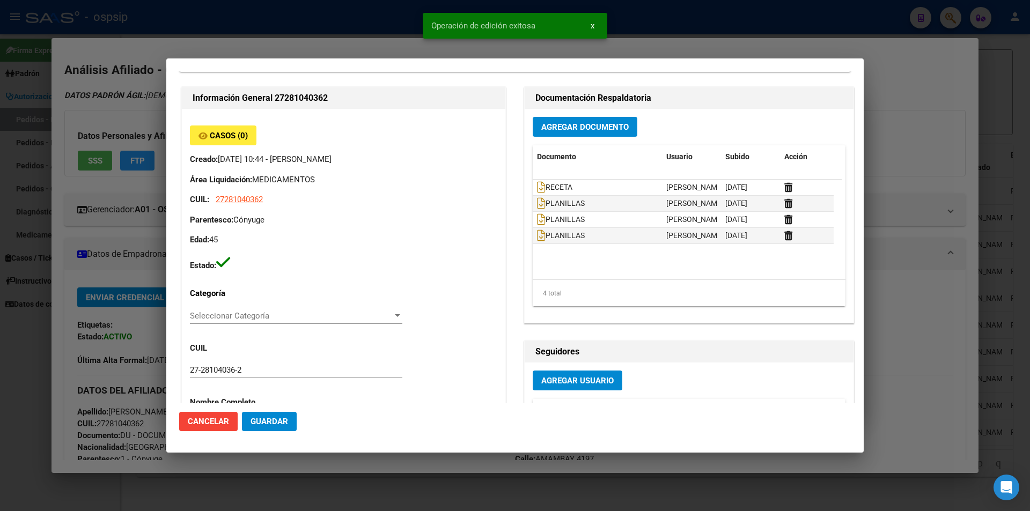
scroll to position [161, 0]
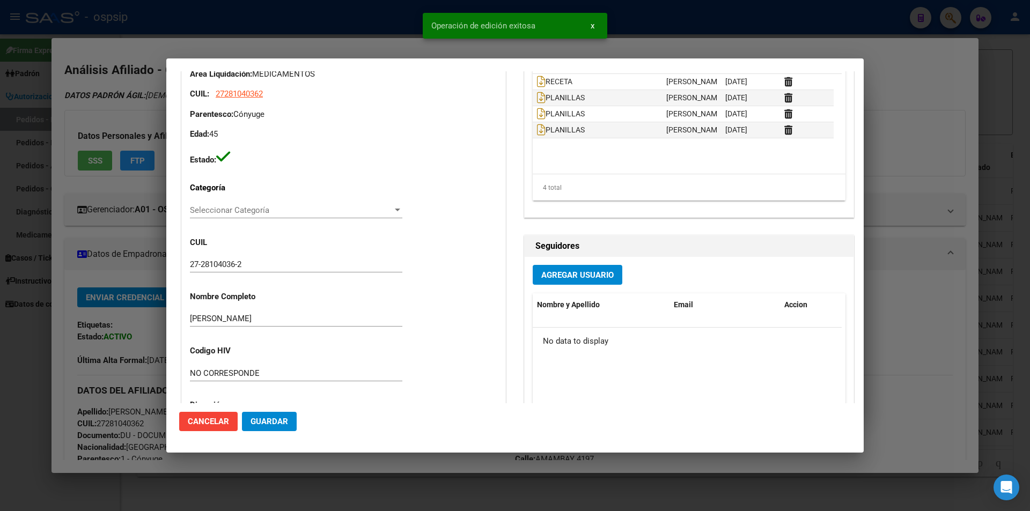
click at [283, 423] on span "Guardar" at bounding box center [270, 422] width 38 height 10
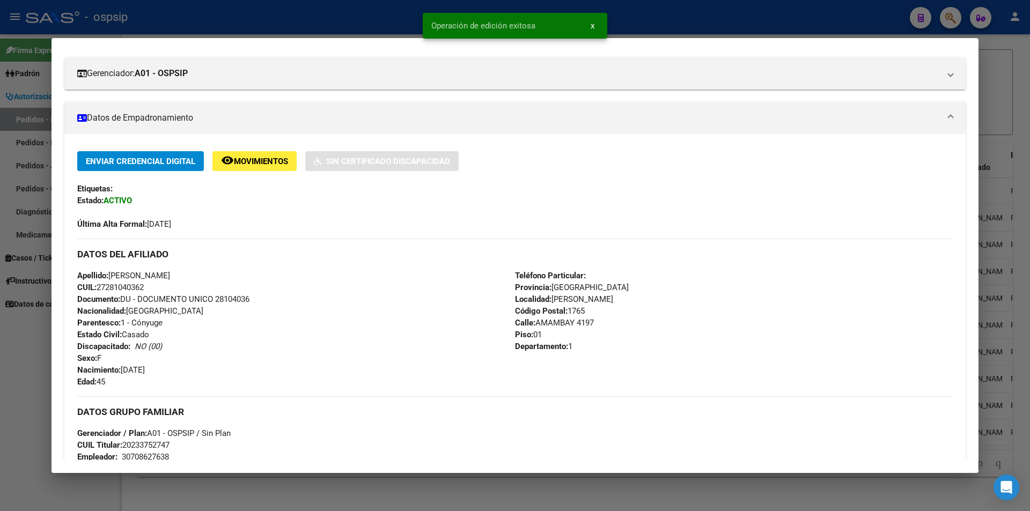
scroll to position [215, 0]
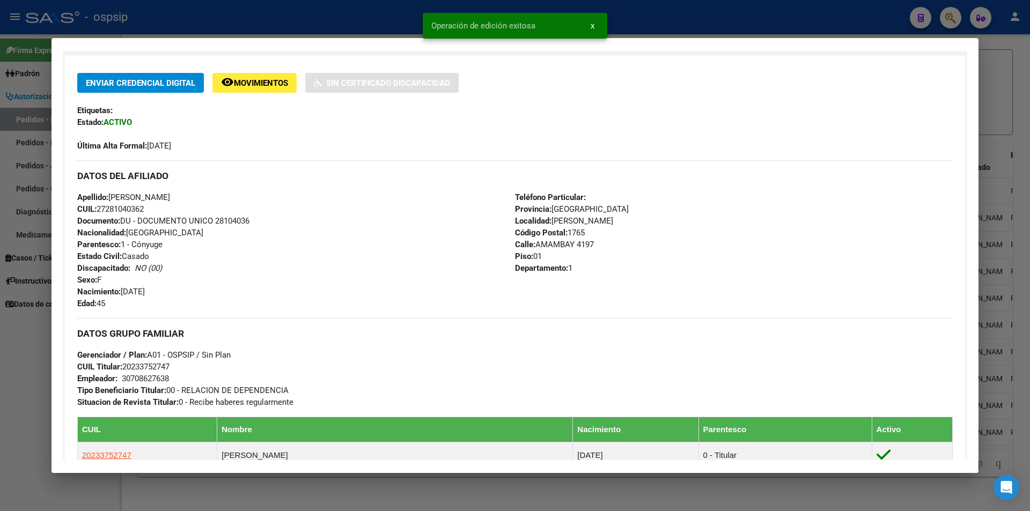
drag, startPoint x: 214, startPoint y: 216, endPoint x: 260, endPoint y: 219, distance: 45.8
click at [260, 219] on div "Apellido: PATRICIA ALEJANDRA MONTENEGRO CUIL: 27281040362 Documento: DU - DOCUM…" at bounding box center [296, 251] width 438 height 118
copy span "28104036"
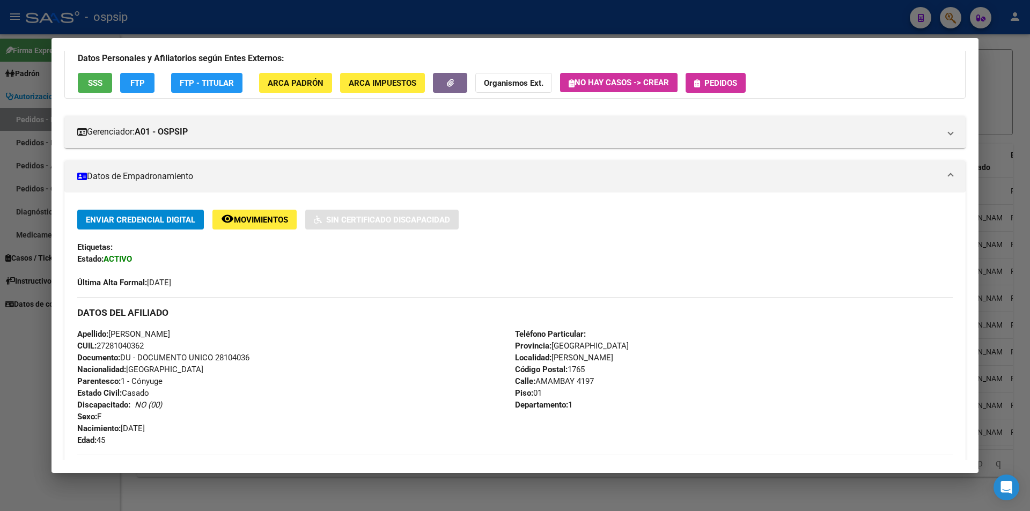
scroll to position [0, 0]
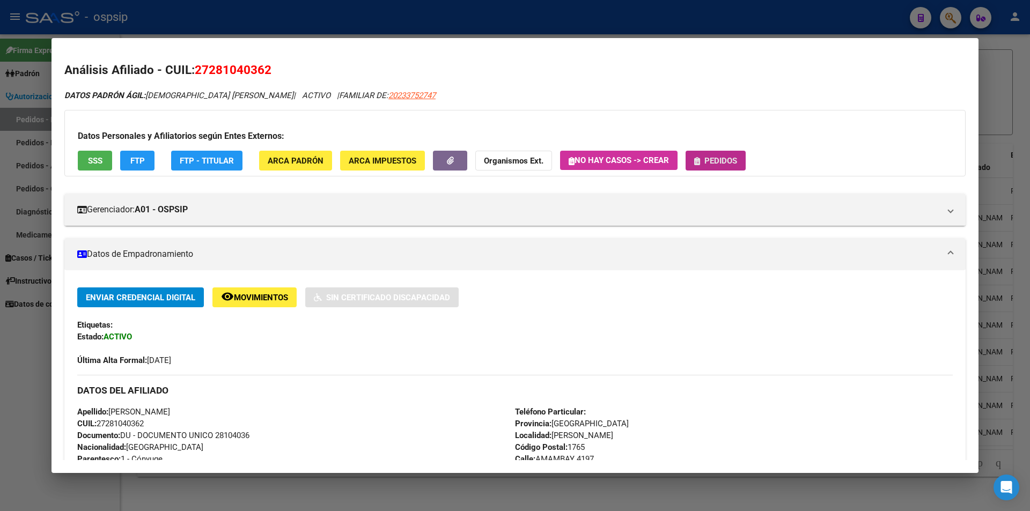
click at [721, 152] on button "Pedidos" at bounding box center [716, 161] width 60 height 20
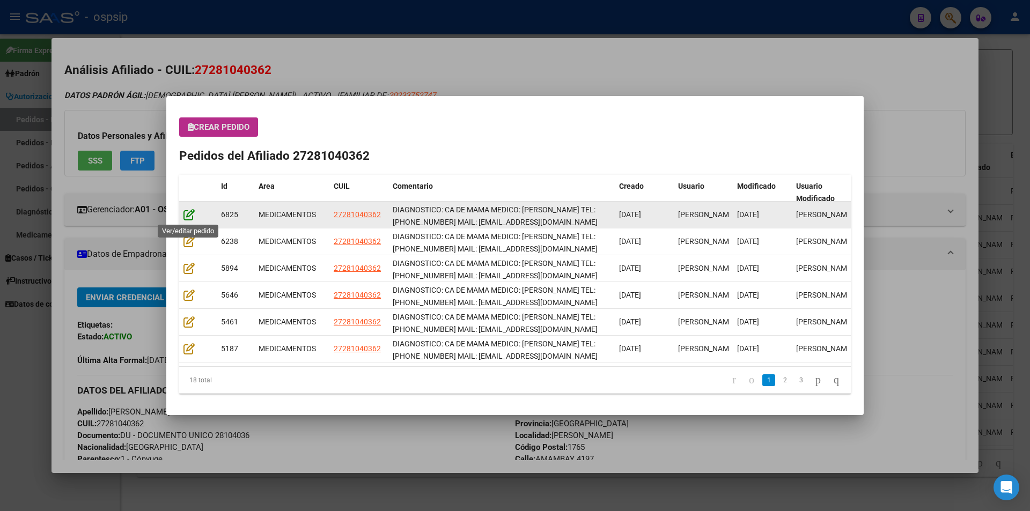
click at [189, 216] on icon at bounding box center [188, 215] width 11 height 12
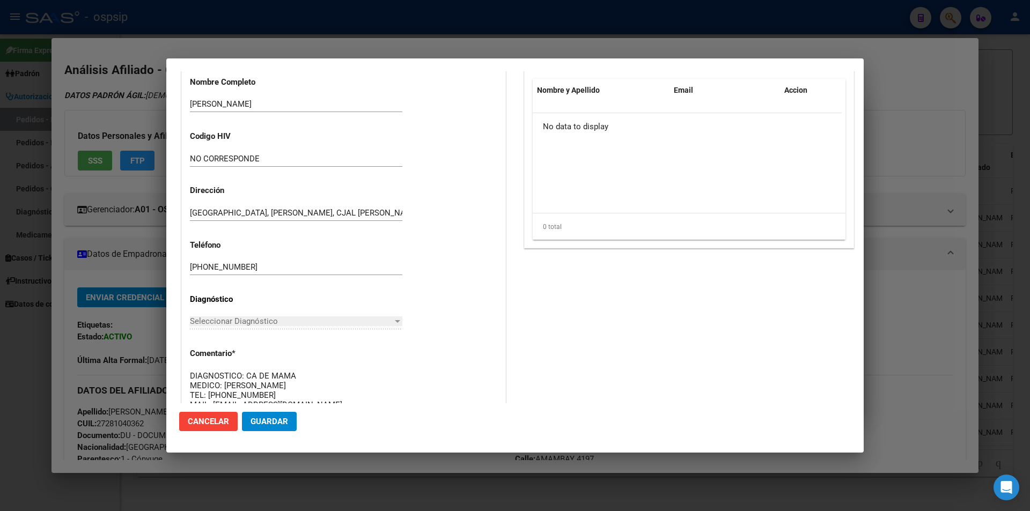
scroll to position [590, 0]
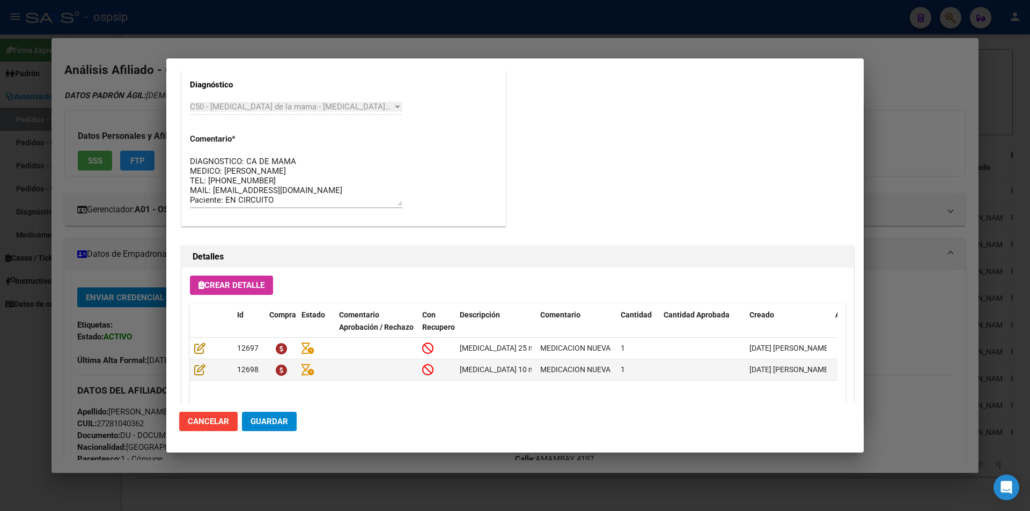
click at [396, 199] on textarea "DIAGNOSTICO: CA DE MAMA MEDICO: GUILLERMO LERZO TEL: 11-6330-1652 MAIL: patomon…" at bounding box center [296, 181] width 212 height 50
drag, startPoint x: 329, startPoint y: 199, endPoint x: 161, endPoint y: 122, distance: 184.8
click at [161, 122] on div "27281040362 Buscar (apellido, dni, cuil, nro traspaso, cuit, obra social) searc…" at bounding box center [515, 255] width 1030 height 511
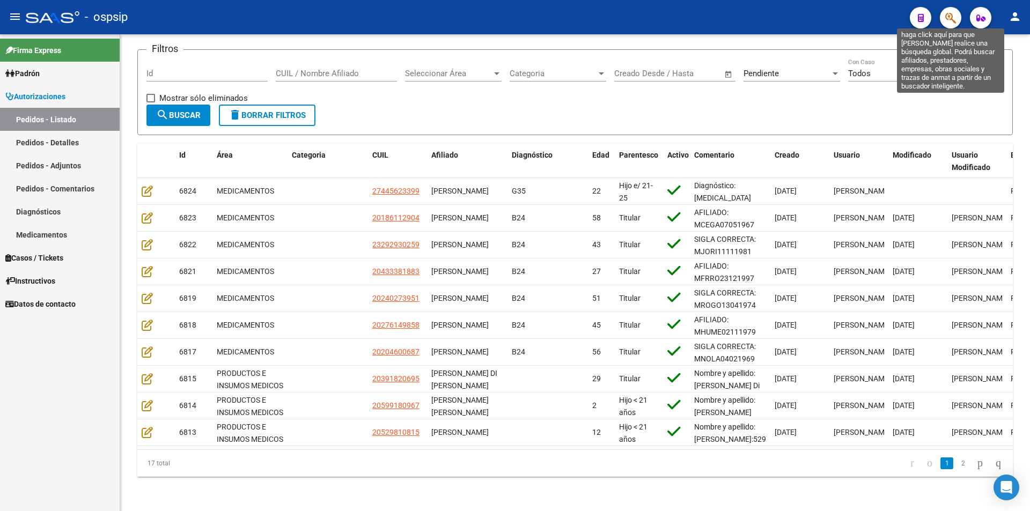
click at [947, 18] on icon "button" at bounding box center [950, 18] width 11 height 12
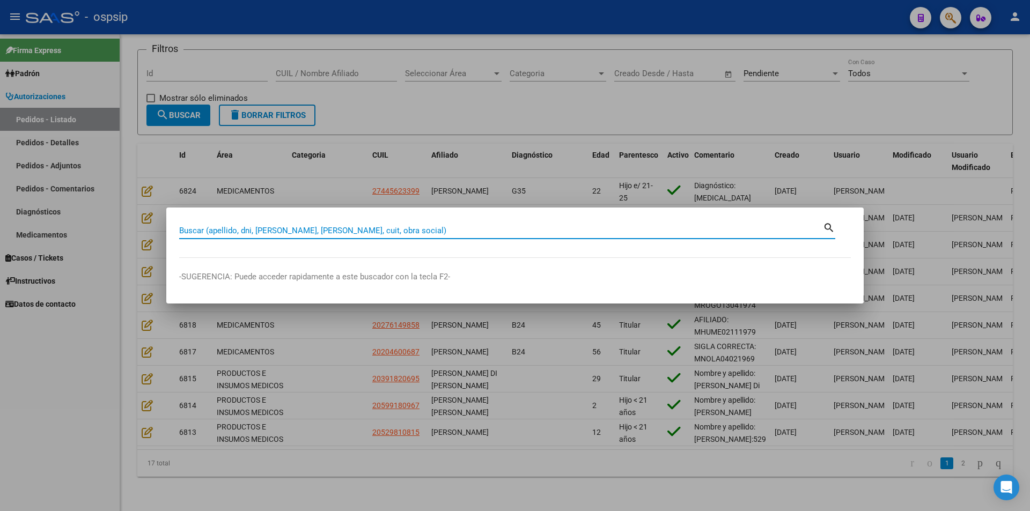
paste input "27459274311"
type input "27459274311"
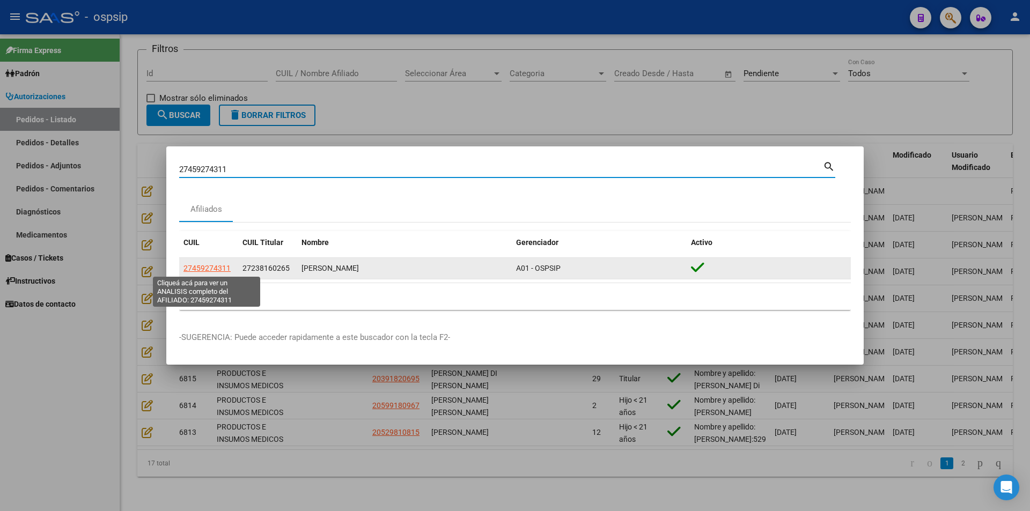
click at [194, 267] on span "27459274311" at bounding box center [206, 268] width 47 height 9
type textarea "27459274311"
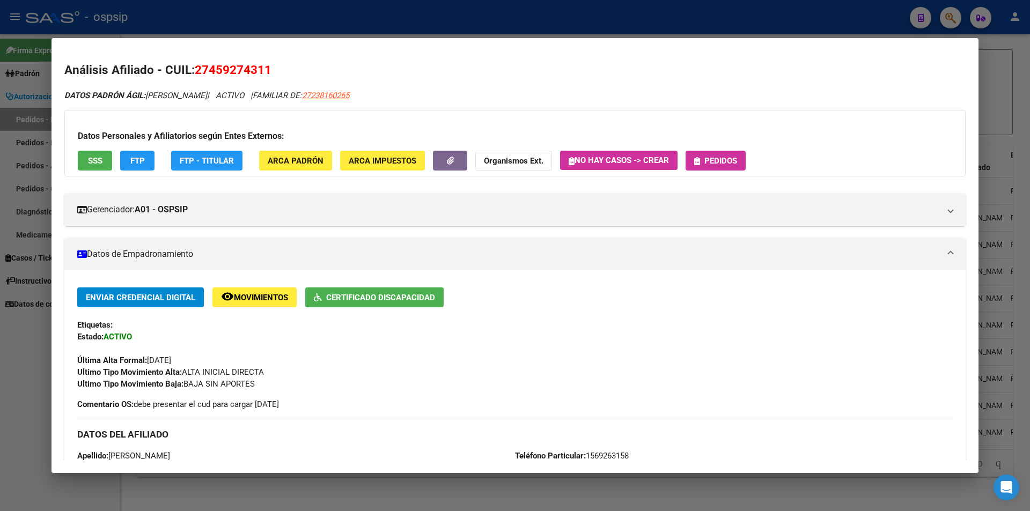
scroll to position [161, 0]
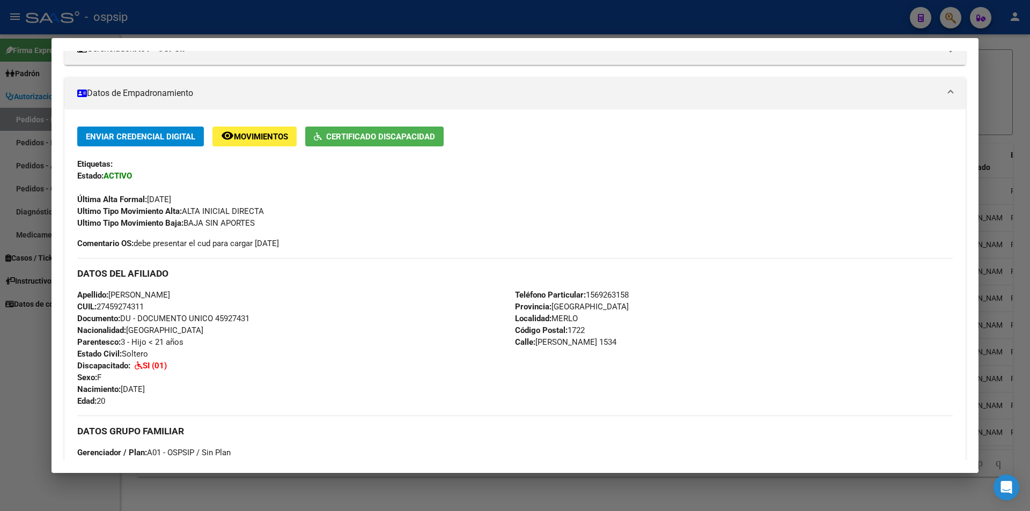
drag, startPoint x: 214, startPoint y: 321, endPoint x: 248, endPoint y: 320, distance: 34.3
click at [264, 321] on div "Apellido: LUZ MARIEL CONTRERAS CUIL: 27459274311 Documento: DU - DOCUMENTO UNIC…" at bounding box center [296, 348] width 438 height 118
copy span "45927431"
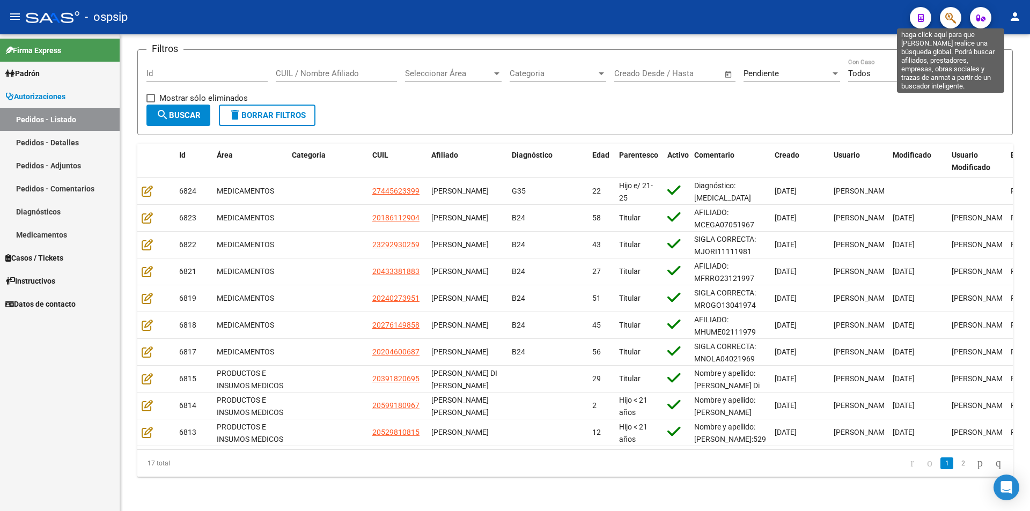
click at [951, 12] on icon "button" at bounding box center [950, 18] width 11 height 12
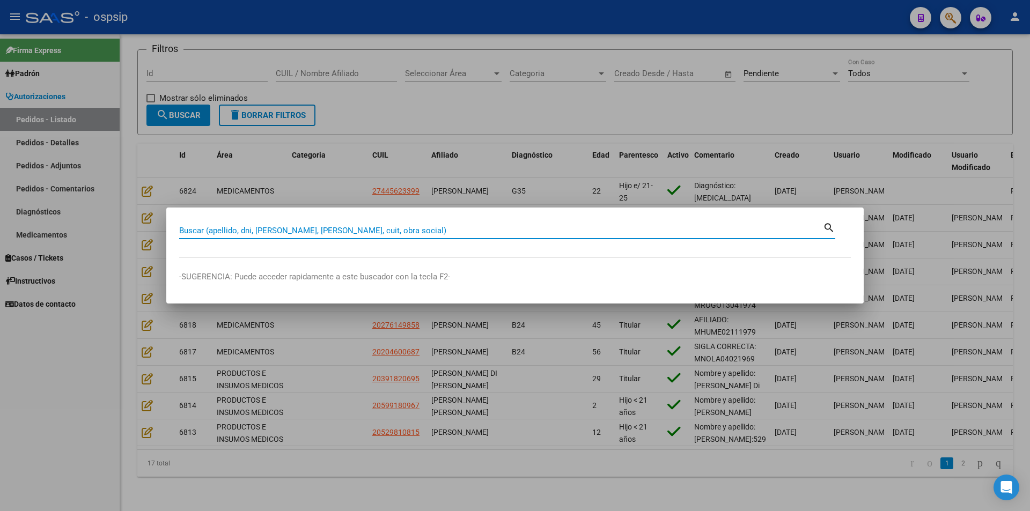
paste input "27459274311"
type input "27459274311"
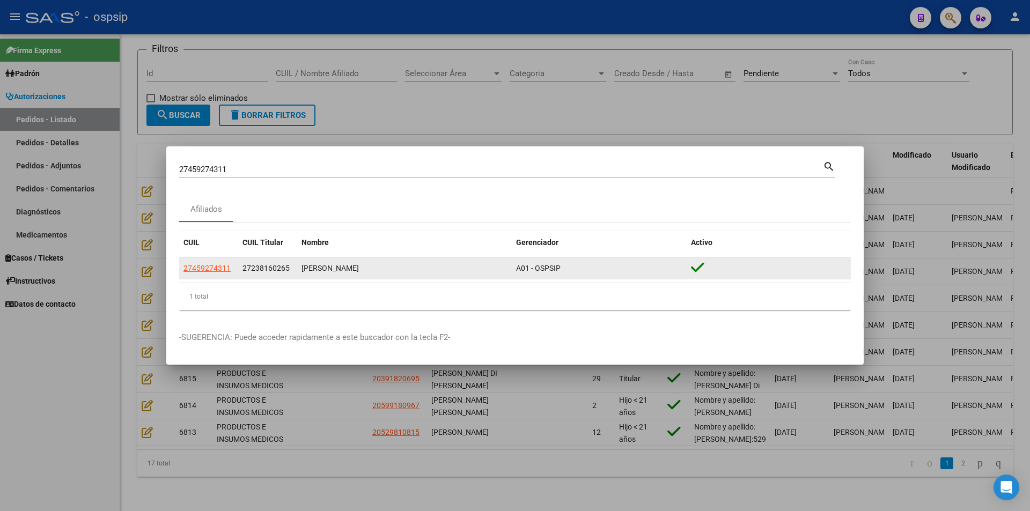
click at [246, 271] on span "27238160265" at bounding box center [265, 268] width 47 height 9
click at [224, 270] on span "27459274311" at bounding box center [206, 268] width 47 height 9
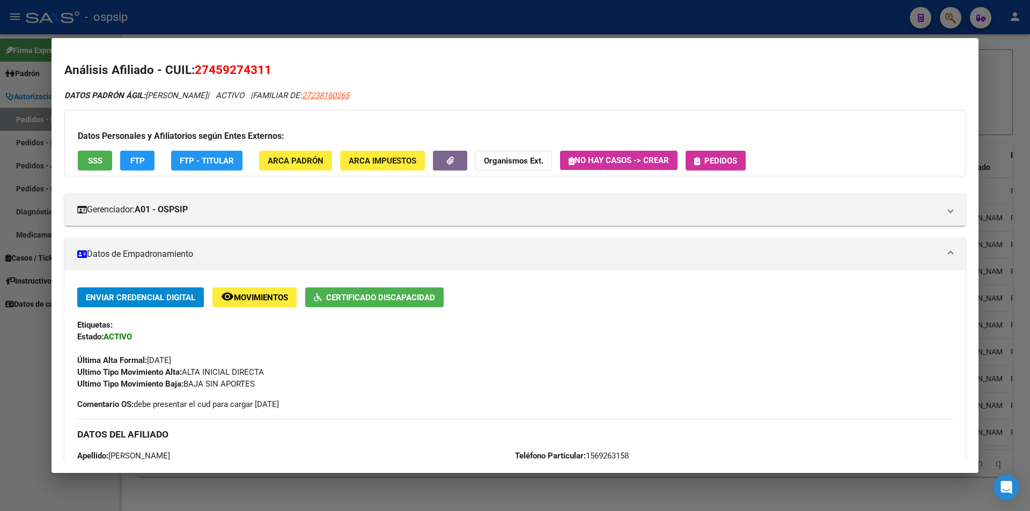
click at [713, 138] on h3 "Datos Personales y Afiliatorios según Entes Externos:" at bounding box center [515, 136] width 874 height 13
click at [716, 164] on span "Pedidos" at bounding box center [720, 161] width 33 height 10
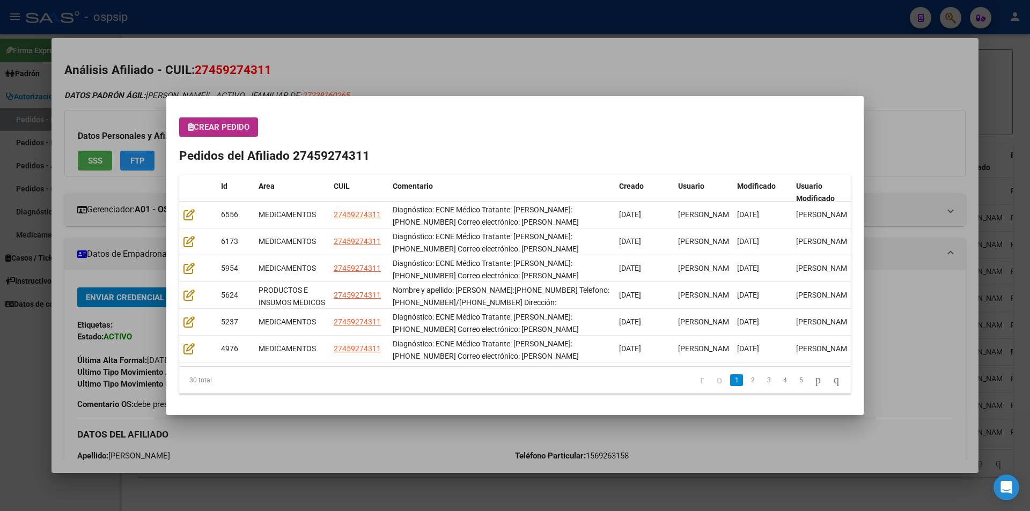
click at [236, 123] on span "Crear Pedido" at bounding box center [219, 127] width 62 height 10
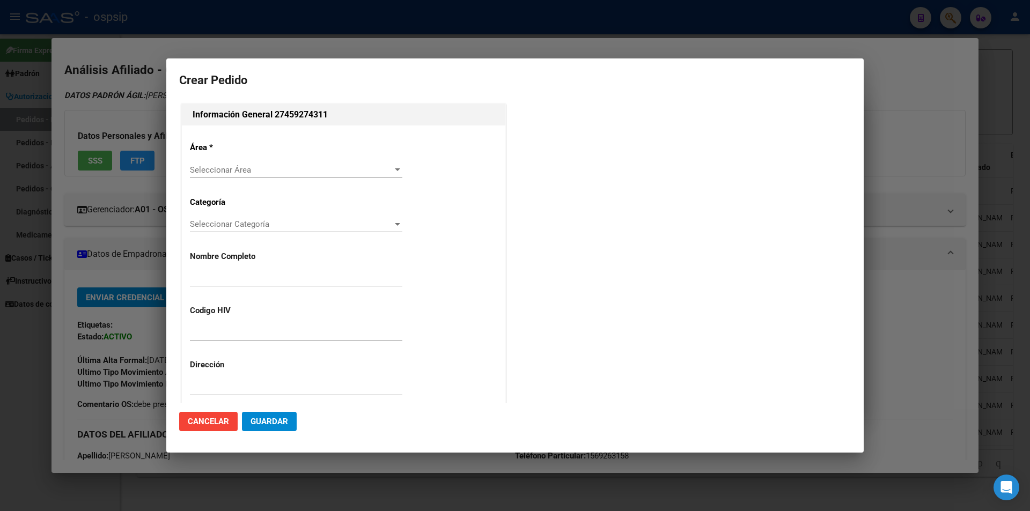
type input "LUZ MARIEL CONTRERAS"
type input "NO CORRESPONDE"
type input "Buenos Aires, MERLO, JOSE INCLAN 1534"
type input "Particular: 1569263158"
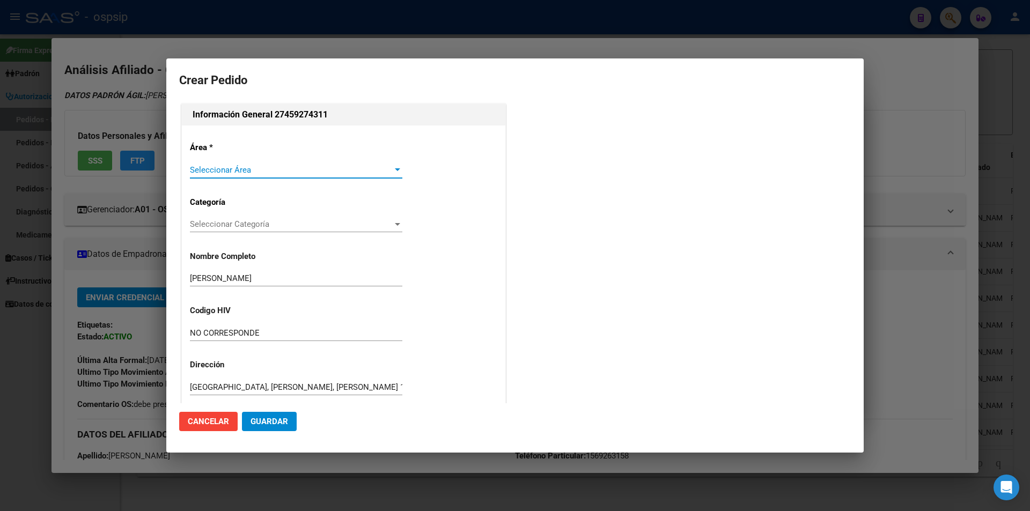
type input "BUENOS AIRES, MERLO, JOSE INCLAN 1534"
click at [220, 175] on div "Seleccionar Área Seleccionar Área" at bounding box center [296, 170] width 212 height 16
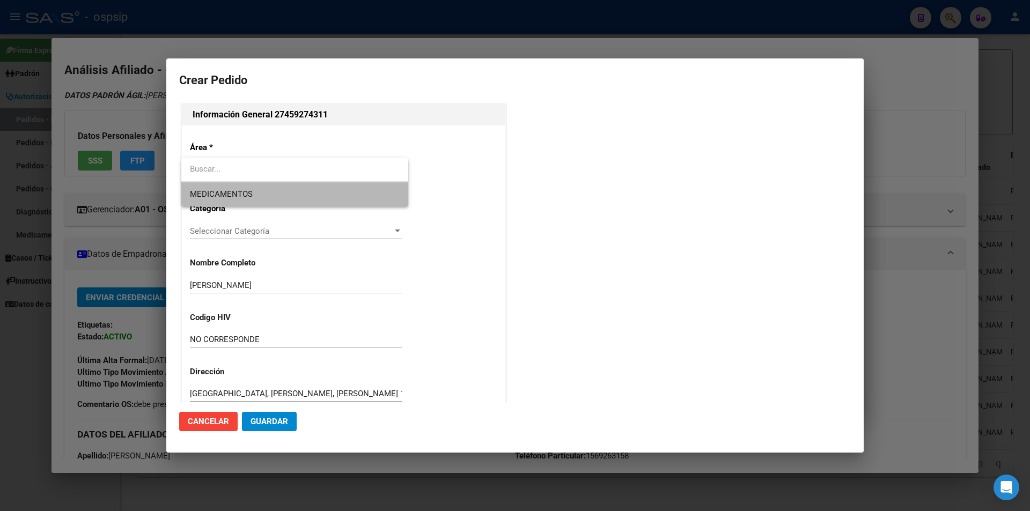
click at [230, 204] on span "MEDICAMENTOS" at bounding box center [295, 194] width 210 height 24
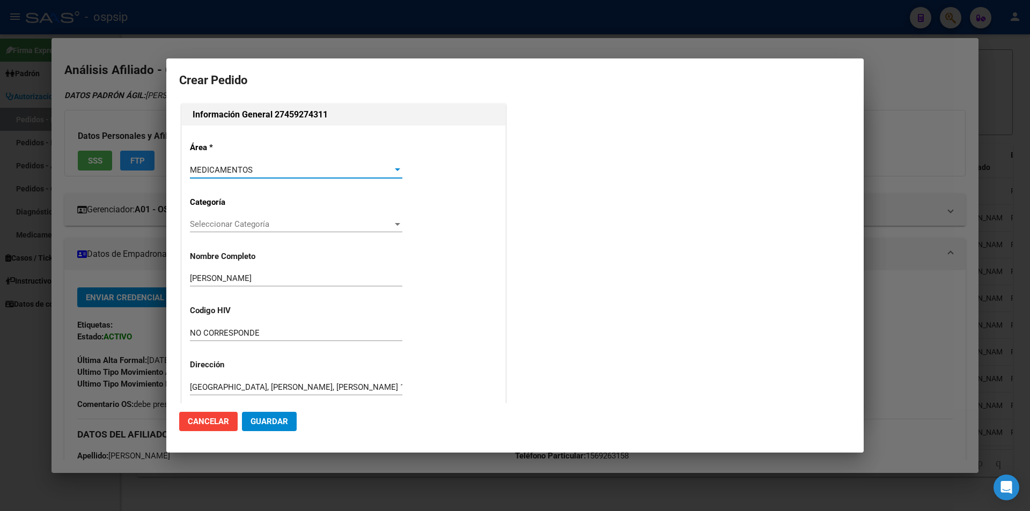
click at [237, 172] on span "MEDICAMENTOS" at bounding box center [221, 170] width 63 height 10
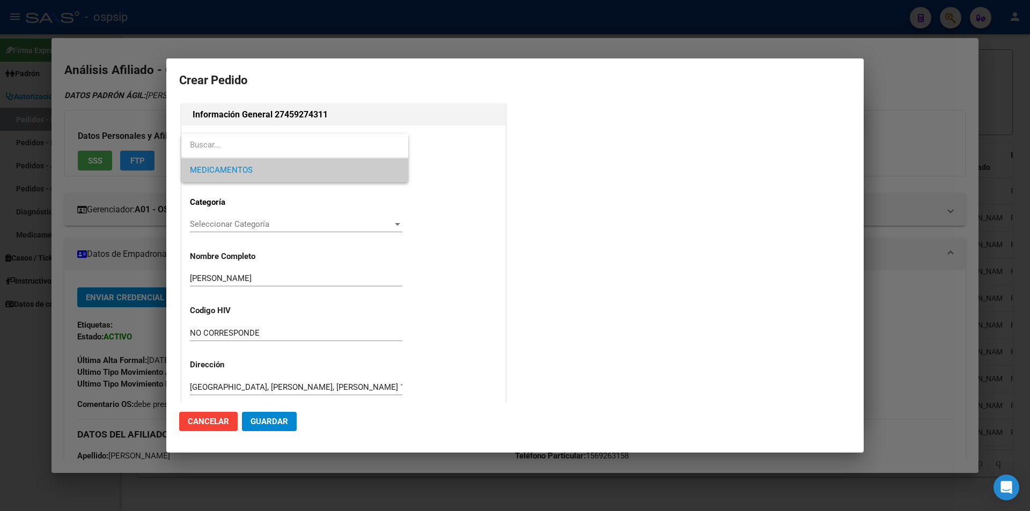
click at [281, 177] on span "MEDICAMENTOS" at bounding box center [295, 170] width 210 height 24
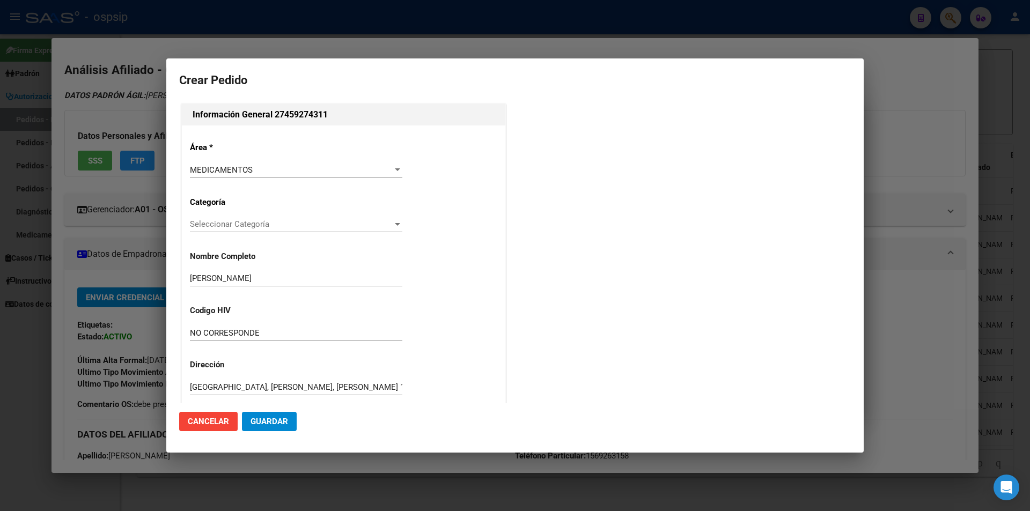
click at [547, 220] on div "Información General 27459274311 Área * MEDICAMENTOS Seleccionar Área Categoría …" at bounding box center [515, 366] width 672 height 531
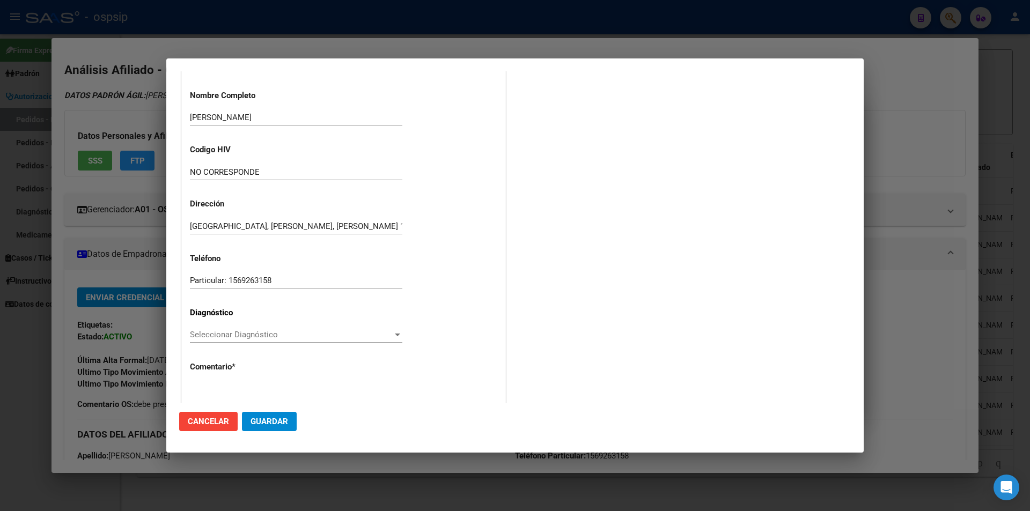
click at [209, 336] on span "Seleccionar Diagnóstico" at bounding box center [291, 335] width 203 height 10
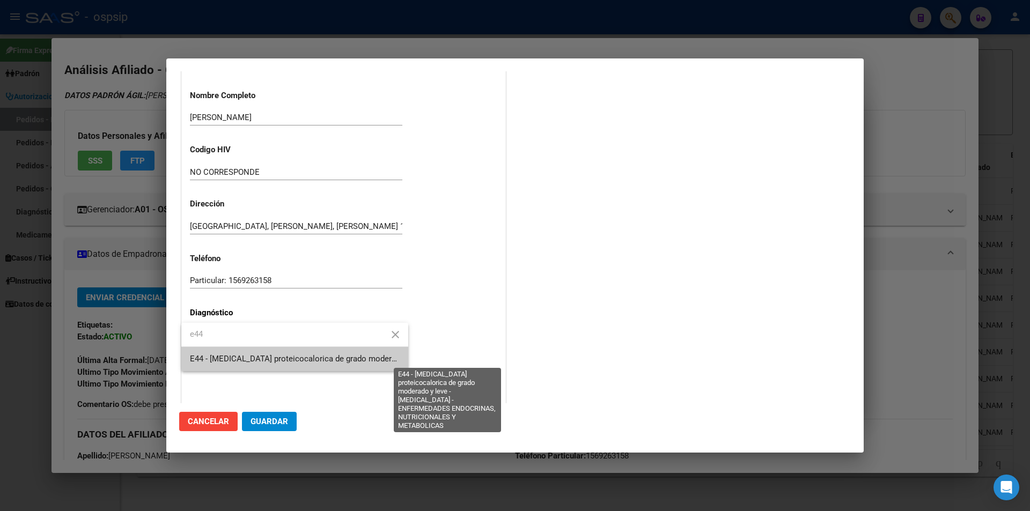
type input "e44"
click at [224, 362] on span "E44 - [MEDICAL_DATA] proteicocalorica de grado moderado y leve - [MEDICAL_DATA]…" at bounding box center [467, 359] width 555 height 10
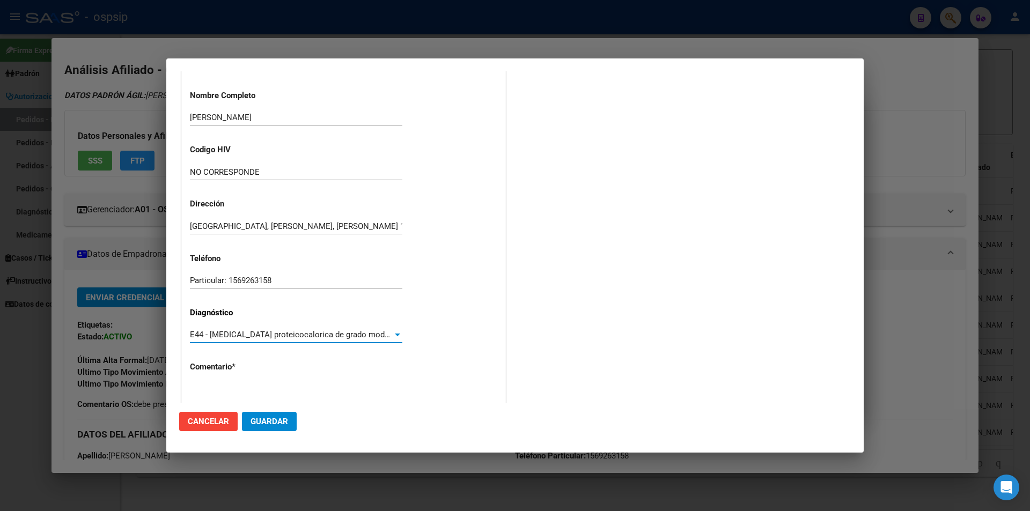
scroll to position [229, 0]
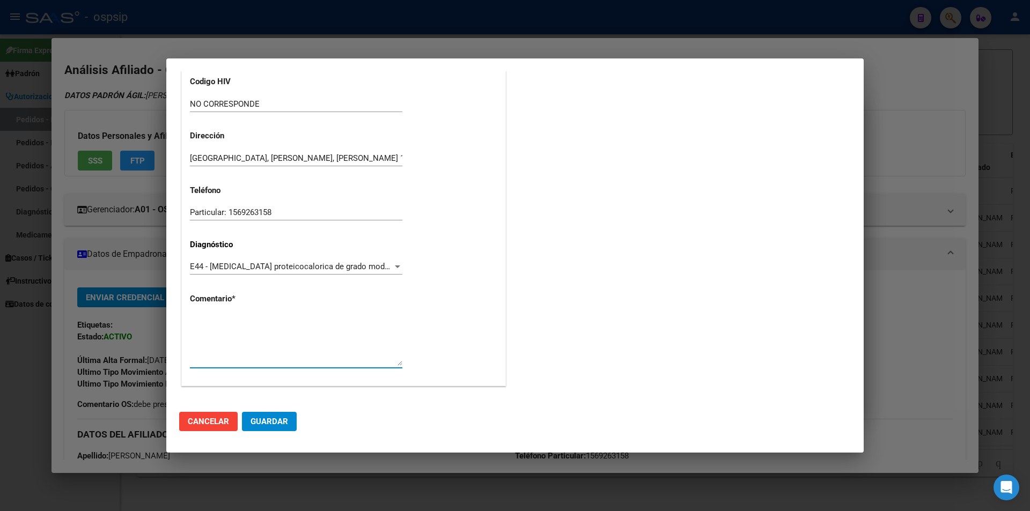
paste textarea "Diagnóstico: ECNE Médico Tratante: LEANZA SILVIA Teléfono: 11-6601-5688 Correo …"
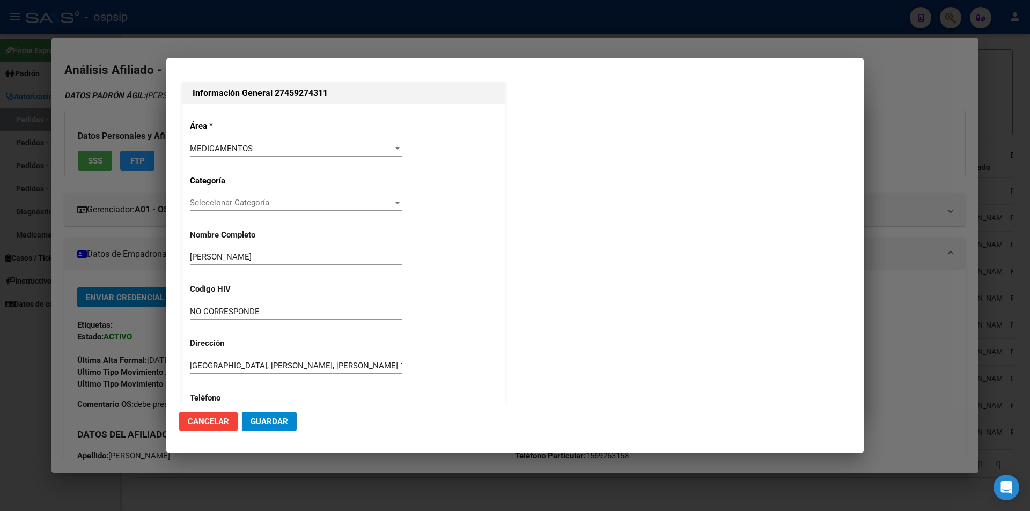
scroll to position [14, 0]
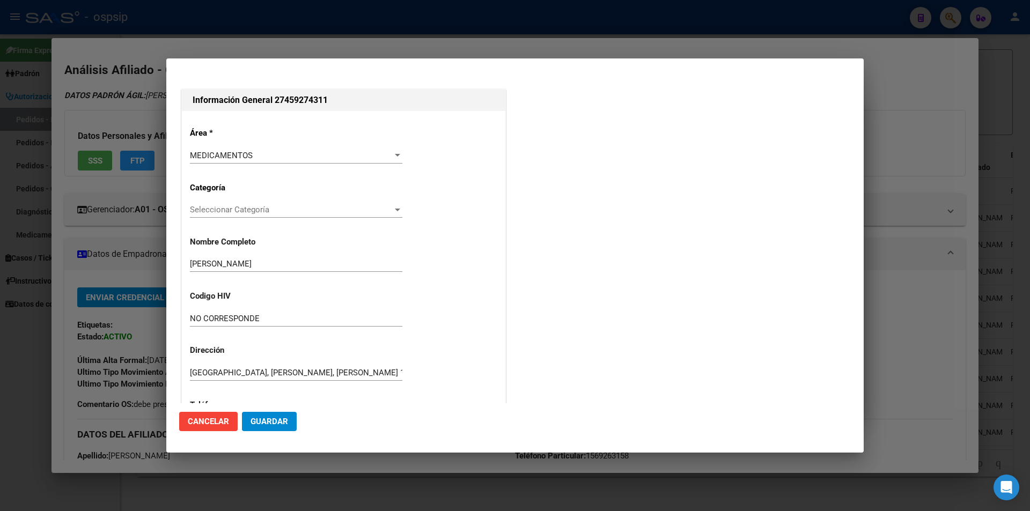
type textarea "Diagnóstico: ECNE Médico Tratante: LEANZA SILVIA Teléfono: 11-6601-5688 Correo …"
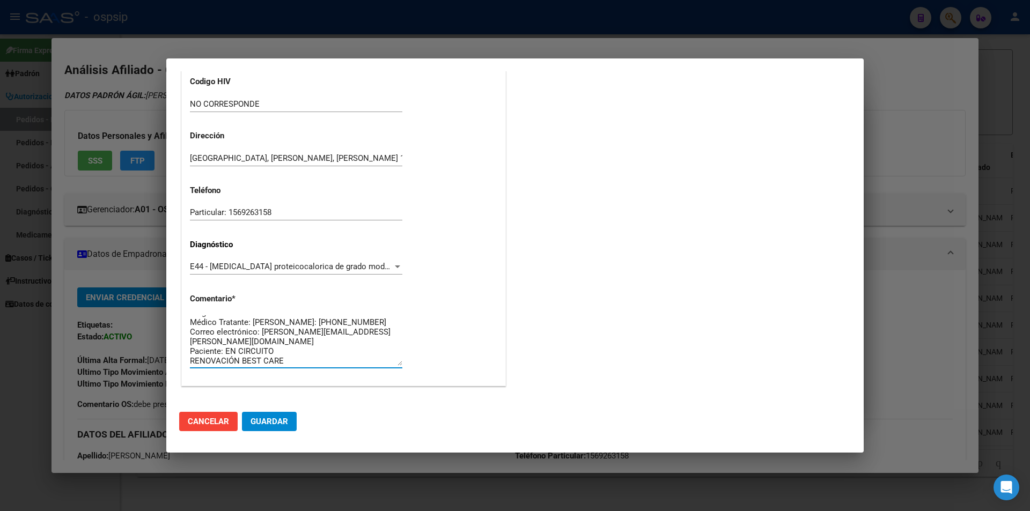
scroll to position [10, 0]
click at [284, 420] on span "Guardar" at bounding box center [270, 422] width 38 height 10
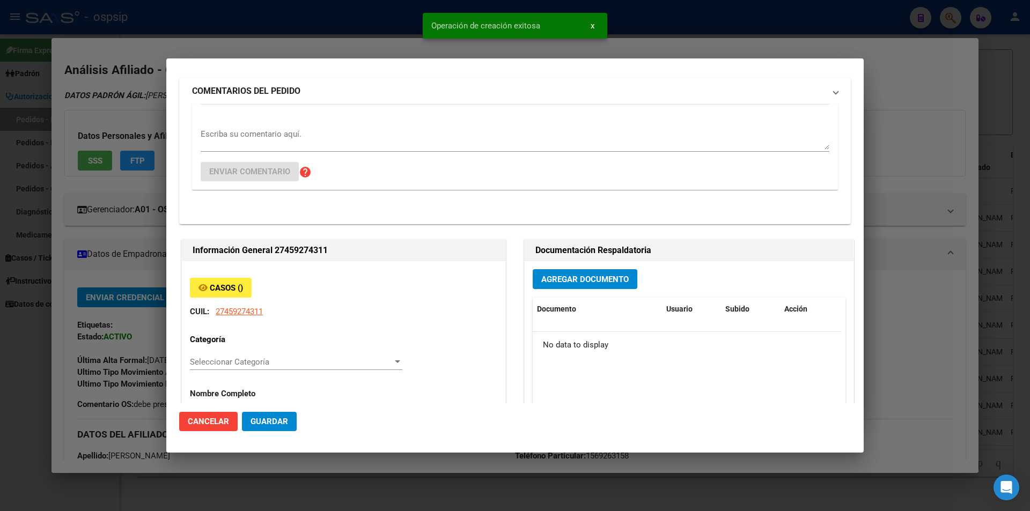
scroll to position [0, 0]
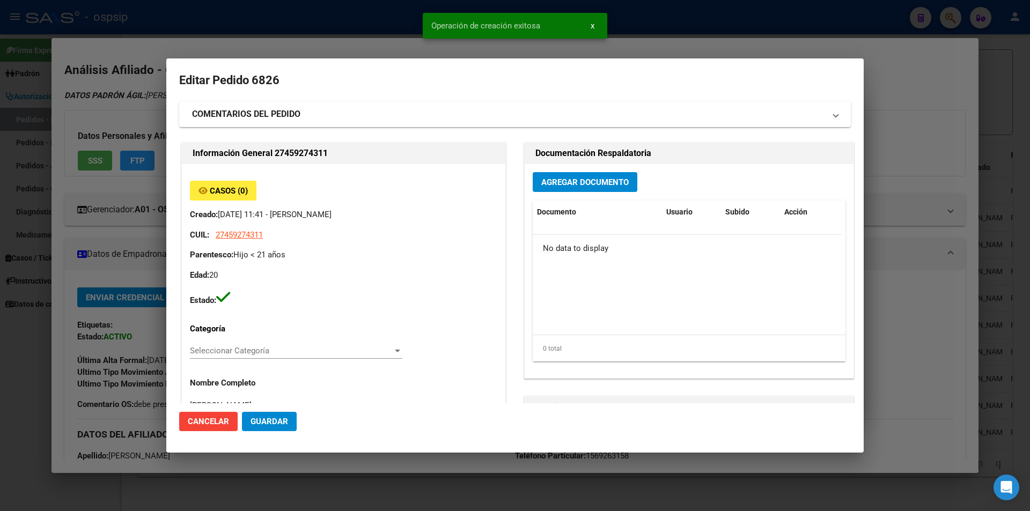
click at [577, 186] on span "Agregar Documento" at bounding box center [584, 183] width 87 height 10
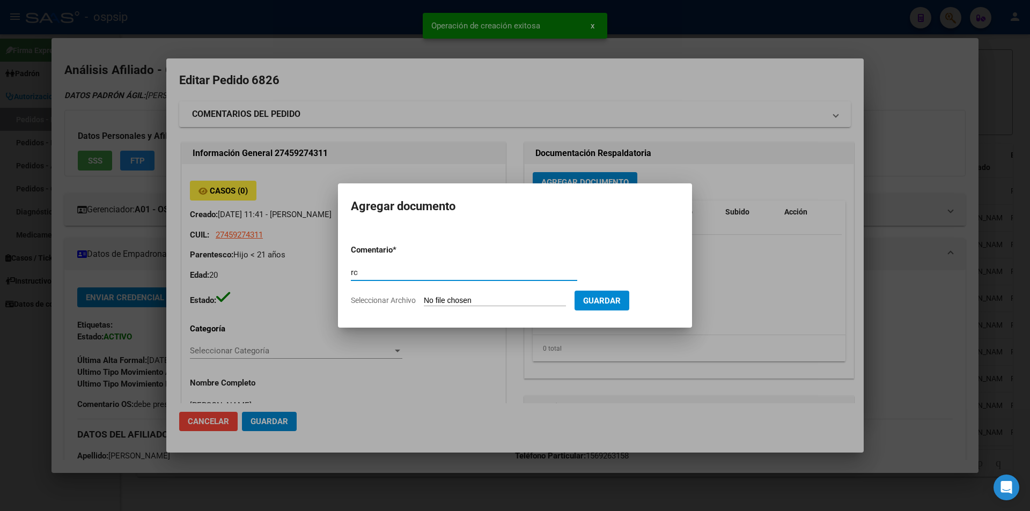
type input "r"
type input "RECETAS"
click at [465, 309] on form "Comentario * RECETAS Comentario Seleccionar Archivo Guardar" at bounding box center [515, 275] width 328 height 78
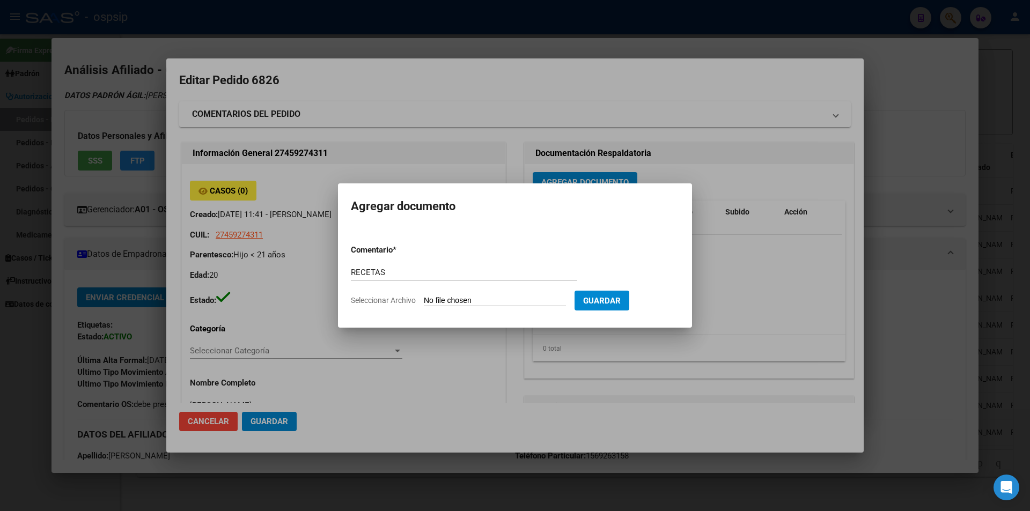
click at [461, 299] on input "Seleccionar Archivo" at bounding box center [495, 301] width 142 height 10
type input "C:\fakepath\leches agosto.jpg"
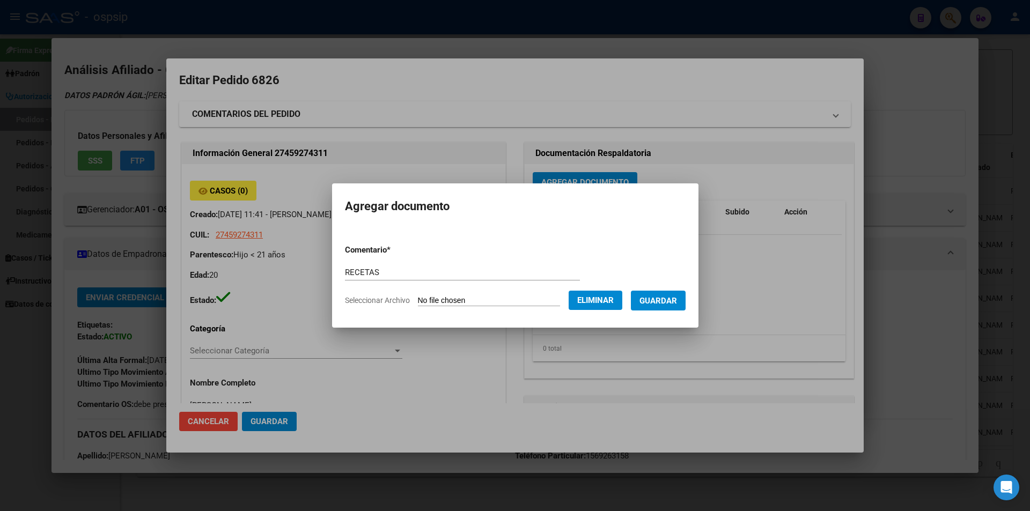
click at [672, 300] on span "Guardar" at bounding box center [658, 301] width 38 height 10
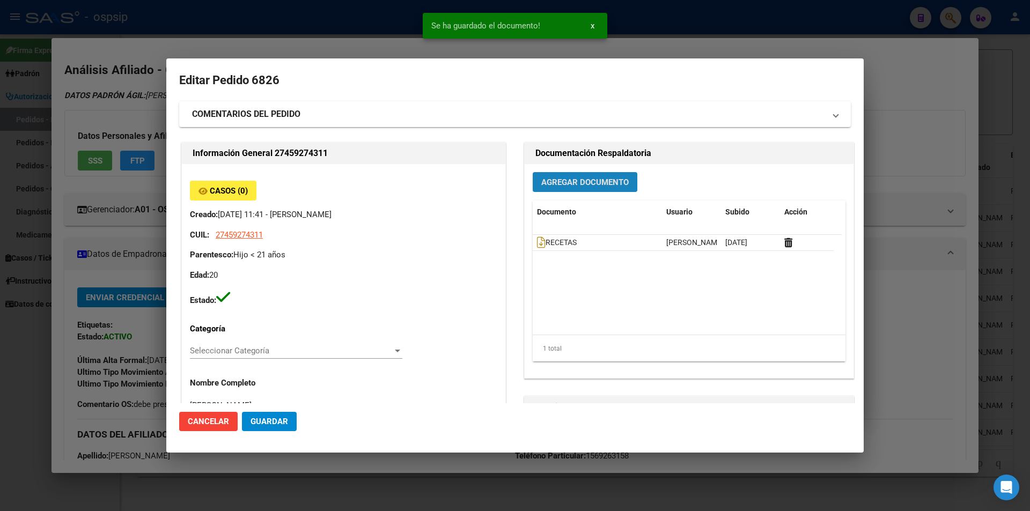
click at [570, 183] on span "Agregar Documento" at bounding box center [584, 183] width 87 height 10
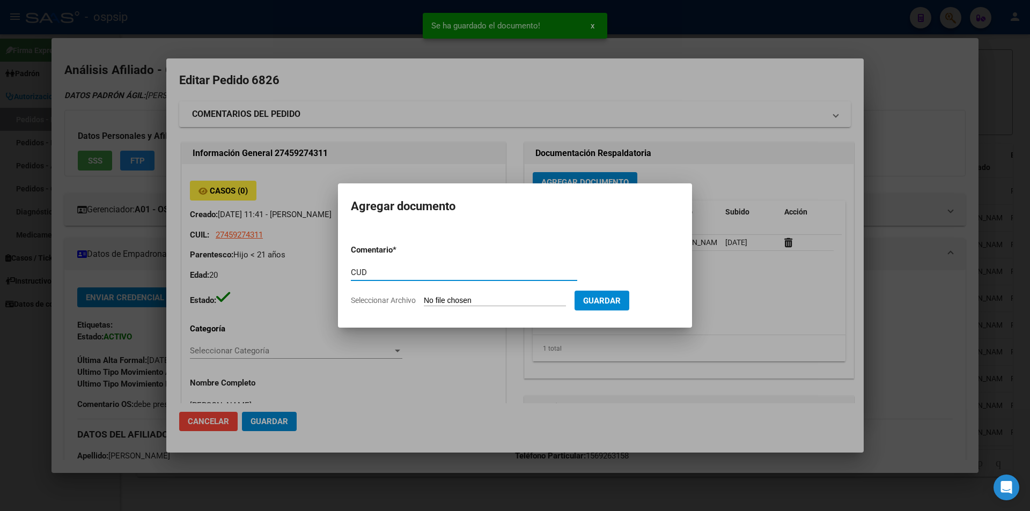
type input "CUD"
click at [480, 295] on form "Comentario * CUD Comentario Seleccionar Archivo Guardar" at bounding box center [515, 275] width 328 height 78
click at [480, 306] on form "Comentario * CUD Comentario Seleccionar Archivo Guardar" at bounding box center [515, 275] width 328 height 78
click at [481, 301] on input "Seleccionar Archivo" at bounding box center [495, 301] width 142 height 10
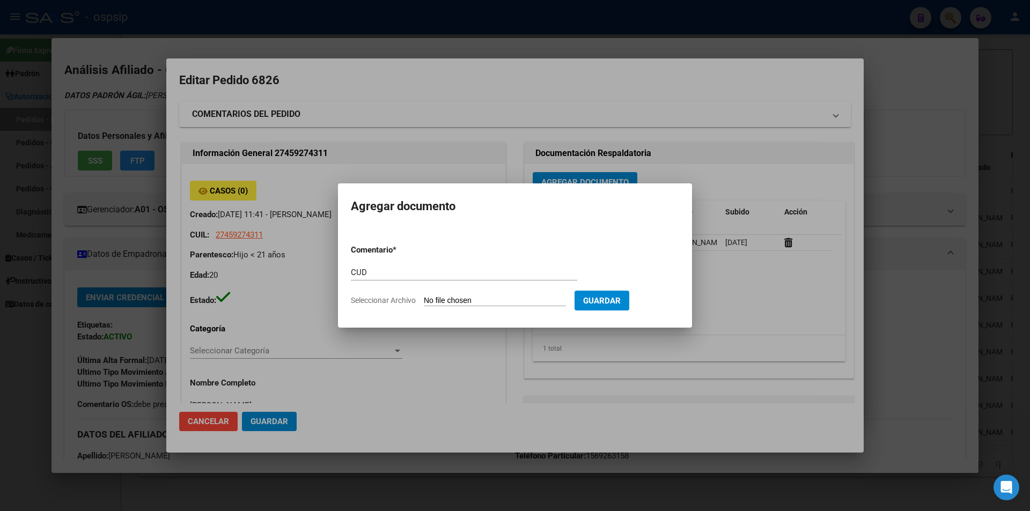
type input "C:\fakepath\DNI car- CUD (7).jpg"
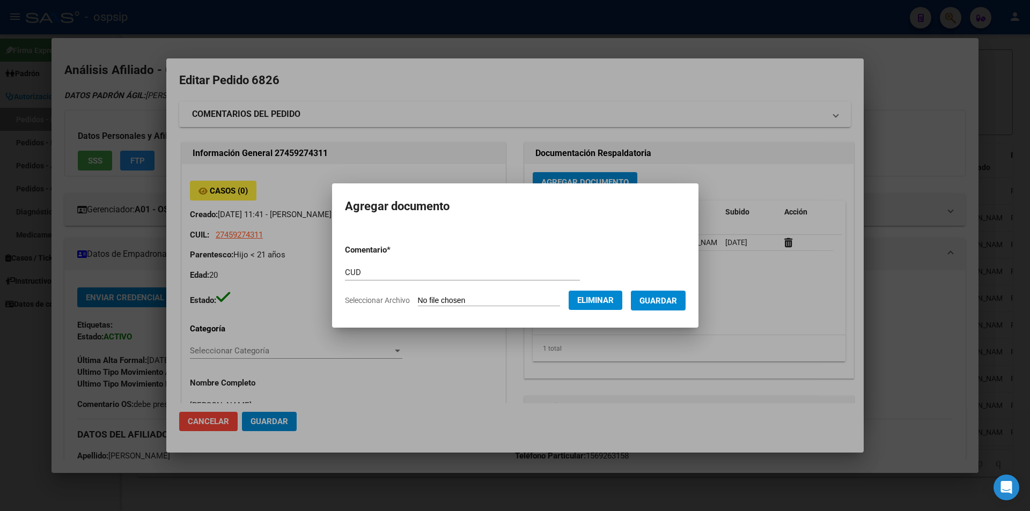
click at [673, 308] on button "Guardar" at bounding box center [658, 301] width 55 height 20
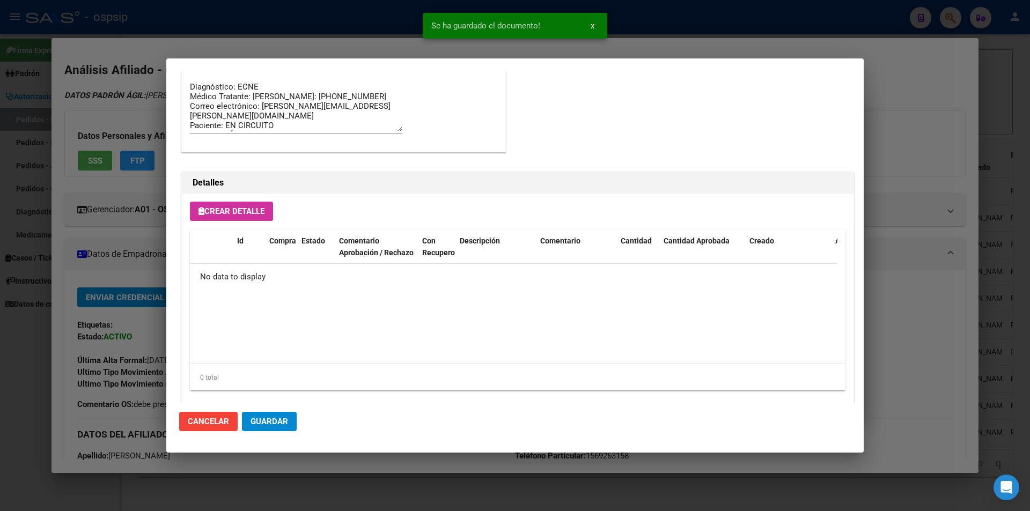
scroll to position [612, 0]
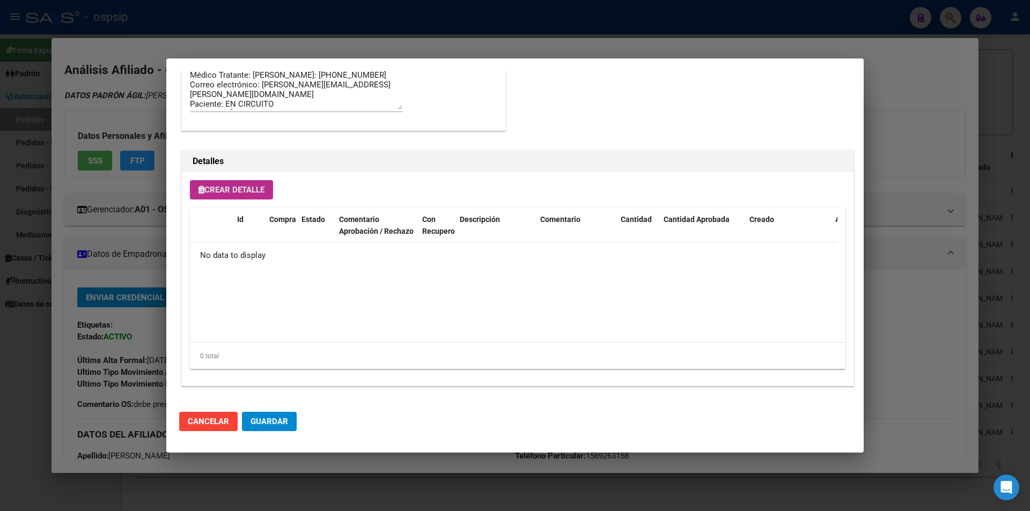
click at [249, 184] on button "Crear Detalle" at bounding box center [231, 189] width 83 height 19
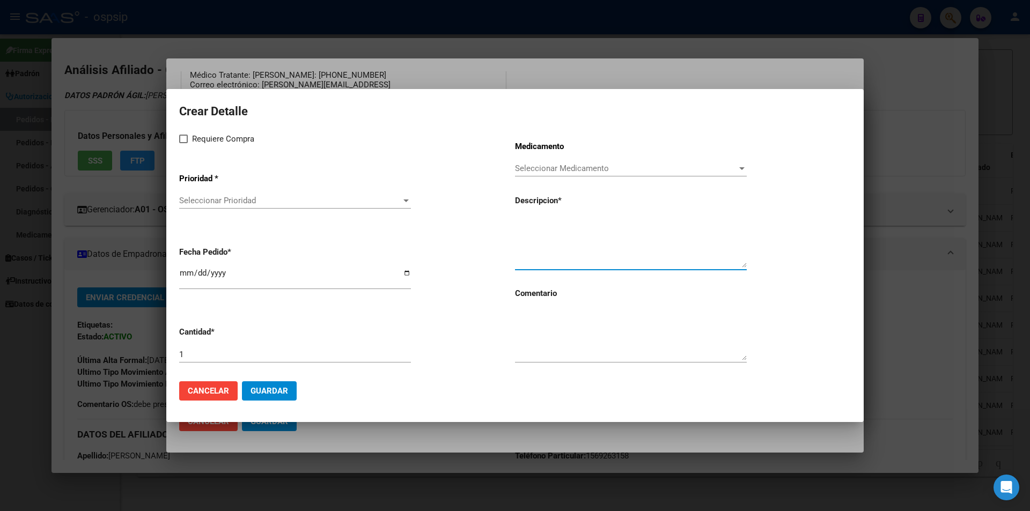
paste textarea "Modulo enteral pediatrico hasta 1000 calorias R"
type textarea "Modulo enteral pediatrico hasta 1000 calorias"
click at [180, 138] on span at bounding box center [183, 139] width 9 height 9
click at [183, 143] on input "Requiere Compra" at bounding box center [183, 143] width 1 height 1
checkbox input "true"
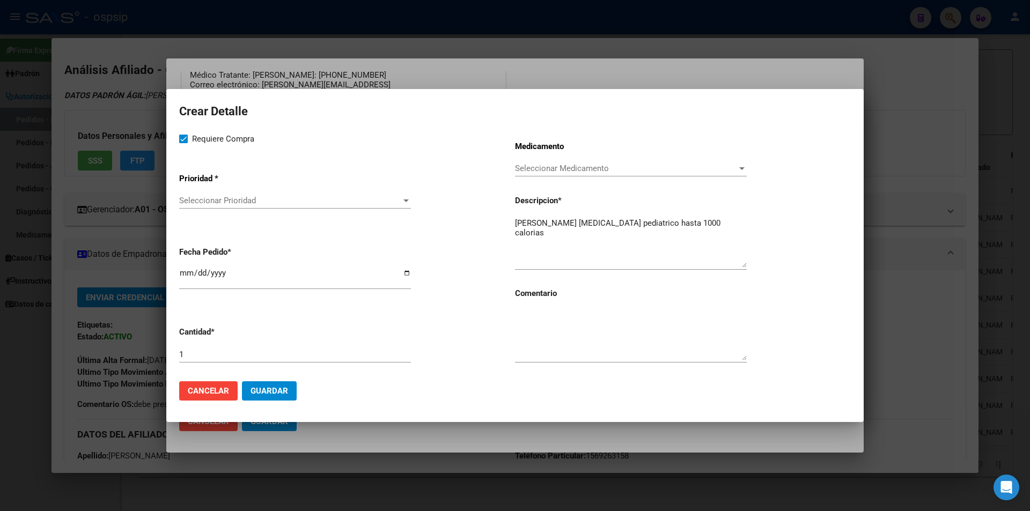
click at [253, 193] on div "Seleccionar Prioridad Seleccionar Prioridad" at bounding box center [295, 201] width 232 height 16
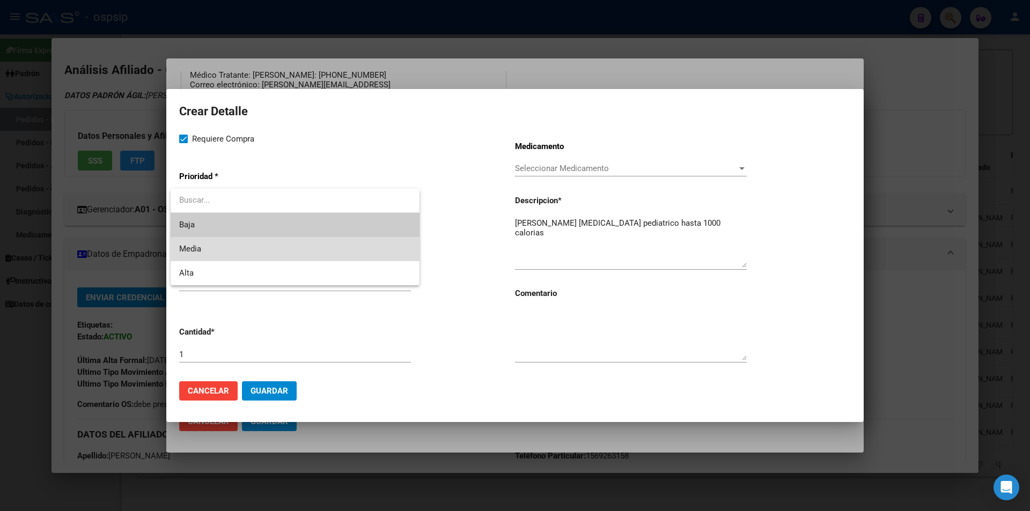
click at [237, 247] on span "Media" at bounding box center [295, 249] width 232 height 24
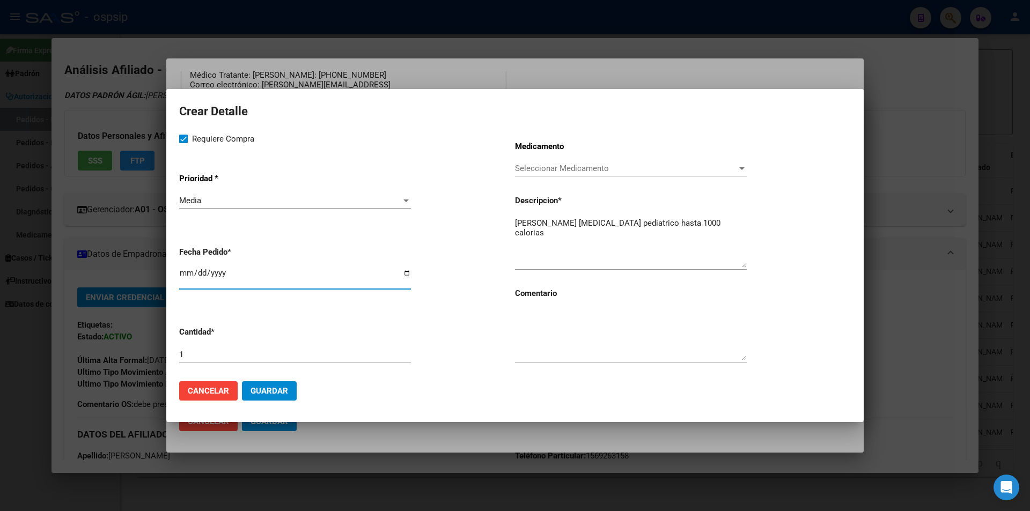
click at [186, 273] on input "[DATE]" at bounding box center [295, 277] width 232 height 17
type input "2025-08-02"
click at [528, 303] on div "Medicamento Seleccionar Medicamento Seleccionar Medicamento Descripcion * Modul…" at bounding box center [683, 253] width 336 height 240
click at [535, 315] on div "Medicamento Seleccionar Medicamento Seleccionar Medicamento Descripcion * Modul…" at bounding box center [683, 253] width 336 height 240
click at [538, 324] on textarea at bounding box center [631, 335] width 232 height 50
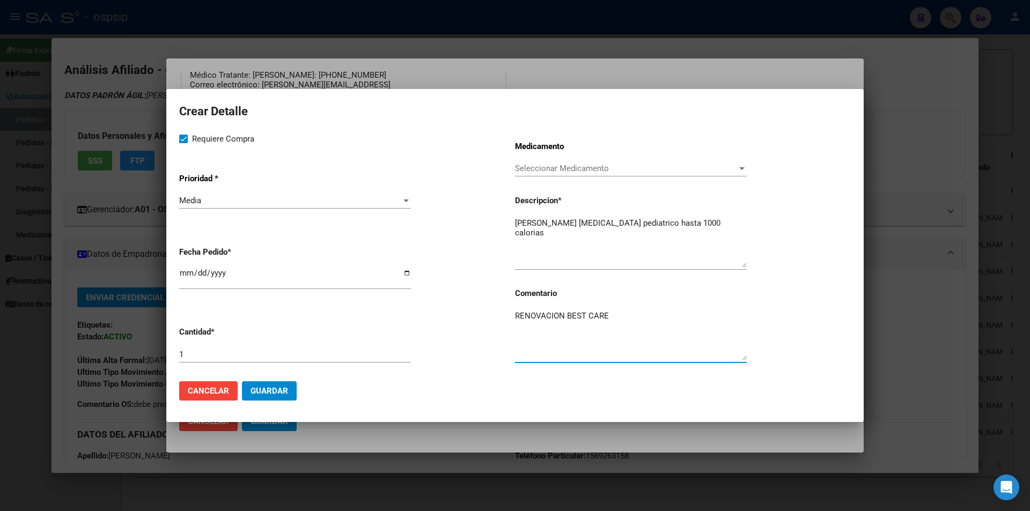
type textarea "RENOVACION BEST CARE"
click at [273, 393] on span "Guardar" at bounding box center [270, 391] width 38 height 10
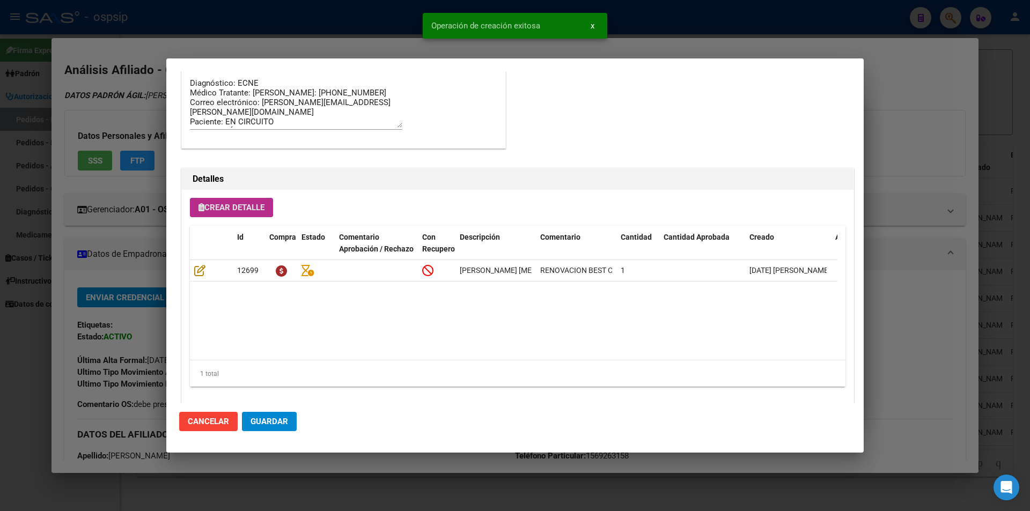
scroll to position [631, 0]
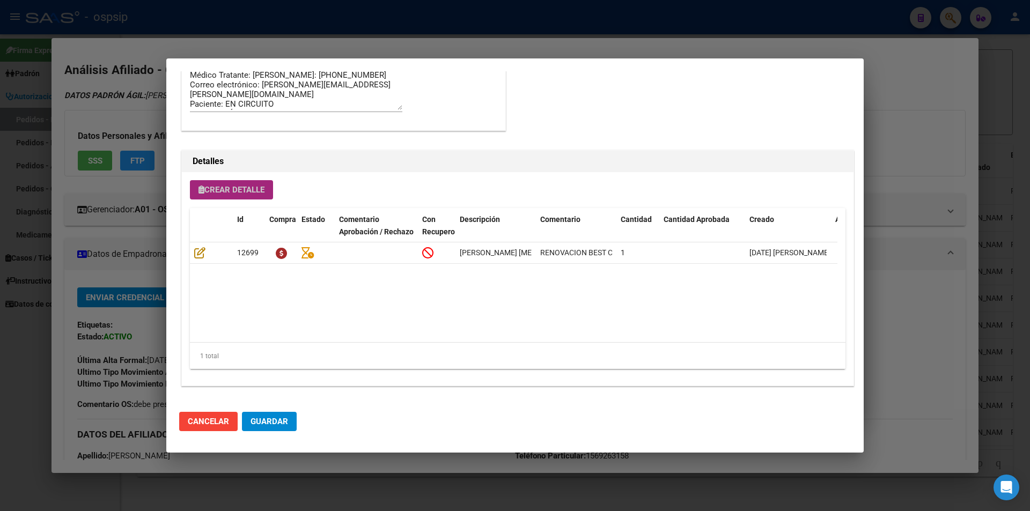
click at [209, 189] on span "Crear Detalle" at bounding box center [232, 190] width 66 height 10
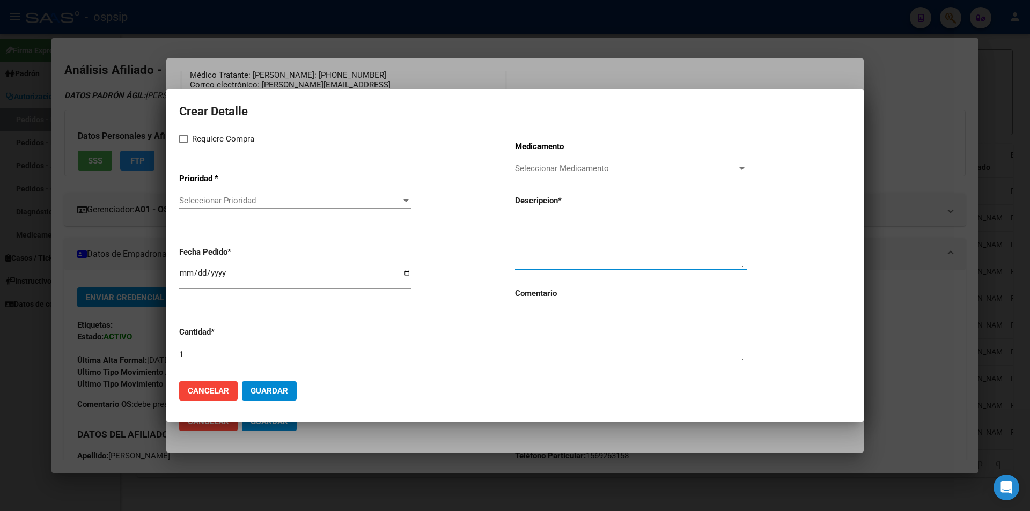
paste textarea "FLOC PACK SET"
type textarea "FLOC PACK SET"
click at [552, 338] on textarea at bounding box center [631, 335] width 232 height 50
type textarea "RENOVACION BEST CARE"
click at [183, 138] on span at bounding box center [183, 139] width 9 height 9
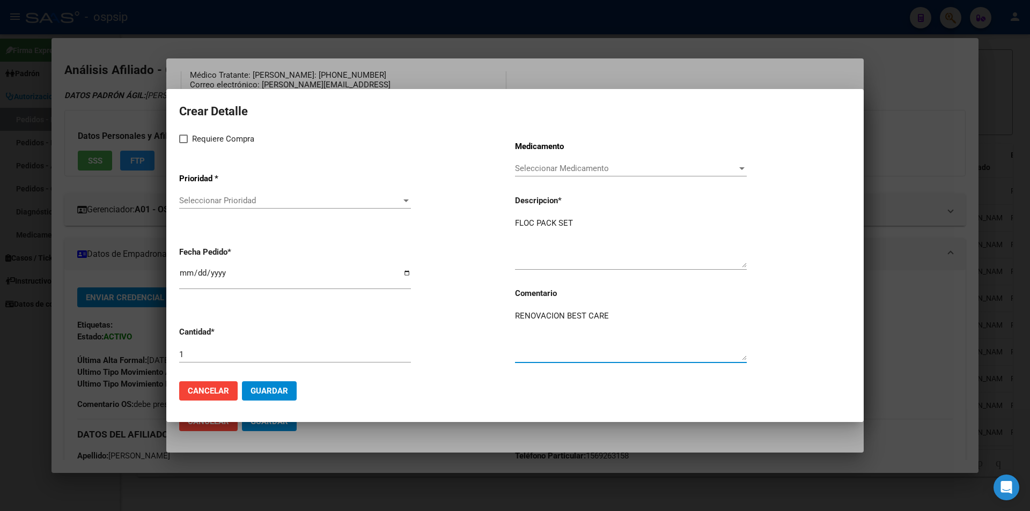
click at [183, 143] on input "Requiere Compra" at bounding box center [183, 143] width 1 height 1
checkbox input "true"
click at [218, 203] on span "Seleccionar Prioridad" at bounding box center [290, 201] width 222 height 10
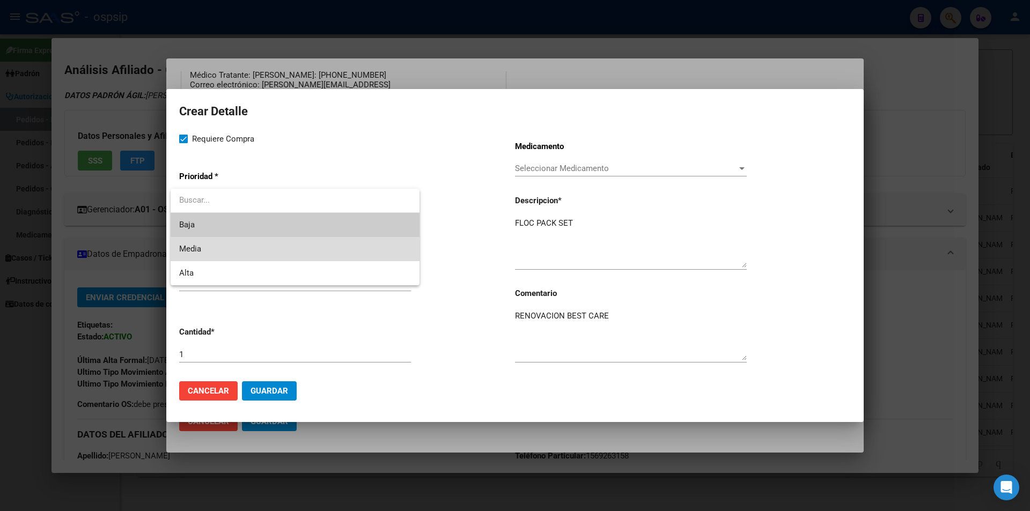
click at [225, 247] on span "Media" at bounding box center [295, 249] width 232 height 24
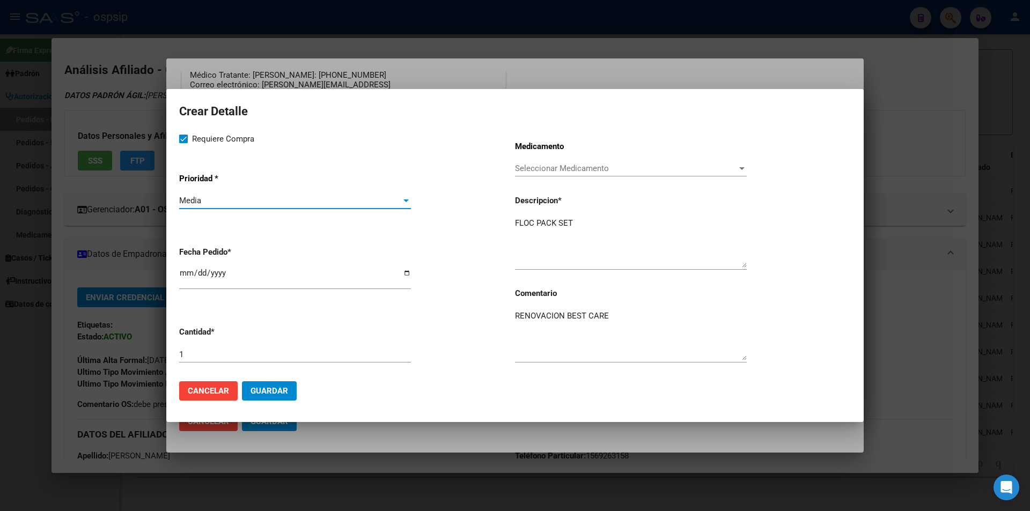
click at [185, 270] on input "[DATE]" at bounding box center [295, 277] width 232 height 17
type input "2025-08-02"
click at [209, 370] on div "1" at bounding box center [295, 360] width 232 height 26
click at [203, 359] on input "1" at bounding box center [295, 355] width 232 height 10
type input "30"
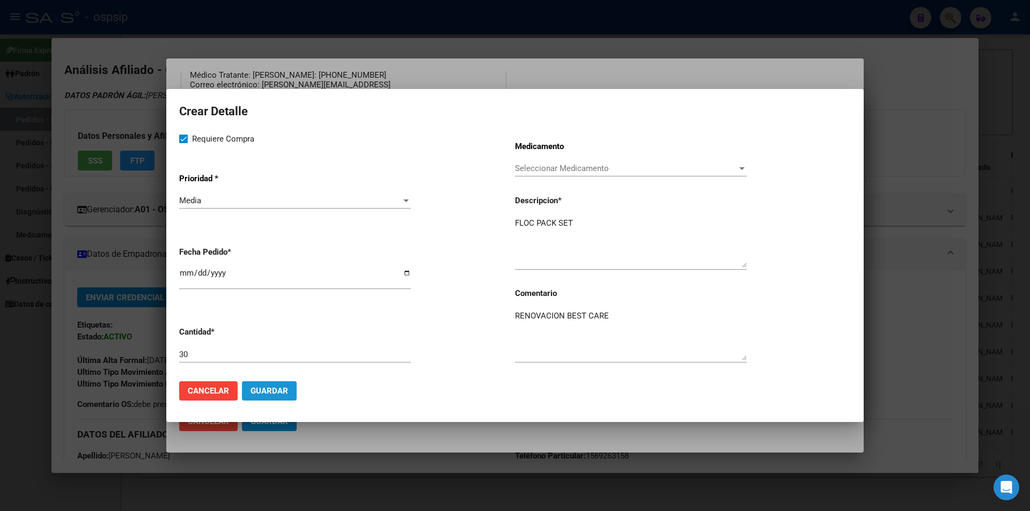
click at [261, 399] on button "Guardar" at bounding box center [269, 390] width 55 height 19
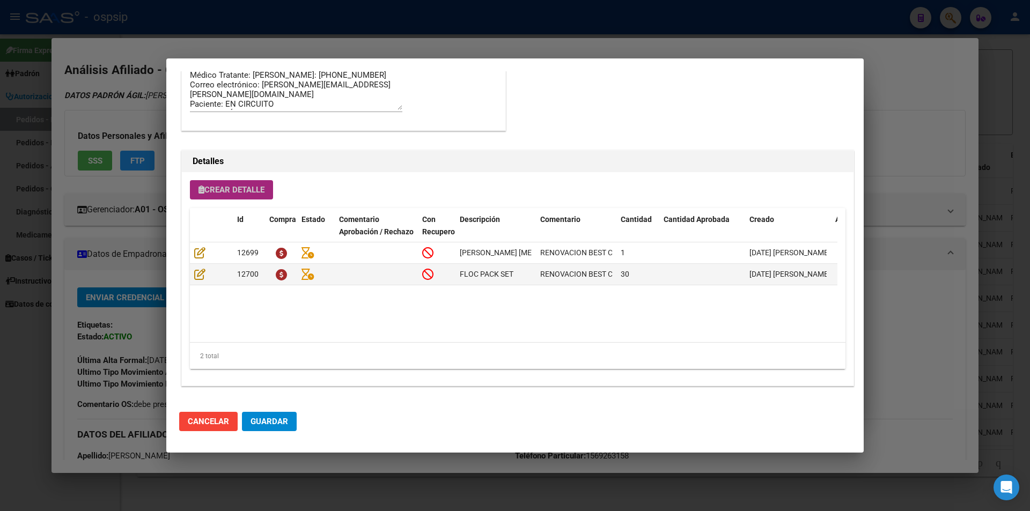
click at [247, 187] on span "Crear Detalle" at bounding box center [232, 190] width 66 height 10
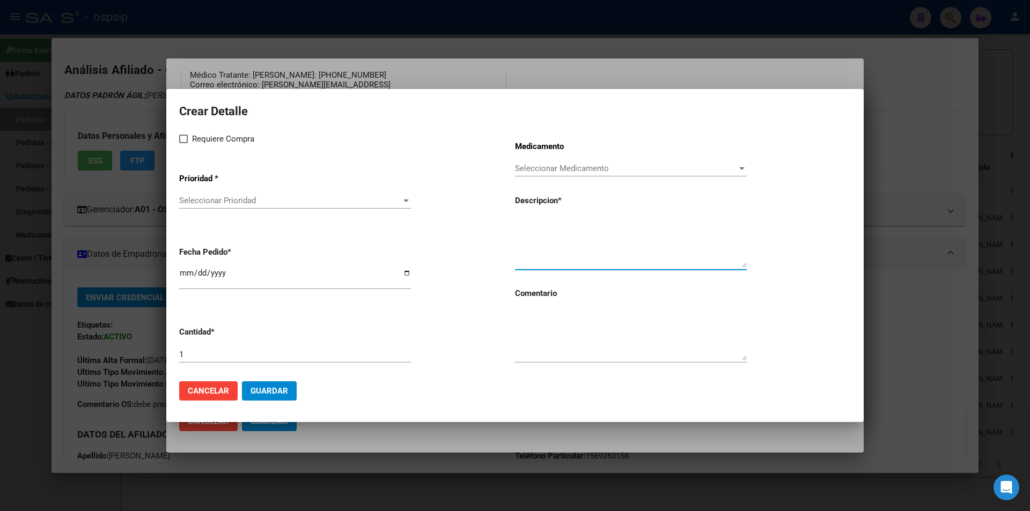
paste textarea "CONTENEDOR 500ML"
type textarea "CONTENEDOR 500ML"
click at [260, 354] on input "1" at bounding box center [295, 355] width 232 height 10
type input "30"
click at [498, 355] on app-form-text-field "Cantidad * 30" at bounding box center [347, 345] width 336 height 54
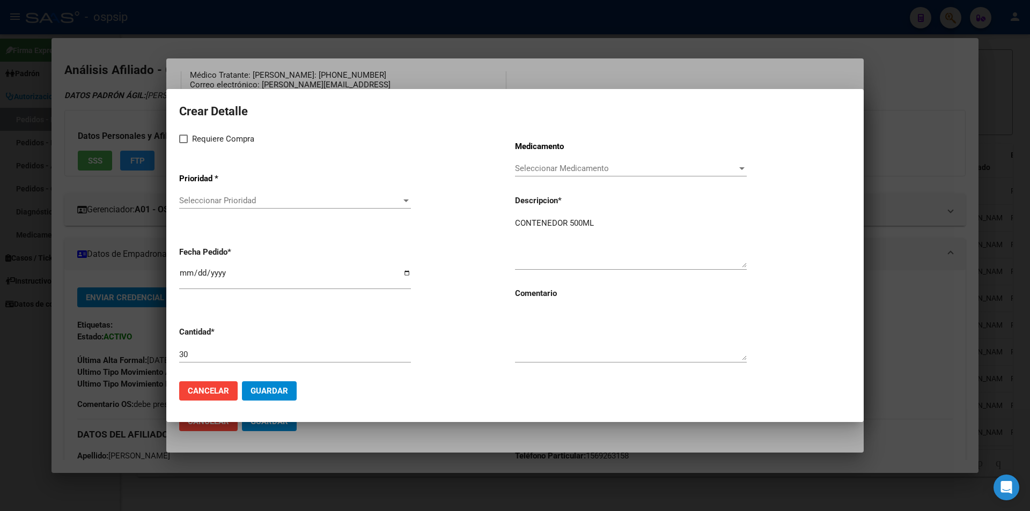
click at [571, 323] on textarea at bounding box center [631, 335] width 232 height 50
type textarea "RENOVACION BEST CARE"
click at [179, 146] on div "Requiere Compra Prioridad * Seleccionar Prioridad Seleccionar Prioridad Fecha P…" at bounding box center [347, 253] width 336 height 240
click at [184, 138] on span at bounding box center [183, 139] width 9 height 9
click at [183, 143] on input "Requiere Compra" at bounding box center [183, 143] width 1 height 1
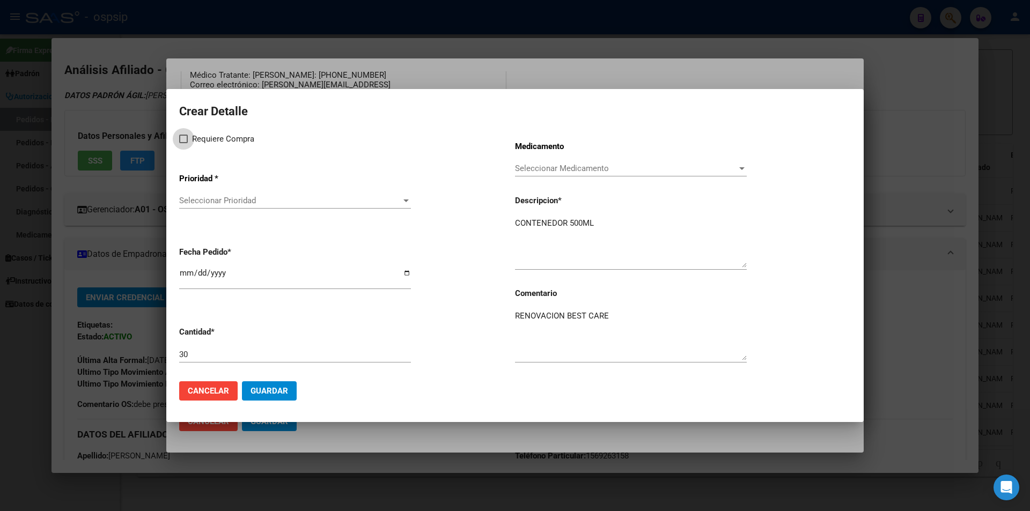
checkbox input "true"
click at [208, 219] on div "Requiere Compra Prioridad * Seleccionar Prioridad Seleccionar Prioridad Fecha P…" at bounding box center [347, 253] width 336 height 240
click at [228, 189] on app-drop-down-list "Prioridad * Seleccionar Prioridad Seleccionar Prioridad" at bounding box center [347, 192] width 336 height 54
click at [229, 206] on div "Seleccionar Prioridad Seleccionar Prioridad" at bounding box center [295, 201] width 232 height 16
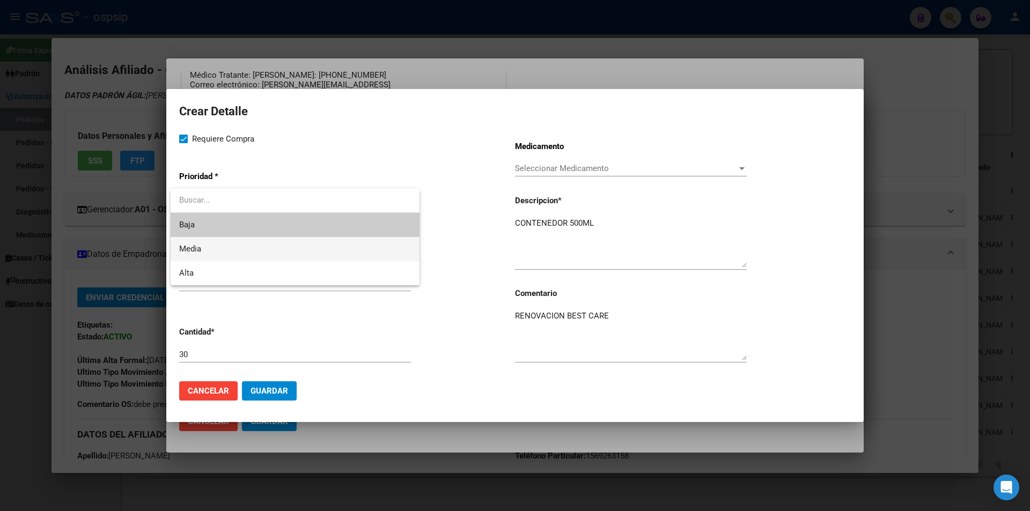
click at [225, 249] on span "Media" at bounding box center [295, 249] width 232 height 24
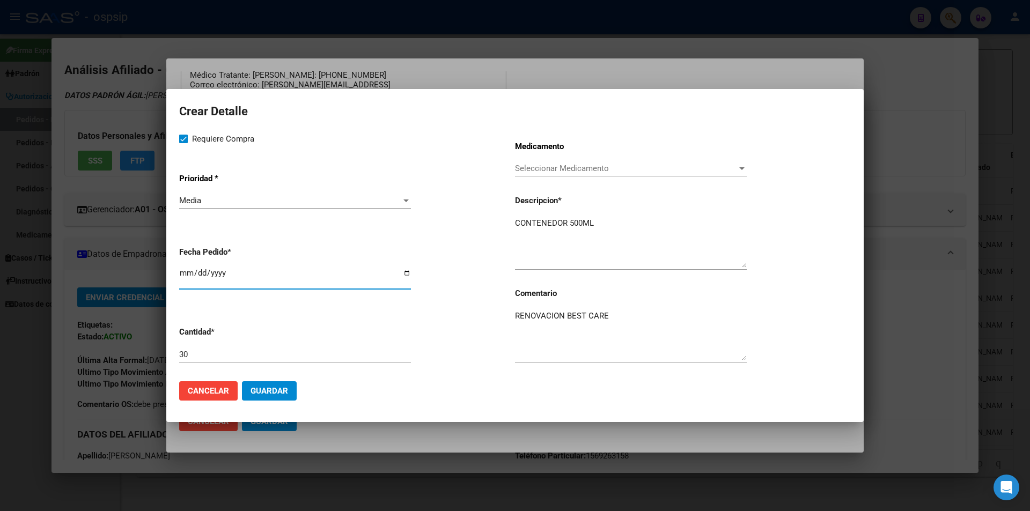
click at [189, 272] on input "[DATE]" at bounding box center [295, 277] width 232 height 17
type input "2025-08-02"
click at [271, 385] on button "Guardar" at bounding box center [269, 390] width 55 height 19
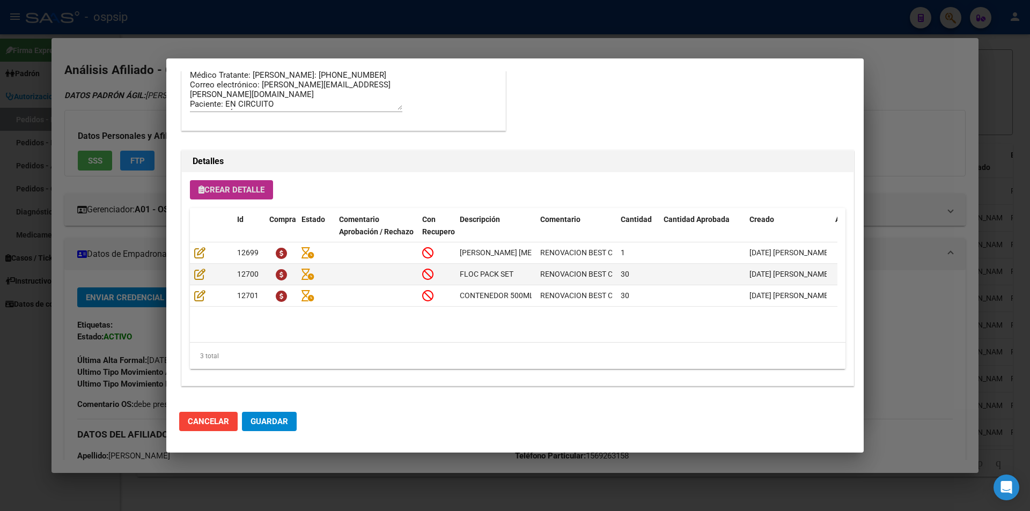
click at [241, 200] on div "Crear Detalle Id Compra Estado Comentario Aprobación / Rechazo Con Recupero Des…" at bounding box center [518, 279] width 672 height 214
click at [236, 187] on span "Crear Detalle" at bounding box center [232, 190] width 66 height 10
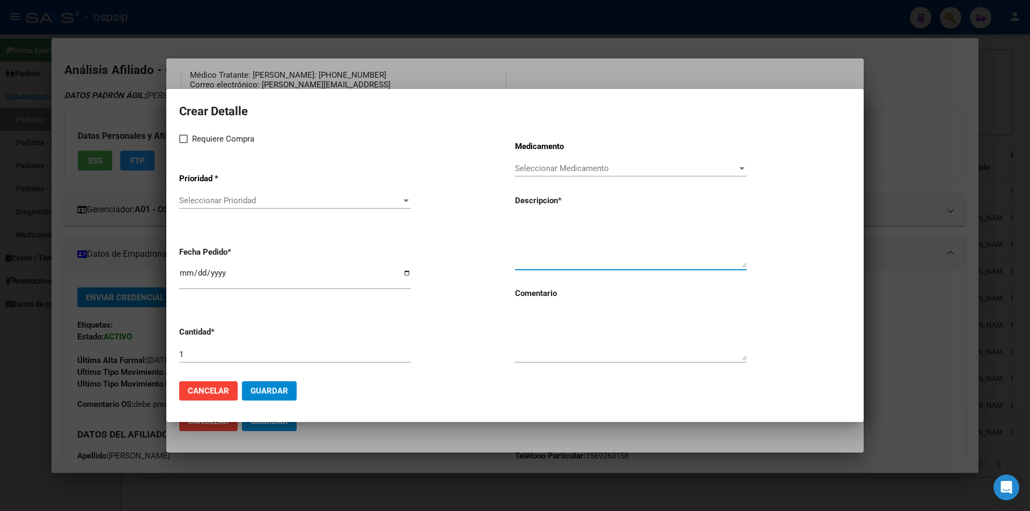
paste textarea "NUTRILON SIN LACTOSA LATA X350"
type textarea "NUTRILON SIN LACTOSA LATA X350"
click at [212, 350] on input "1" at bounding box center [295, 355] width 232 height 10
type input "8"
click at [533, 326] on textarea at bounding box center [631, 335] width 232 height 50
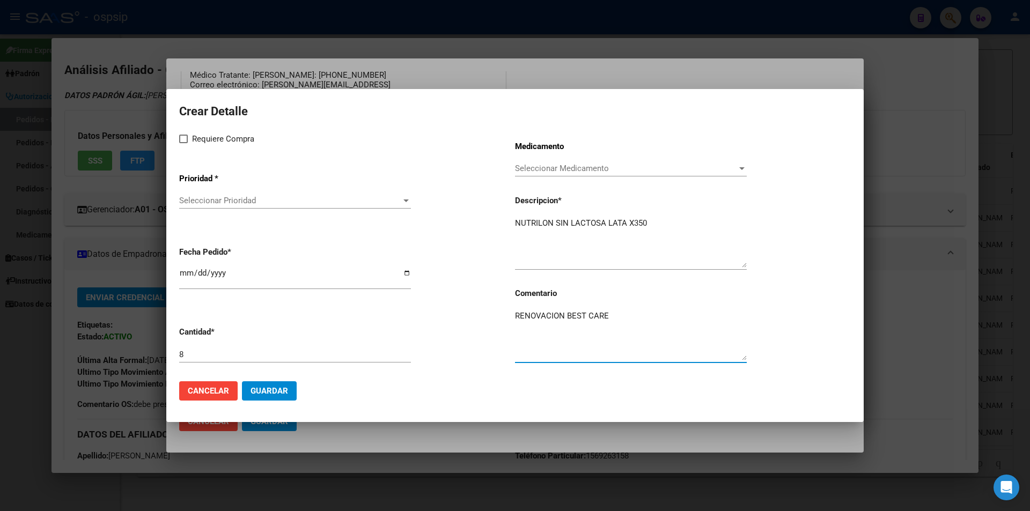
type textarea "RENOVACION BEST CARE"
click at [191, 142] on label "Requiere Compra" at bounding box center [216, 139] width 75 height 13
click at [183, 143] on input "Requiere Compra" at bounding box center [183, 143] width 1 height 1
checkbox input "true"
click at [204, 191] on app-drop-down-list "Prioridad * Seleccionar Prioridad Seleccionar Prioridad" at bounding box center [347, 192] width 336 height 54
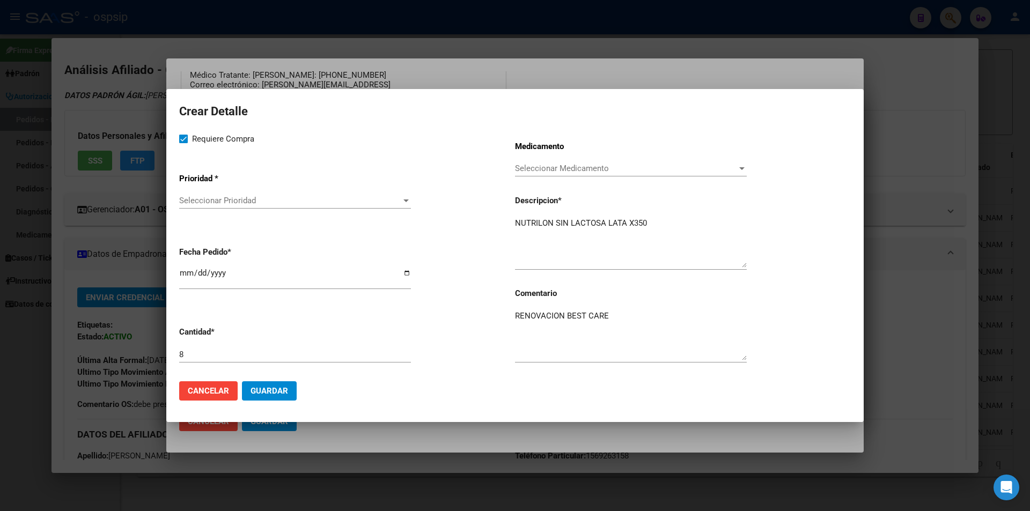
click at [209, 202] on span "Seleccionar Prioridad" at bounding box center [290, 201] width 222 height 10
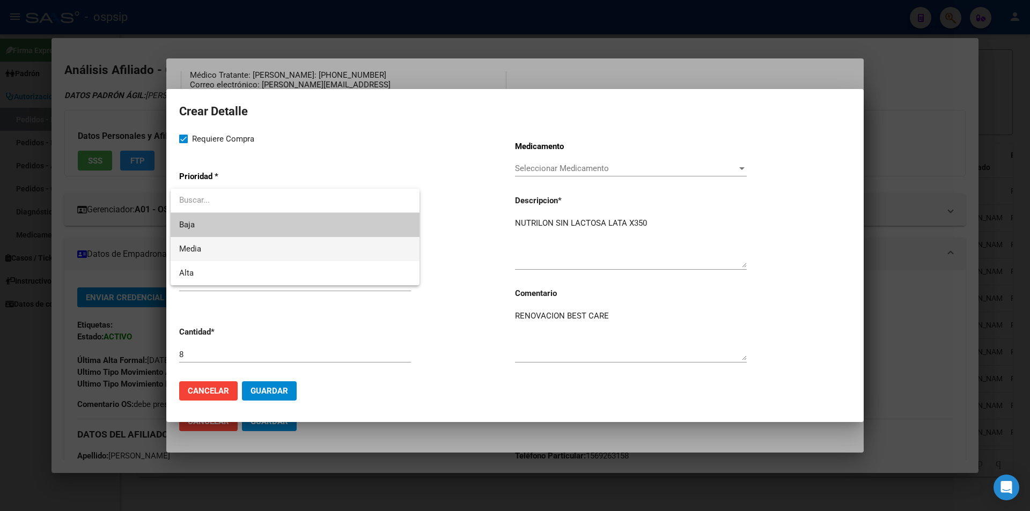
click at [215, 247] on span "Media" at bounding box center [295, 249] width 232 height 24
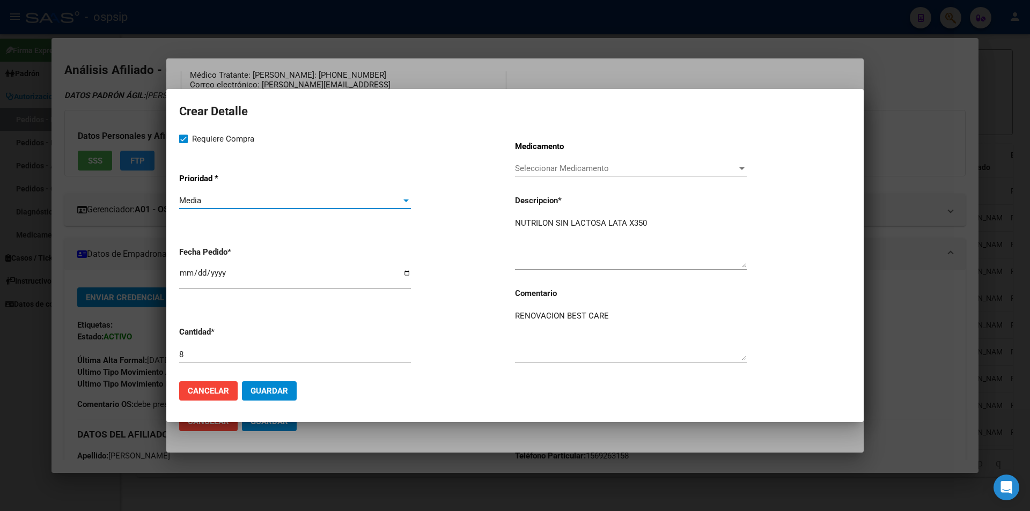
click at [188, 269] on input "[DATE]" at bounding box center [295, 277] width 232 height 17
type input "2025-08-02"
click at [280, 400] on button "Guardar" at bounding box center [269, 390] width 55 height 19
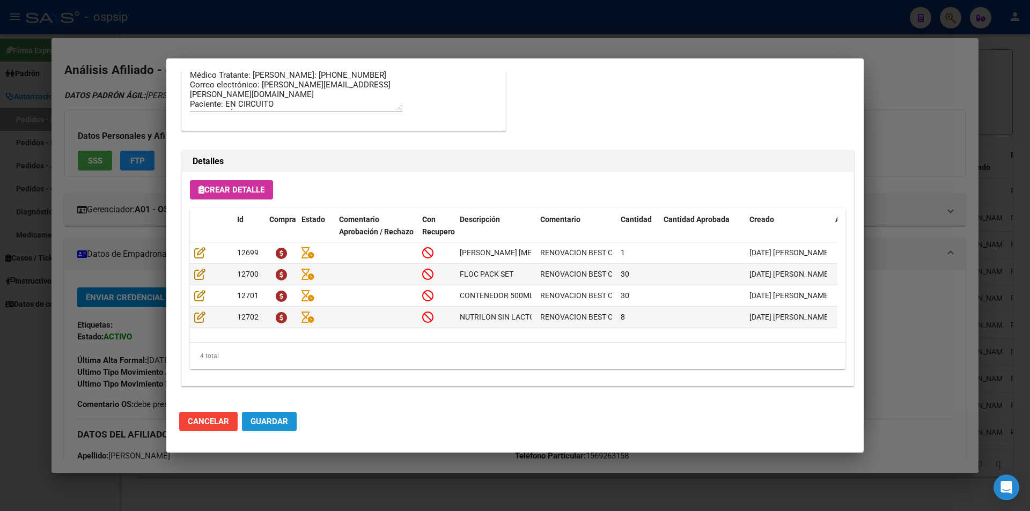
click at [288, 424] on button "Guardar" at bounding box center [269, 421] width 55 height 19
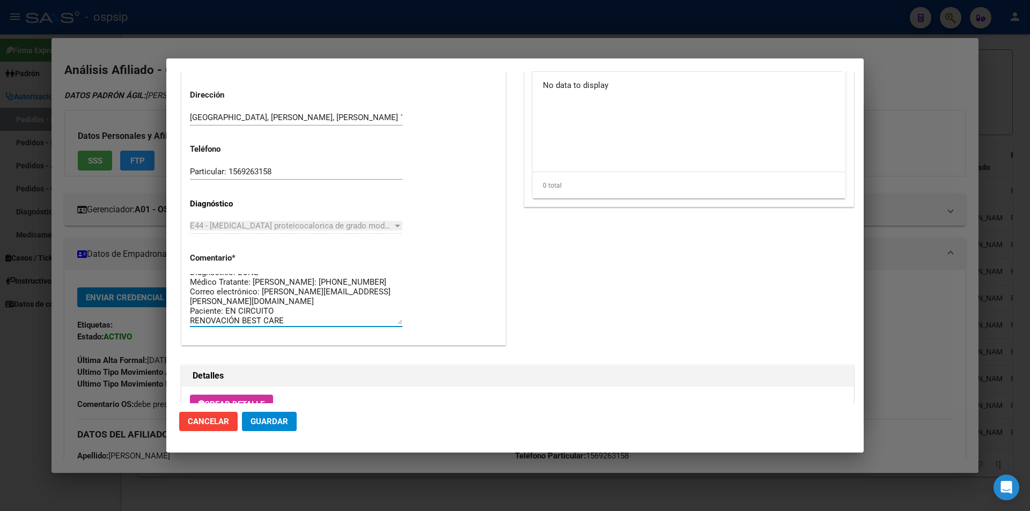
scroll to position [10, 0]
drag, startPoint x: 312, startPoint y: 321, endPoint x: 167, endPoint y: 262, distance: 157.1
click at [167, 262] on mat-dialog-content "Editar Pedido 6826 COMENTARIOS DEL PEDIDO Escriba su comentario aquí. Enviar co…" at bounding box center [514, 237] width 697 height 332
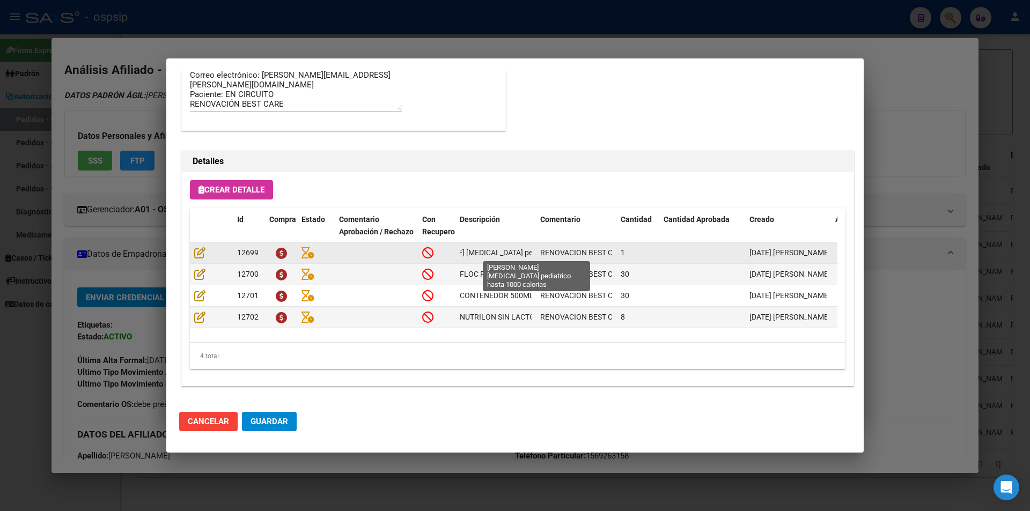
scroll to position [0, 81]
drag, startPoint x: 459, startPoint y: 248, endPoint x: 540, endPoint y: 253, distance: 81.1
click at [540, 253] on div "12699 Modulo enteral pediatrico hasta 1000 calorias RENOVACION BEST CARE 1 13/0…" at bounding box center [591, 252] width 802 height 21
copy span "Modulo enteral pediatrico hasta 1000 calorias"
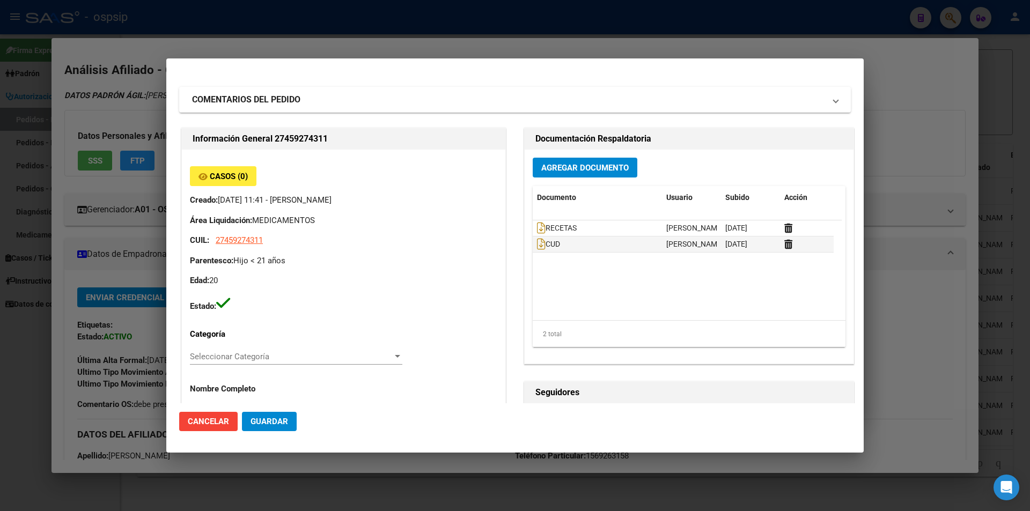
scroll to position [0, 0]
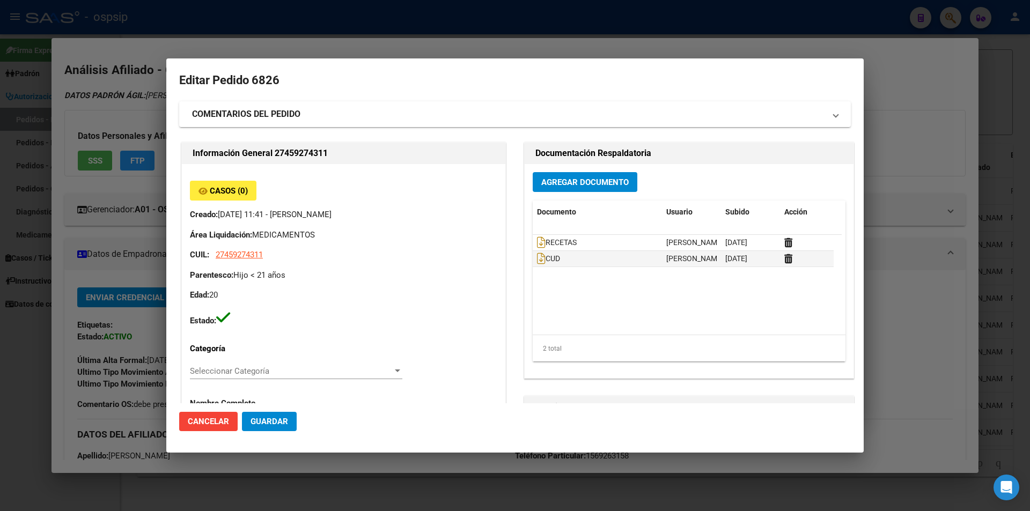
click at [271, 420] on span "Guardar" at bounding box center [270, 422] width 38 height 10
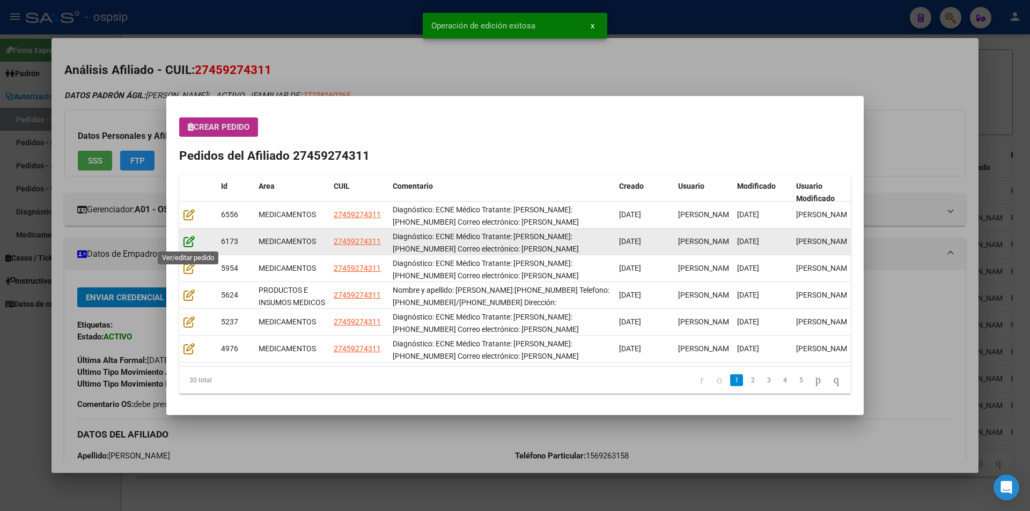
click at [189, 239] on icon at bounding box center [188, 242] width 11 height 12
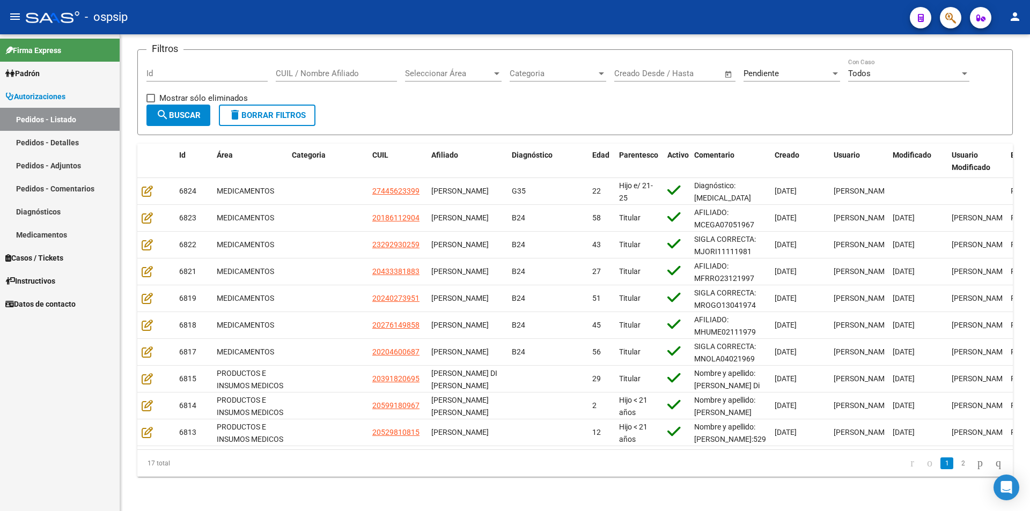
click at [956, 14] on icon "button" at bounding box center [950, 18] width 11 height 12
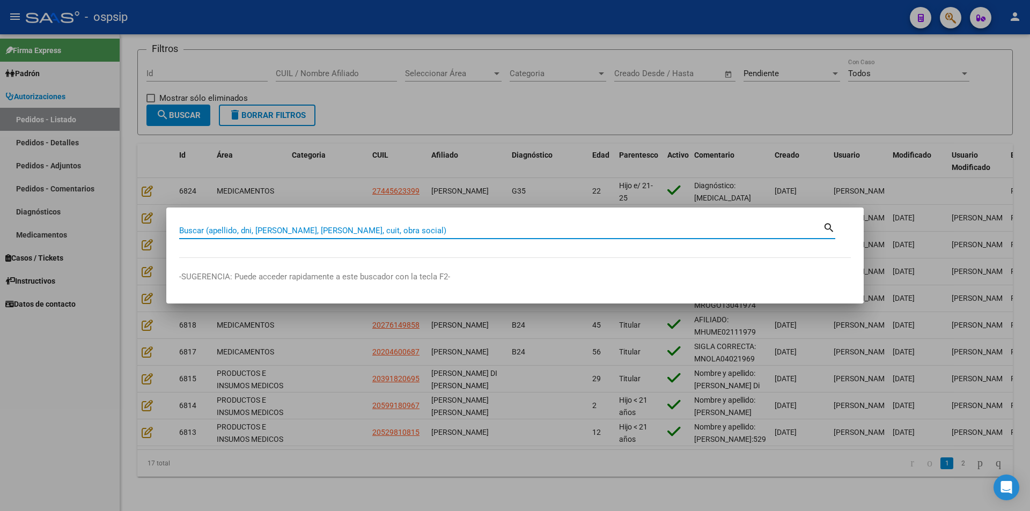
drag, startPoint x: 193, startPoint y: 222, endPoint x: 186, endPoint y: 231, distance: 11.2
paste input "27550716475"
type input "27550716475"
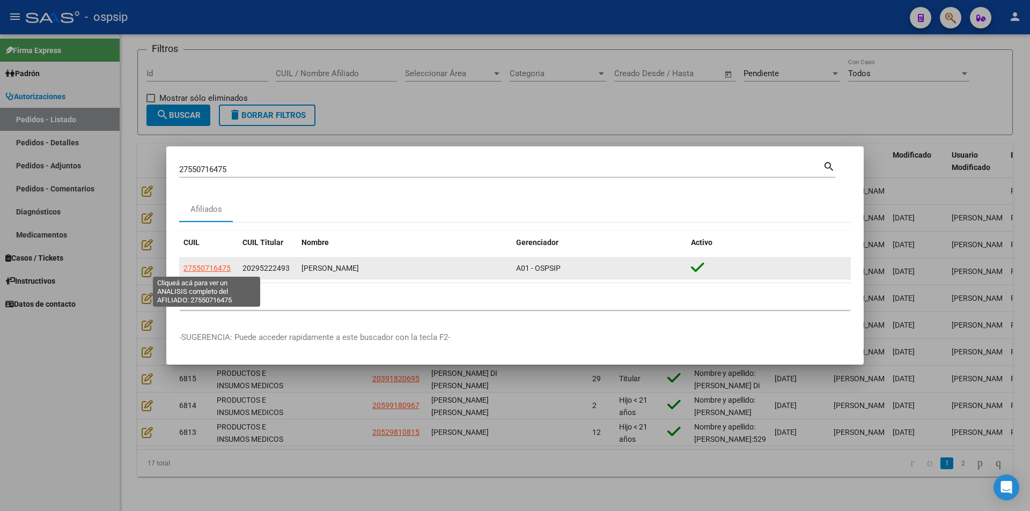
click at [207, 271] on span "27550716475" at bounding box center [206, 268] width 47 height 9
type textarea "27550716475"
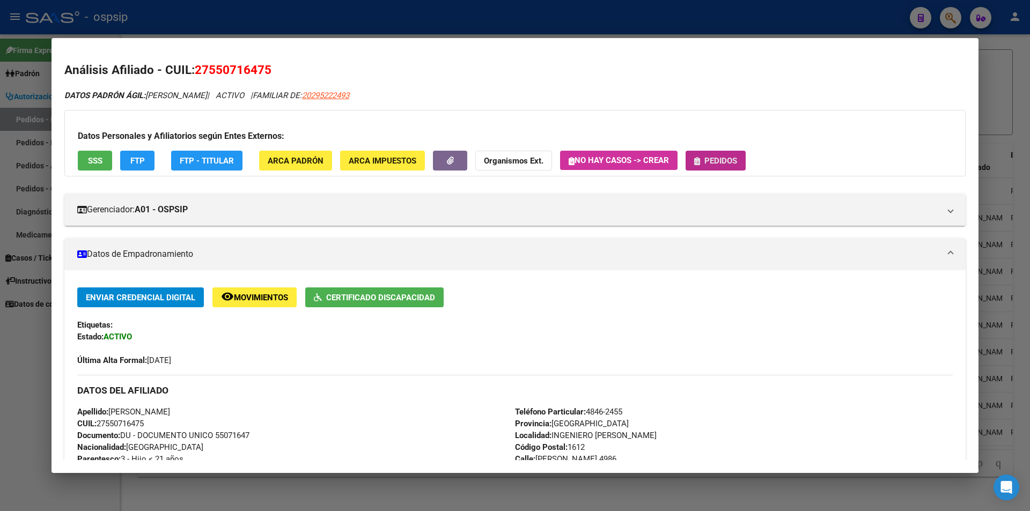
click at [724, 161] on span "Pedidos" at bounding box center [720, 161] width 33 height 10
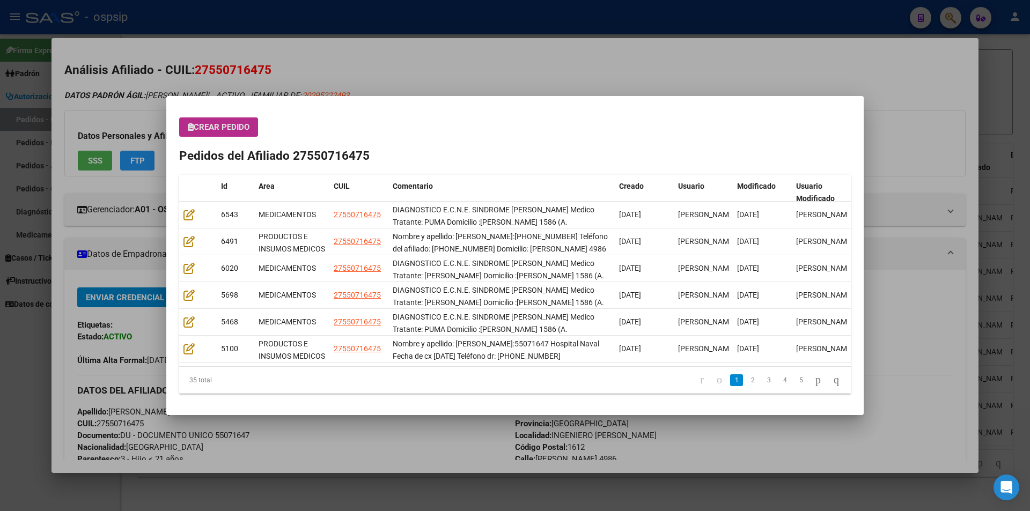
click at [215, 120] on button "Crear Pedido" at bounding box center [218, 126] width 79 height 19
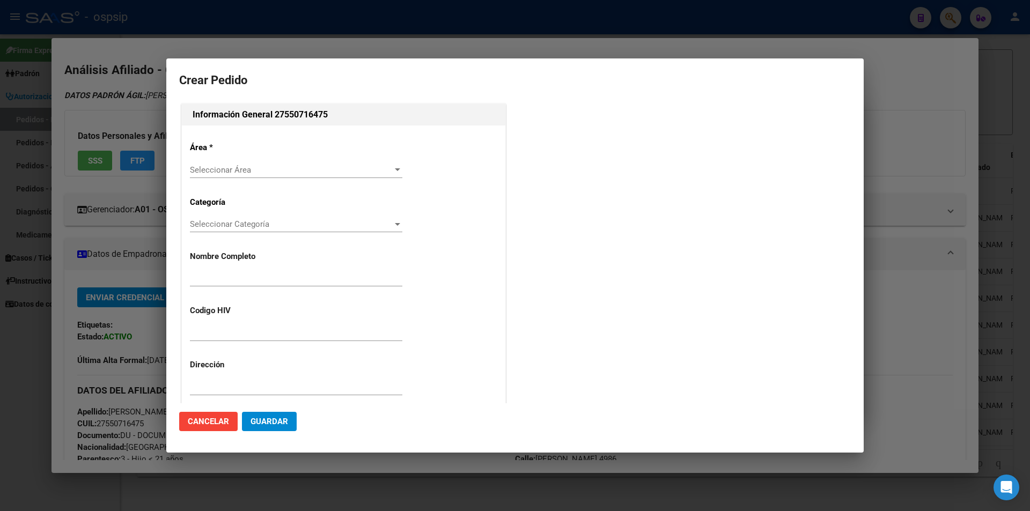
type input "[PERSON_NAME]"
type input "NO CORRESPONDE"
type input "Buenos Aires, INGENIERO ADOLF, RAWSON 4986"
type input "Particular: 4846-2455"
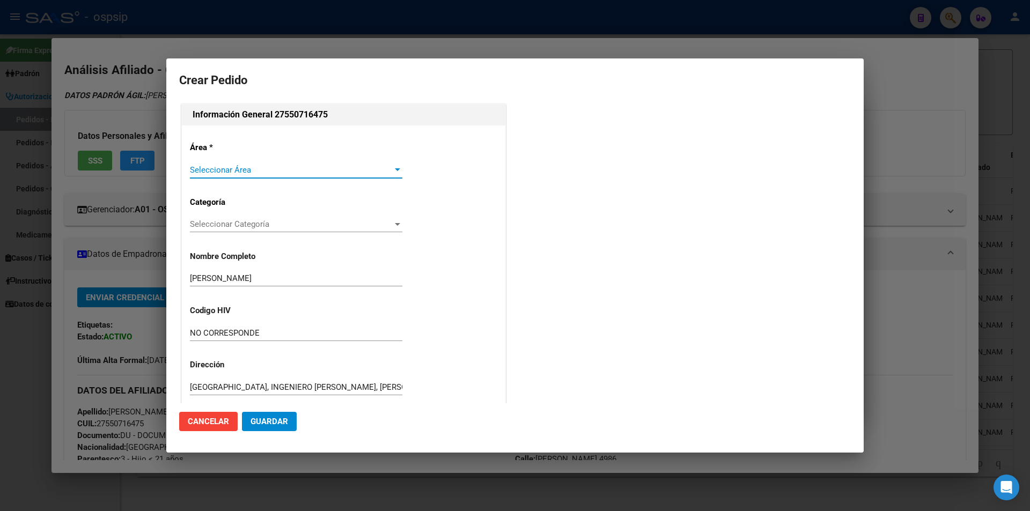
type input "[PERSON_NAME]"
type input "[GEOGRAPHIC_DATA], INGENIERO [PERSON_NAME], [PERSON_NAME] 4986"
click at [216, 172] on span "Seleccionar Área" at bounding box center [291, 170] width 203 height 10
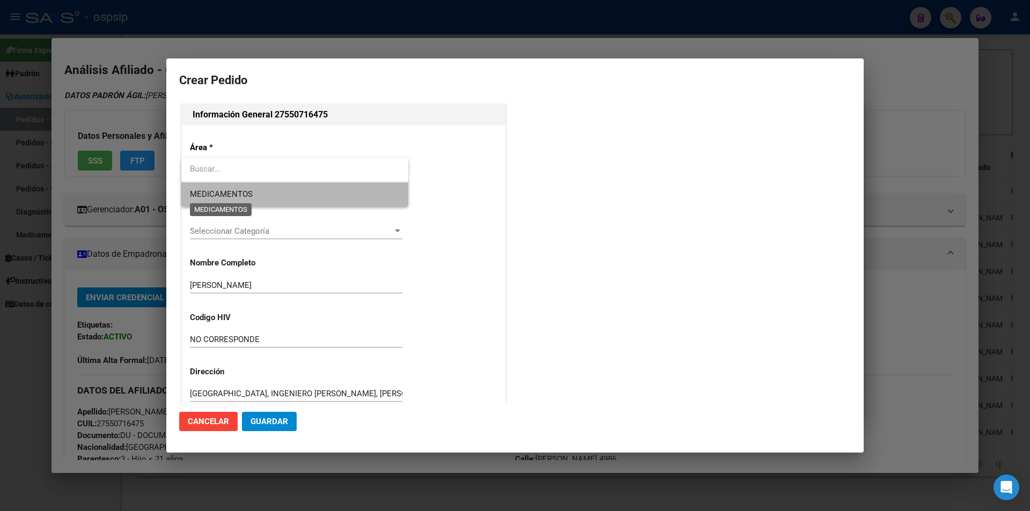
click at [222, 192] on span "MEDICAMENTOS" at bounding box center [221, 194] width 63 height 10
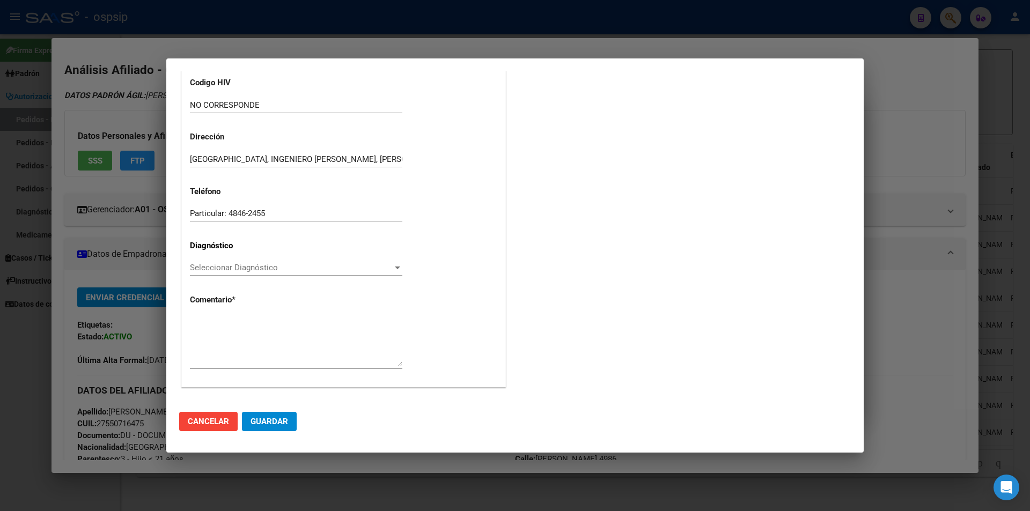
scroll to position [229, 0]
click at [198, 271] on span "Seleccionar Diagnóstico" at bounding box center [291, 267] width 203 height 10
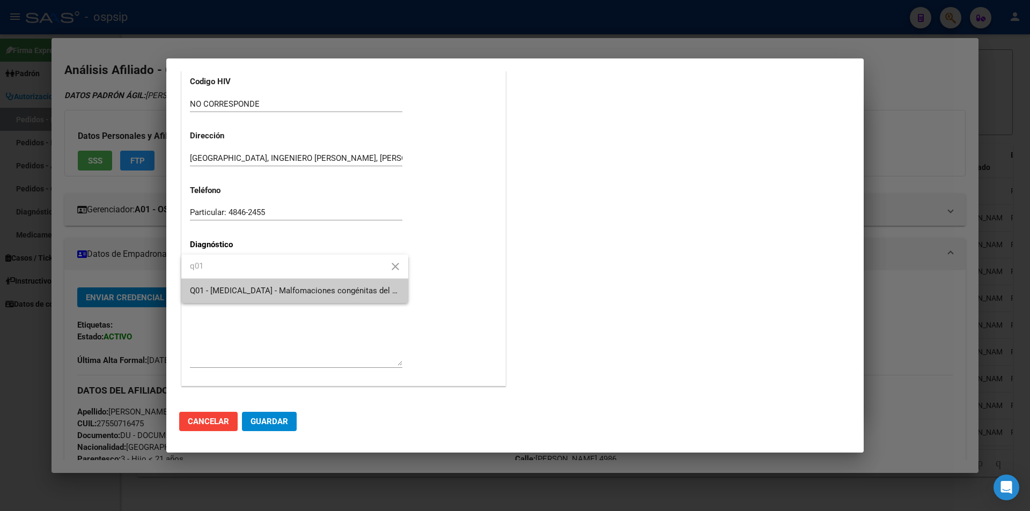
type input "q01"
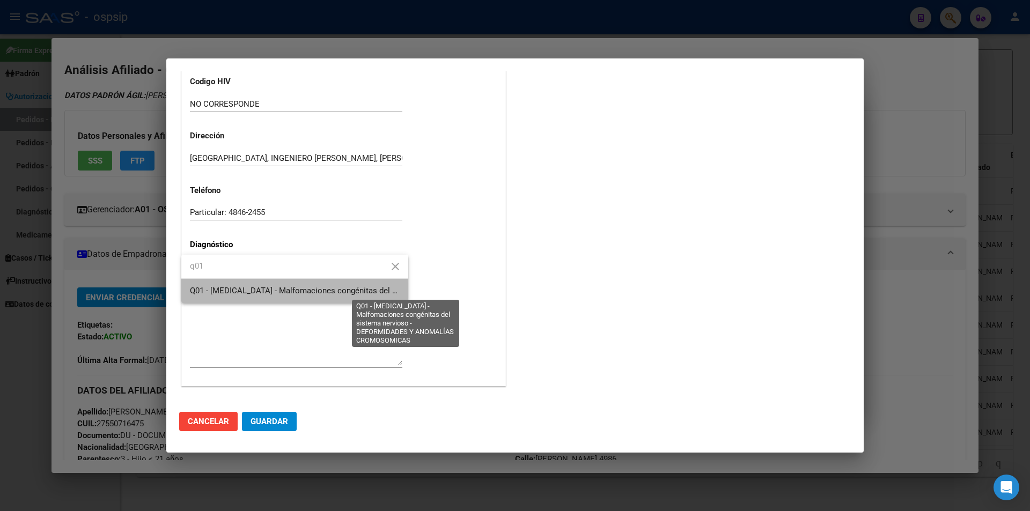
click at [221, 291] on span "Q01 - [MEDICAL_DATA] - Malfomaciones congénitas del sistema nervioso - DEFORMID…" at bounding box center [415, 291] width 450 height 10
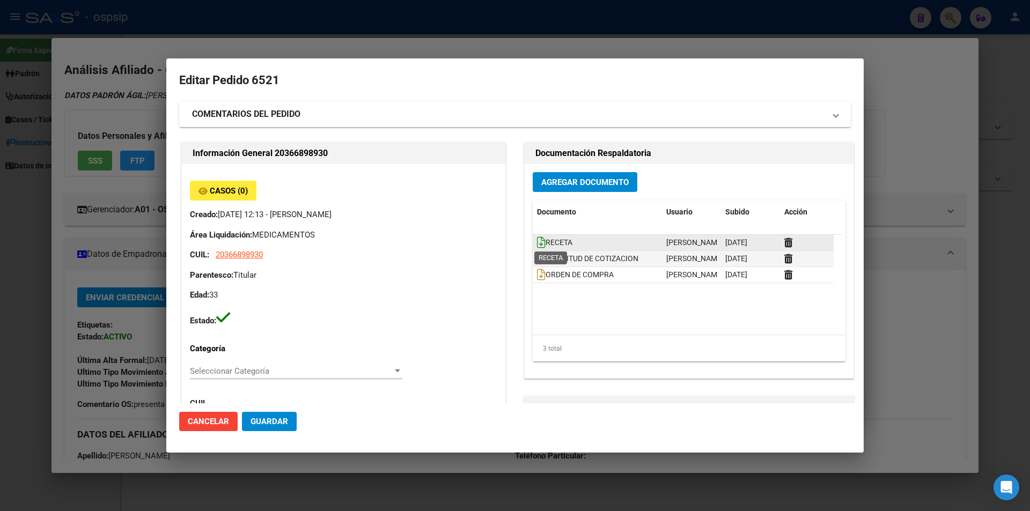
click at [537, 239] on icon at bounding box center [541, 243] width 9 height 12
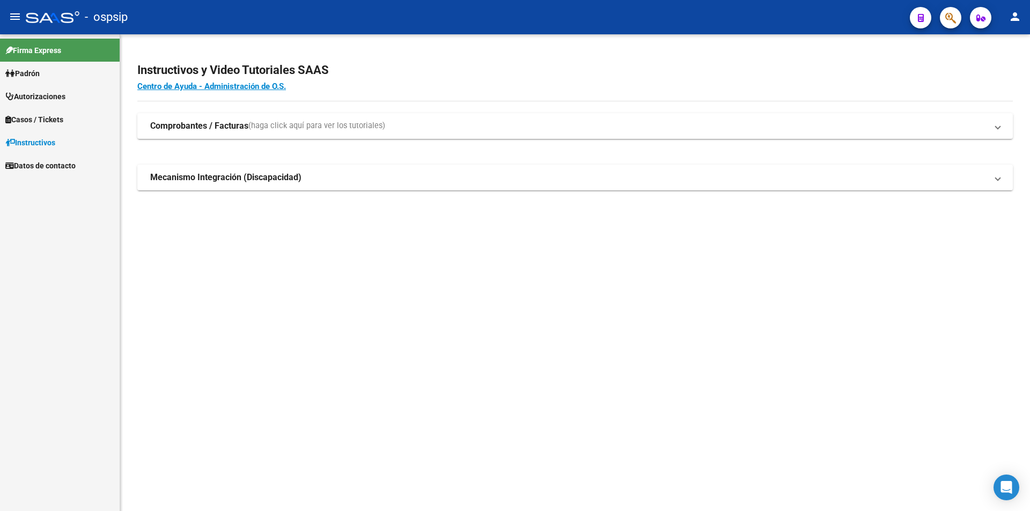
click at [959, 14] on button "button" at bounding box center [950, 17] width 21 height 21
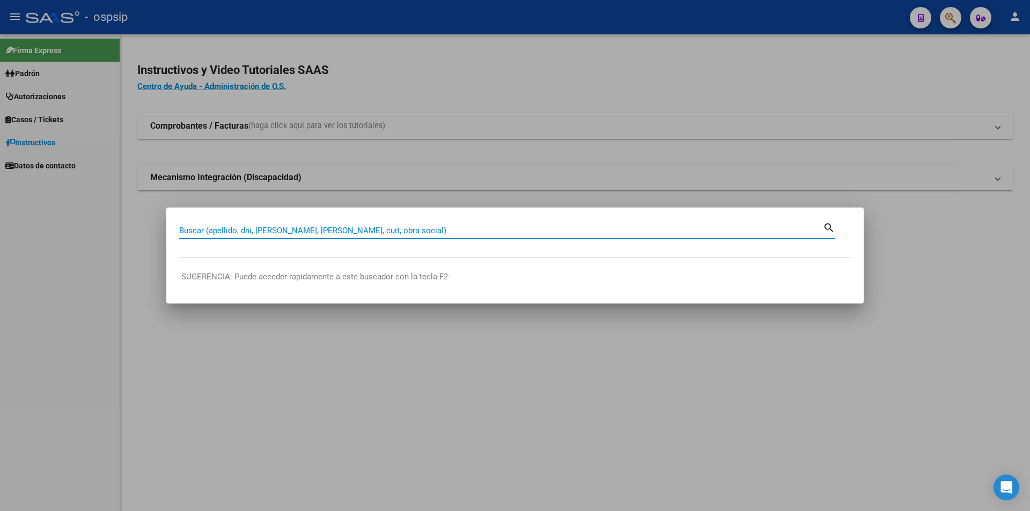
paste input "55071647"
type input "55071647"
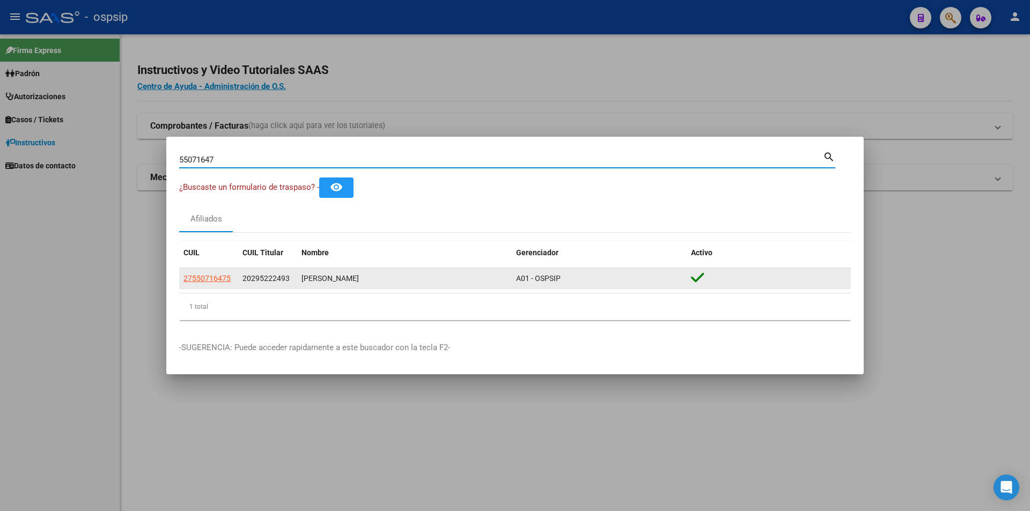
click at [204, 268] on datatable-body-cell "27550716475" at bounding box center [208, 278] width 59 height 21
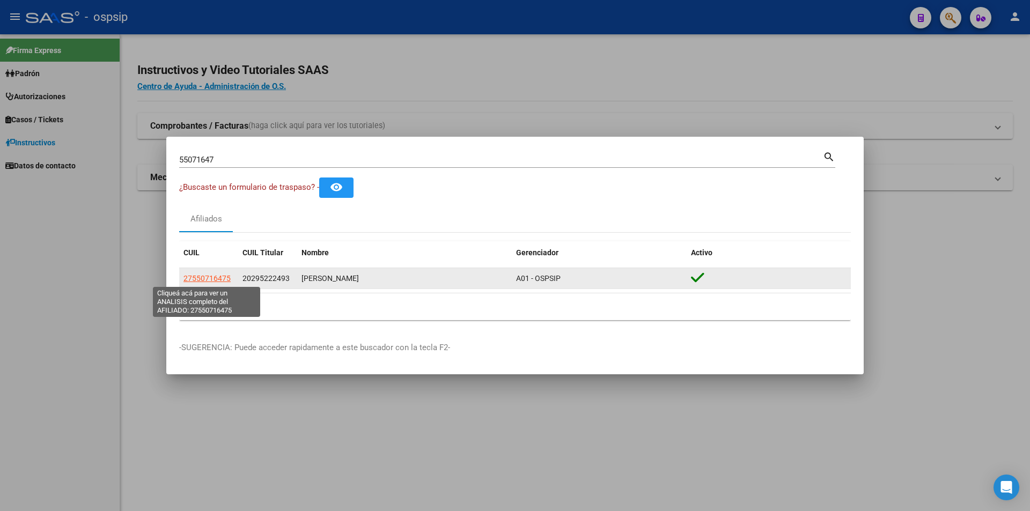
click at [205, 278] on span "27550716475" at bounding box center [206, 278] width 47 height 9
type textarea "27550716475"
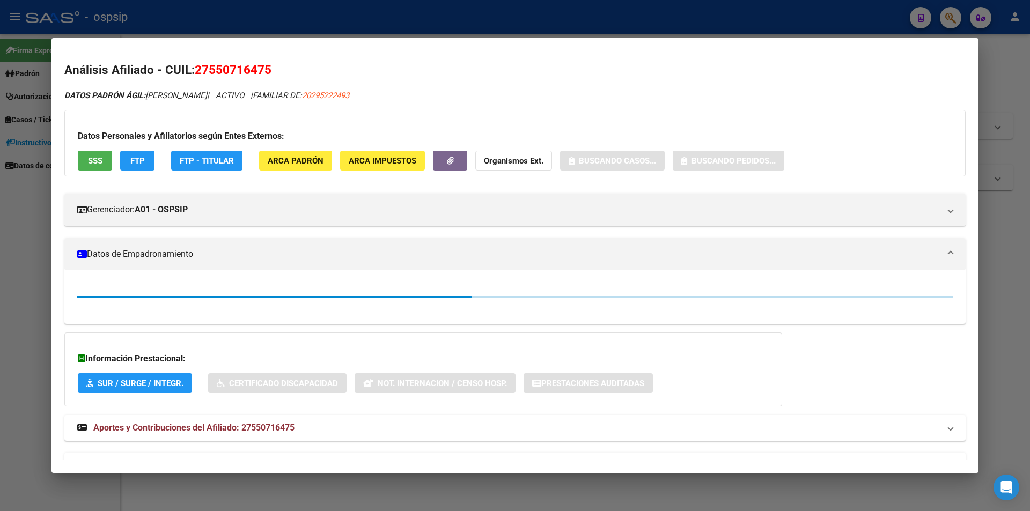
click at [92, 149] on div "Datos Personales y Afiliatorios según Entes Externos: SSS FTP FTP - Titular ARC…" at bounding box center [514, 143] width 901 height 67
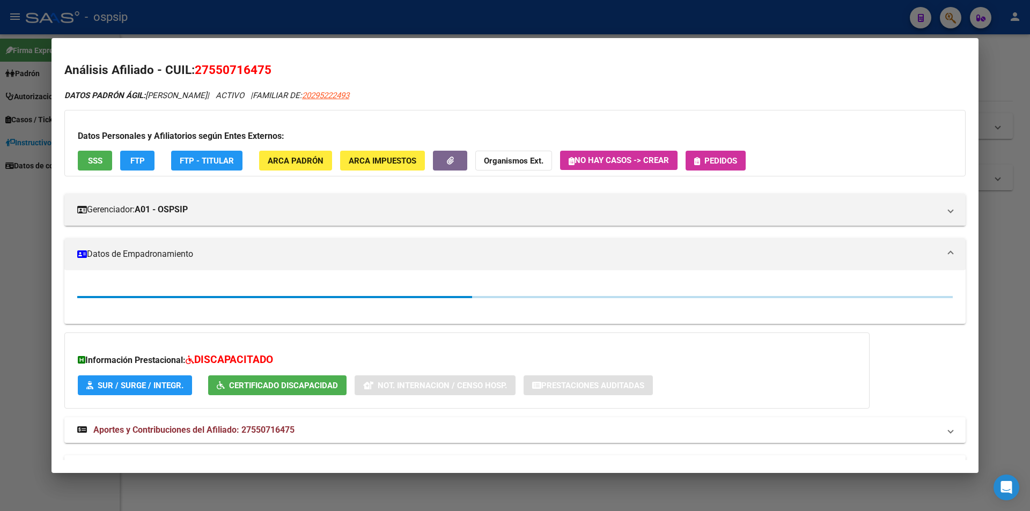
click at [95, 153] on button "SSS" at bounding box center [95, 161] width 34 height 20
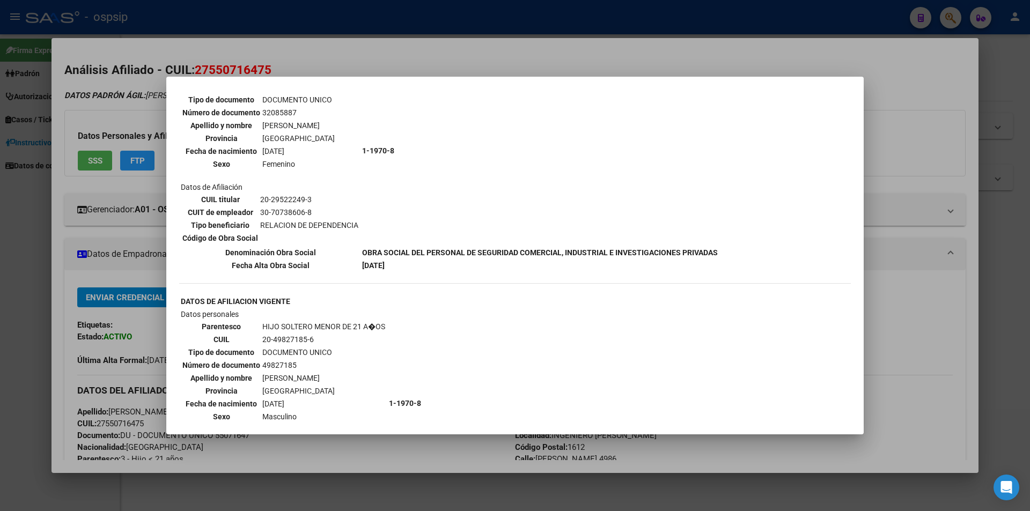
scroll to position [483, 0]
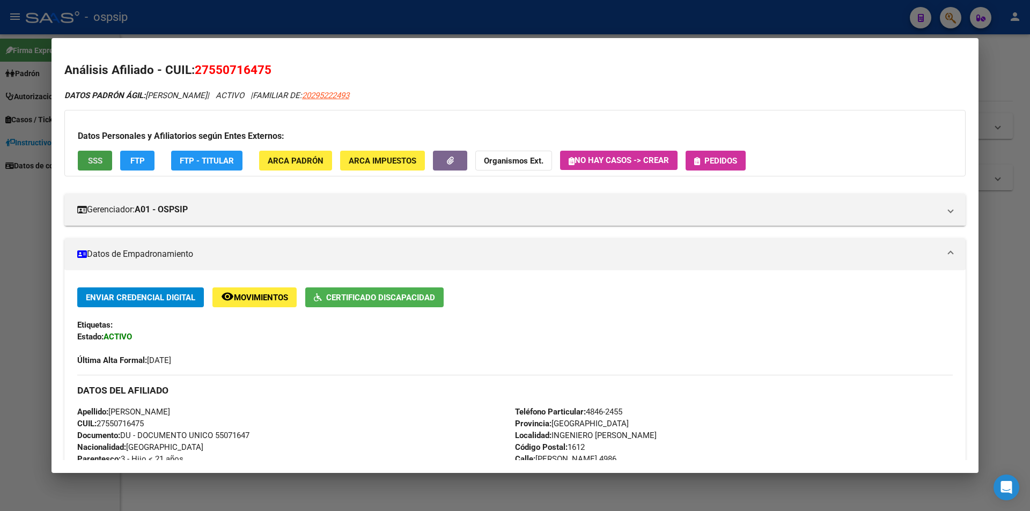
click at [716, 162] on span "Pedidos" at bounding box center [720, 161] width 33 height 10
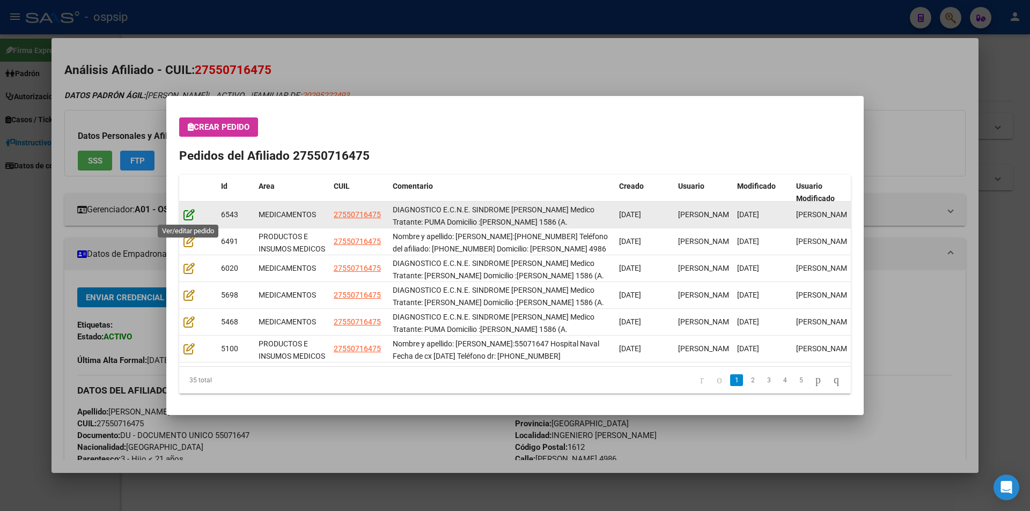
click at [189, 216] on icon at bounding box center [188, 215] width 11 height 12
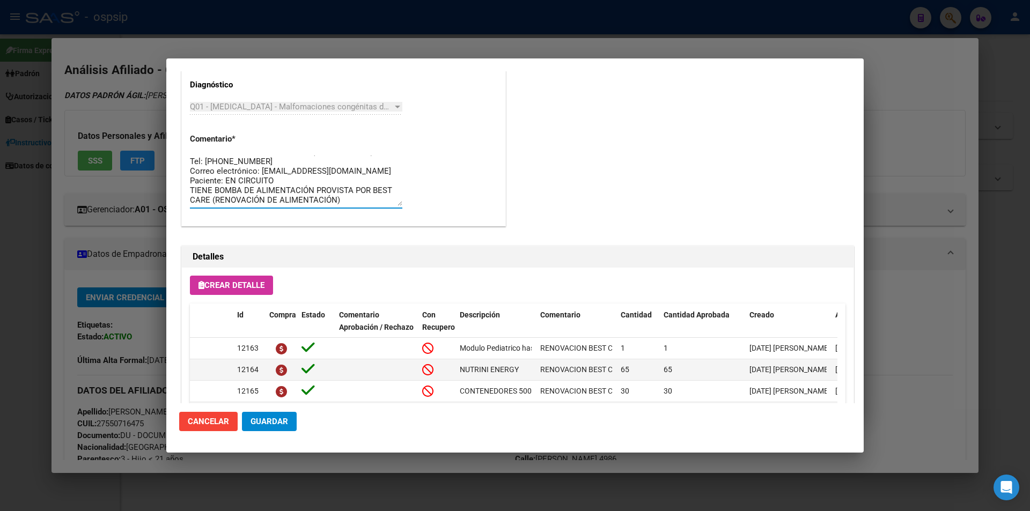
scroll to position [0, 0]
drag, startPoint x: 345, startPoint y: 198, endPoint x: 165, endPoint y: 119, distance: 196.8
click at [165, 119] on div "55071647 Buscar (apellido, dni, cuil, nro traspaso, cuit, obra social) search ¿…" at bounding box center [515, 255] width 1030 height 511
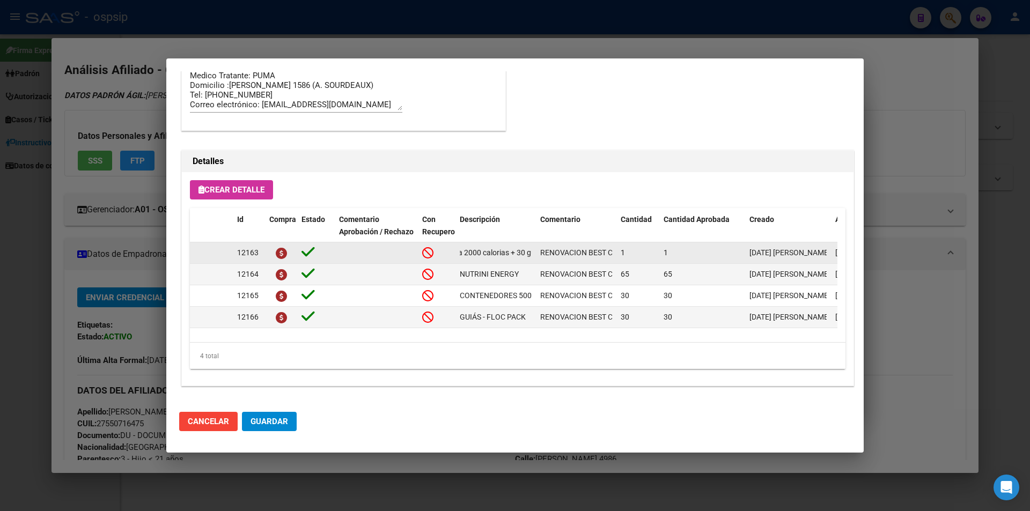
scroll to position [0, 93]
drag, startPoint x: 456, startPoint y: 252, endPoint x: 535, endPoint y: 251, distance: 78.9
click at [535, 251] on datatable-body-cell "Modulo Pediatrico hasta 2000 calorias + 30 guias" at bounding box center [495, 252] width 80 height 21
copy span "Modulo Pediatrico hasta 2000 calorias + 30 guias"
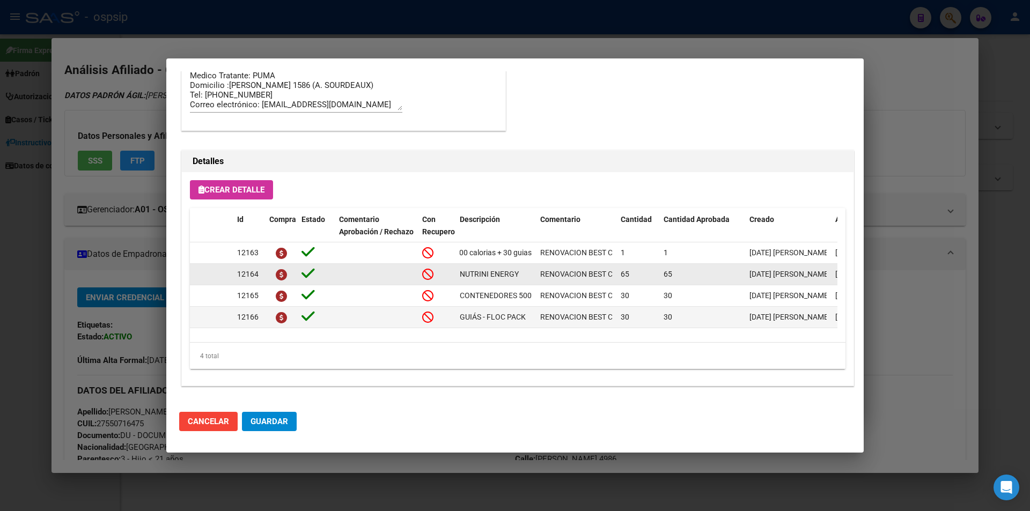
drag, startPoint x: 454, startPoint y: 274, endPoint x: 530, endPoint y: 270, distance: 75.7
click at [530, 270] on div "12164 NUTRINI ENERGY RENOVACION BEST CARE 65 65 15/07/2025 Jesica 17/07/2025 Gu…" at bounding box center [591, 274] width 802 height 21
copy div "NUTRINI ENERGY"
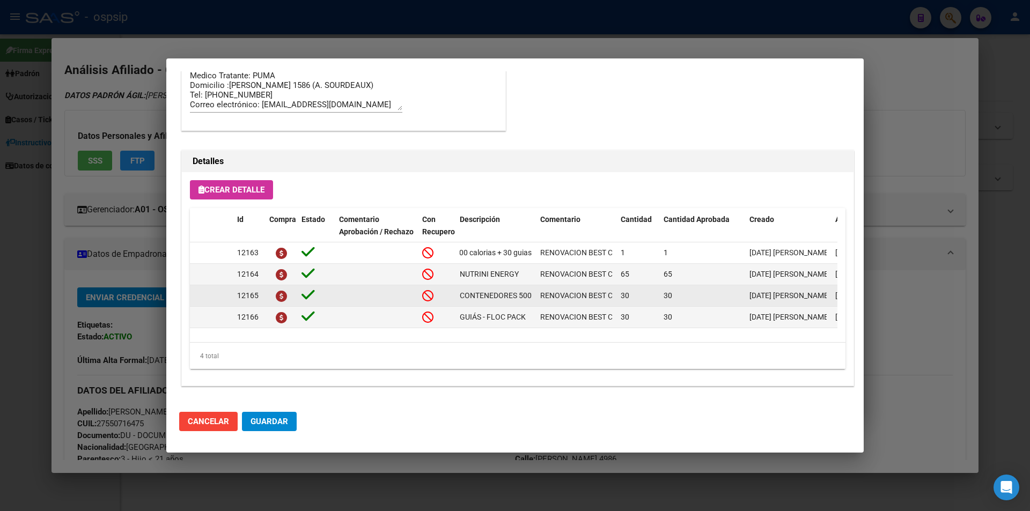
scroll to position [0, 8]
drag, startPoint x: 458, startPoint y: 298, endPoint x: 536, endPoint y: 298, distance: 77.8
click at [536, 298] on div "12165 CONTENEDORES 500ml RENOVACION BEST CARE 30 30 15/07/2025 Jesica 17/07/202…" at bounding box center [591, 295] width 802 height 21
copy span "CONTENEDORES 500ml"
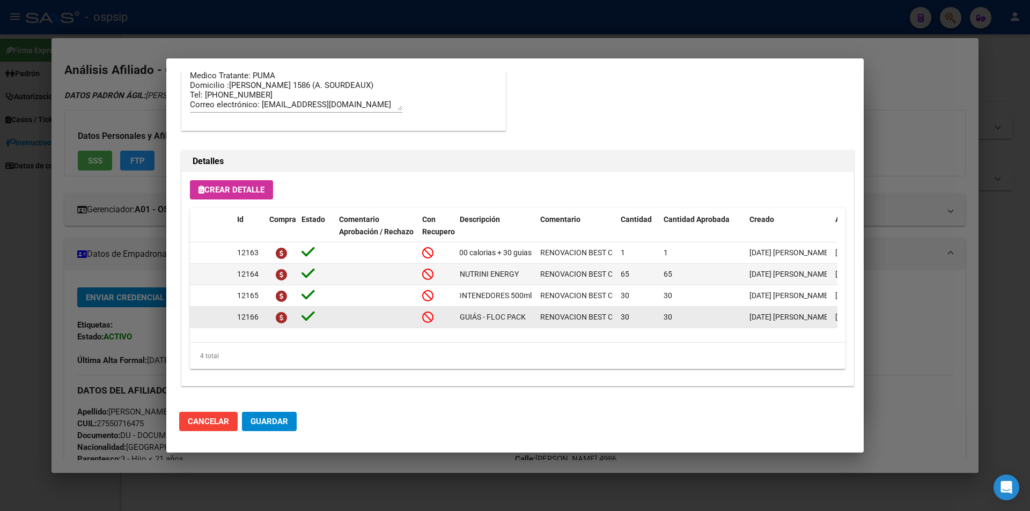
drag, startPoint x: 456, startPoint y: 319, endPoint x: 522, endPoint y: 319, distance: 66.0
click at [535, 317] on datatable-body-cell "GUIÁS - FLOC PACK" at bounding box center [495, 317] width 80 height 21
copy span "GUIÁS - FLOC PACK"
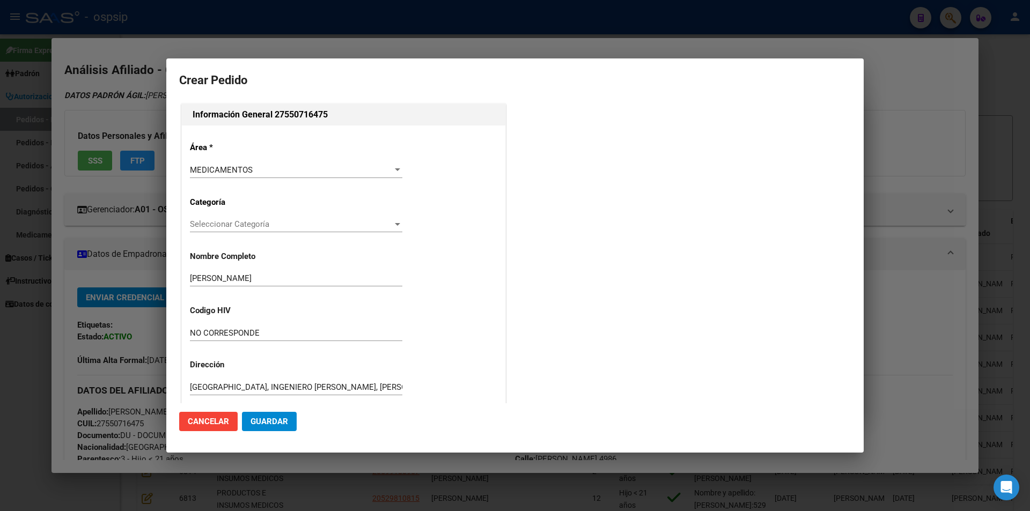
scroll to position [229, 0]
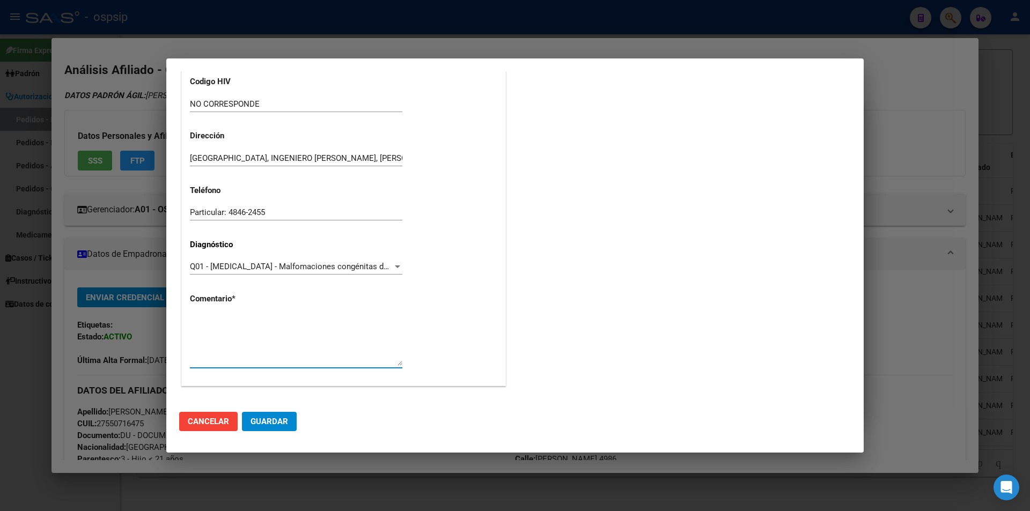
paste textarea "DIAGNOSTICO E.C.N.E. SINDROME [PERSON_NAME] Medico Tratante: PUMA Domicilio :[P…"
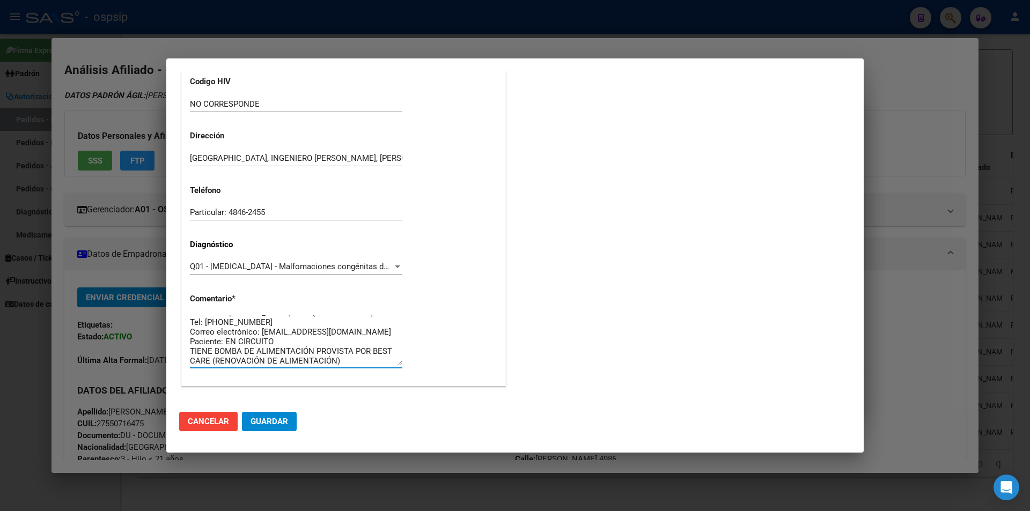
scroll to position [0, 0]
click at [279, 333] on textarea "DIAGNOSTICO E.C.N.E. SINDROME [PERSON_NAME] Medico Tratante: PUMA Domicilio :[P…" at bounding box center [296, 340] width 212 height 50
type textarea "DIAGNOSTICO E.C.N.E. SINDROME [PERSON_NAME] Medico Tratante: [PERSON_NAME] :[PE…"
click at [275, 430] on button "Guardar" at bounding box center [269, 421] width 55 height 19
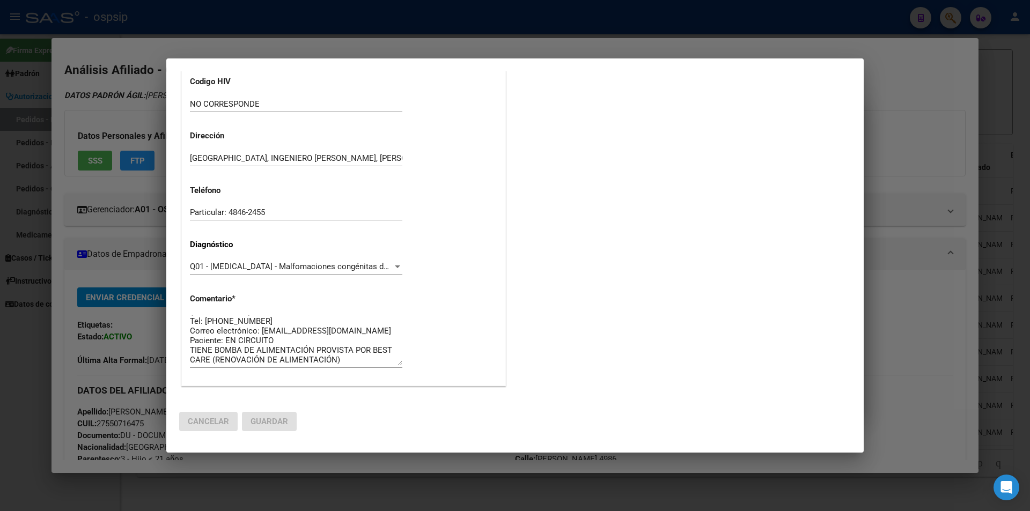
scroll to position [0, 0]
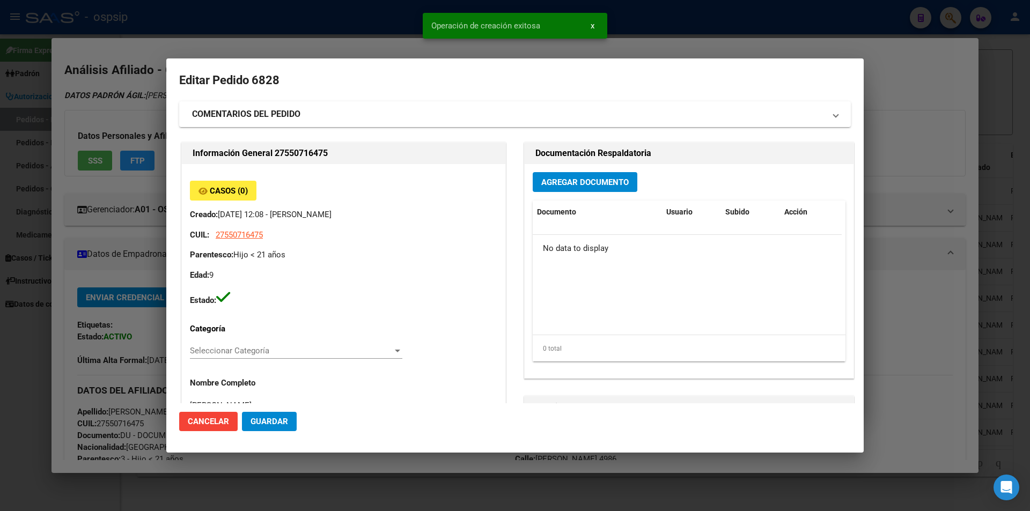
click at [551, 192] on button "Agregar Documento" at bounding box center [585, 182] width 105 height 20
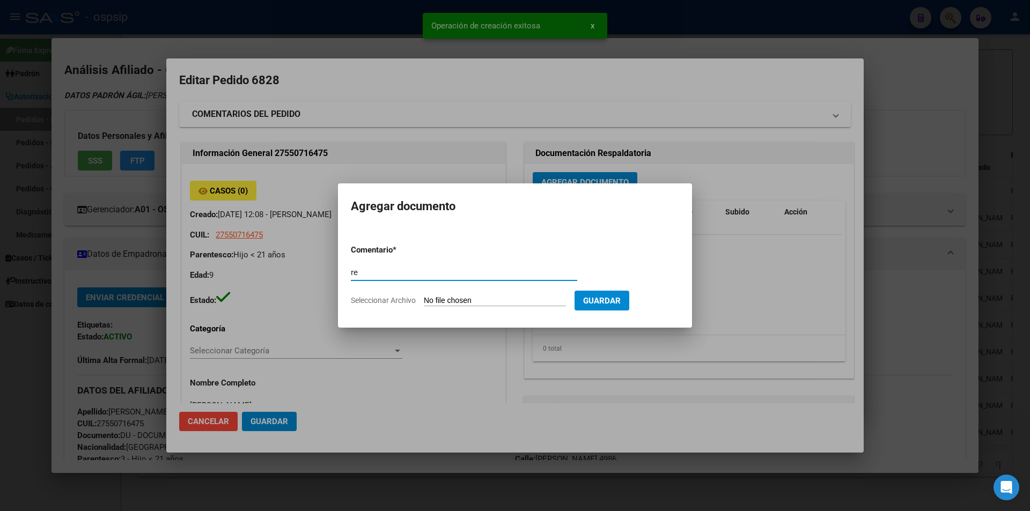
type input "r"
type input "RECETA"
click at [458, 305] on input "Seleccionar Archivo" at bounding box center [495, 301] width 142 height 10
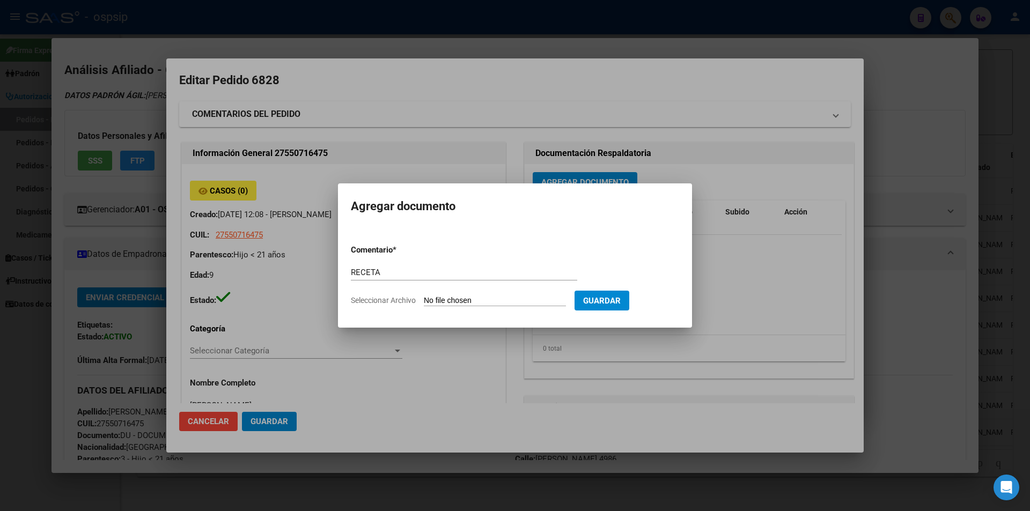
type input "C:\fakepath\pro-rRKYC9oZ.jpeg"
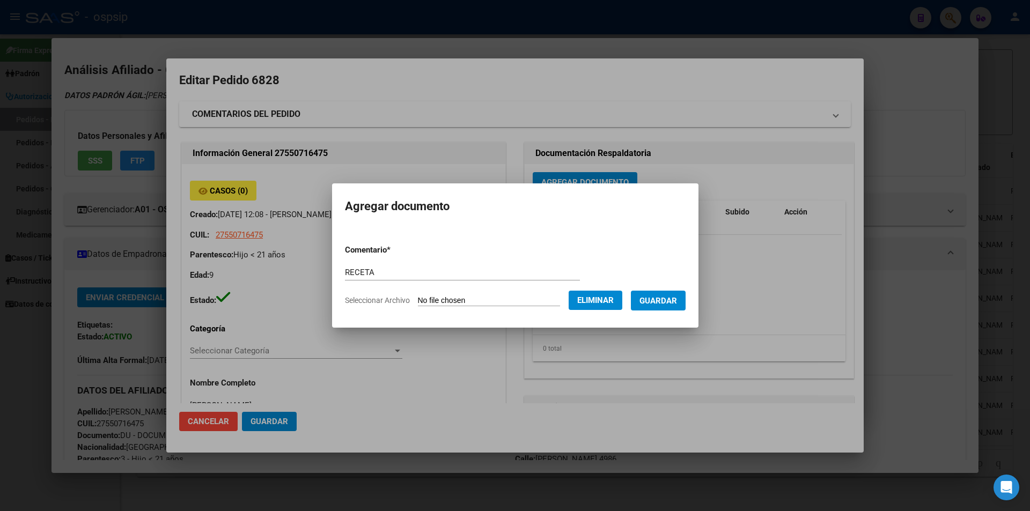
click at [671, 306] on button "Guardar" at bounding box center [658, 301] width 55 height 20
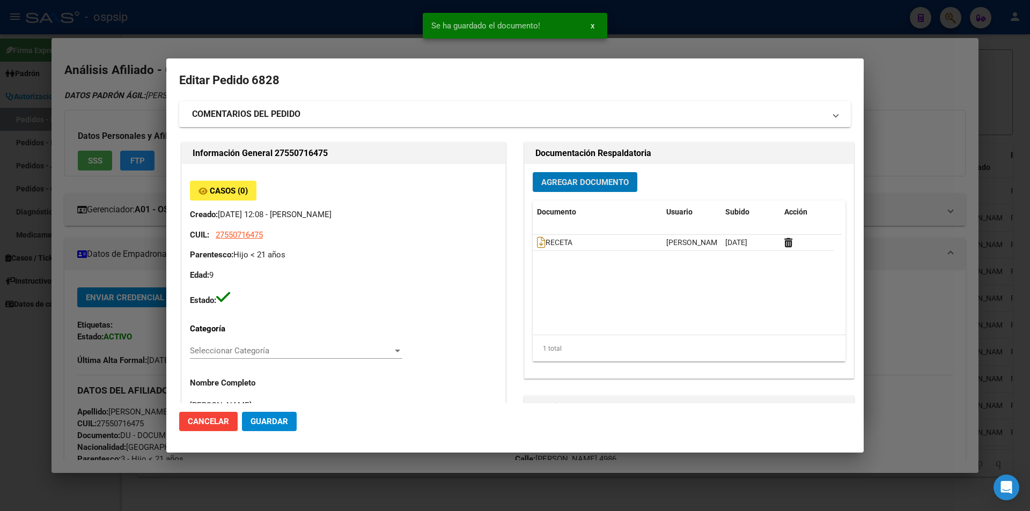
click at [563, 188] on button "Agregar Documento" at bounding box center [585, 182] width 105 height 20
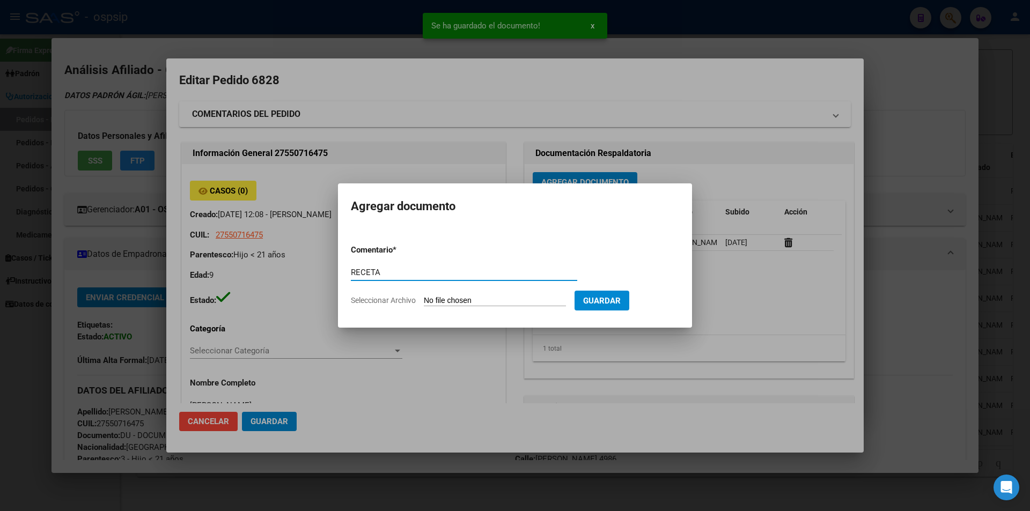
type input "RECETA"
click at [451, 299] on input "Seleccionar Archivo" at bounding box center [495, 301] width 142 height 10
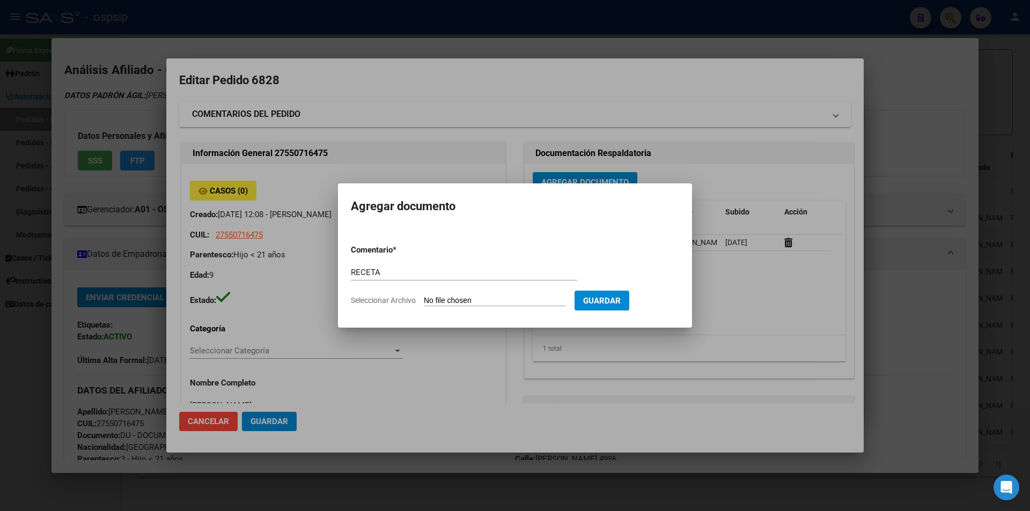
type input "C:\fakepath\pro-Ka1fQhzR.jpeg"
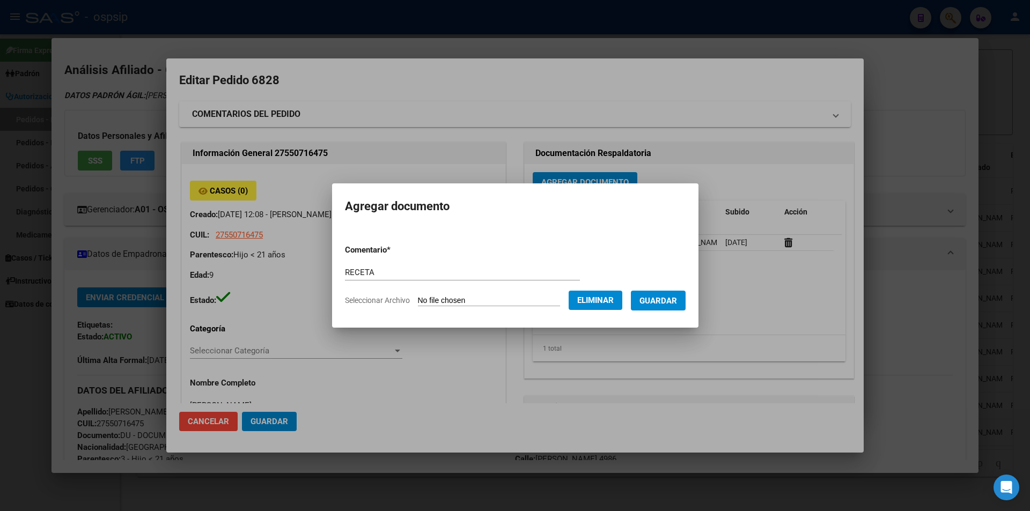
click at [666, 308] on button "Guardar" at bounding box center [658, 301] width 55 height 20
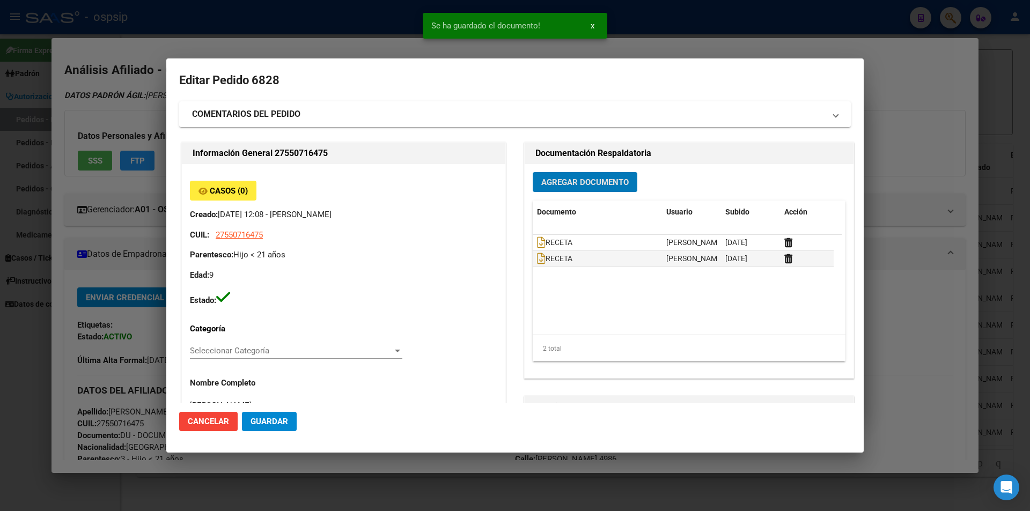
click at [565, 168] on div "Agregar Documento Documento Usuario Subido Acción RECETA [PERSON_NAME] [DATE] R…" at bounding box center [689, 271] width 329 height 214
click at [565, 185] on span "Agregar Documento" at bounding box center [584, 183] width 87 height 10
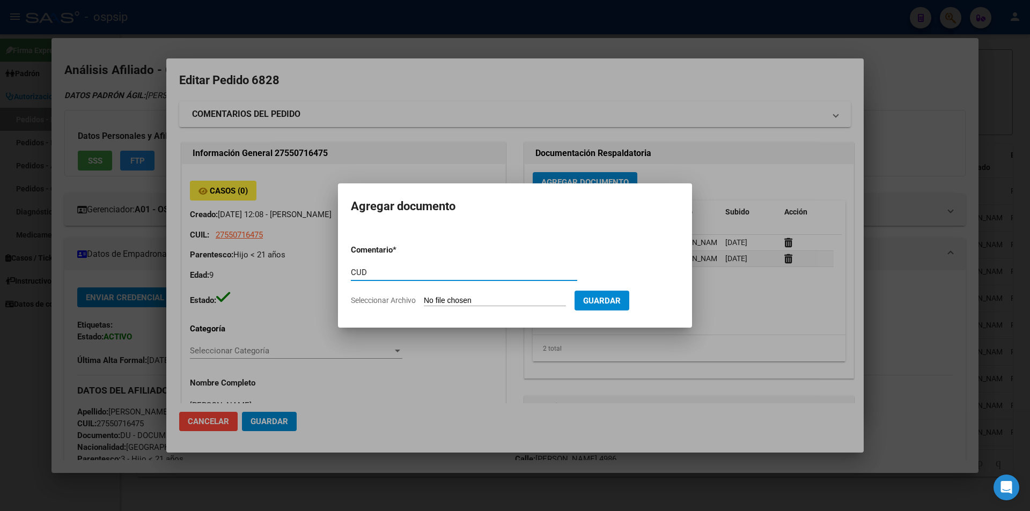
type input "CUD"
click at [463, 300] on input "Seleccionar Archivo" at bounding box center [495, 301] width 142 height 10
type input "C:\fakepath\1000178682 (1).jpg"
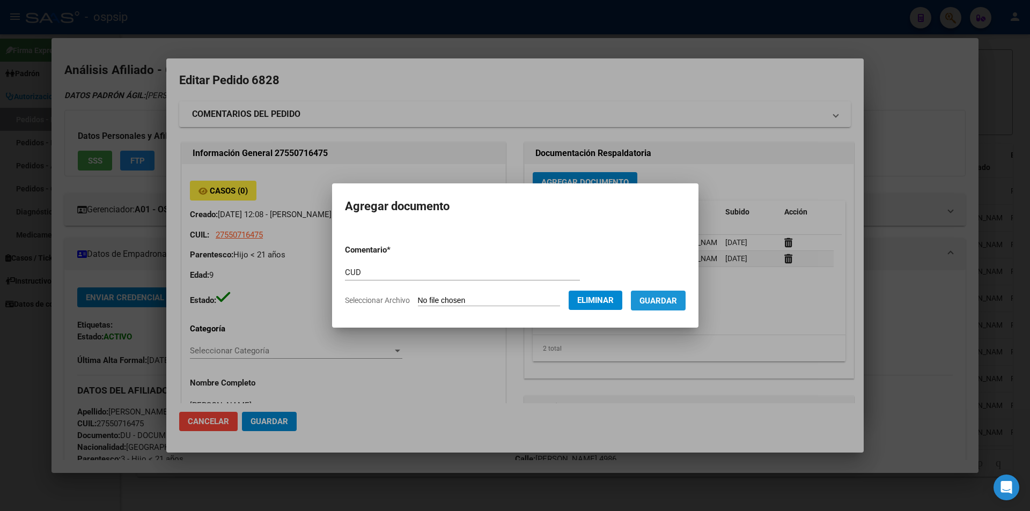
click at [672, 307] on button "Guardar" at bounding box center [658, 301] width 55 height 20
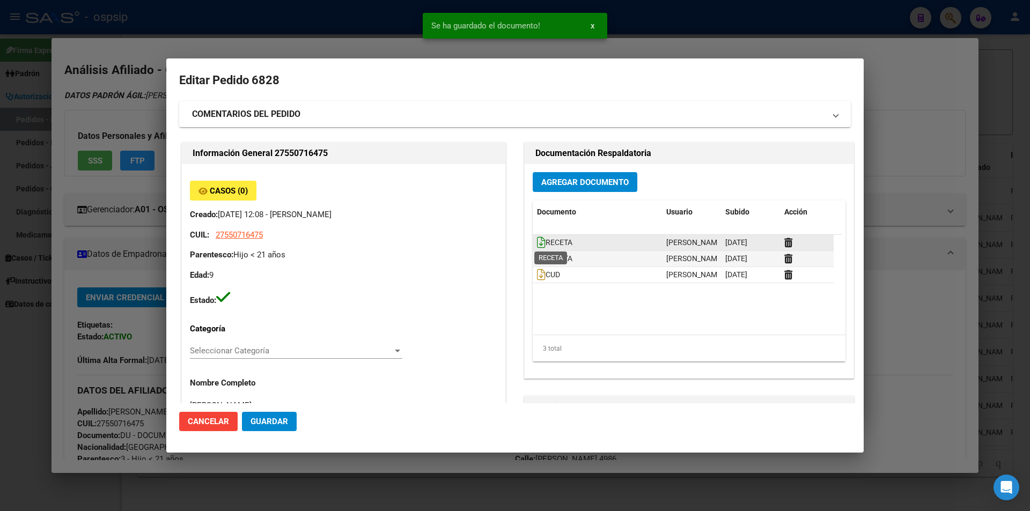
click at [537, 239] on icon at bounding box center [541, 243] width 9 height 12
click at [537, 258] on icon at bounding box center [541, 259] width 9 height 12
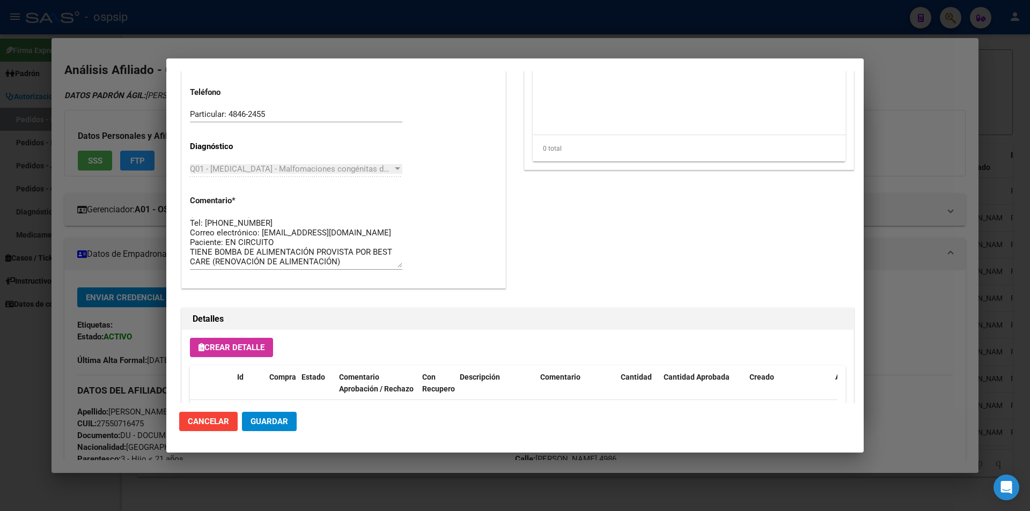
scroll to position [612, 0]
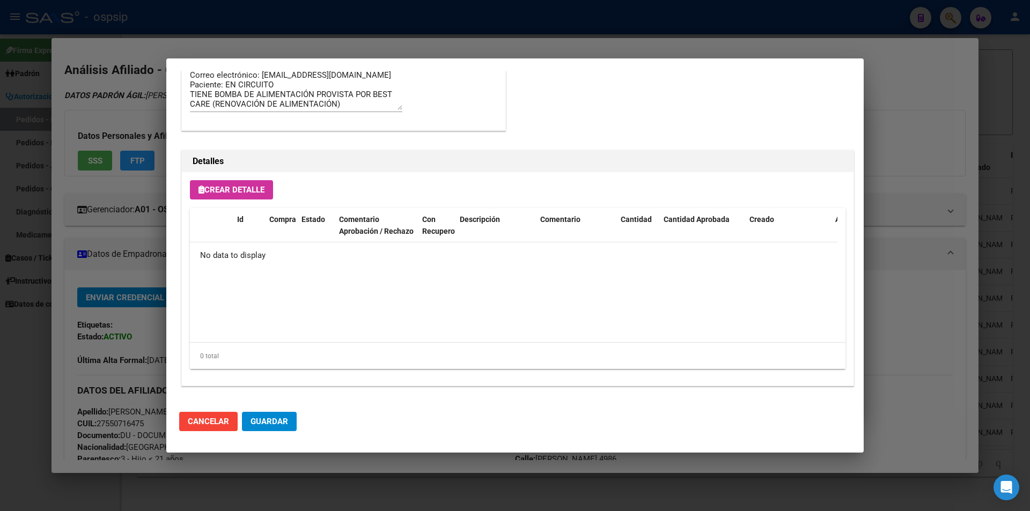
click at [215, 183] on button "Crear Detalle" at bounding box center [231, 189] width 83 height 19
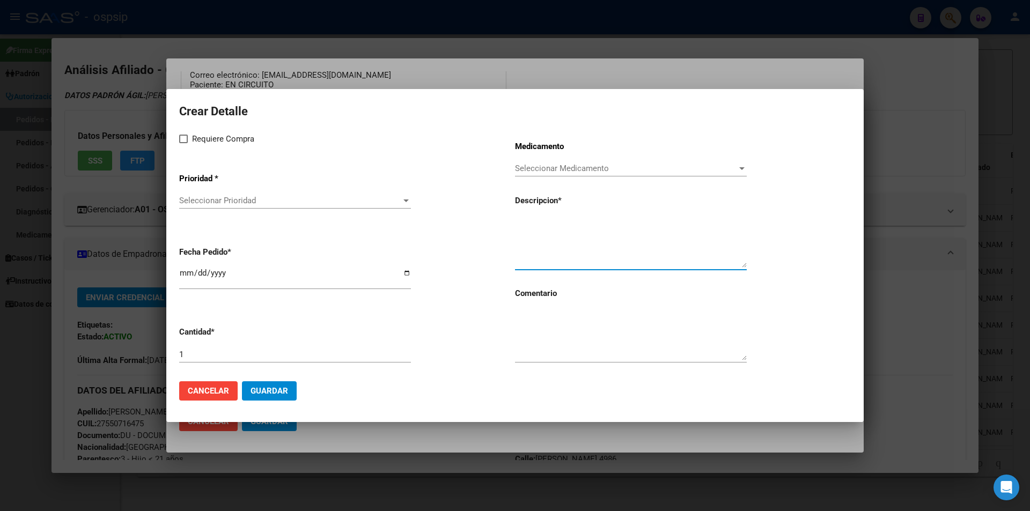
paste textarea "Modulo Pediatrico hasta 2000 calorias + 30 guias"
type textarea "Modulo Pediatrico hasta 2000 calorias + 30 guias"
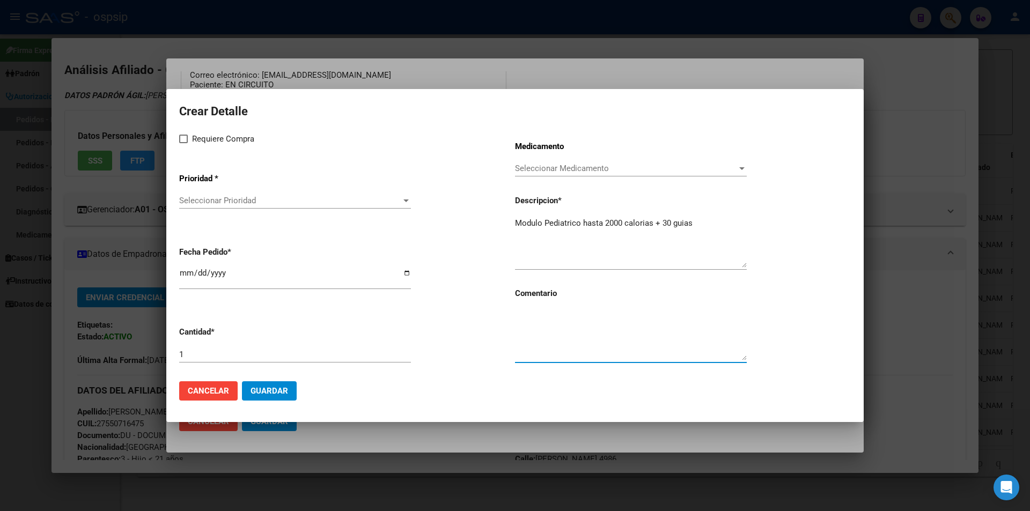
click at [551, 339] on textarea at bounding box center [631, 335] width 232 height 50
type textarea "RENOVACION BEST CARE"
click at [182, 145] on div "Requiere Compra Prioridad * Seleccionar Prioridad Seleccionar Prioridad Fecha P…" at bounding box center [347, 253] width 336 height 240
click at [196, 201] on span "Seleccionar Prioridad" at bounding box center [290, 201] width 222 height 10
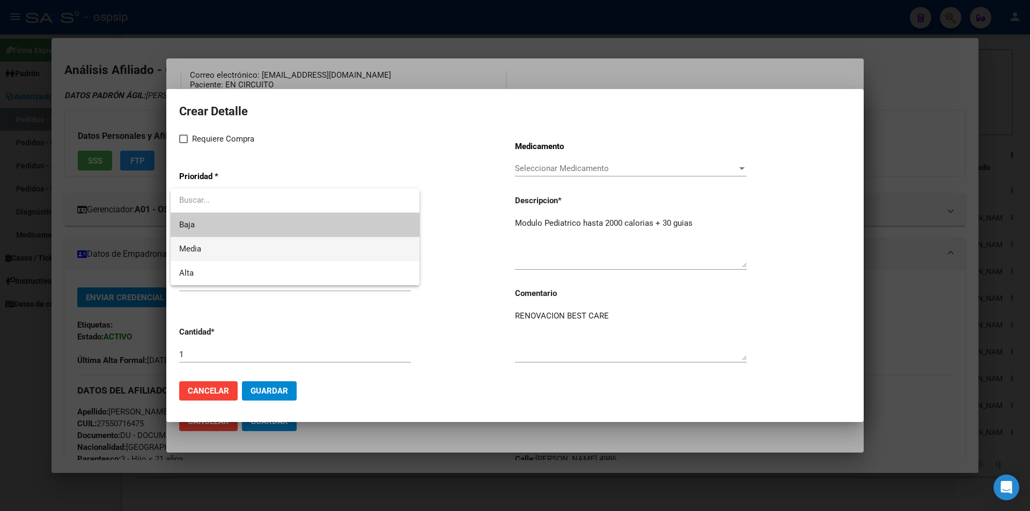
click at [204, 246] on span "Media" at bounding box center [295, 249] width 232 height 24
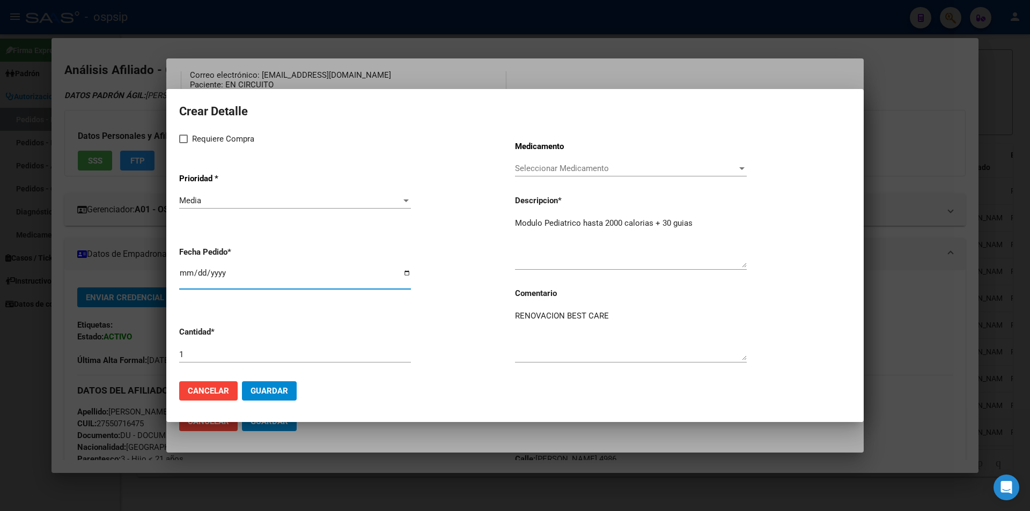
click at [187, 273] on input "[DATE]" at bounding box center [295, 277] width 232 height 17
type input "[DATE]"
click at [266, 395] on span "Guardar" at bounding box center [270, 391] width 38 height 10
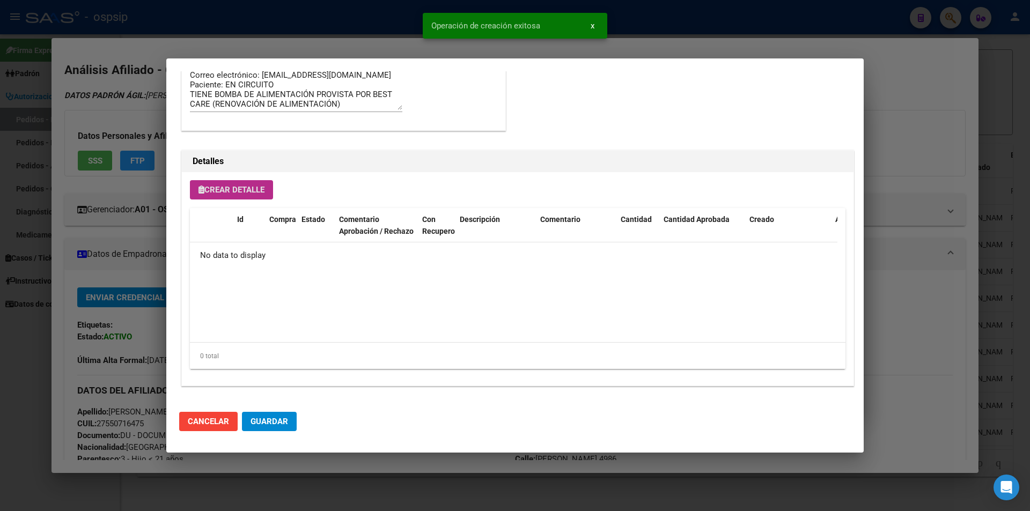
scroll to position [631, 0]
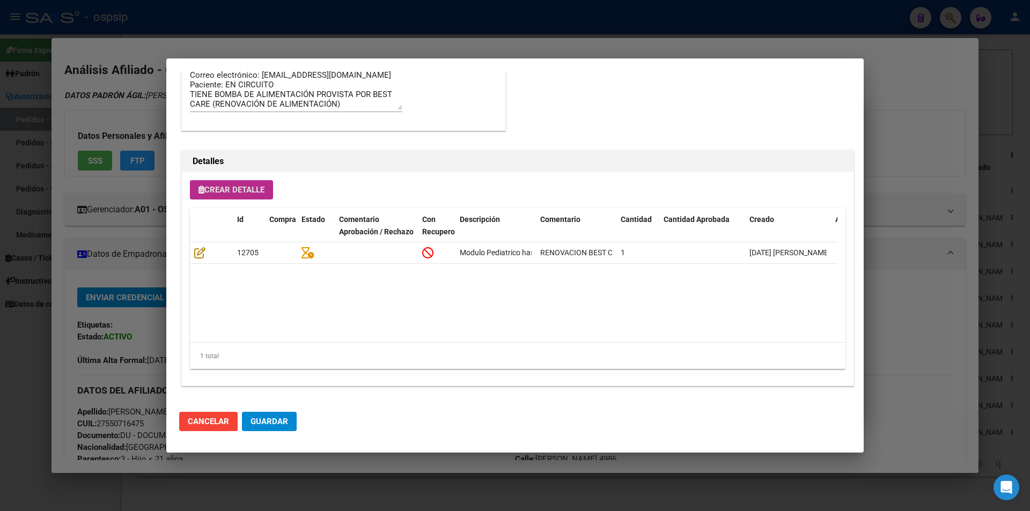
click at [240, 187] on span "Crear Detalle" at bounding box center [232, 190] width 66 height 10
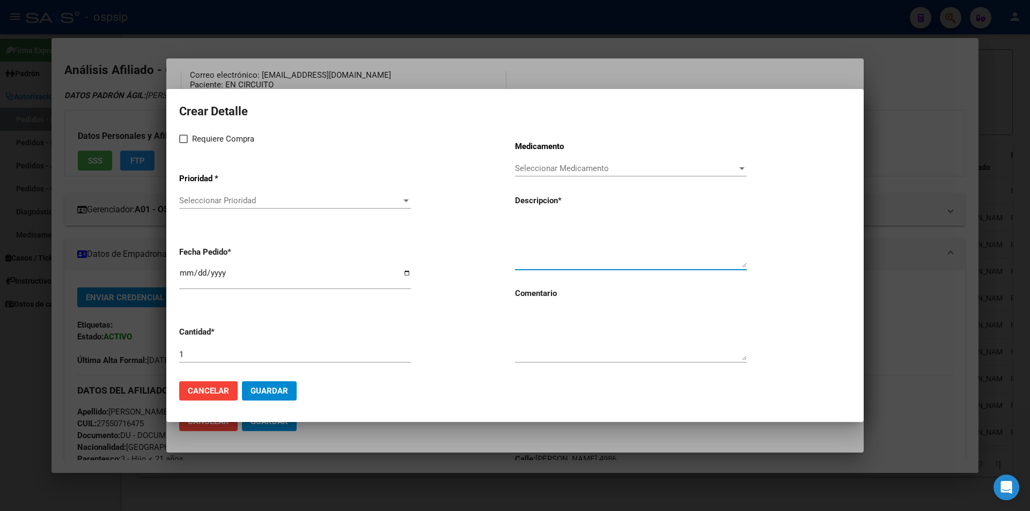
paste textarea "NUTRINI ENERGY"
type textarea "NUTRINI ENERGY"
click at [209, 343] on app-form-text-field "Cantidad * 1" at bounding box center [347, 345] width 336 height 54
click at [206, 352] on input "1" at bounding box center [295, 355] width 232 height 10
type input "65"
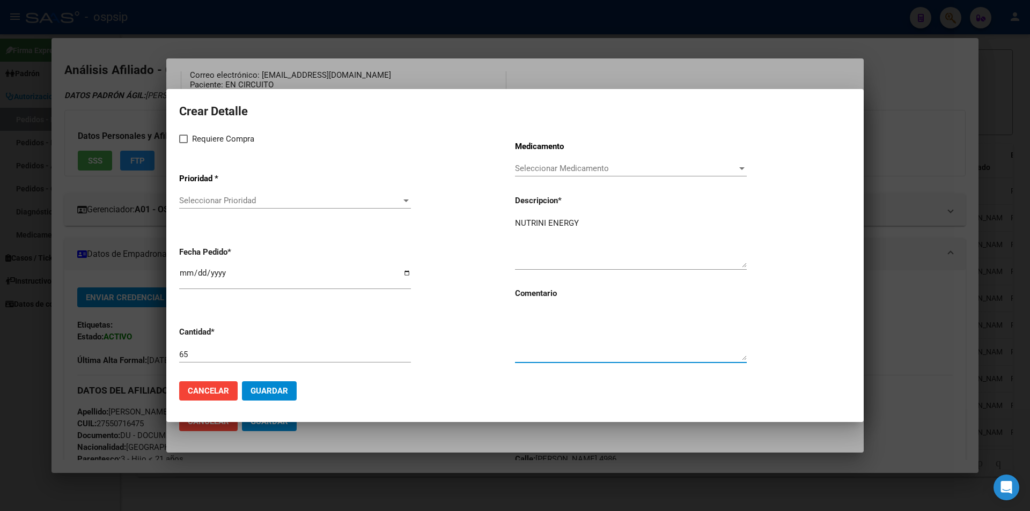
click at [567, 329] on textarea at bounding box center [631, 335] width 232 height 50
type textarea "RENOVACION BEST CARE"
click at [175, 139] on mat-dialog-content "Crear Detalle Requiere Compra Prioridad * Seleccionar Prioridad Seleccionar Pri…" at bounding box center [514, 237] width 697 height 270
click at [178, 139] on mat-dialog-content "Crear Detalle Requiere Compra Prioridad * Seleccionar Prioridad Seleccionar Pri…" at bounding box center [514, 237] width 697 height 270
click at [184, 136] on span at bounding box center [183, 139] width 9 height 9
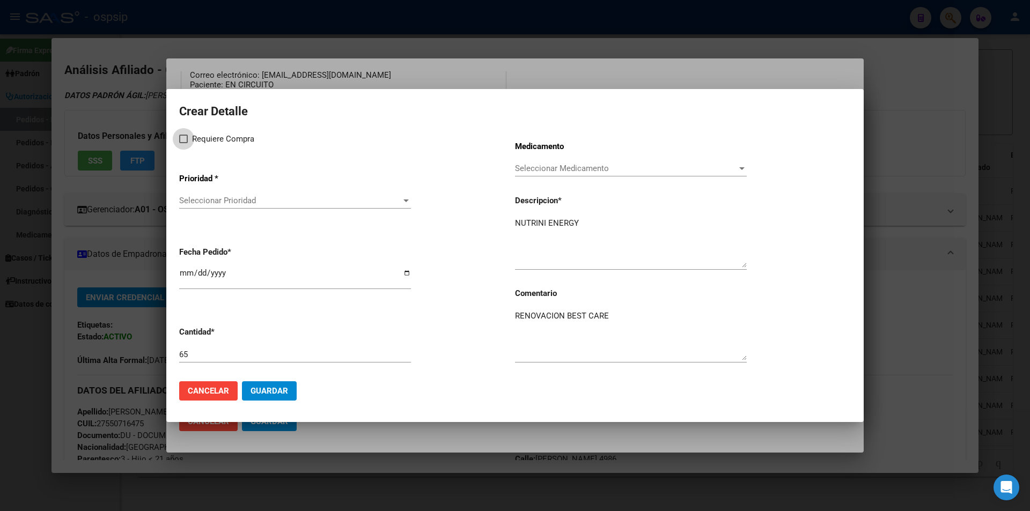
click at [183, 143] on input "Requiere Compra" at bounding box center [183, 143] width 1 height 1
checkbox input "true"
click at [223, 198] on span "Seleccionar Prioridad" at bounding box center [290, 201] width 222 height 10
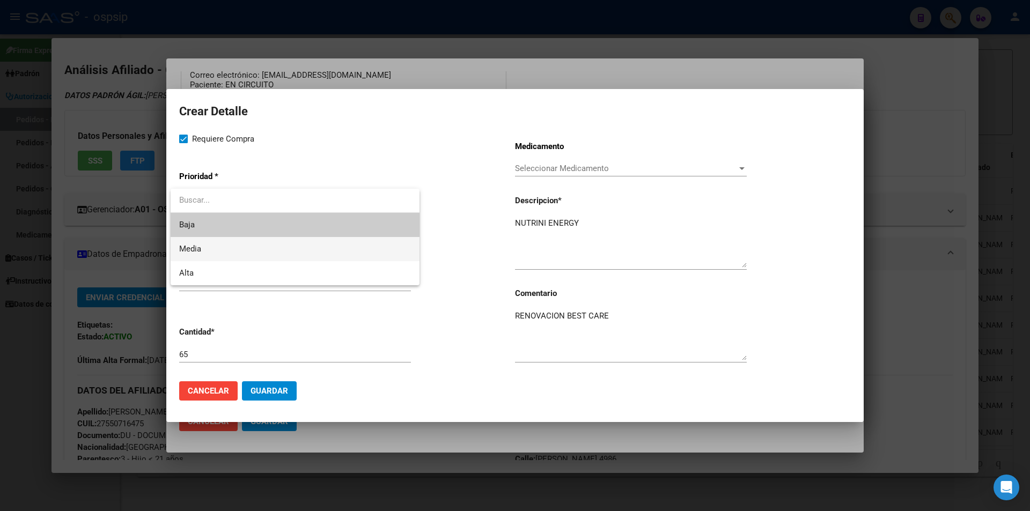
click at [223, 258] on span "Media" at bounding box center [295, 249] width 232 height 24
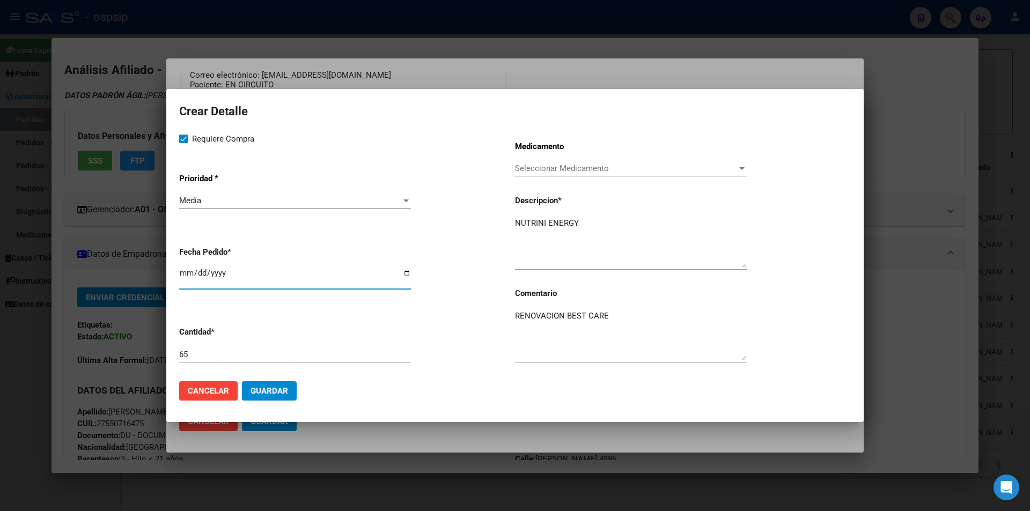
click at [180, 270] on input "[DATE]" at bounding box center [295, 277] width 232 height 17
type input "[DATE]"
click at [269, 390] on span "Guardar" at bounding box center [270, 391] width 38 height 10
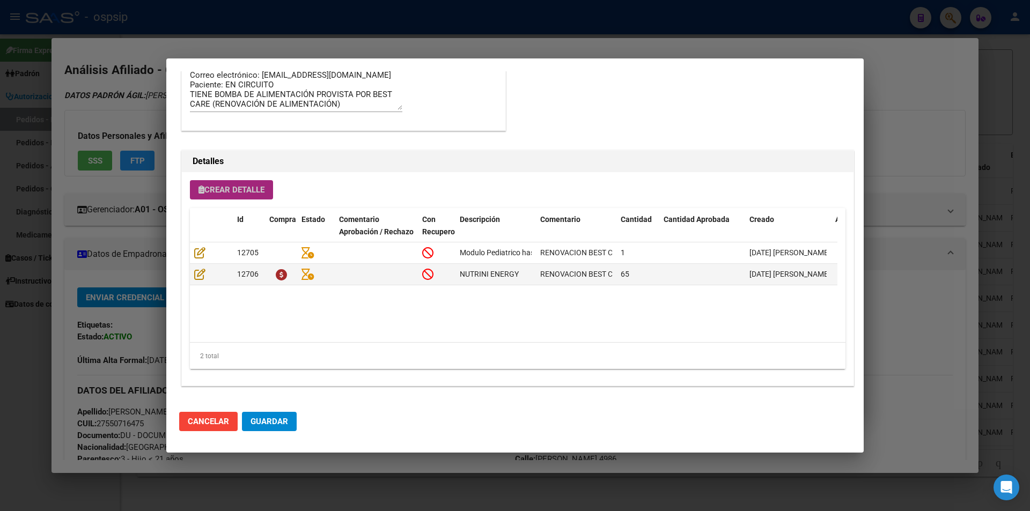
click at [215, 186] on span "Crear Detalle" at bounding box center [232, 190] width 66 height 10
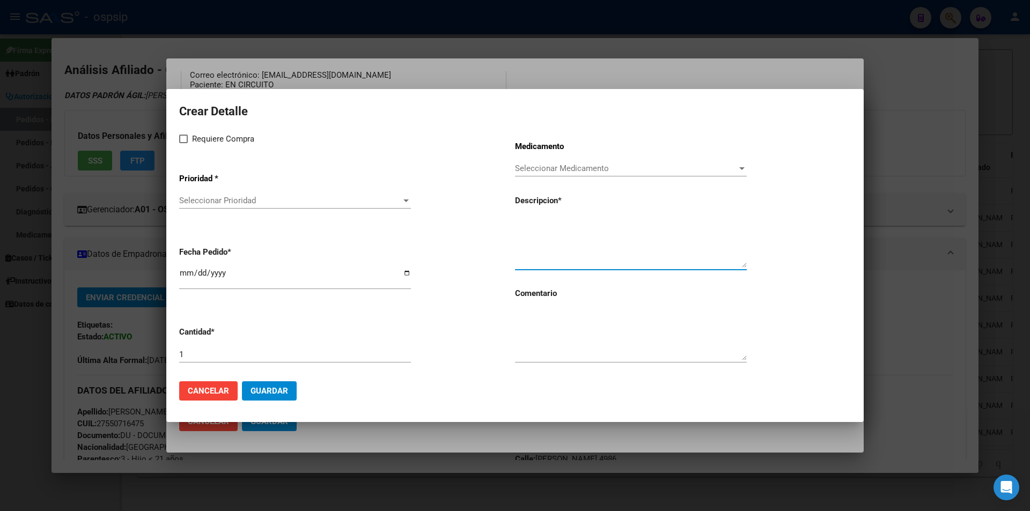
paste textarea "CONTENEDORES 500ml"
type textarea "CONTENEDORES 500ml"
click at [543, 313] on textarea at bounding box center [631, 335] width 232 height 50
type textarea "RENOVACION BEST CARE"
click at [186, 138] on span at bounding box center [183, 139] width 9 height 9
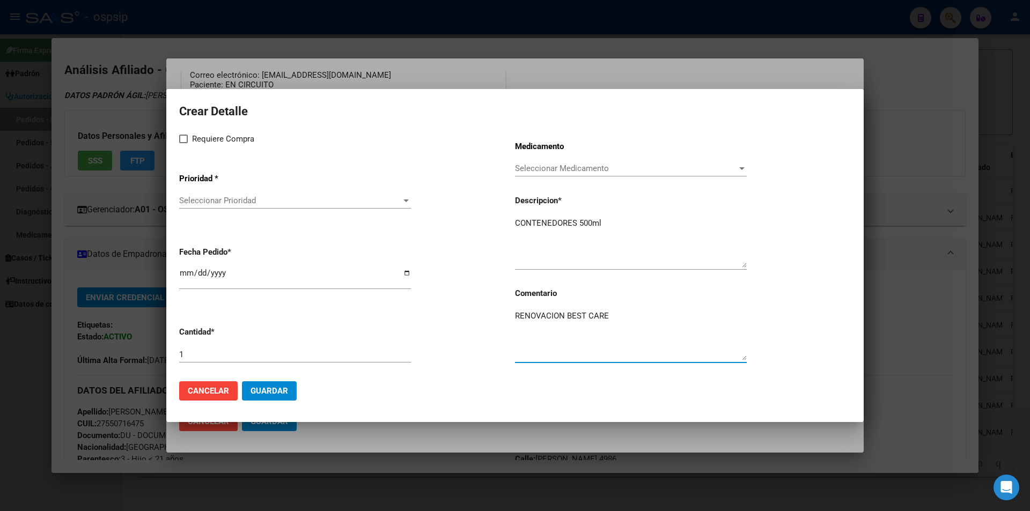
click at [183, 143] on input "Requiere Compra" at bounding box center [183, 143] width 1 height 1
checkbox input "true"
click at [214, 199] on span "Seleccionar Prioridad" at bounding box center [290, 201] width 222 height 10
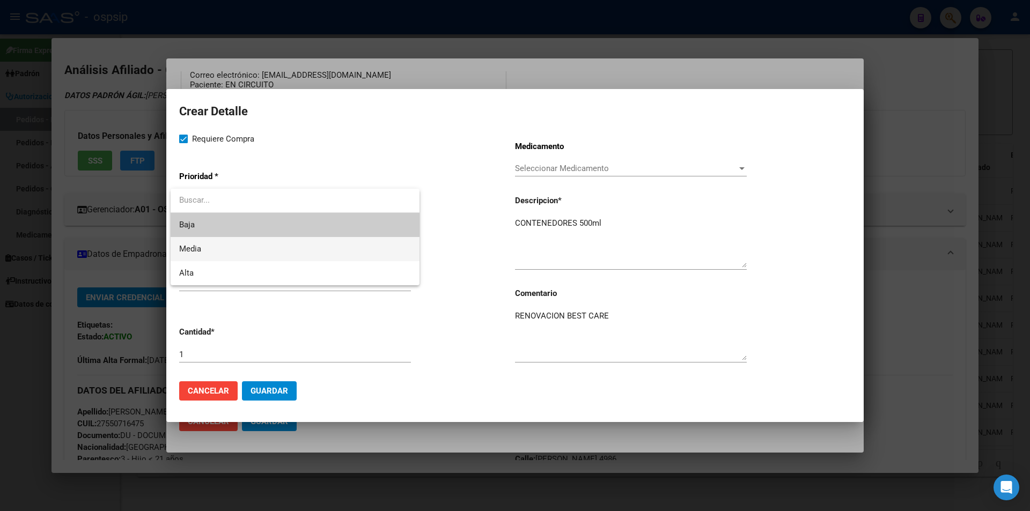
click at [220, 259] on span "Media" at bounding box center [295, 249] width 232 height 24
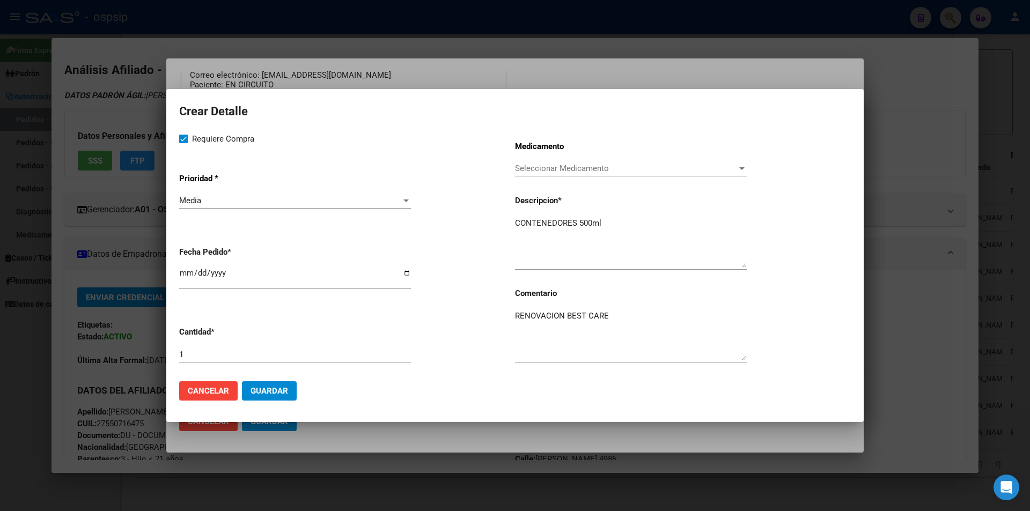
click at [183, 268] on div "[DATE]" at bounding box center [295, 277] width 232 height 23
type input "[DATE]"
click at [215, 356] on input "1" at bounding box center [295, 355] width 232 height 10
type input "30"
click at [271, 397] on button "Guardar" at bounding box center [269, 390] width 55 height 19
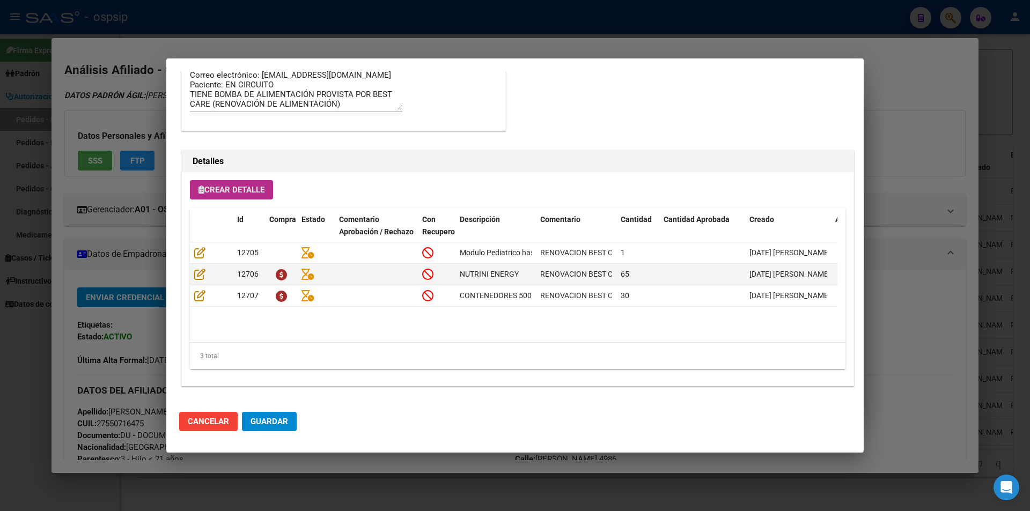
click at [253, 205] on div "Crear Detalle Id Compra Estado Comentario Aprobación / Rechazo Con Recupero Des…" at bounding box center [518, 279] width 672 height 214
click at [252, 188] on span "Crear Detalle" at bounding box center [232, 190] width 66 height 10
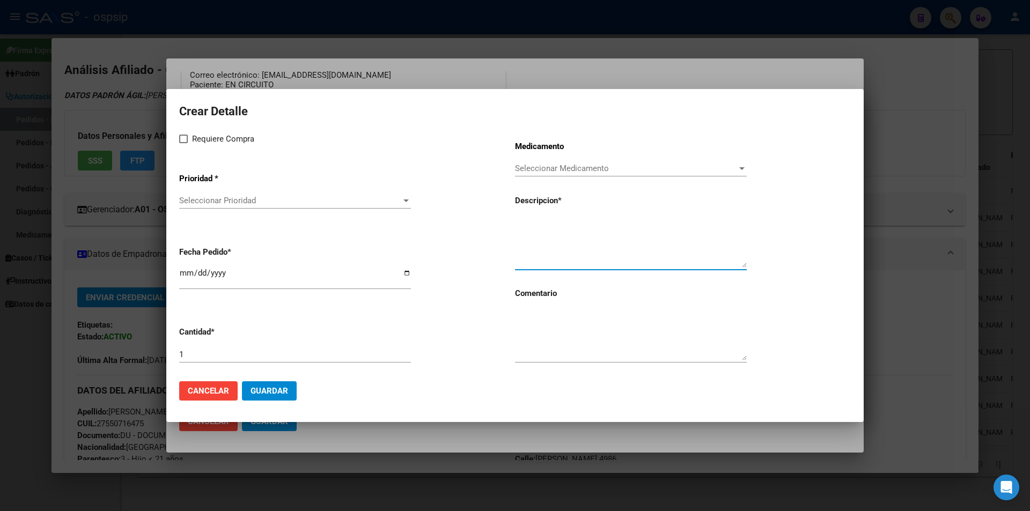
paste textarea "GUIÁS - FLOC PACK"
type textarea "GUIÁS - FLOC PACK"
click at [252, 359] on input "1" at bounding box center [295, 355] width 232 height 10
type input "30"
click at [563, 331] on textarea at bounding box center [631, 335] width 232 height 50
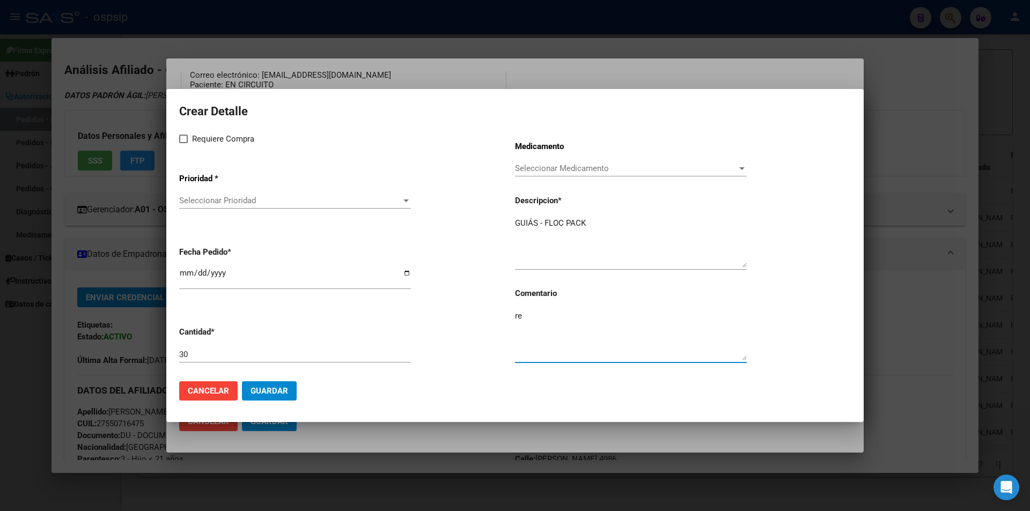
type textarea "r"
type textarea "RENOVACION BEST CARE"
click at [182, 141] on span at bounding box center [183, 139] width 9 height 9
click at [183, 143] on input "Requiere Compra" at bounding box center [183, 143] width 1 height 1
checkbox input "true"
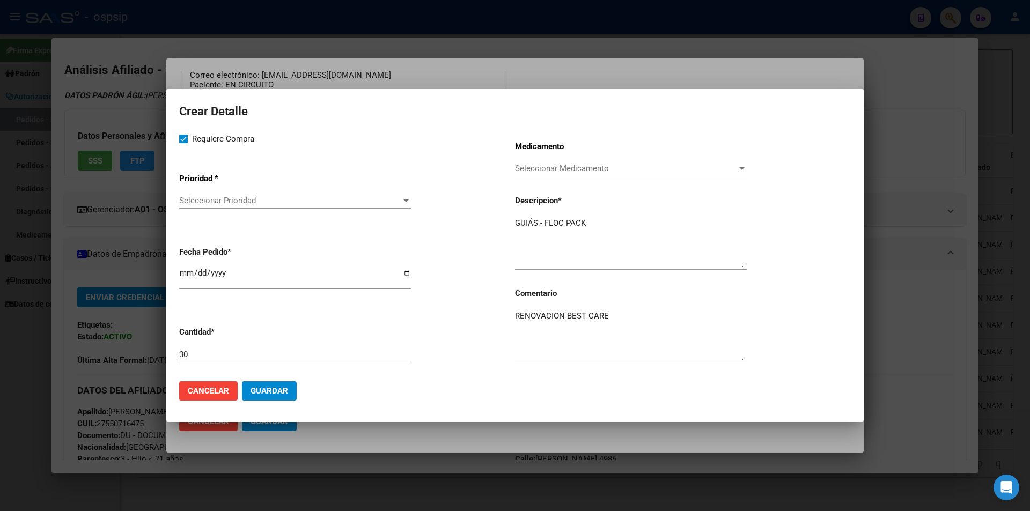
click at [187, 278] on input "[DATE]" at bounding box center [295, 277] width 232 height 17
type input "[DATE]"
click at [224, 202] on span "Seleccionar Prioridad" at bounding box center [290, 201] width 222 height 10
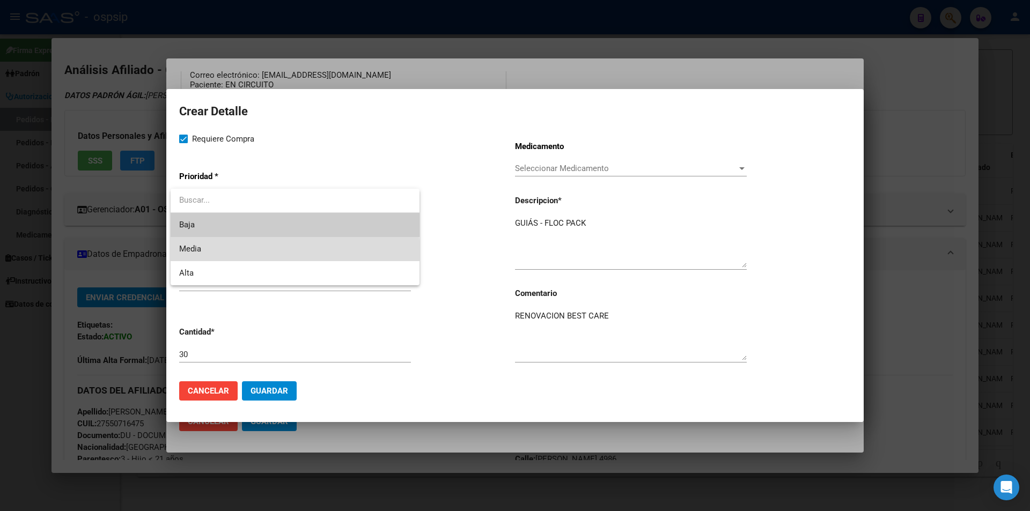
click at [222, 255] on span "Media" at bounding box center [295, 249] width 232 height 24
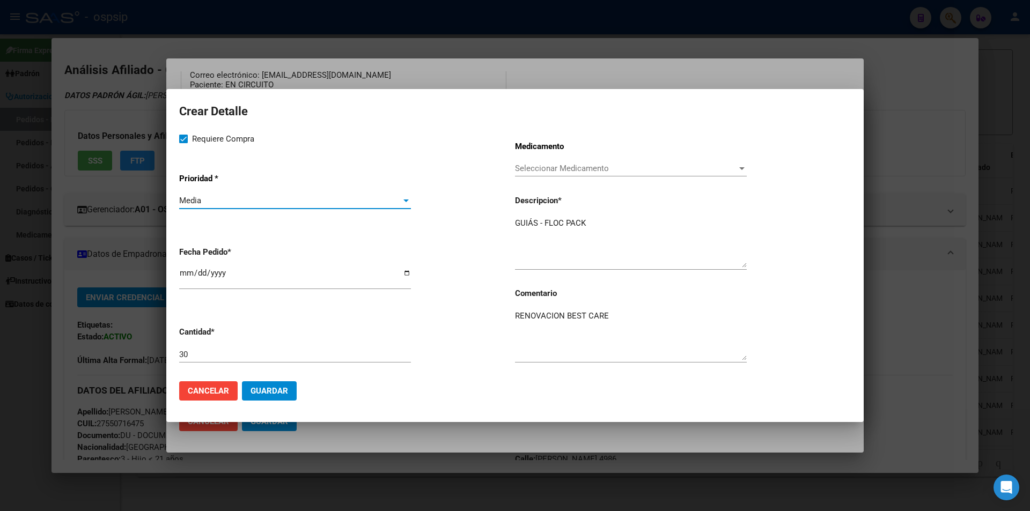
click at [280, 385] on button "Guardar" at bounding box center [269, 390] width 55 height 19
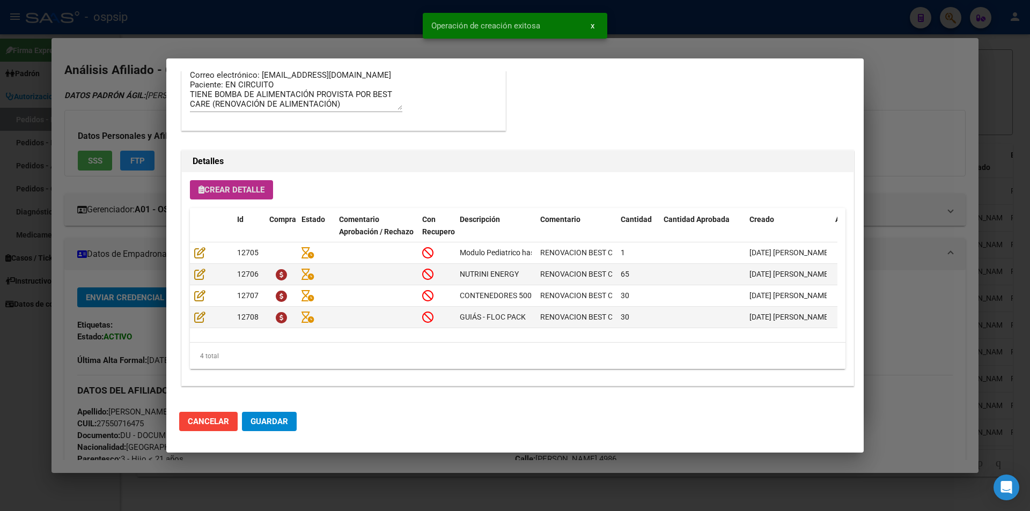
click at [275, 428] on button "Guardar" at bounding box center [269, 421] width 55 height 19
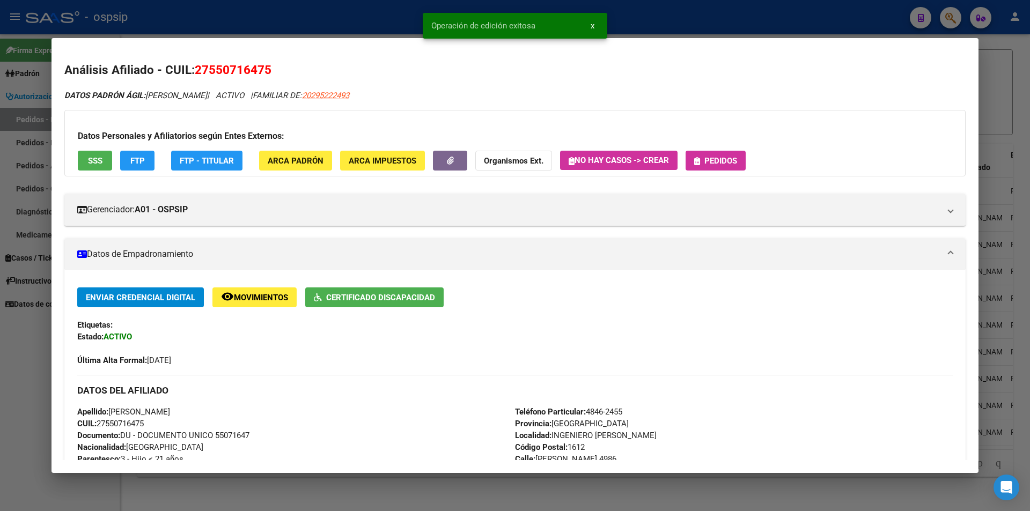
click at [733, 158] on span "Pedidos" at bounding box center [720, 161] width 33 height 10
